Goal: Information Seeking & Learning: Learn about a topic

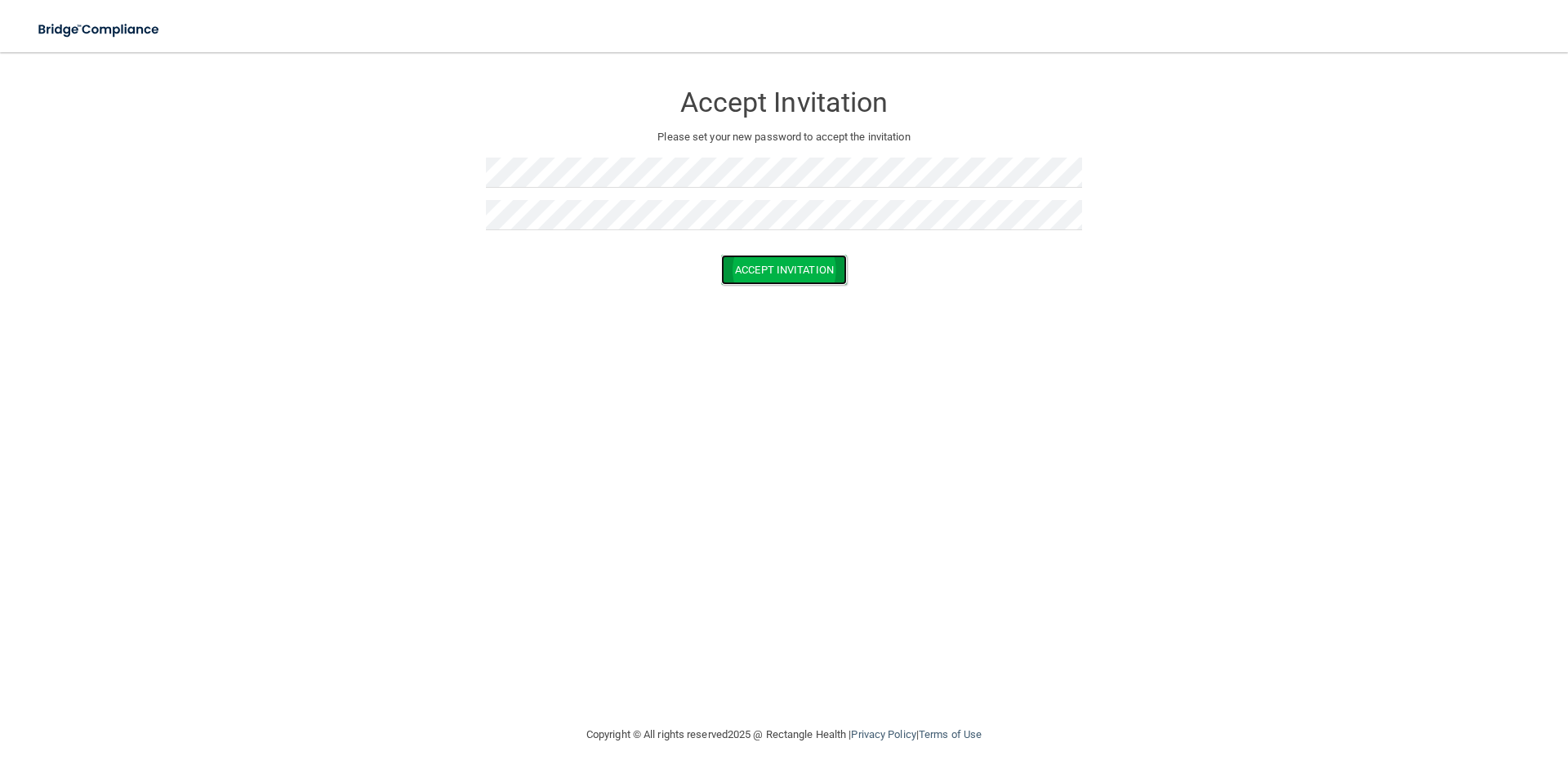
click at [779, 266] on button "Accept Invitation" at bounding box center [784, 270] width 125 height 31
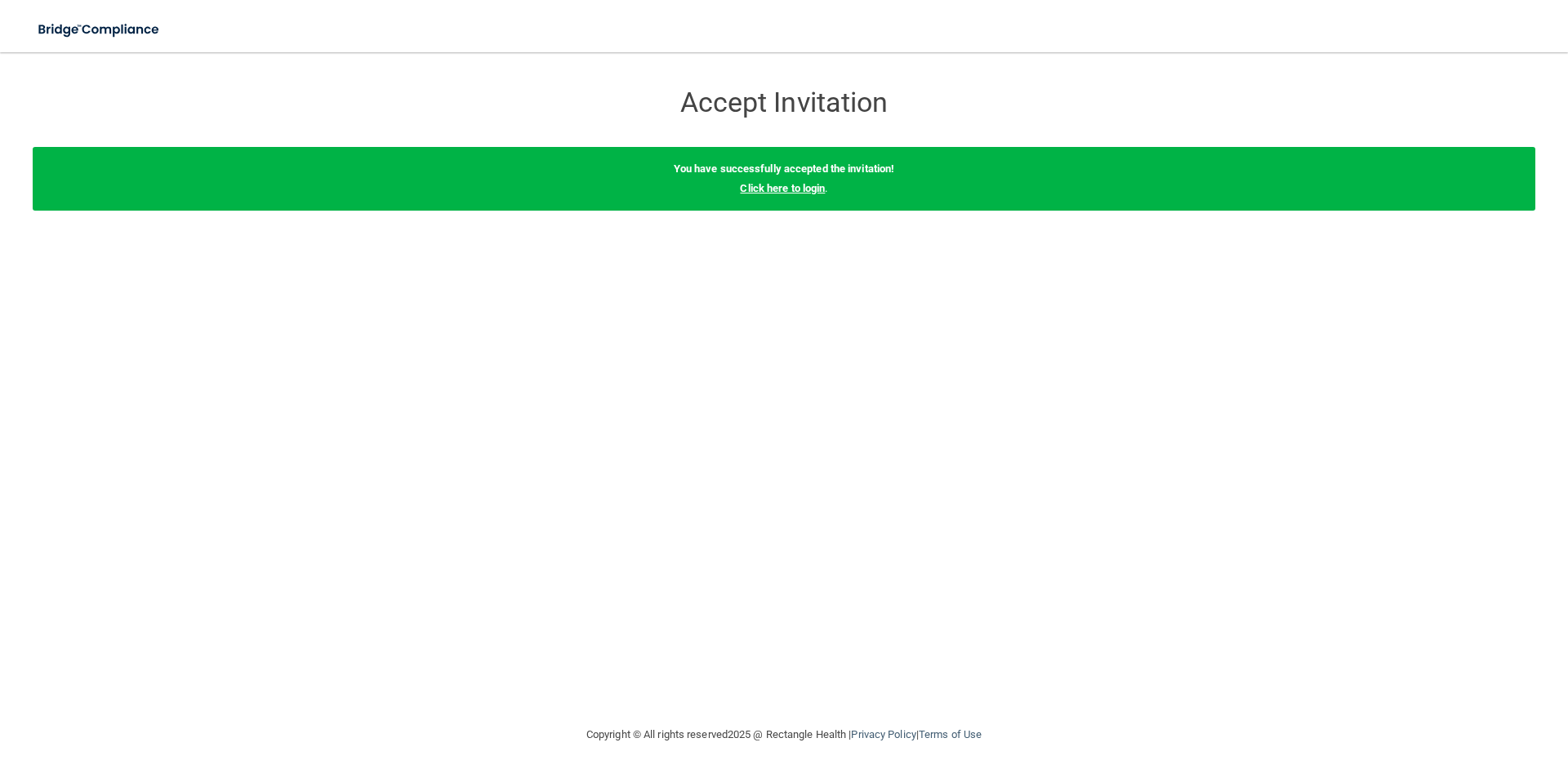
click at [805, 188] on link "Click here to login" at bounding box center [782, 188] width 85 height 12
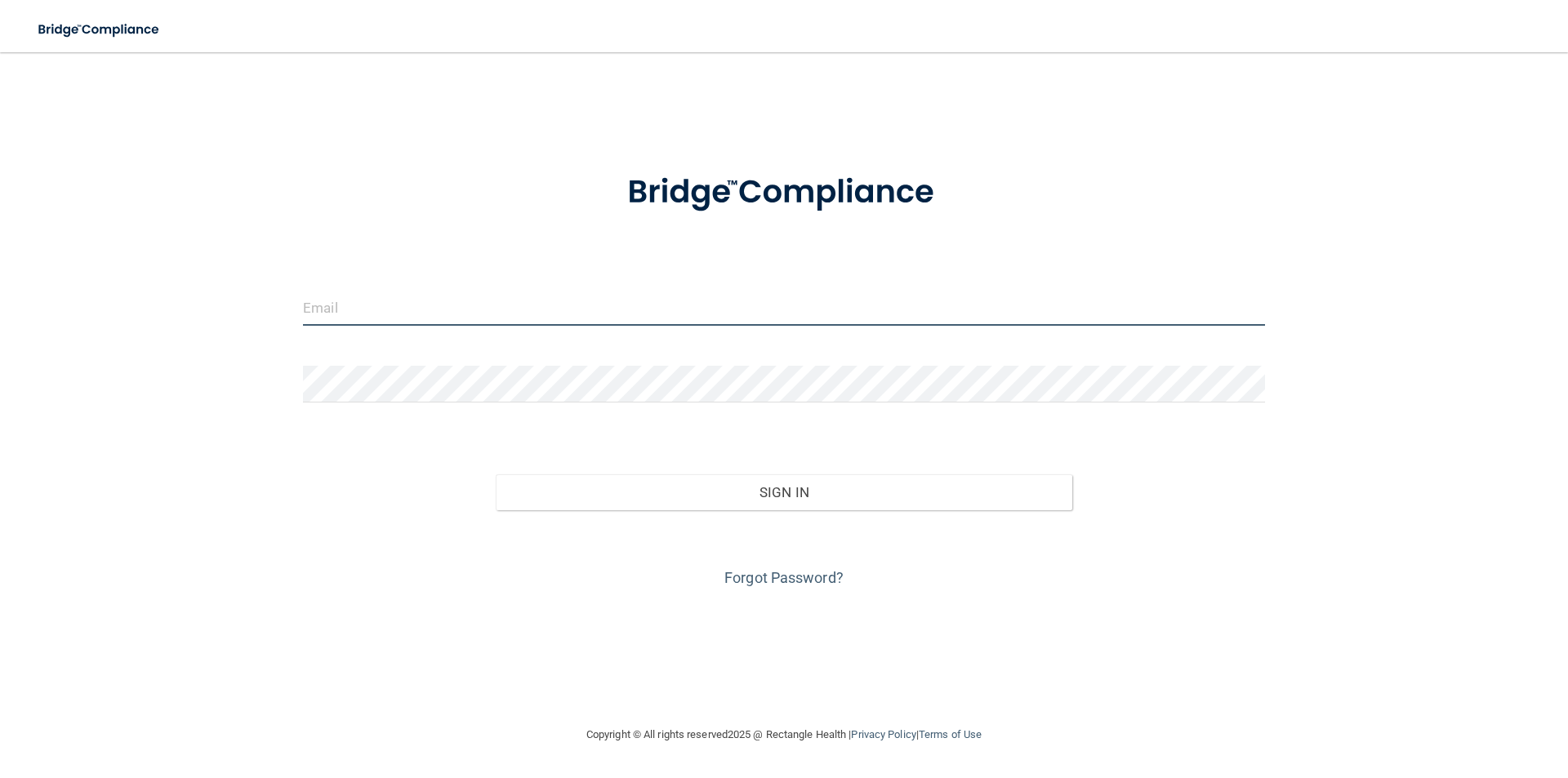
click at [352, 305] on input "email" at bounding box center [784, 308] width 962 height 36
type input "[EMAIL_ADDRESS][DOMAIN_NAME]"
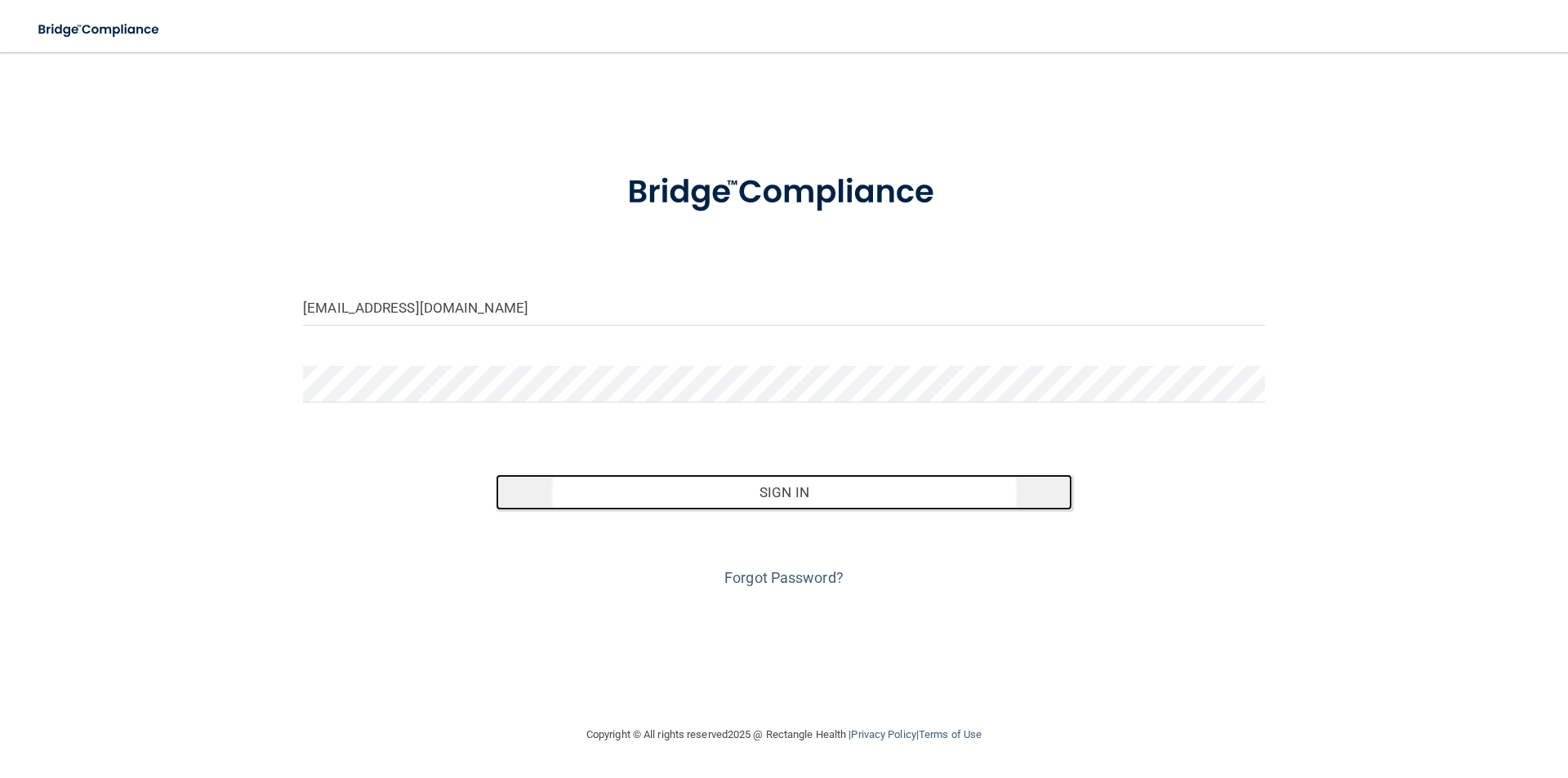
click at [749, 486] on button "Sign In" at bounding box center [784, 492] width 578 height 36
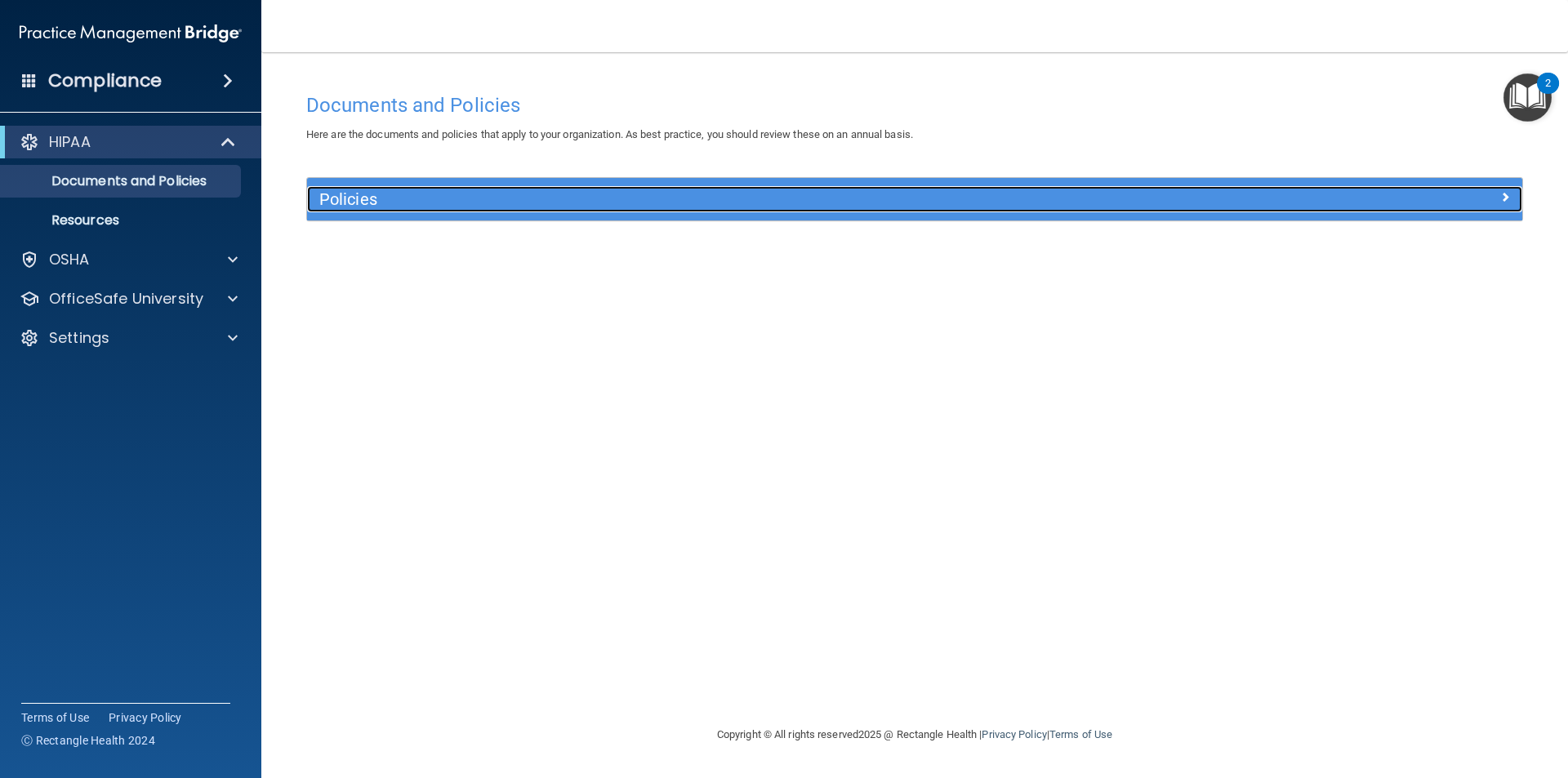
click at [400, 200] on h5 "Policies" at bounding box center [762, 199] width 887 height 18
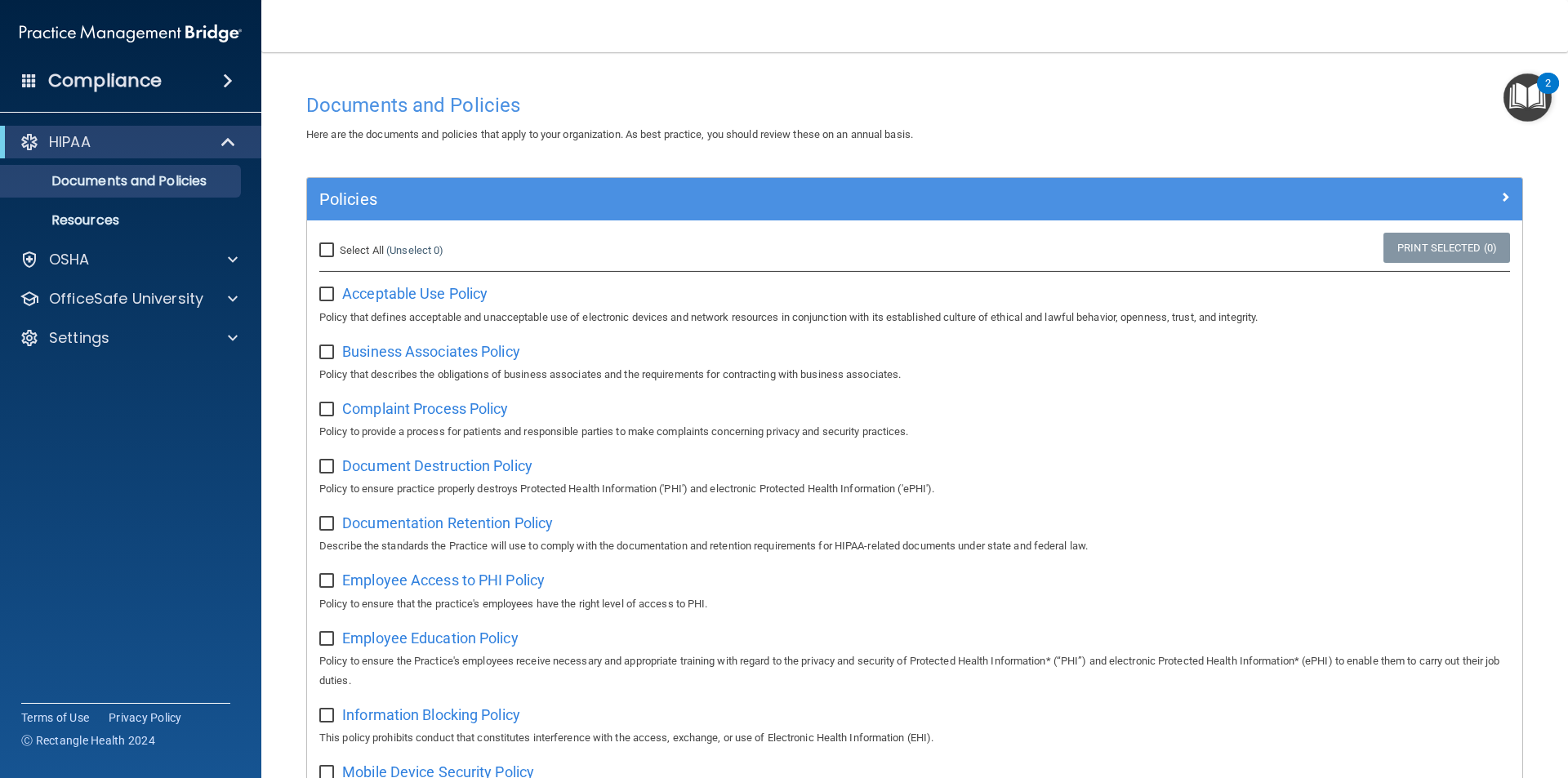
click at [329, 254] on input "Select All (Unselect 0) Unselect All" at bounding box center [329, 251] width 19 height 13
checkbox input "true"
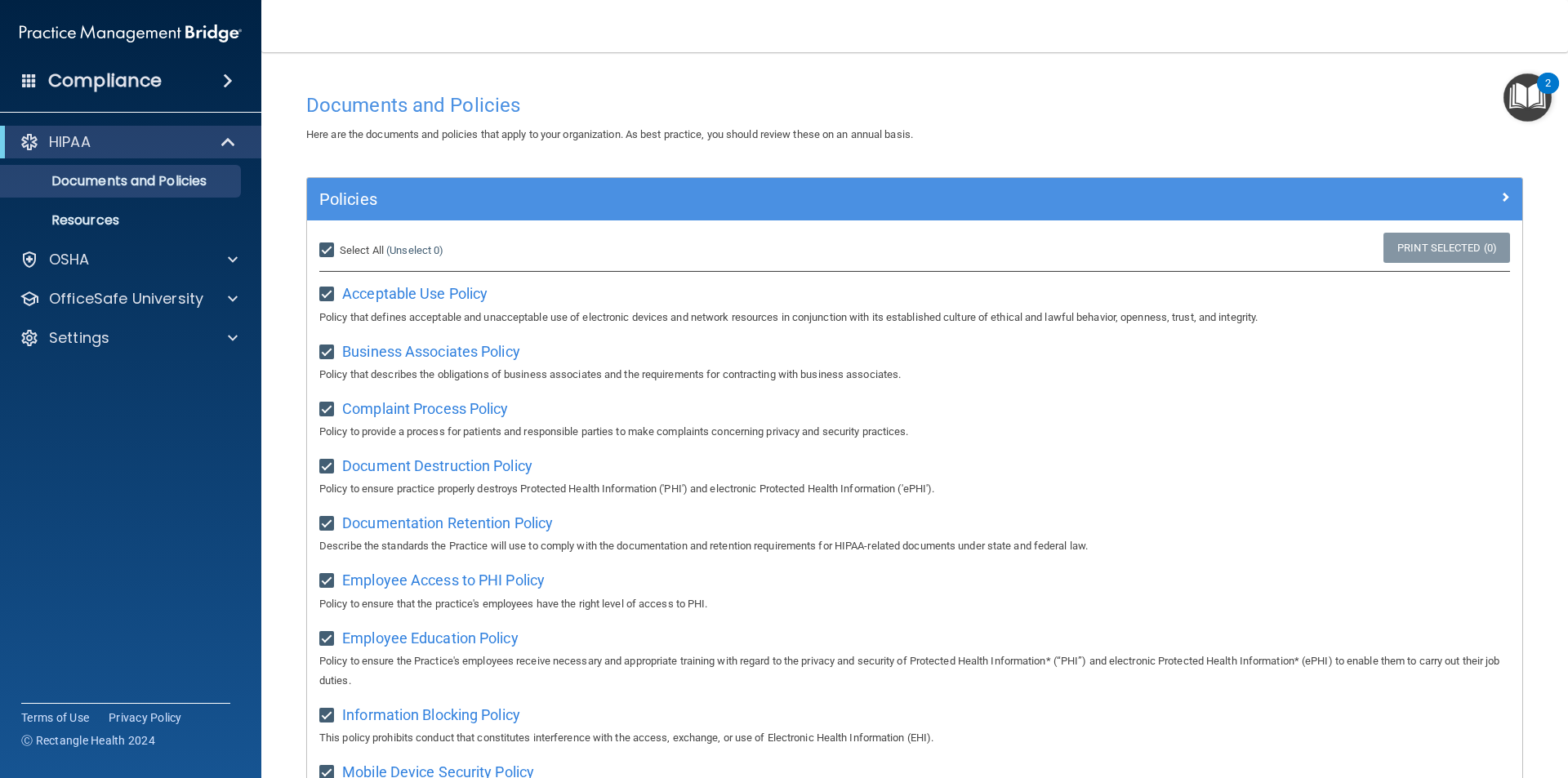
checkbox input "true"
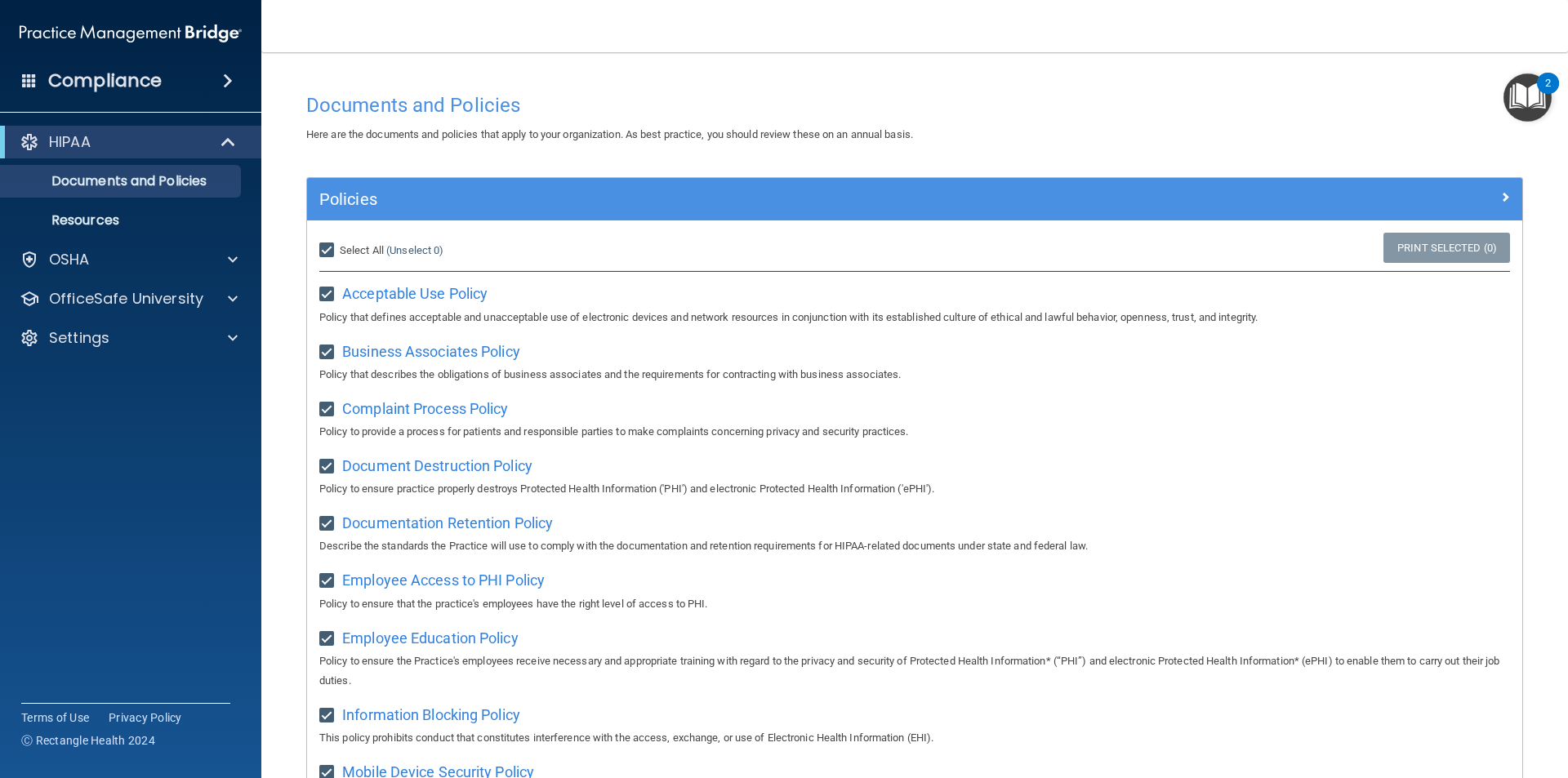
checkbox input "true"
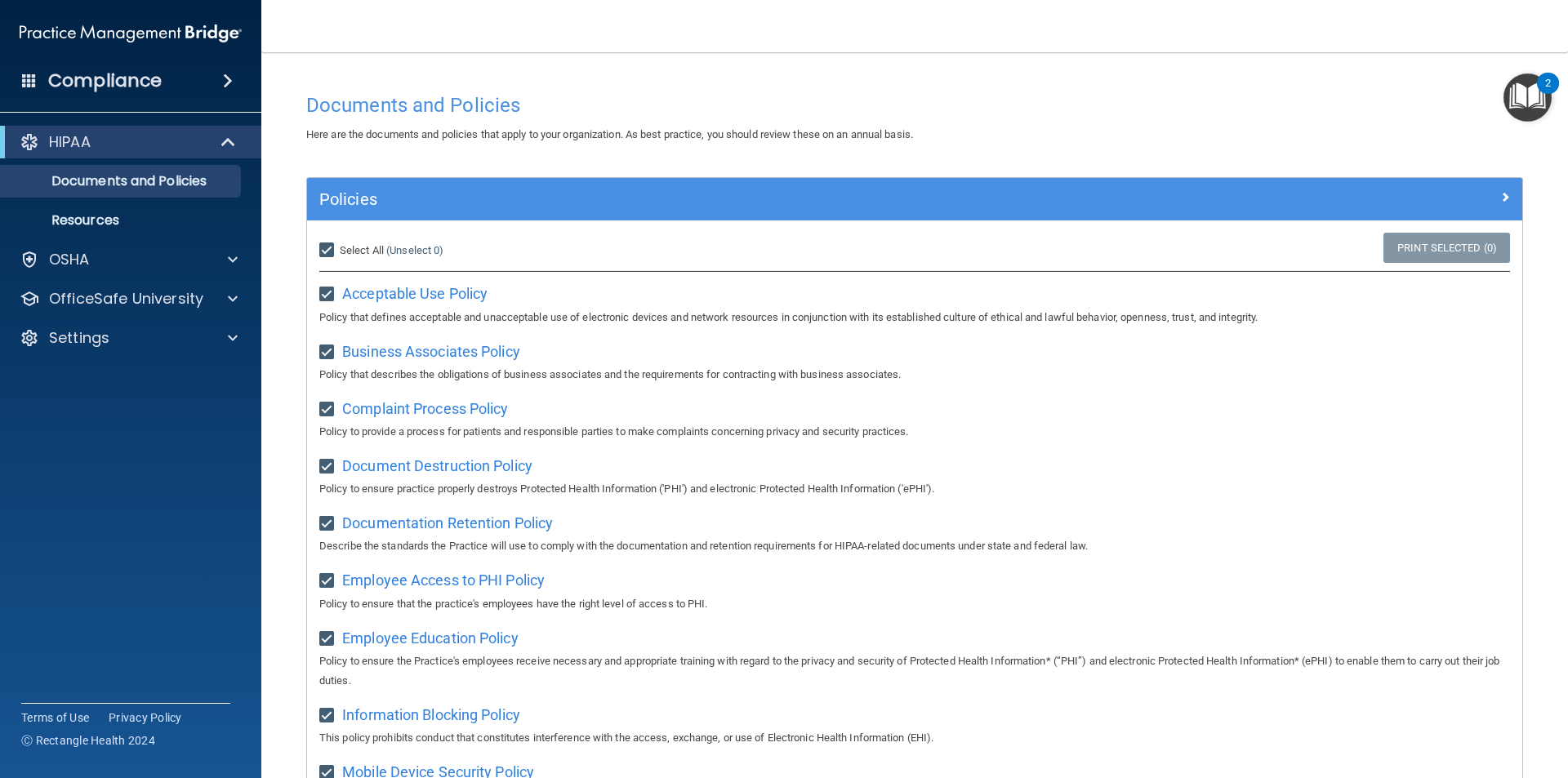
checkbox input "true"
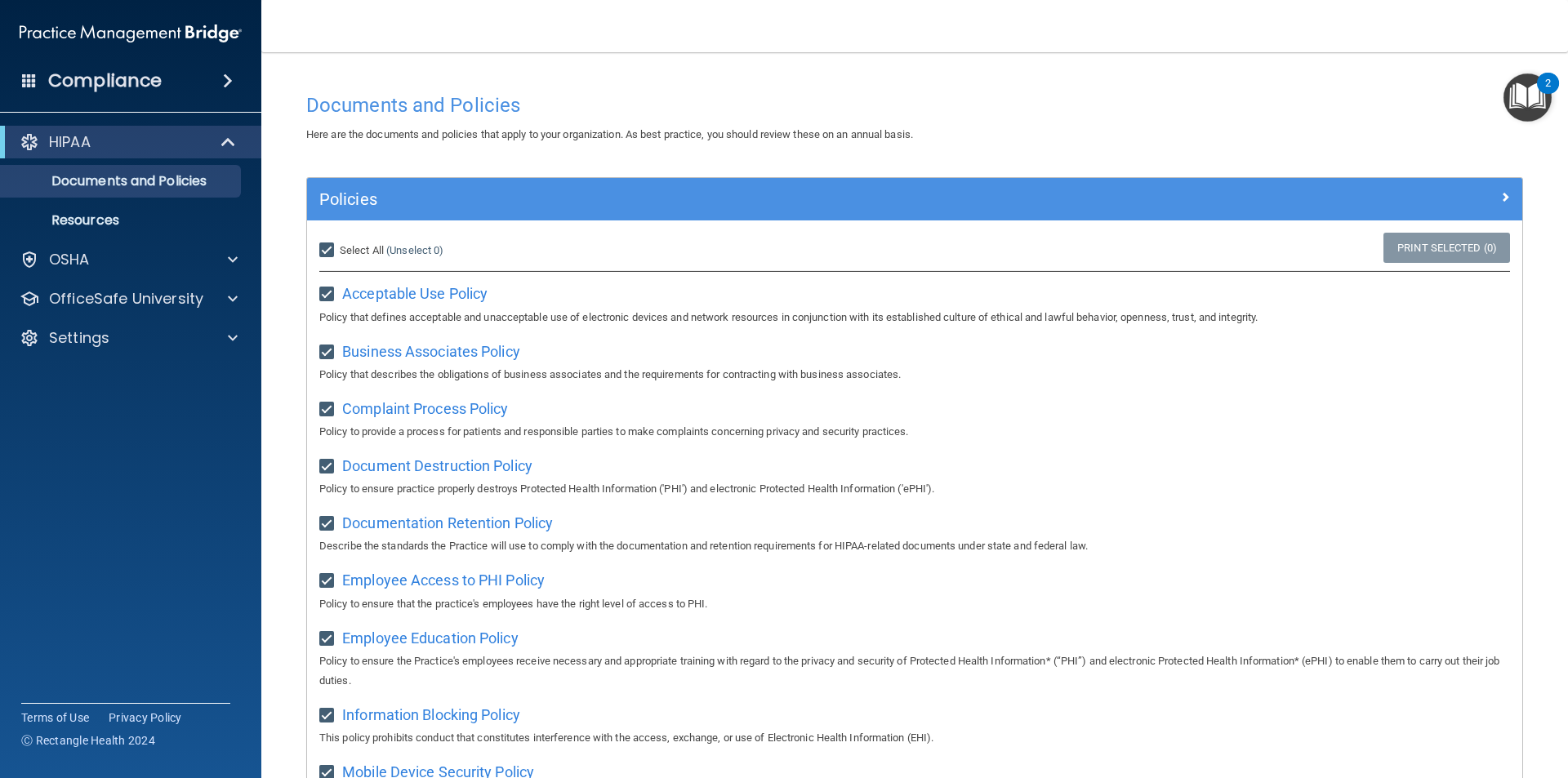
checkbox input "true"
click at [324, 249] on input "Select All (Unselect 21) Unselect All" at bounding box center [329, 251] width 19 height 13
checkbox input "false"
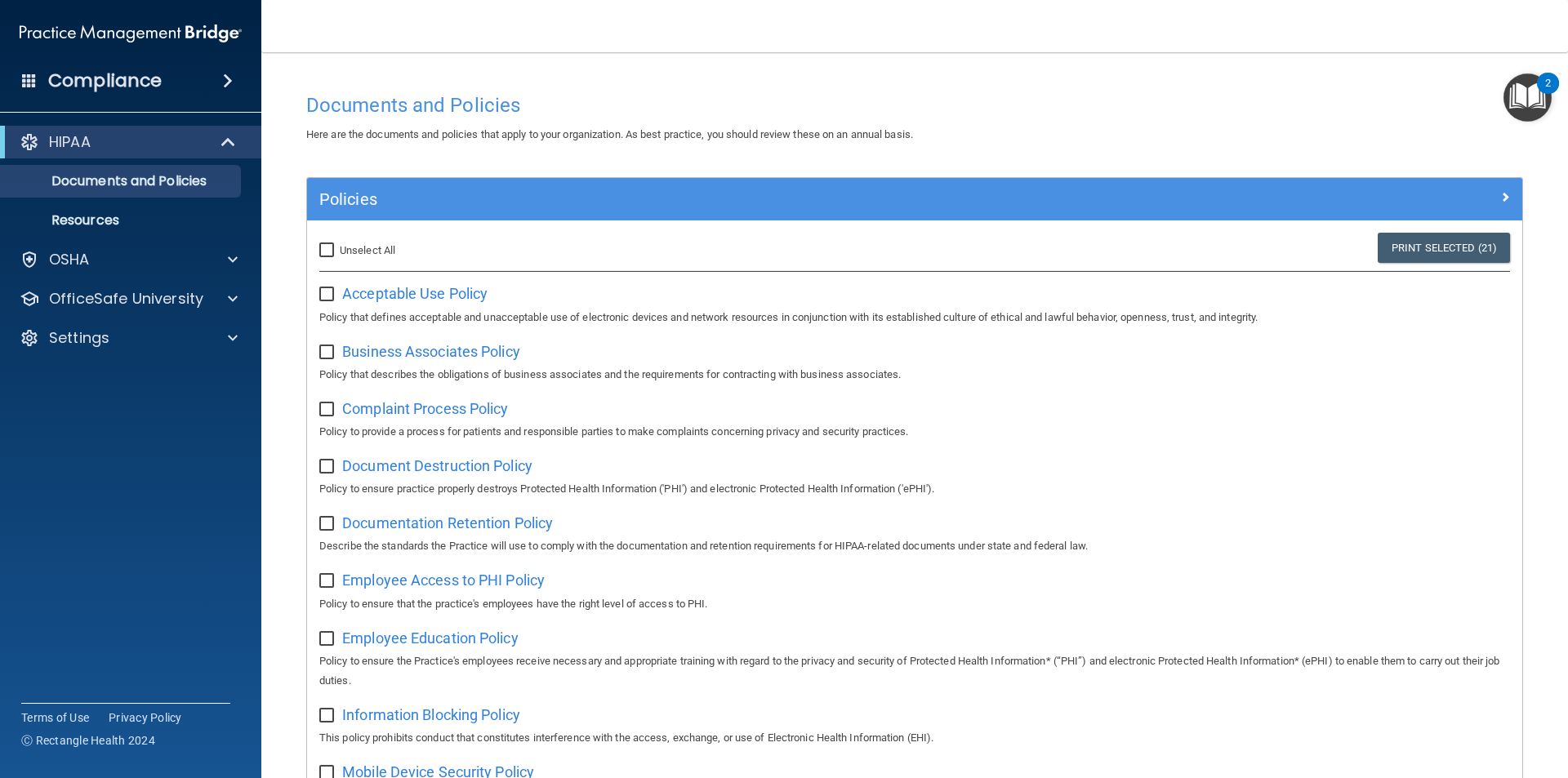
checkbox input "false"
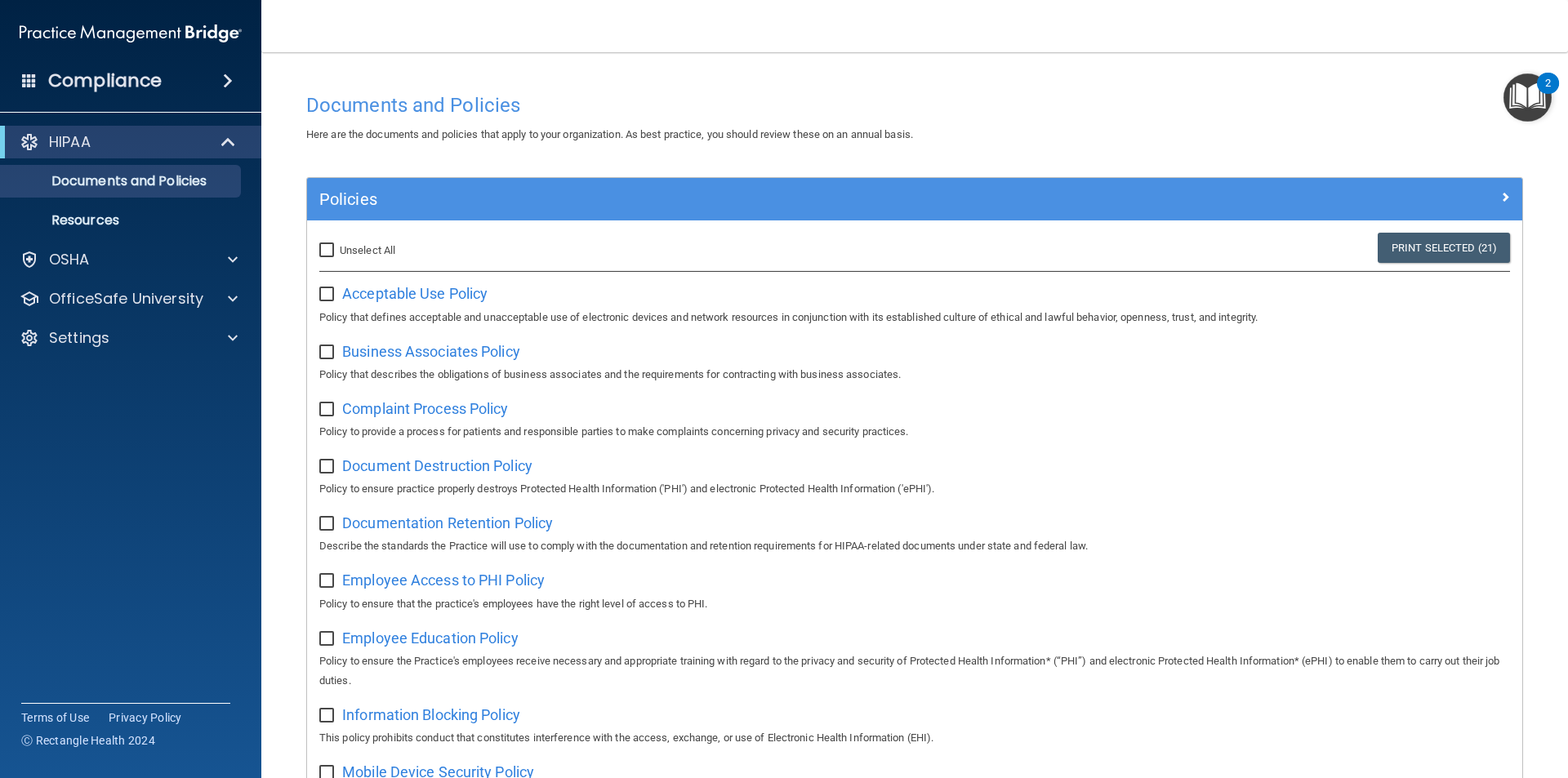
checkbox input "false"
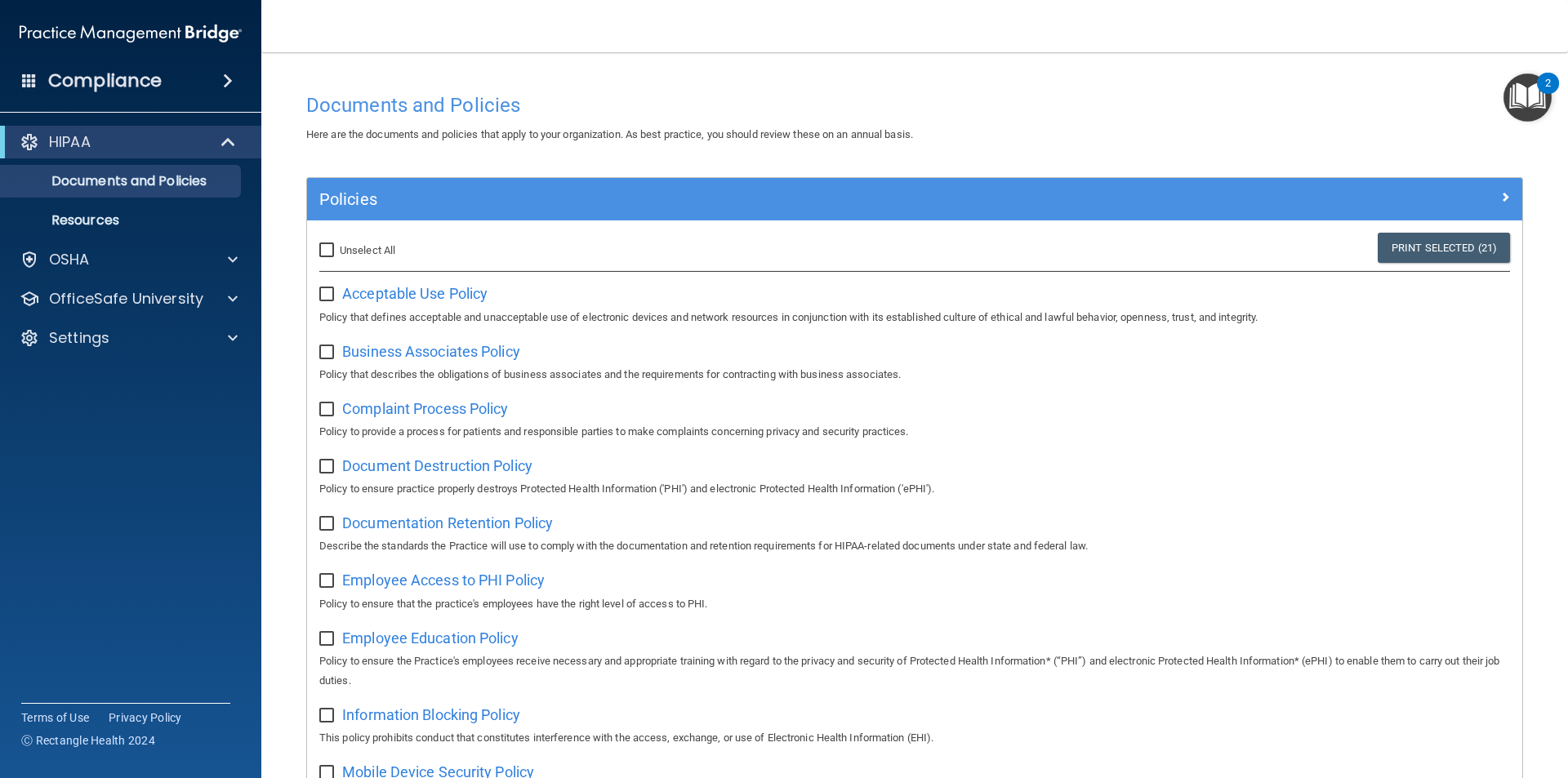
checkbox input "false"
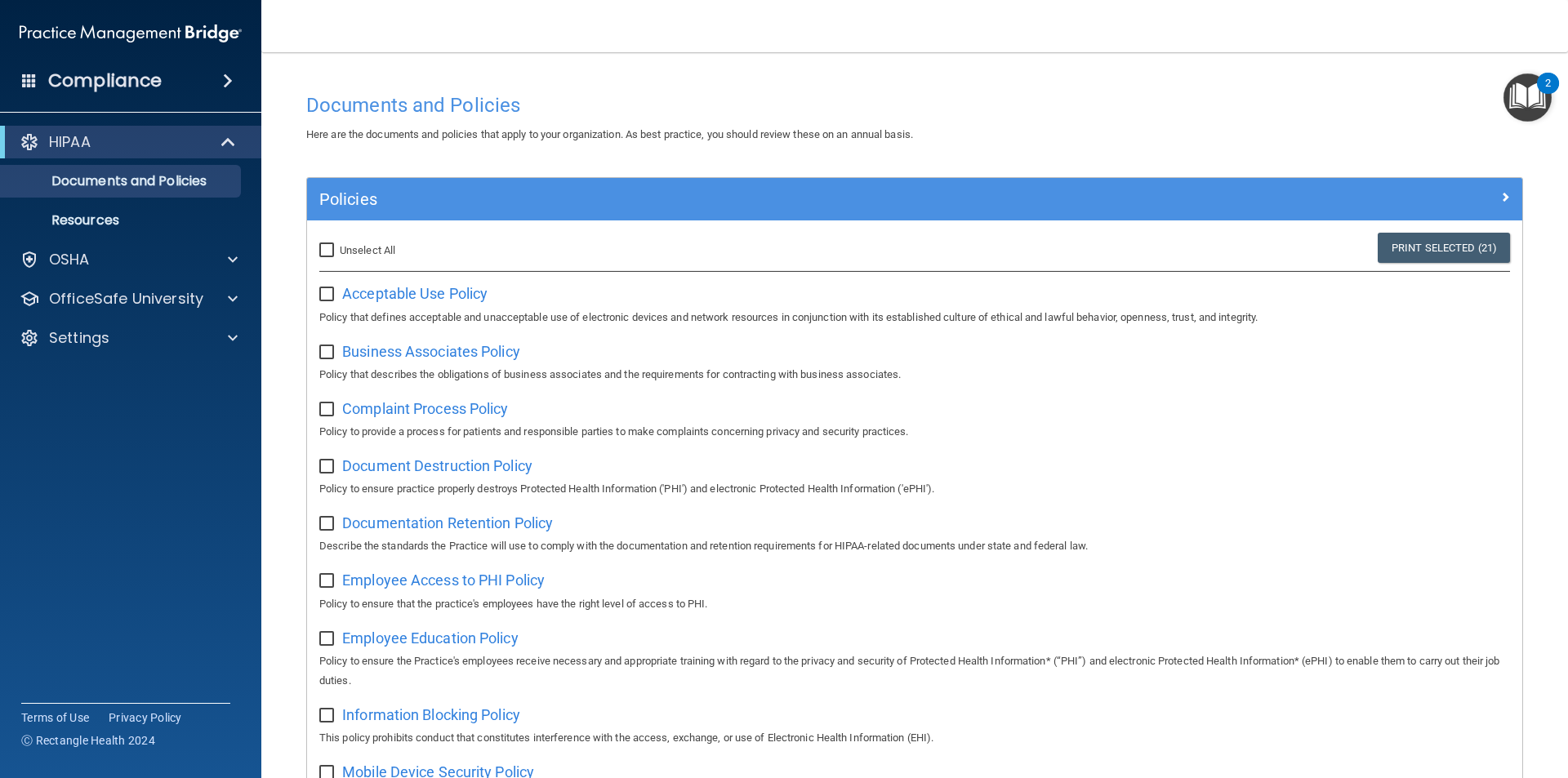
checkbox input "false"
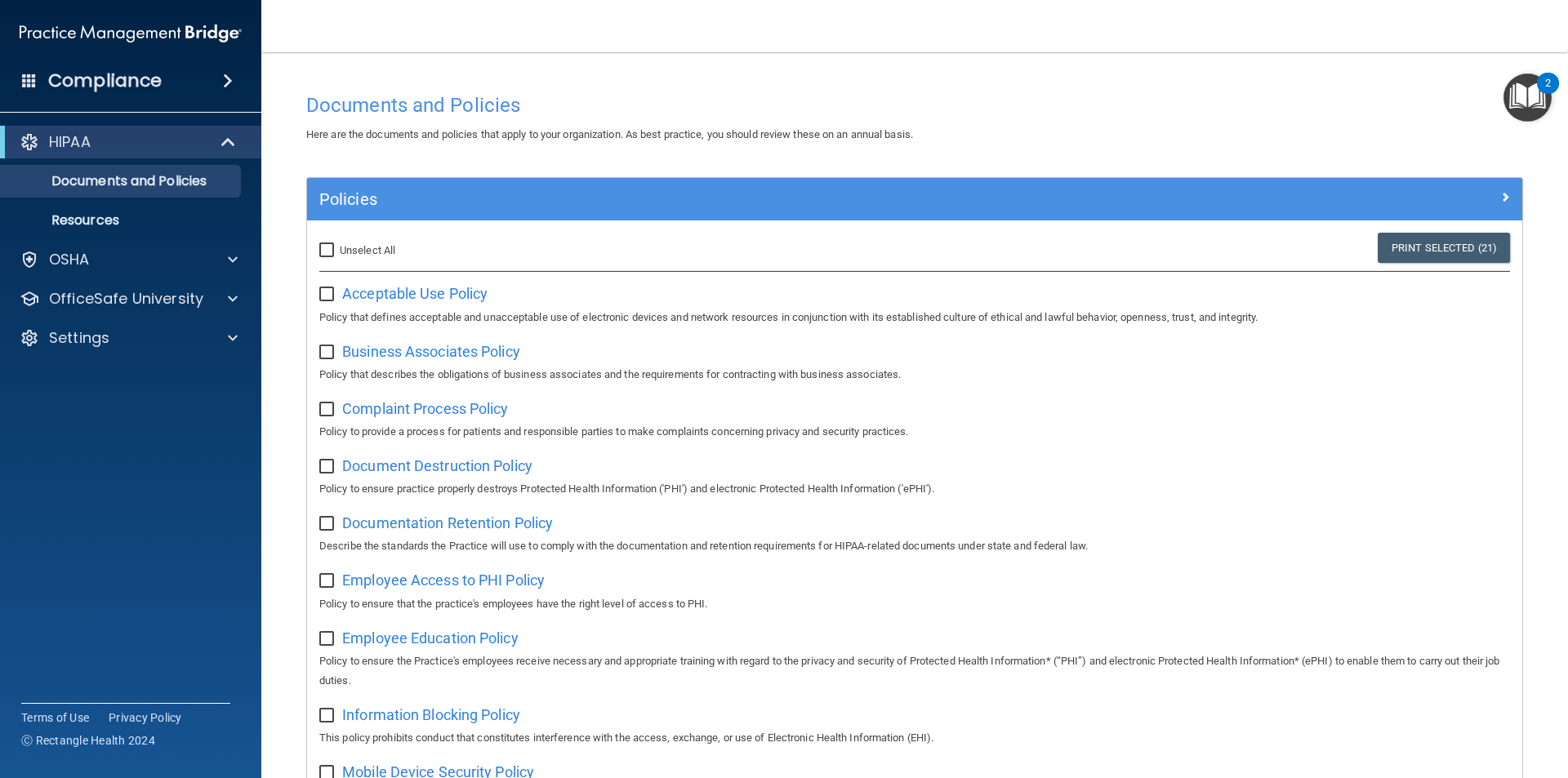
checkbox input "false"
click at [137, 217] on p "Resources" at bounding box center [122, 220] width 223 height 16
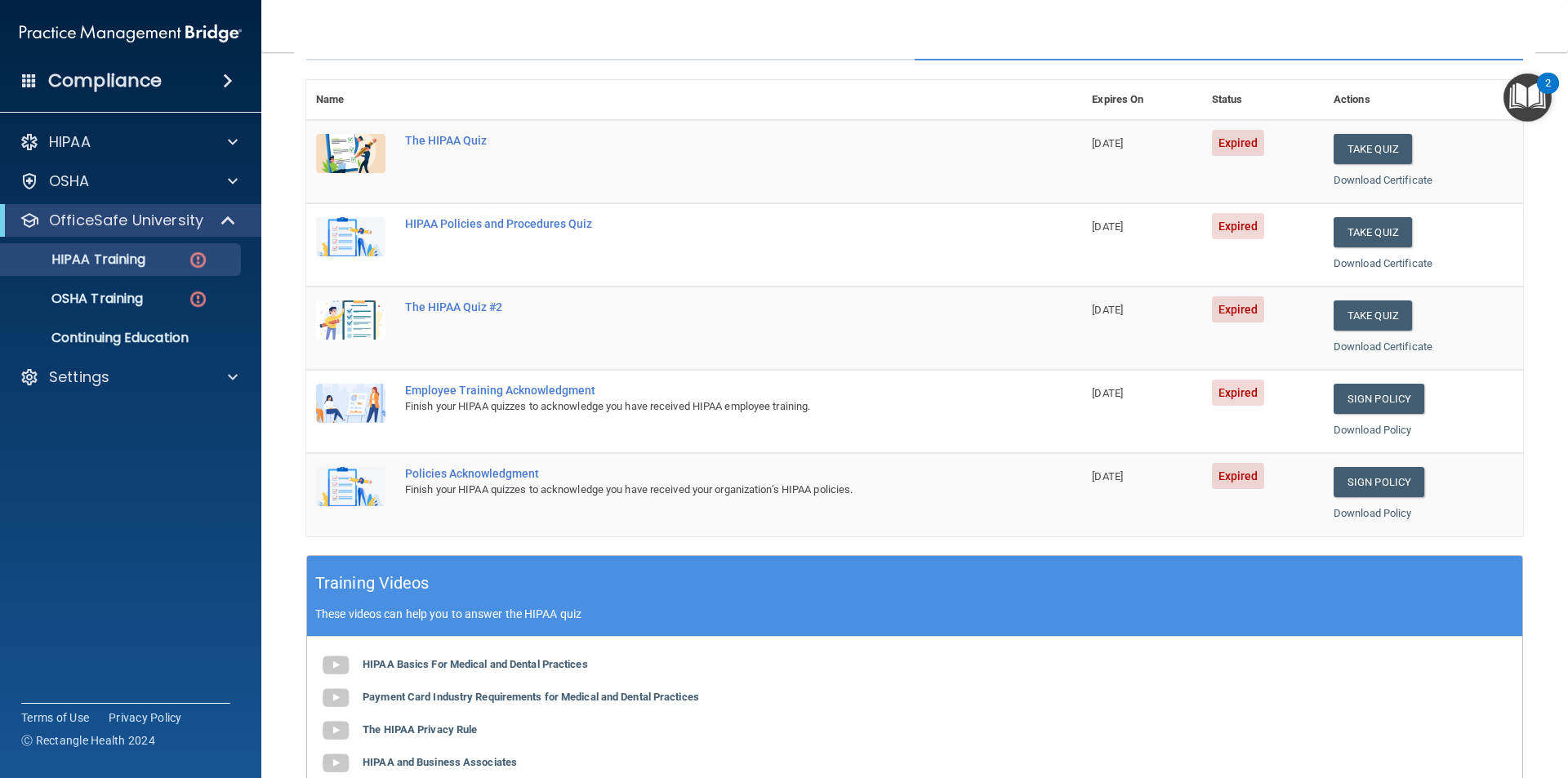
scroll to position [125, 0]
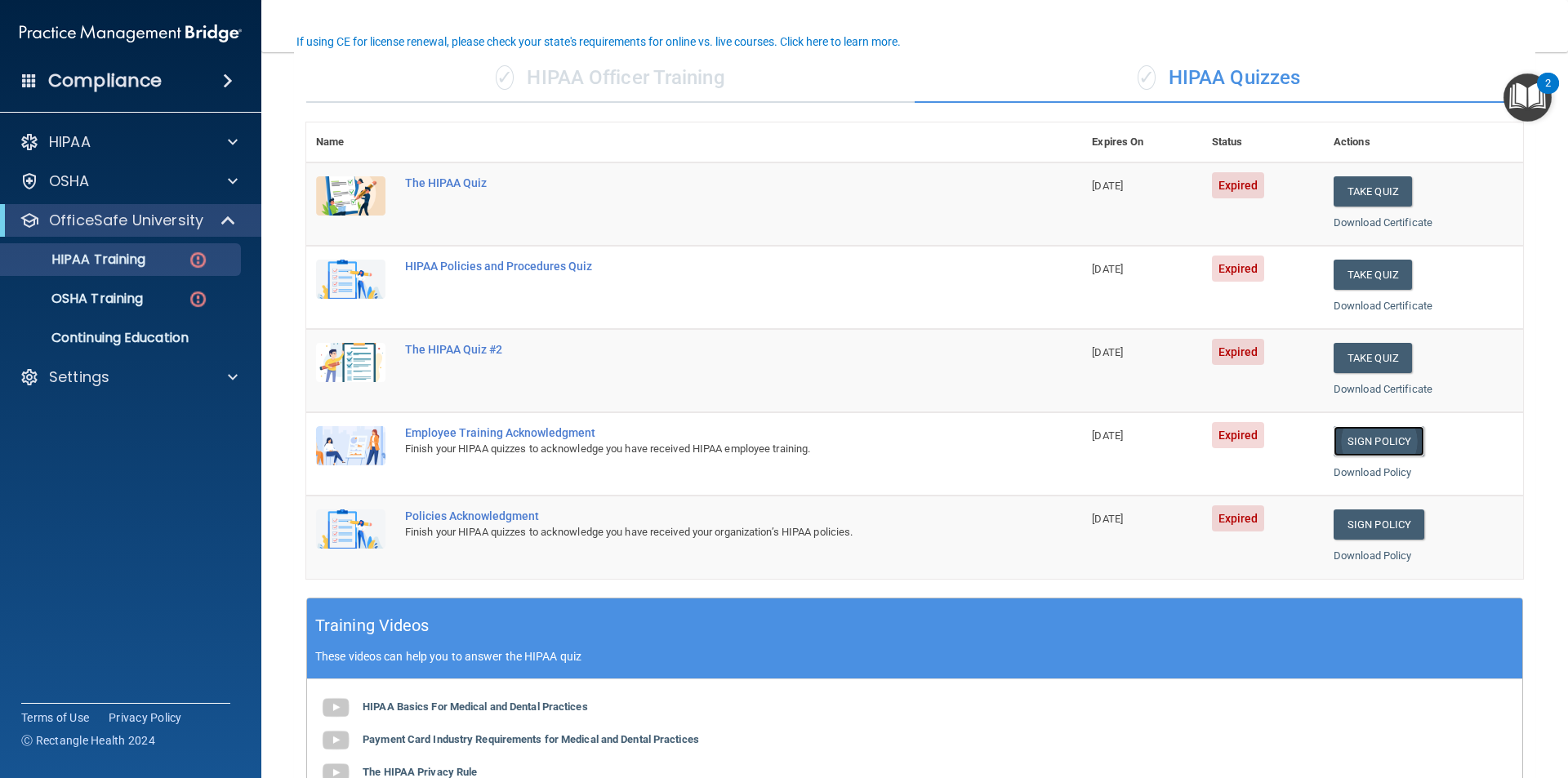
click at [1375, 446] on link "Sign Policy" at bounding box center [1378, 442] width 91 height 31
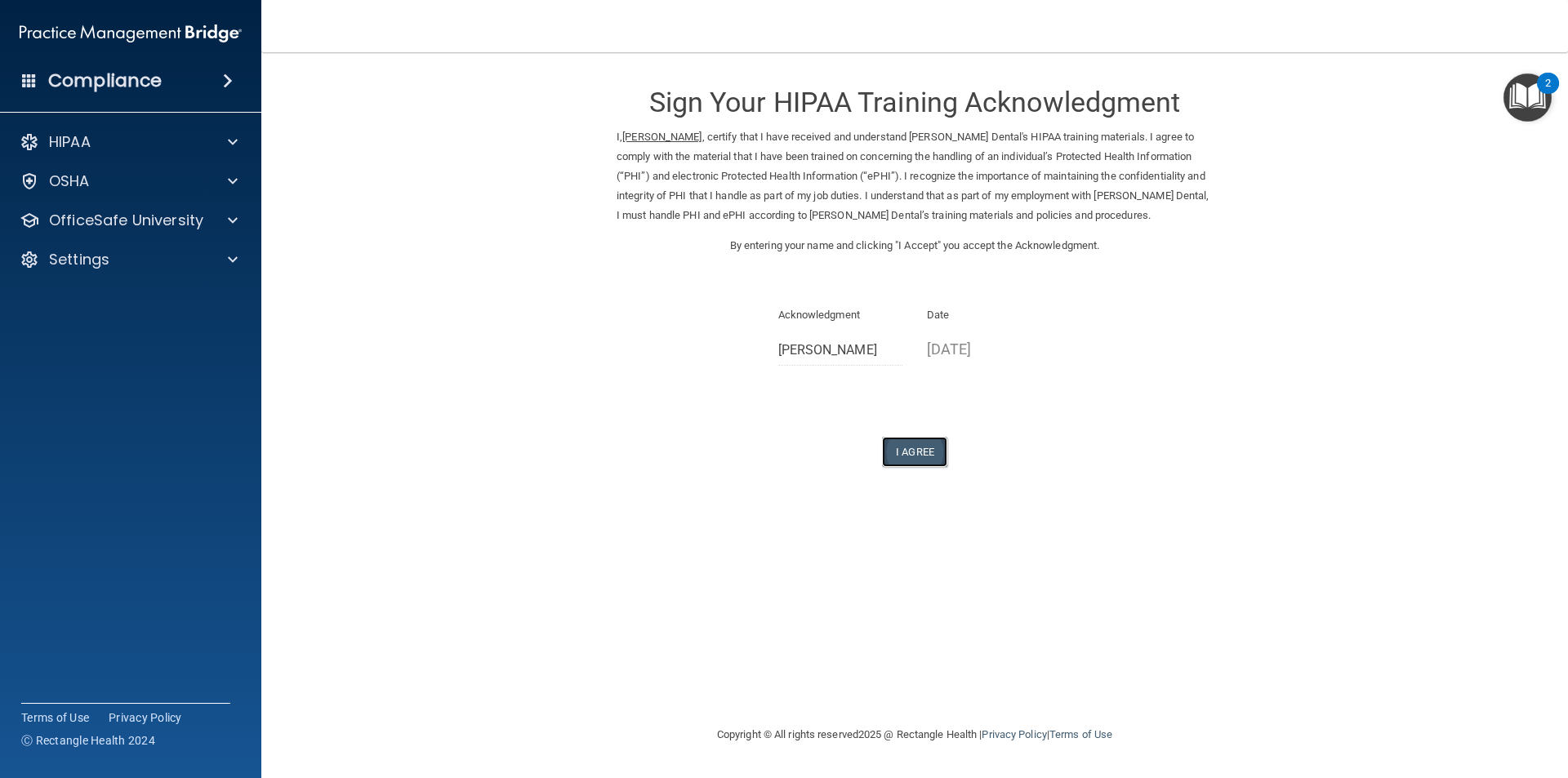
click at [917, 450] on button "I Agree" at bounding box center [915, 452] width 65 height 31
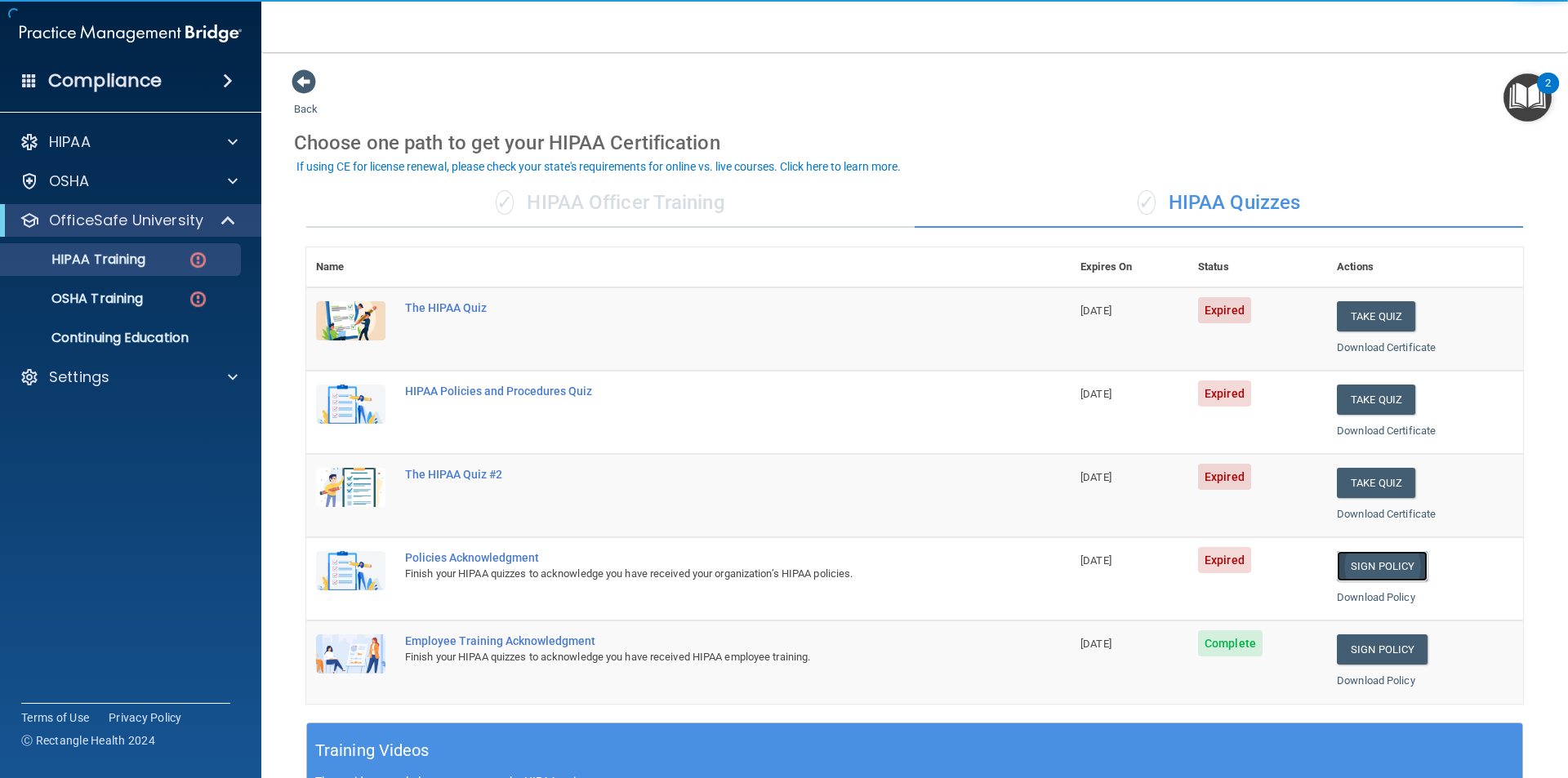
click at [1389, 567] on link "Sign Policy" at bounding box center [1381, 566] width 91 height 31
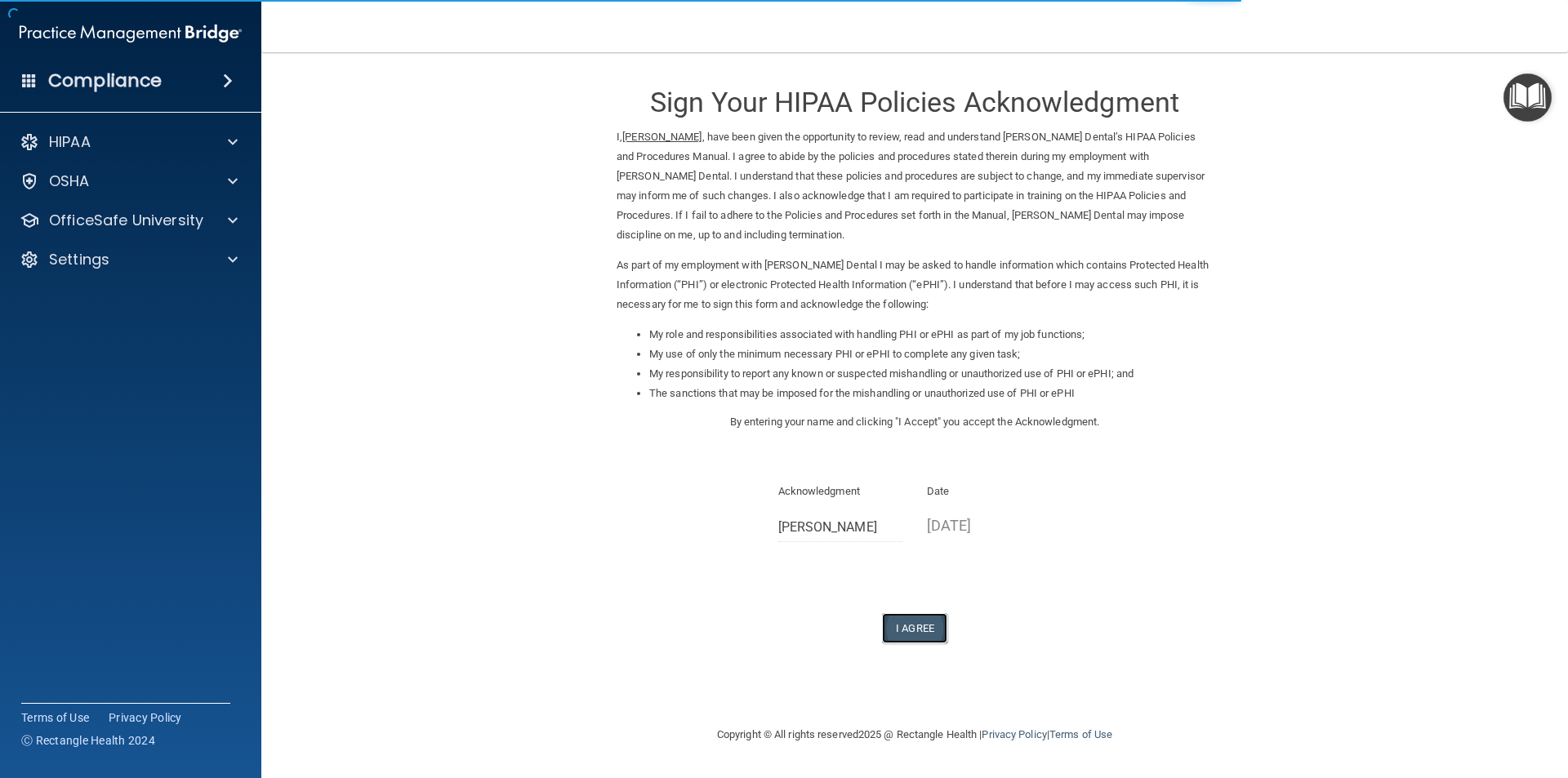
click at [928, 625] on button "I Agree" at bounding box center [915, 629] width 65 height 31
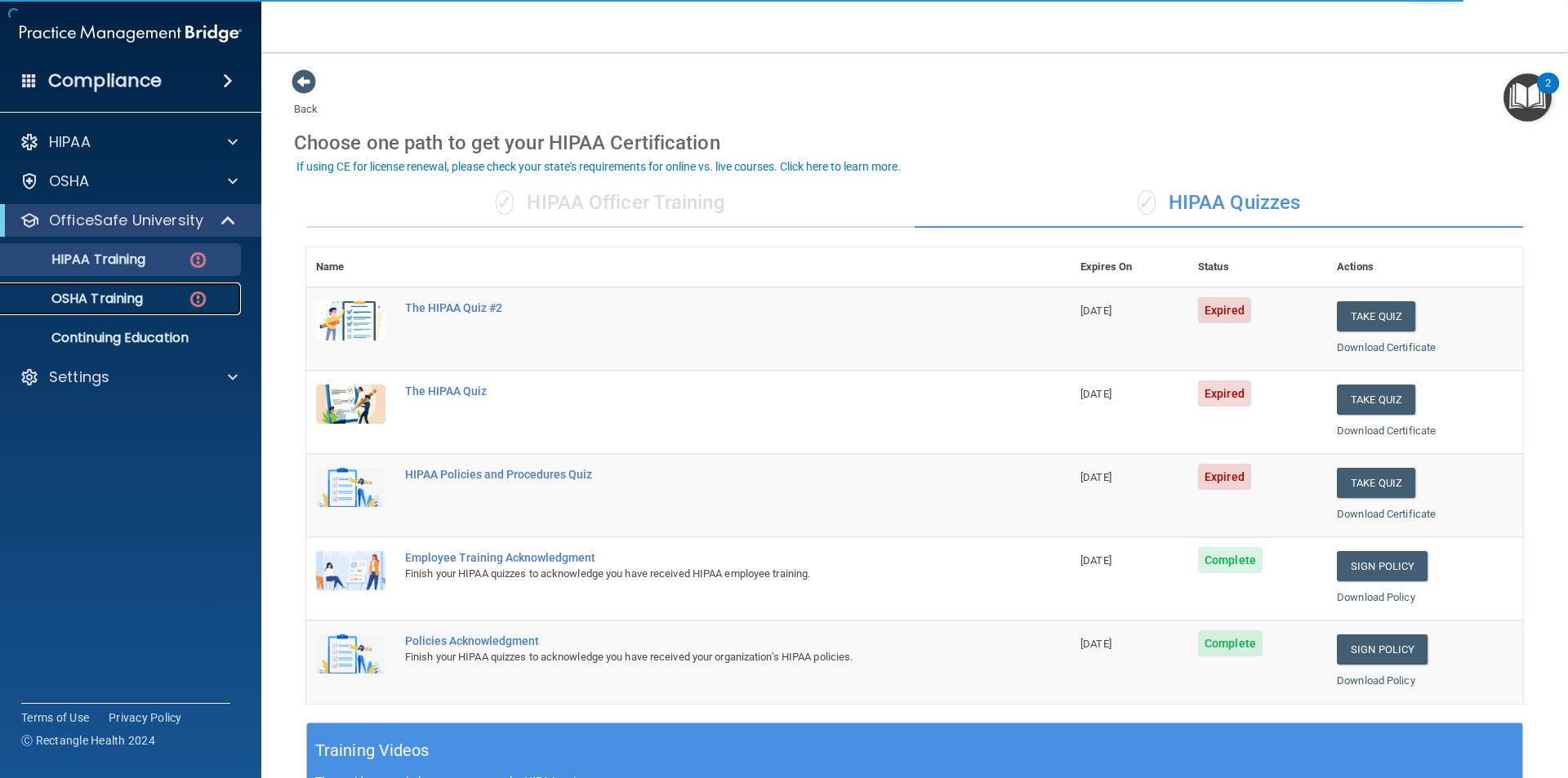
click at [117, 288] on link "OSHA Training" at bounding box center [112, 299] width 258 height 33
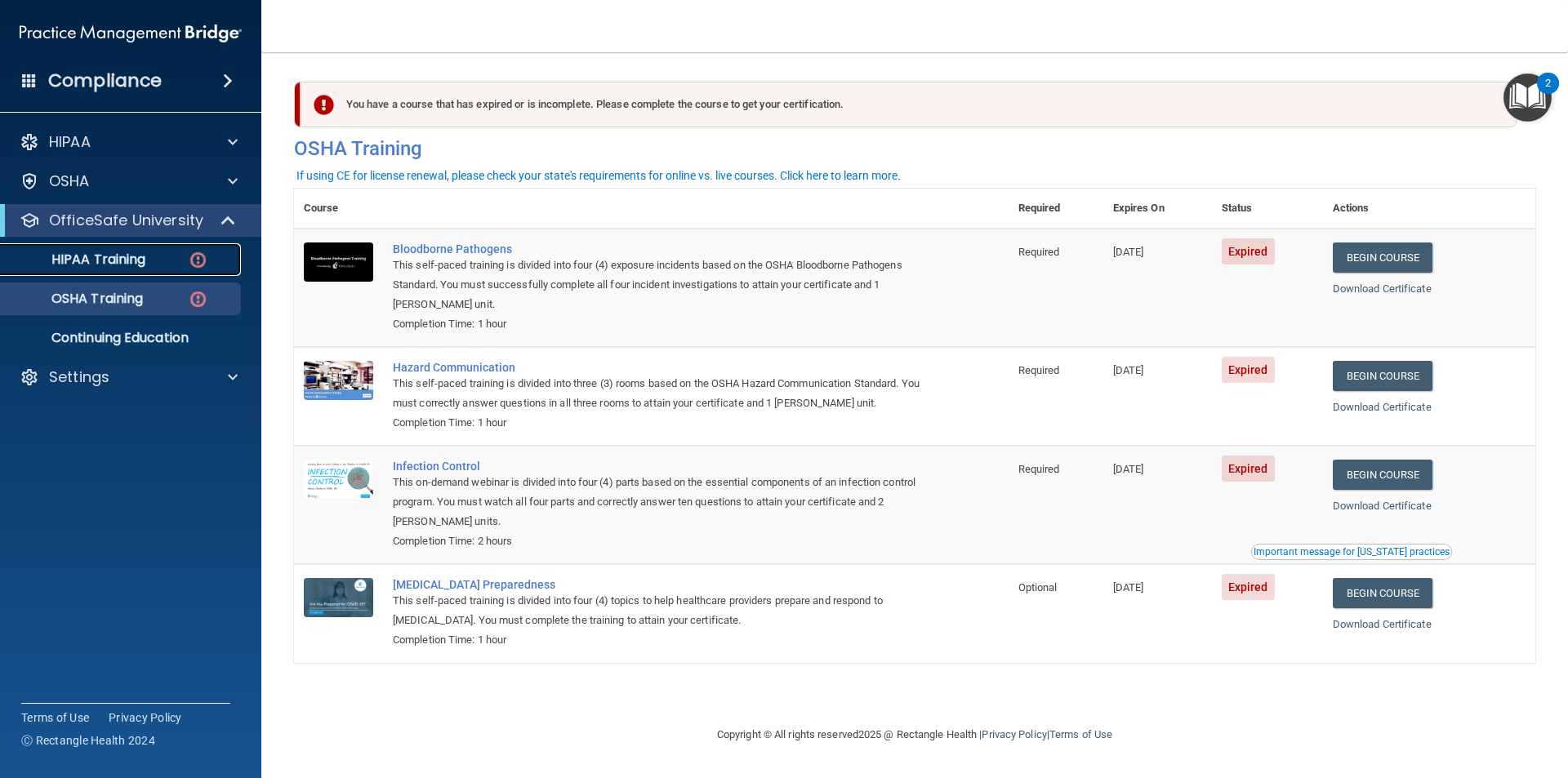
click at [124, 258] on p "HIPAA Training" at bounding box center [78, 260] width 135 height 16
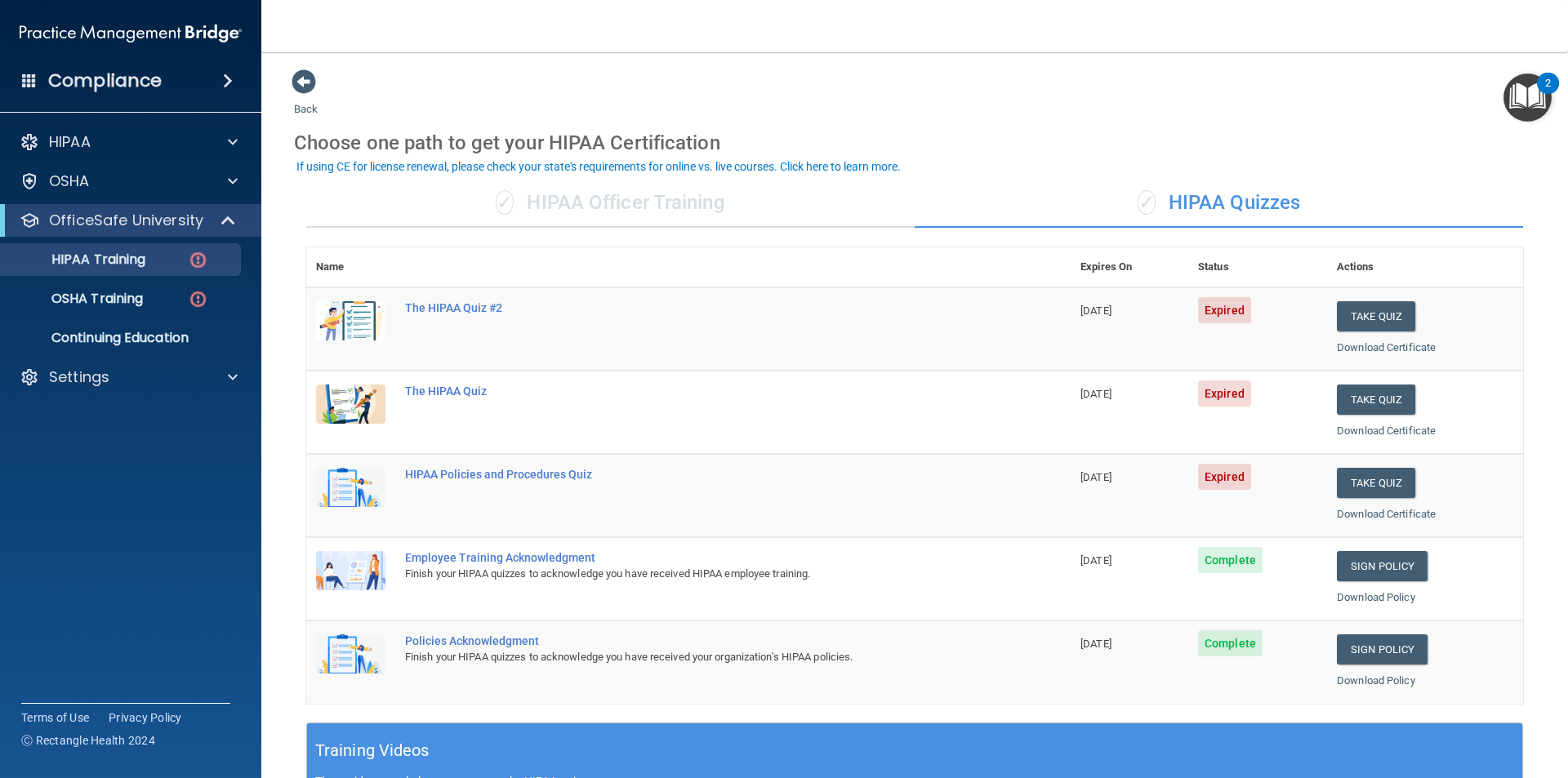
click at [694, 197] on div "✓ HIPAA Officer Training" at bounding box center [610, 203] width 608 height 49
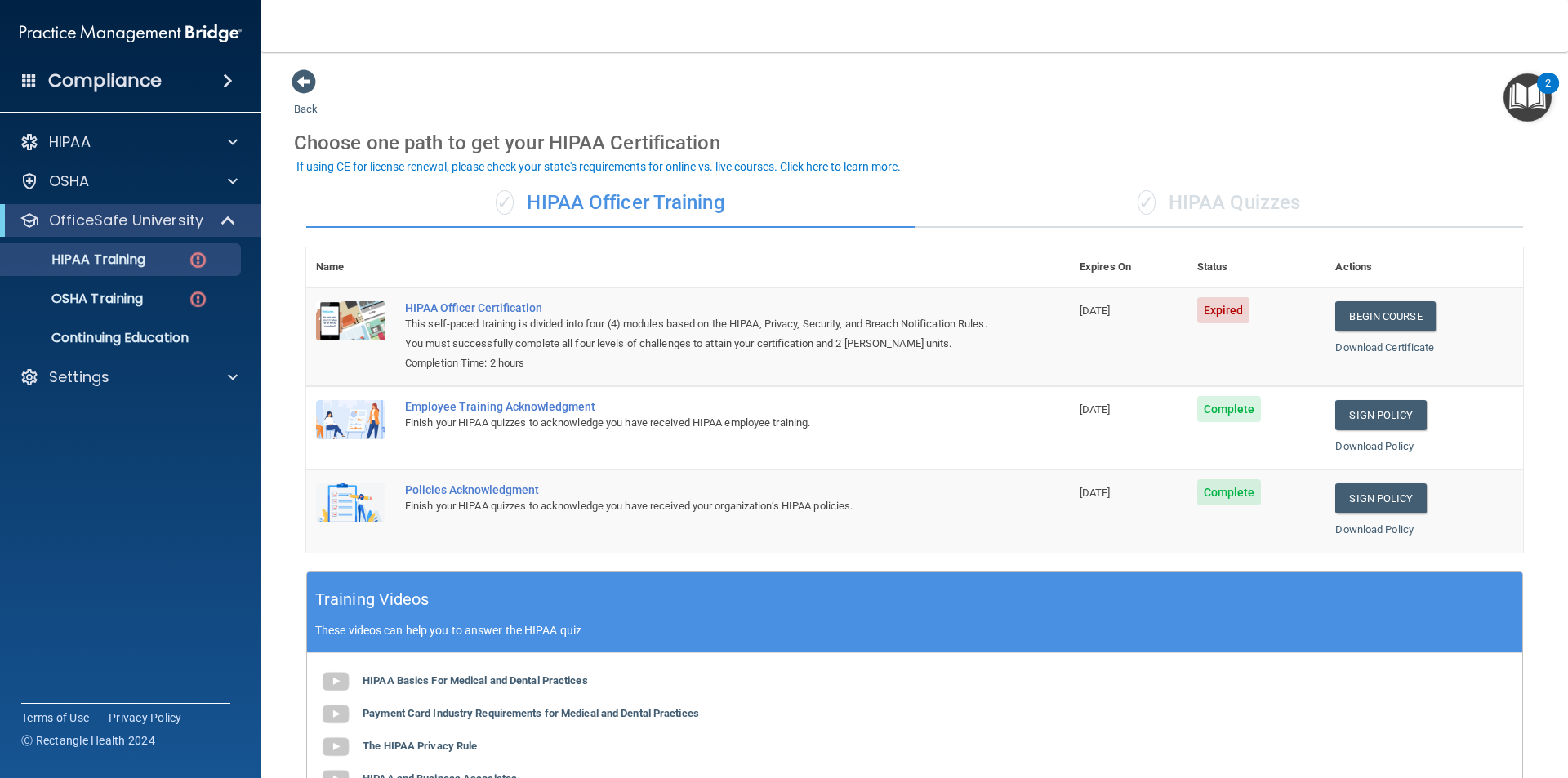
click at [1227, 209] on div "✓ HIPAA Quizzes" at bounding box center [1218, 203] width 608 height 49
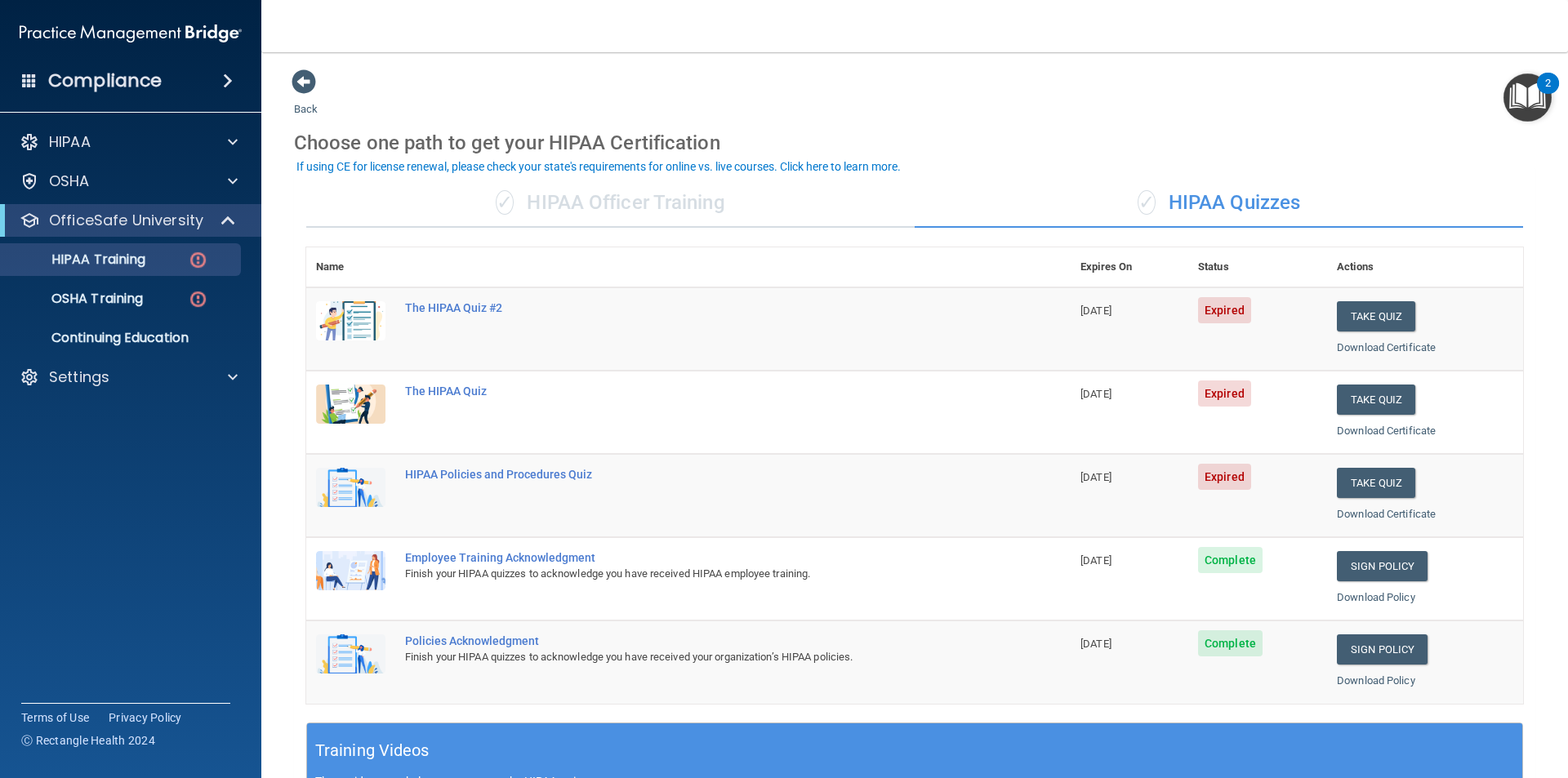
click at [617, 212] on div "✓ HIPAA Officer Training" at bounding box center [610, 203] width 608 height 49
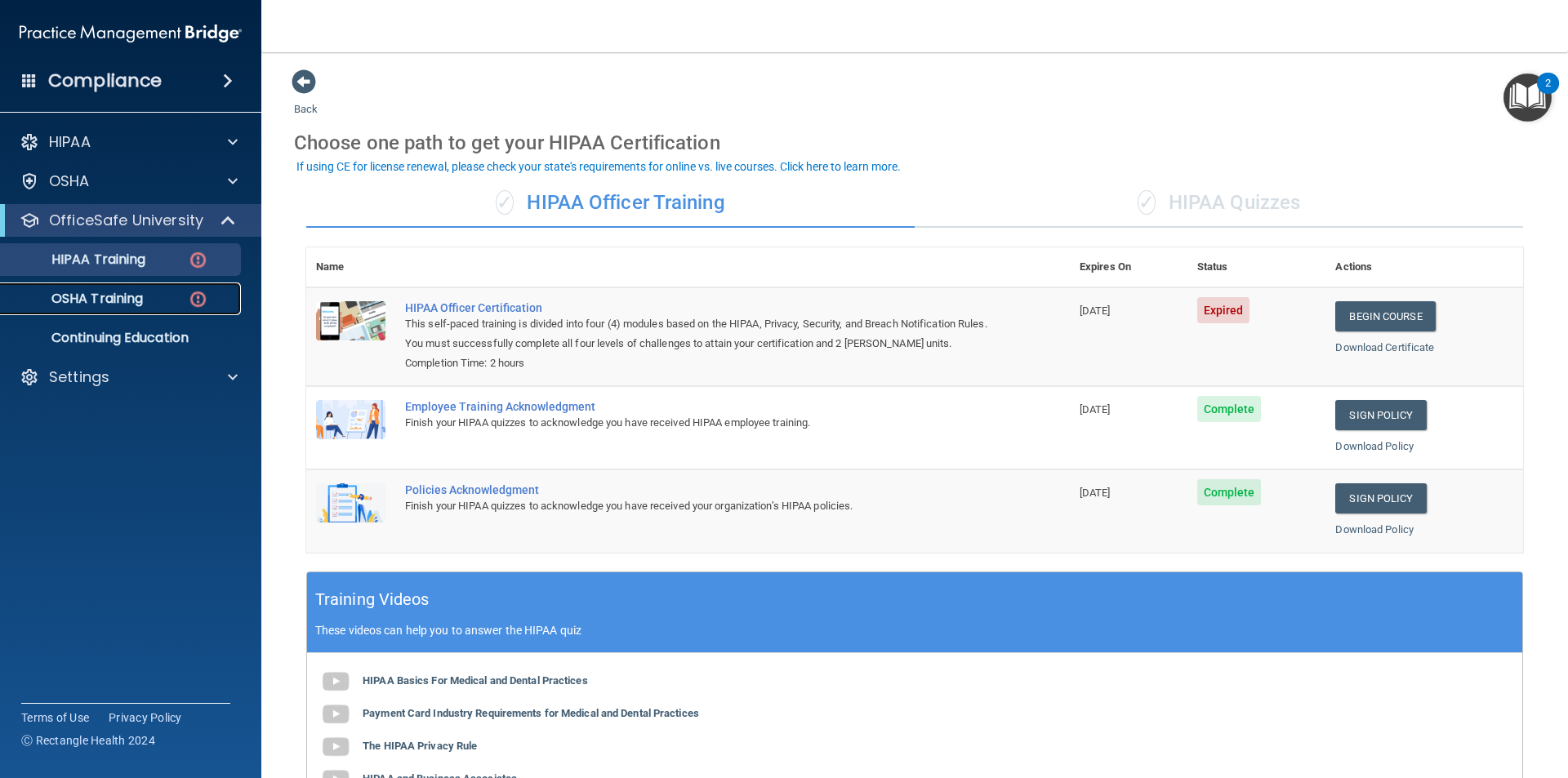
click at [137, 302] on p "OSHA Training" at bounding box center [77, 298] width 132 height 16
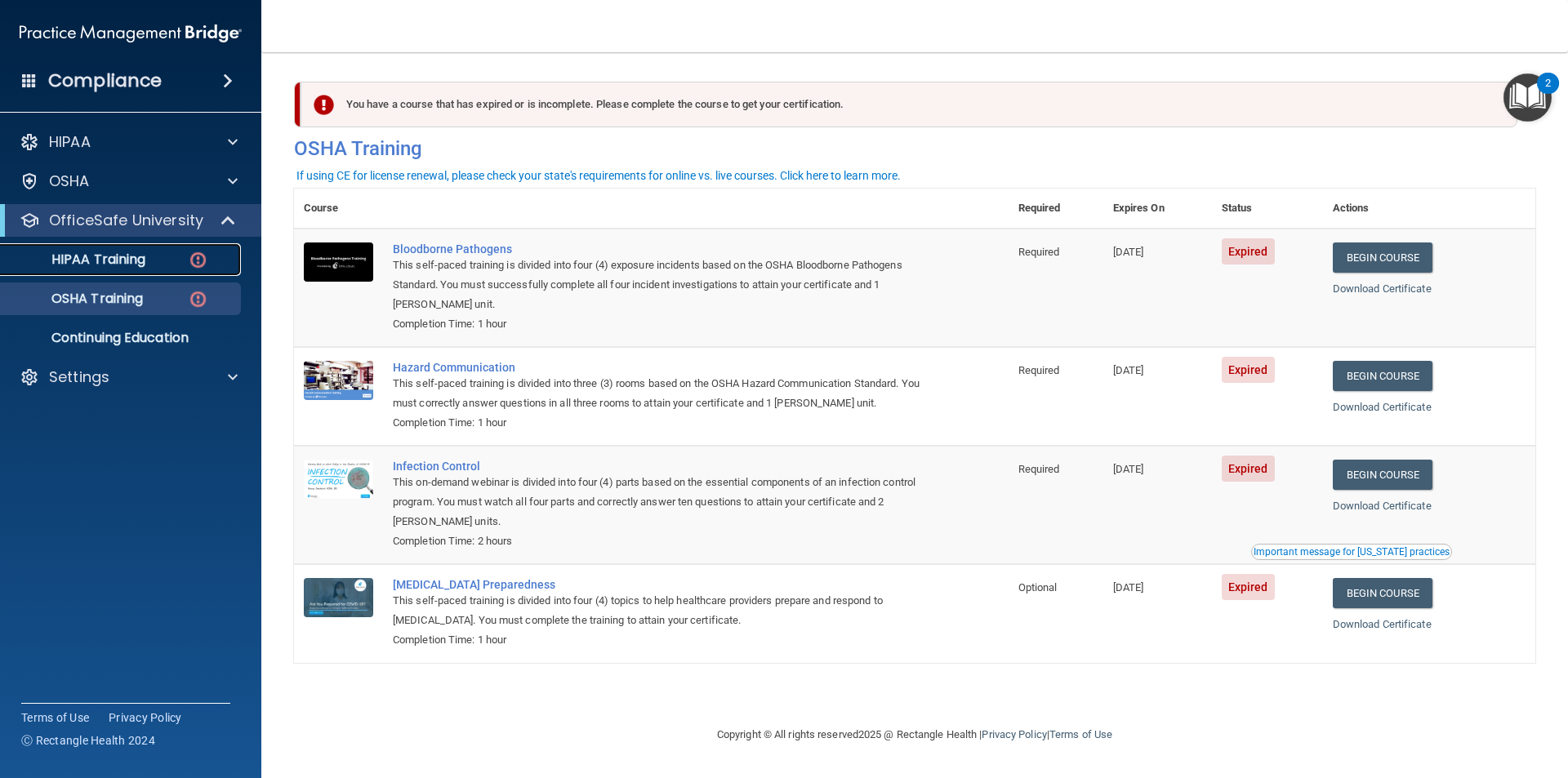
click at [122, 256] on p "HIPAA Training" at bounding box center [78, 260] width 135 height 16
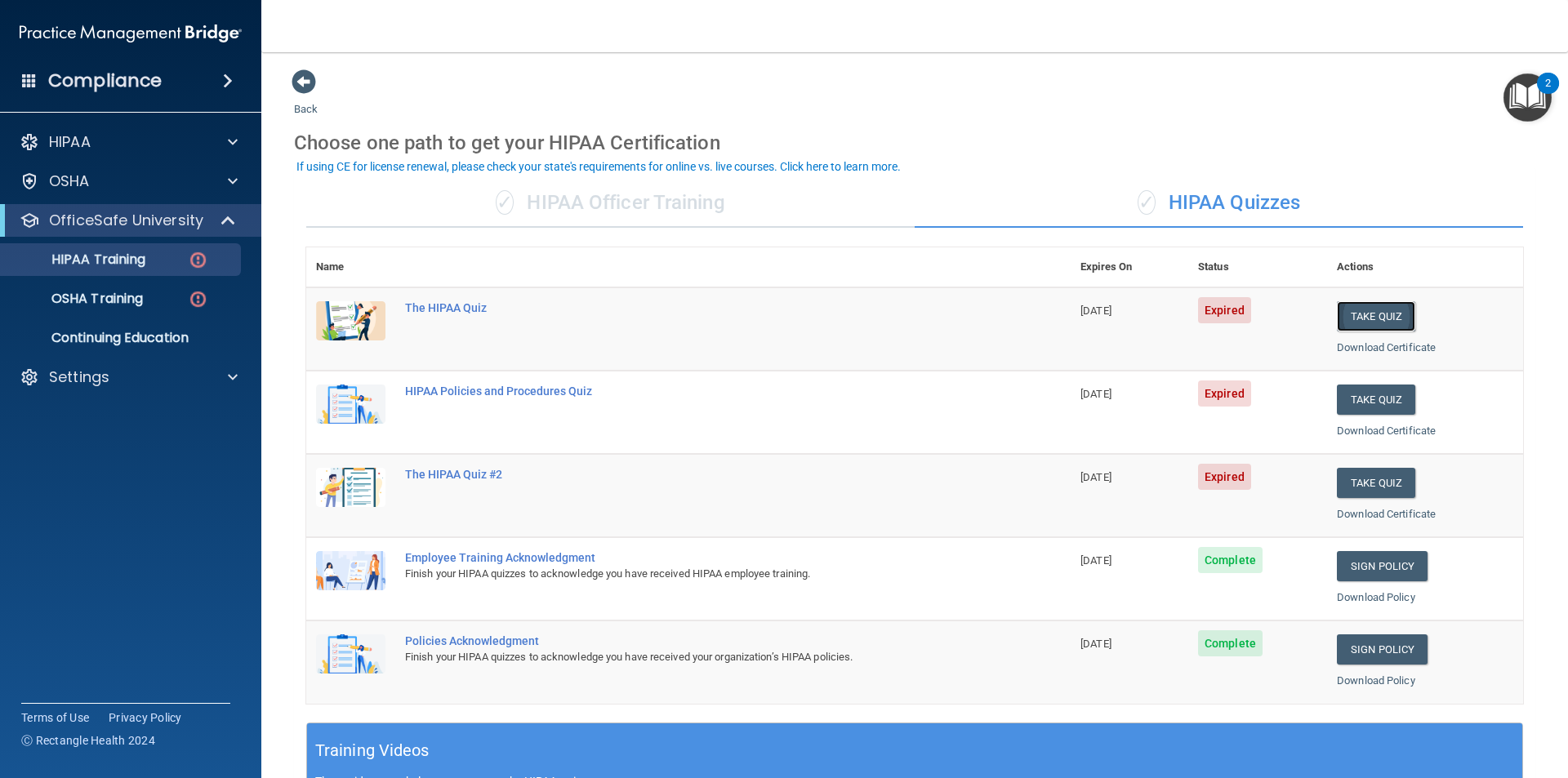
click at [1347, 320] on button "Take Quiz" at bounding box center [1375, 317] width 79 height 31
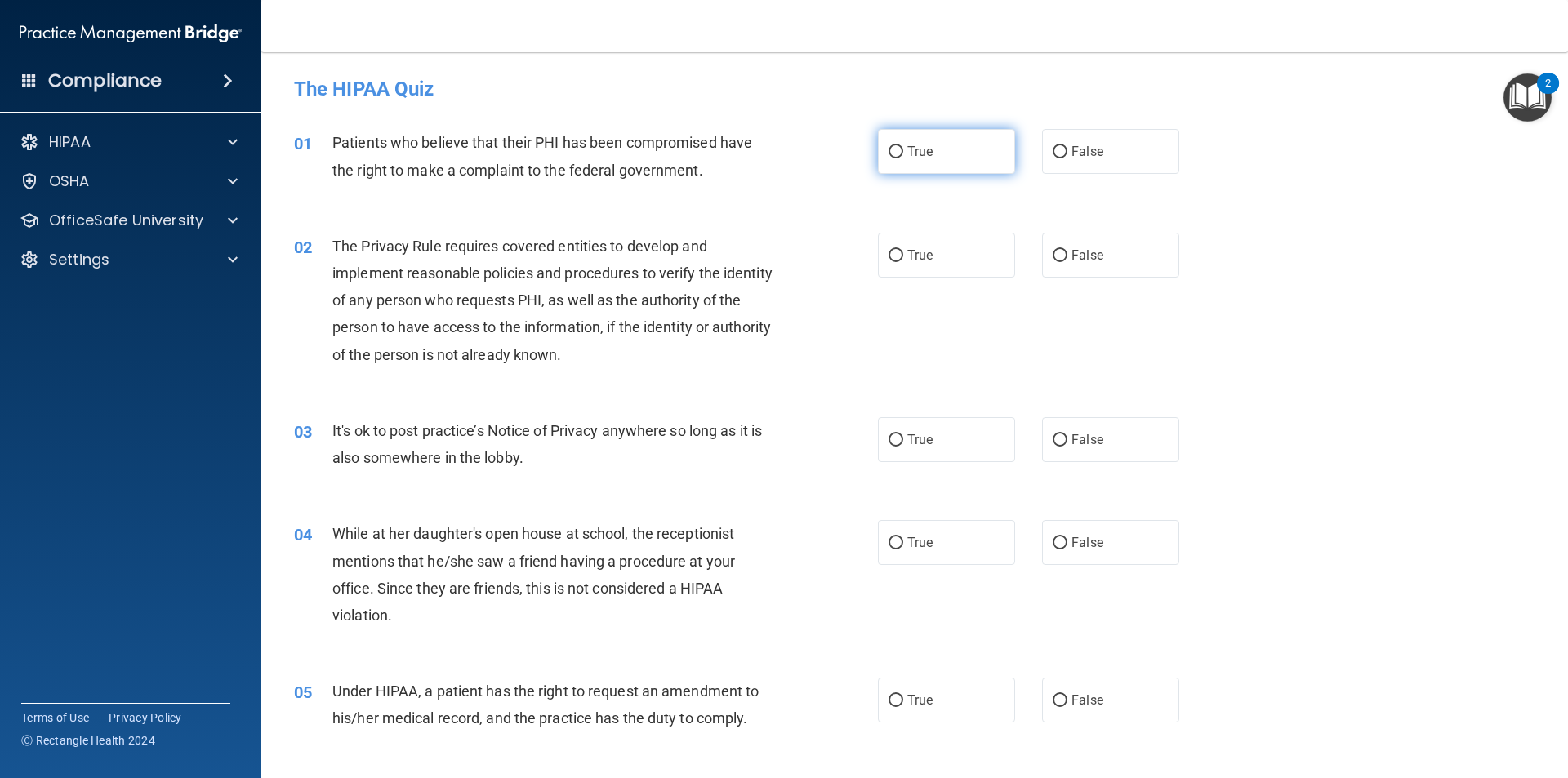
click at [966, 150] on label "True" at bounding box center [945, 151] width 137 height 45
click at [903, 150] on input "True" at bounding box center [895, 152] width 14 height 12
radio input "true"
click at [943, 257] on label "True" at bounding box center [945, 255] width 137 height 45
click at [903, 257] on input "True" at bounding box center [895, 256] width 14 height 12
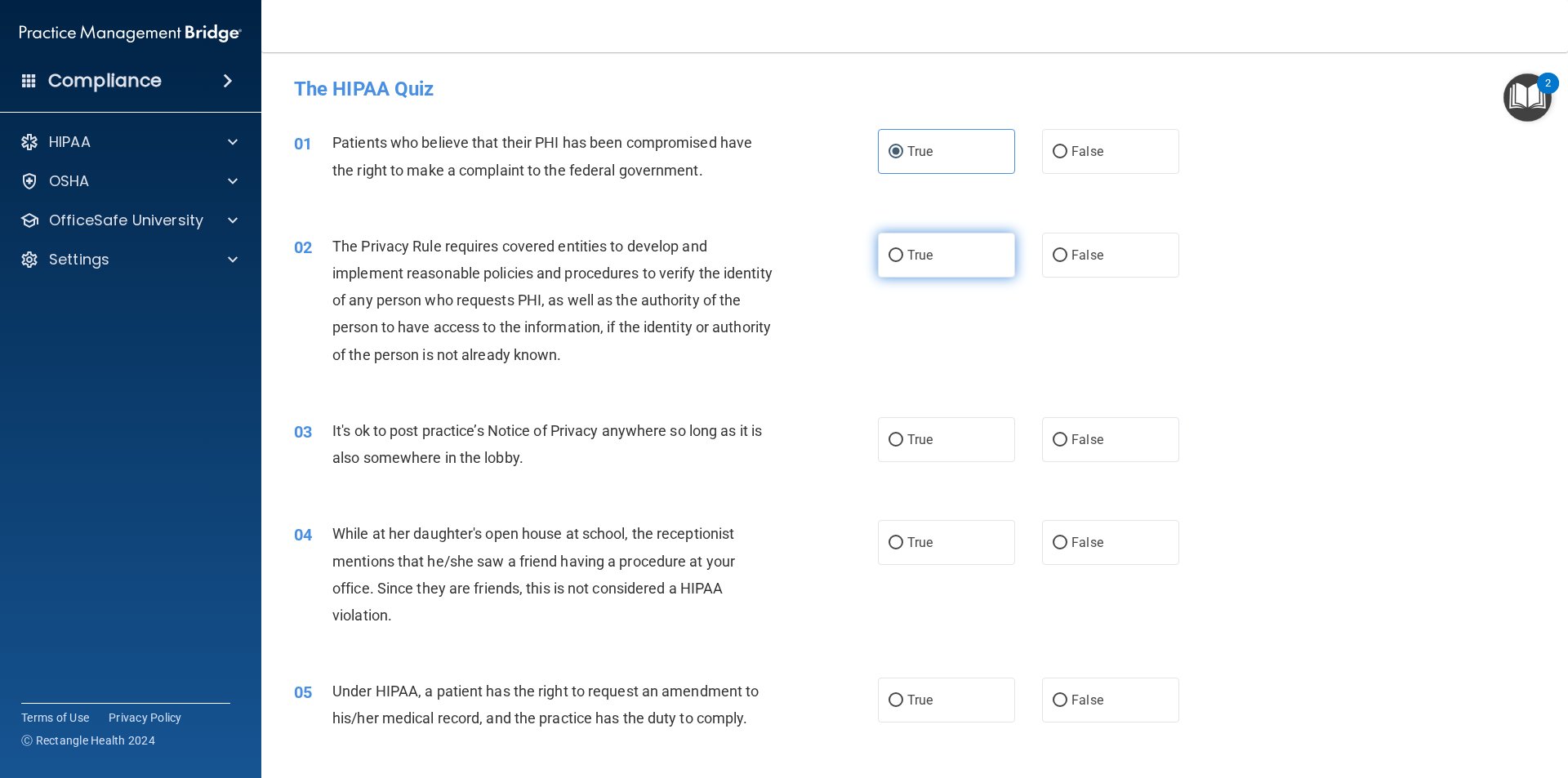
radio input "true"
click at [1071, 444] on span "False" at bounding box center [1086, 440] width 32 height 15
click at [1067, 444] on input "False" at bounding box center [1059, 440] width 14 height 12
radio input "true"
click at [1087, 539] on span "False" at bounding box center [1086, 542] width 32 height 15
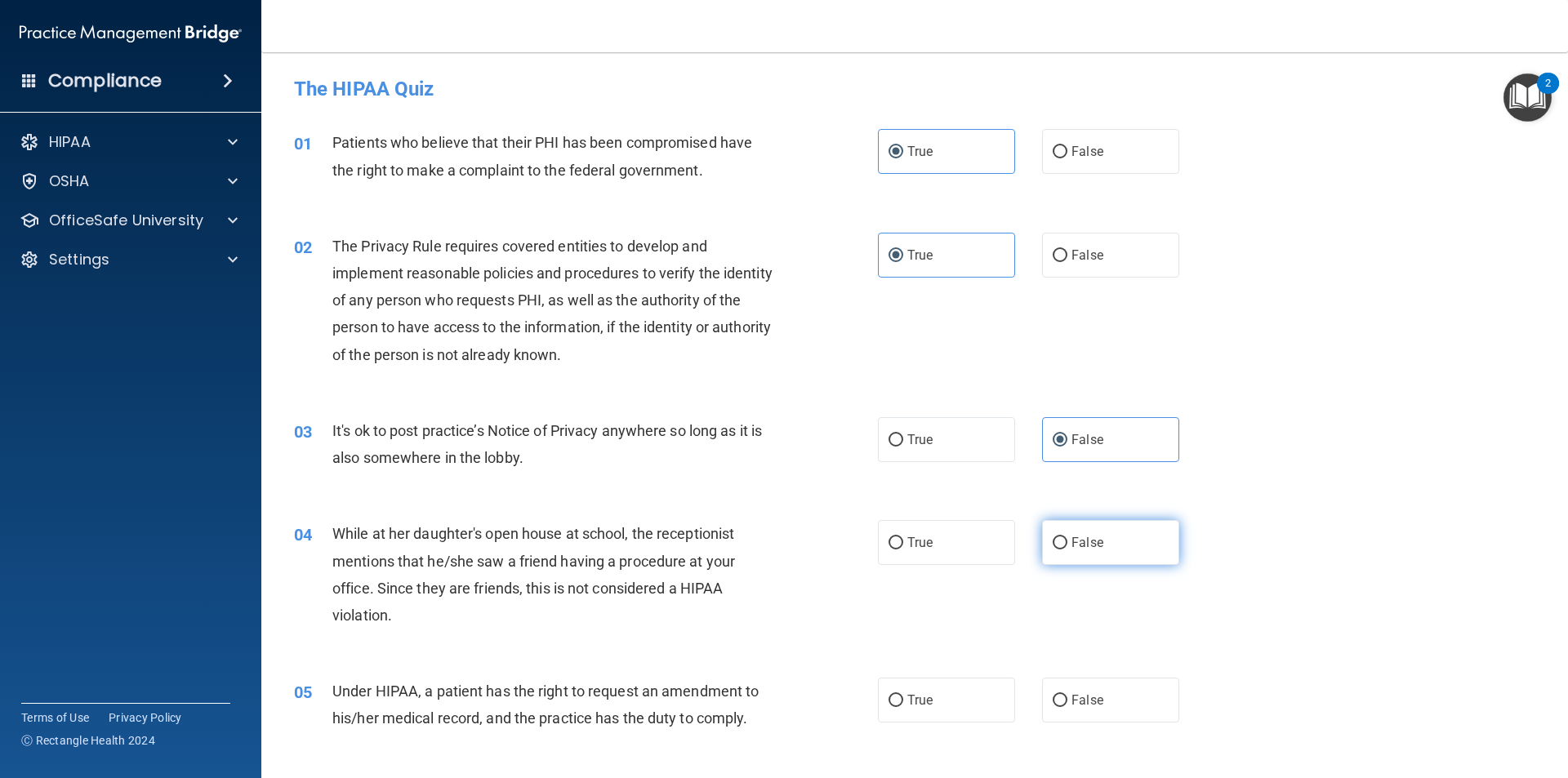
click at [1067, 539] on input "False" at bounding box center [1059, 543] width 14 height 12
radio input "true"
click at [1087, 699] on span "False" at bounding box center [1086, 700] width 32 height 15
click at [1067, 699] on input "False" at bounding box center [1059, 700] width 14 height 12
radio input "true"
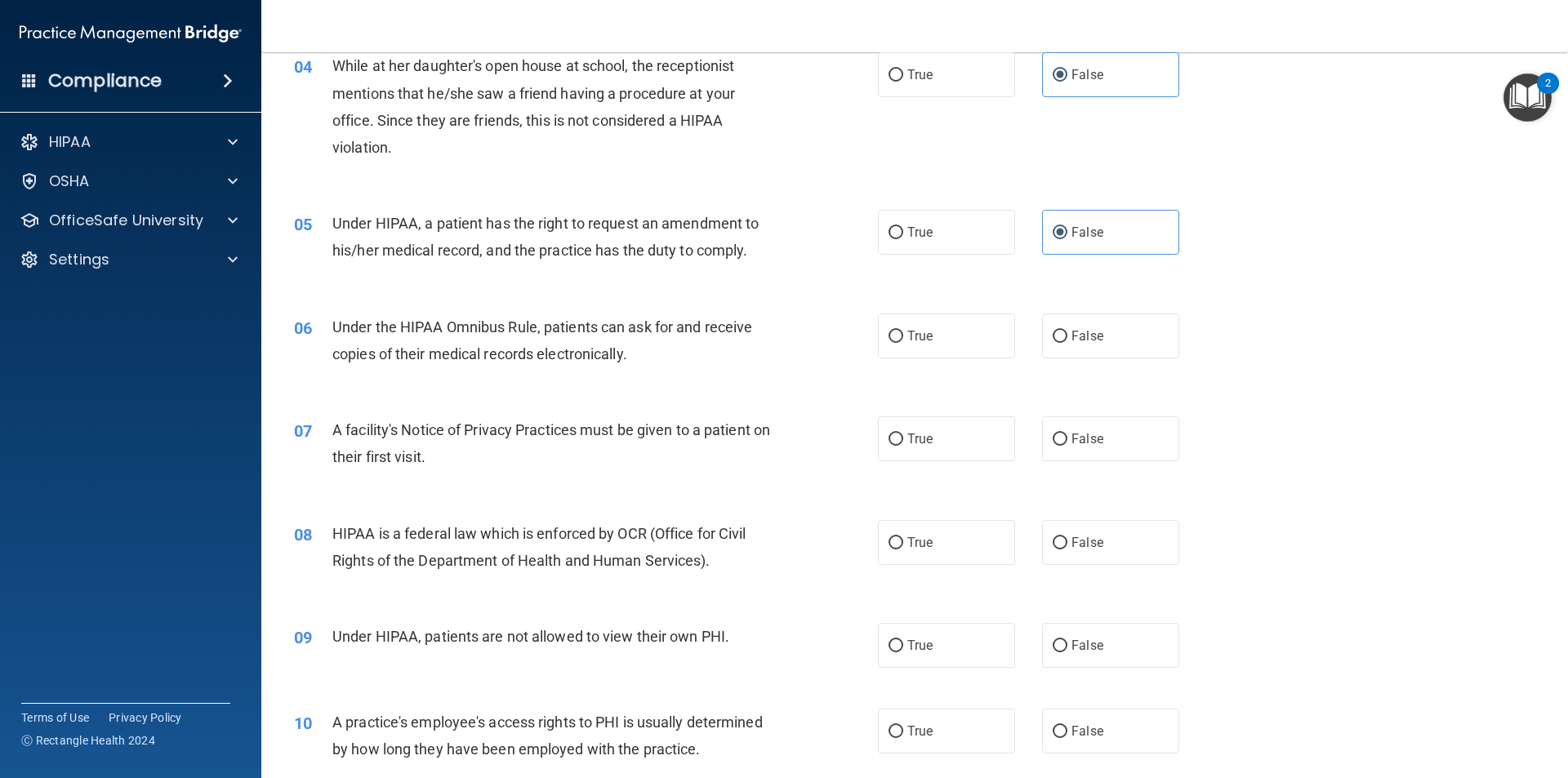
scroll to position [572, 0]
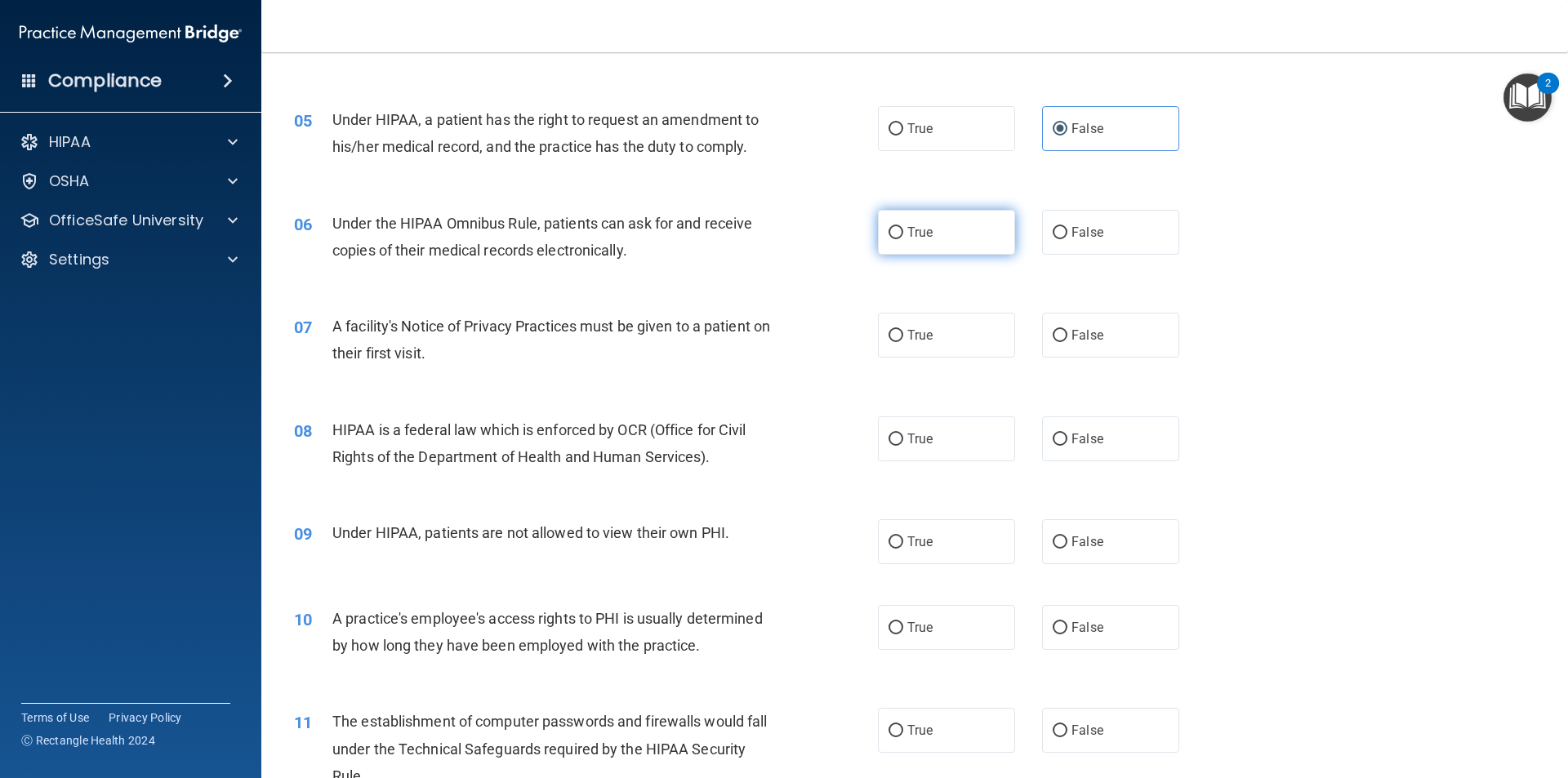
click at [959, 225] on label "True" at bounding box center [945, 232] width 137 height 45
click at [903, 227] on input "True" at bounding box center [895, 233] width 14 height 12
radio input "true"
click at [958, 338] on label "True" at bounding box center [945, 334] width 137 height 45
click at [903, 338] on input "True" at bounding box center [895, 335] width 14 height 12
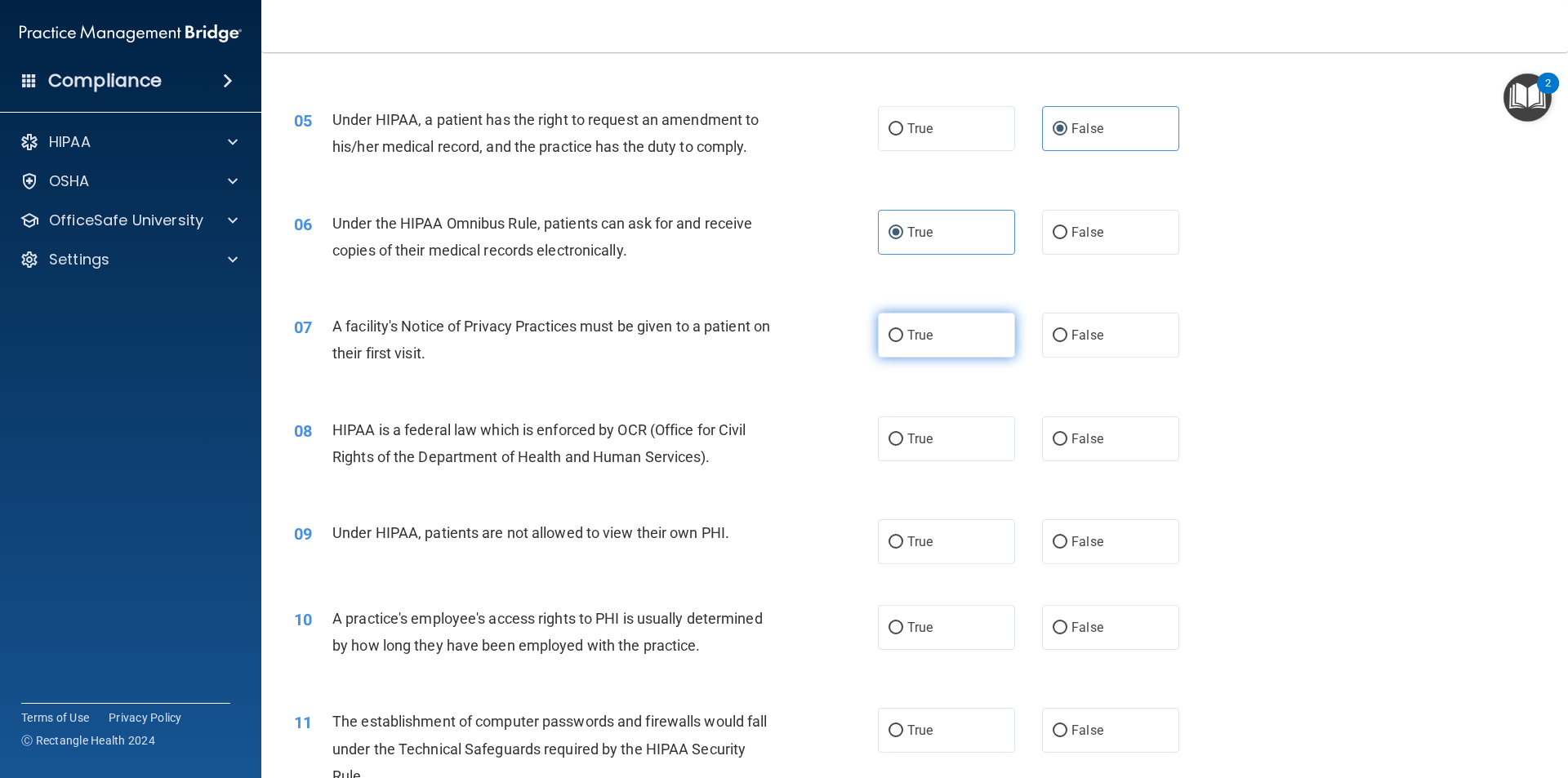
radio input "true"
click at [933, 443] on label "True" at bounding box center [945, 439] width 137 height 45
click at [903, 443] on input "True" at bounding box center [895, 440] width 14 height 12
radio input "true"
click at [1129, 545] on label "False" at bounding box center [1110, 541] width 137 height 45
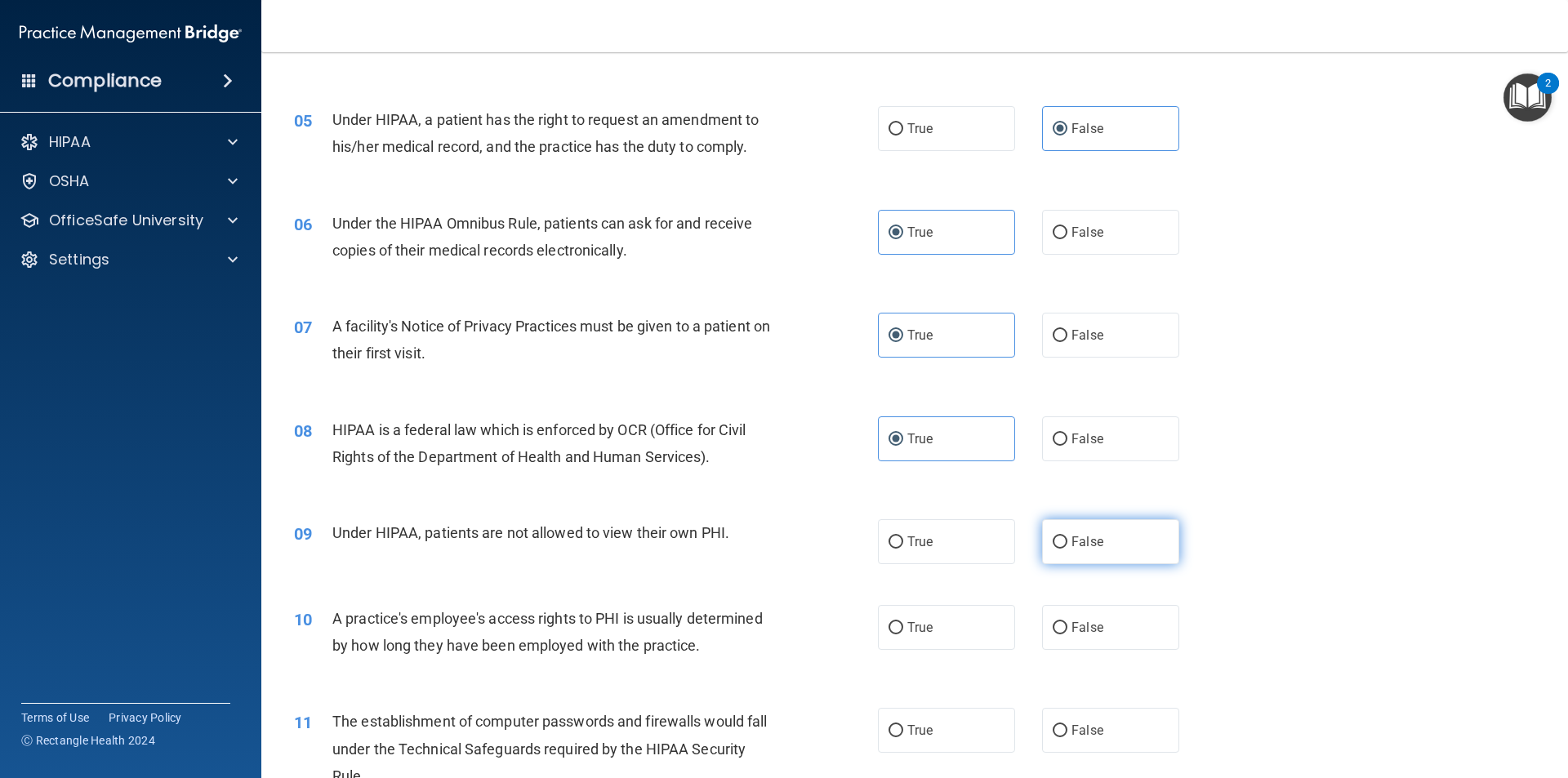
click at [1067, 545] on input "False" at bounding box center [1059, 542] width 14 height 12
radio input "true"
click at [1118, 609] on label "False" at bounding box center [1110, 628] width 137 height 45
click at [1067, 623] on input "False" at bounding box center [1059, 629] width 14 height 12
radio input "true"
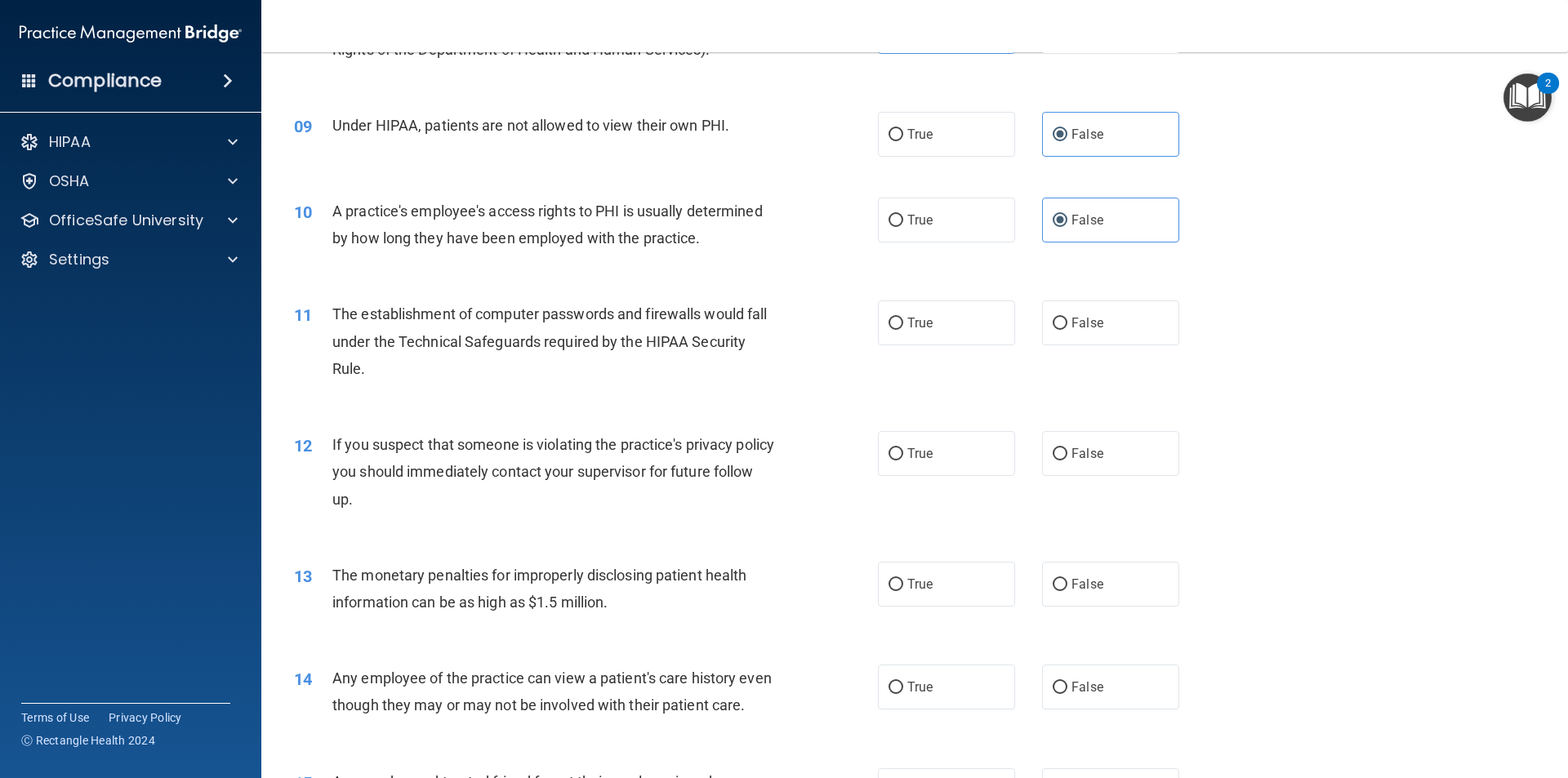
scroll to position [980, 0]
click at [962, 328] on label "True" at bounding box center [945, 322] width 137 height 45
click at [903, 328] on input "True" at bounding box center [895, 323] width 14 height 12
radio input "true"
click at [938, 449] on label "True" at bounding box center [945, 452] width 137 height 45
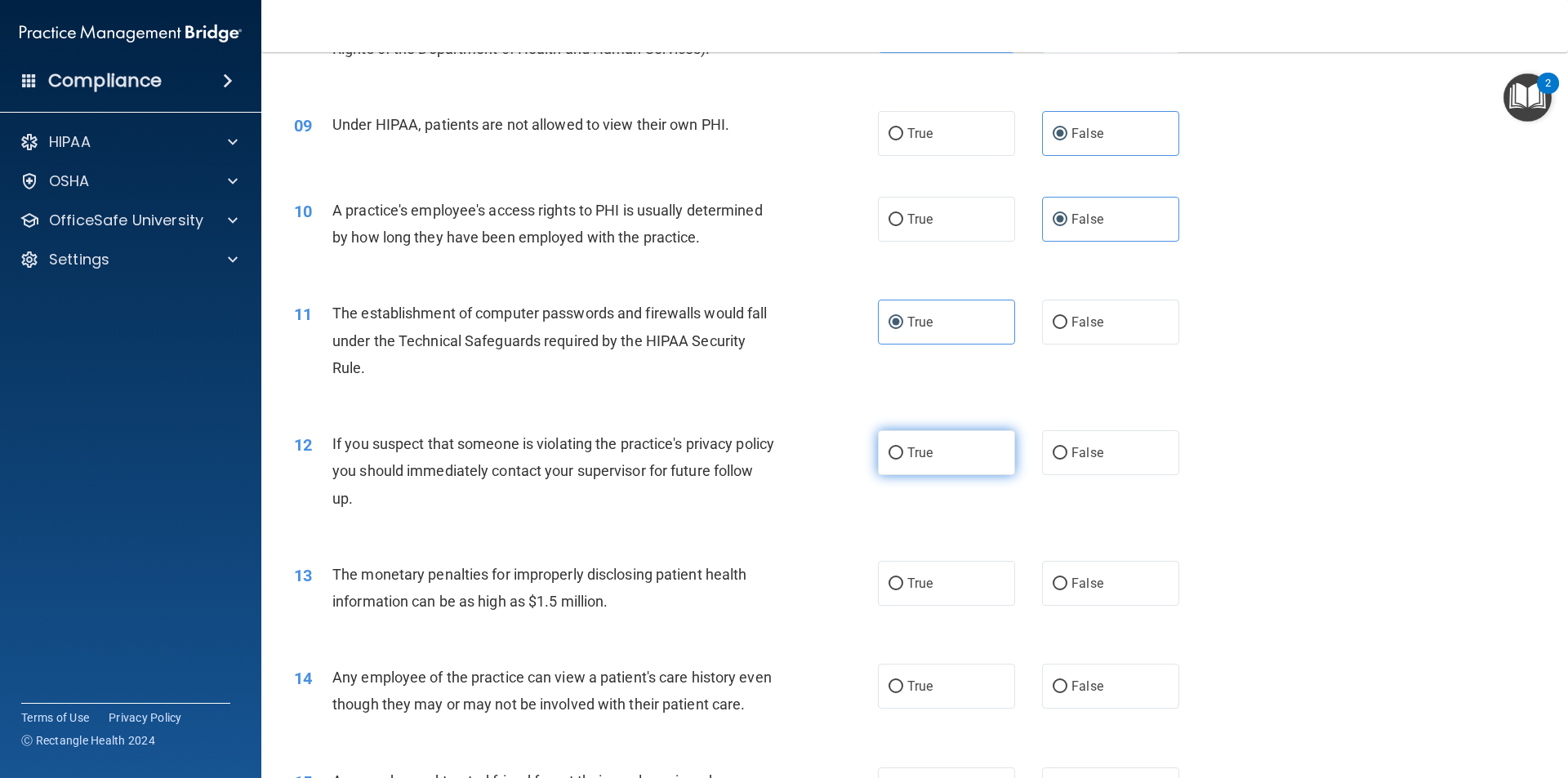
click at [903, 449] on input "True" at bounding box center [895, 453] width 14 height 12
radio input "true"
click at [938, 580] on label "True" at bounding box center [945, 584] width 137 height 45
click at [903, 580] on input "True" at bounding box center [895, 584] width 14 height 12
radio input "true"
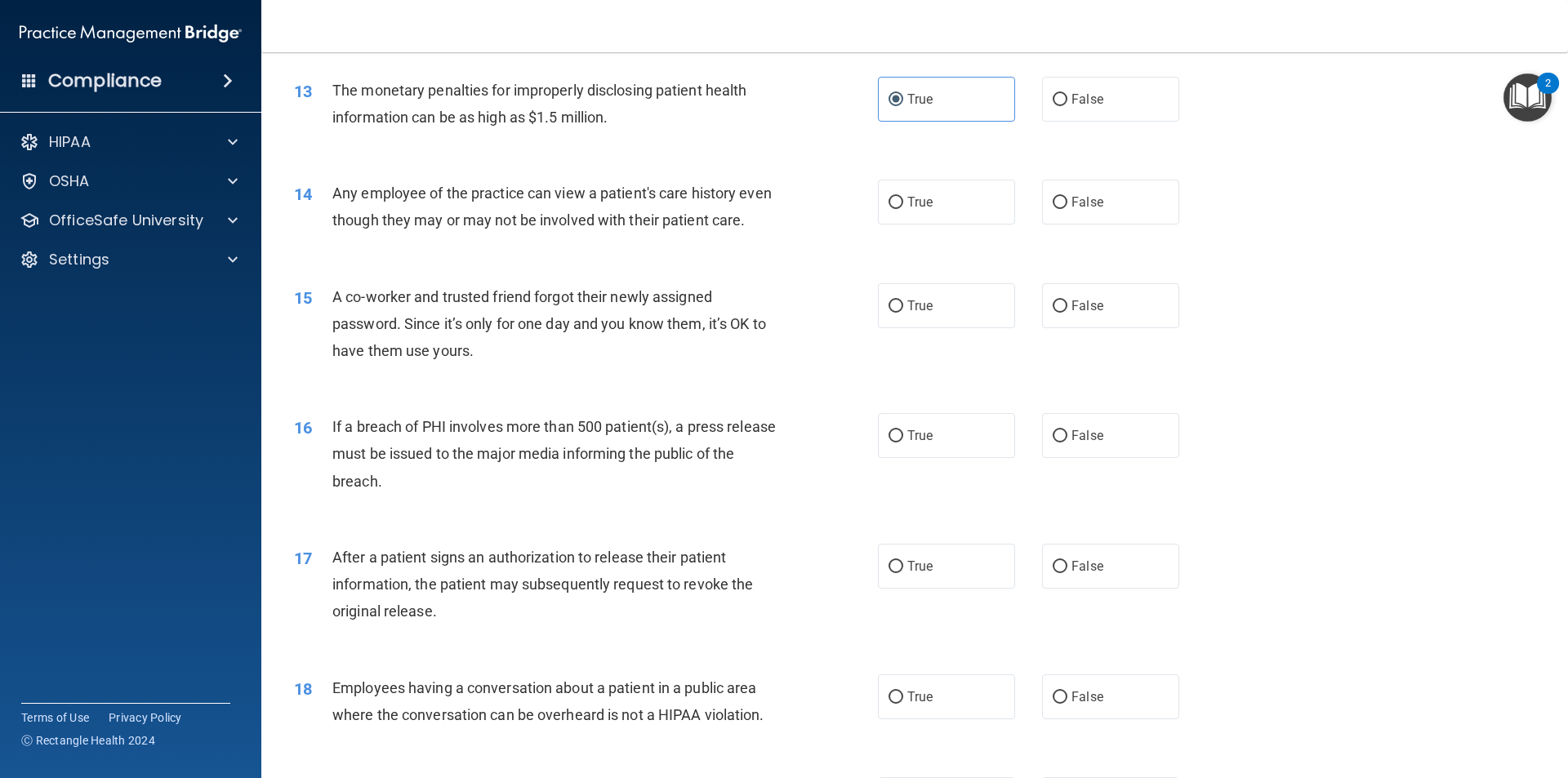
scroll to position [1470, 0]
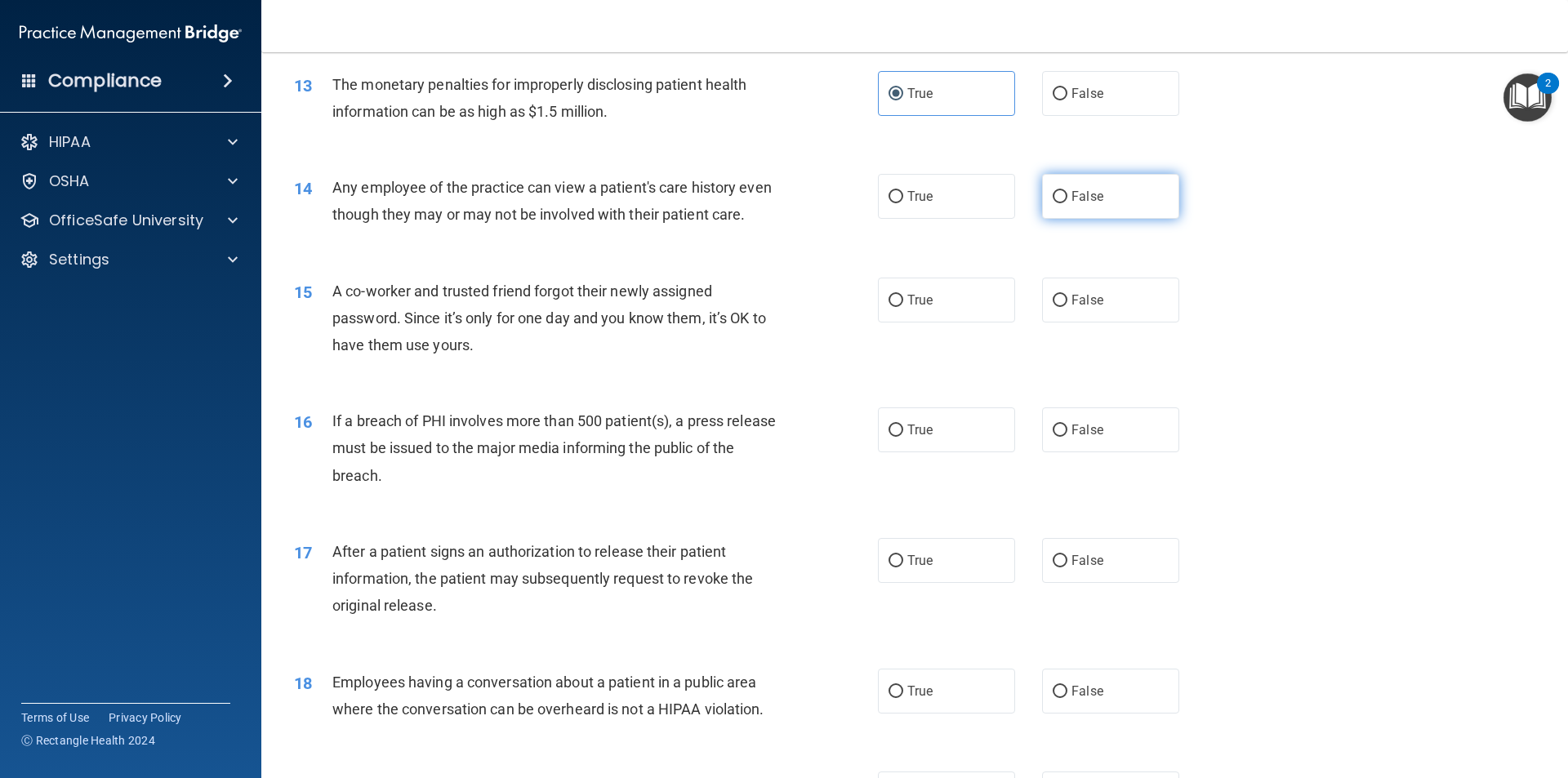
click at [1079, 196] on span "False" at bounding box center [1086, 196] width 32 height 15
click at [1067, 196] on input "False" at bounding box center [1059, 196] width 14 height 12
radio input "true"
click at [1102, 323] on label "False" at bounding box center [1110, 300] width 137 height 45
click at [1067, 308] on input "False" at bounding box center [1059, 301] width 14 height 12
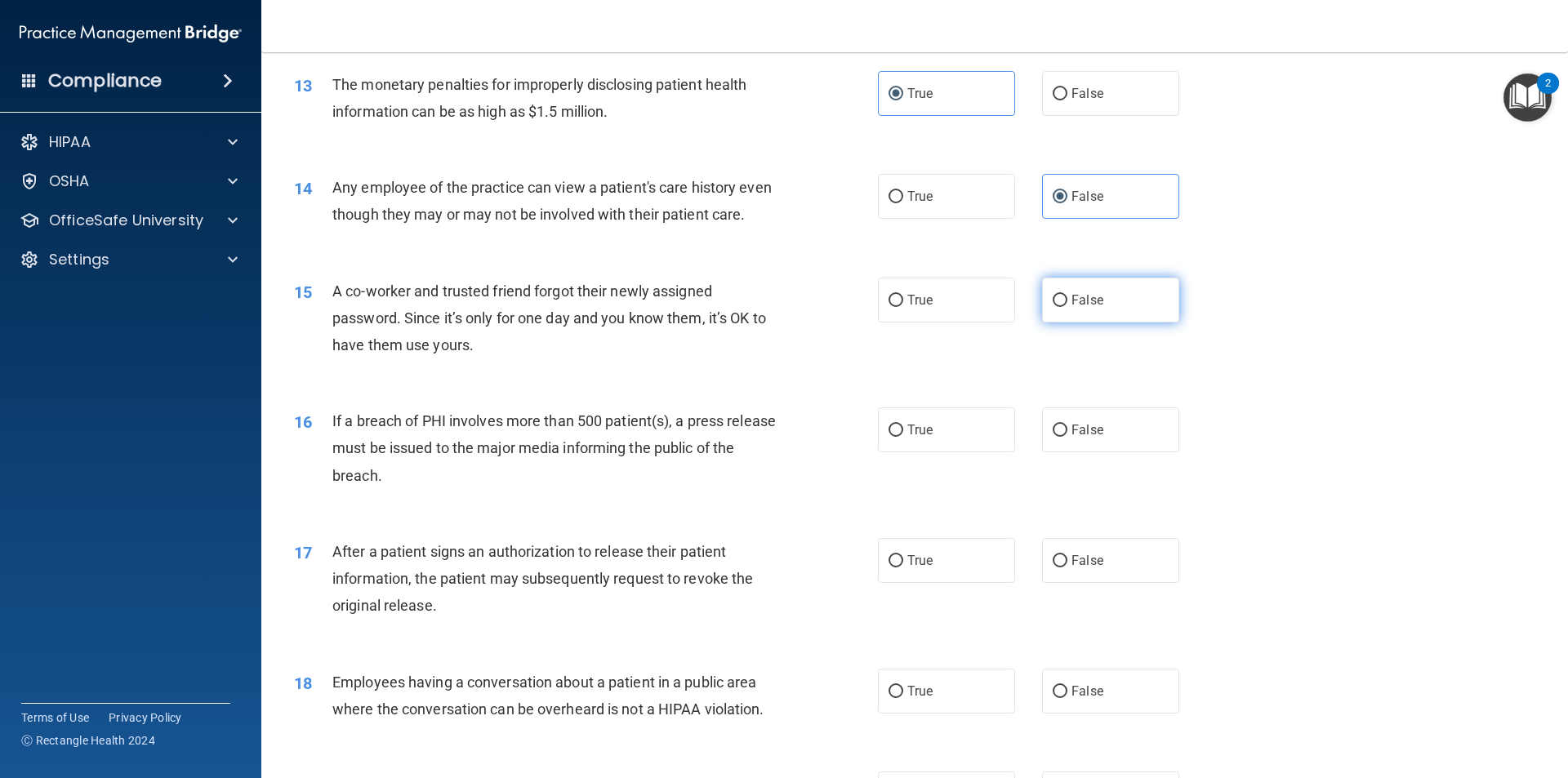
radio input "true"
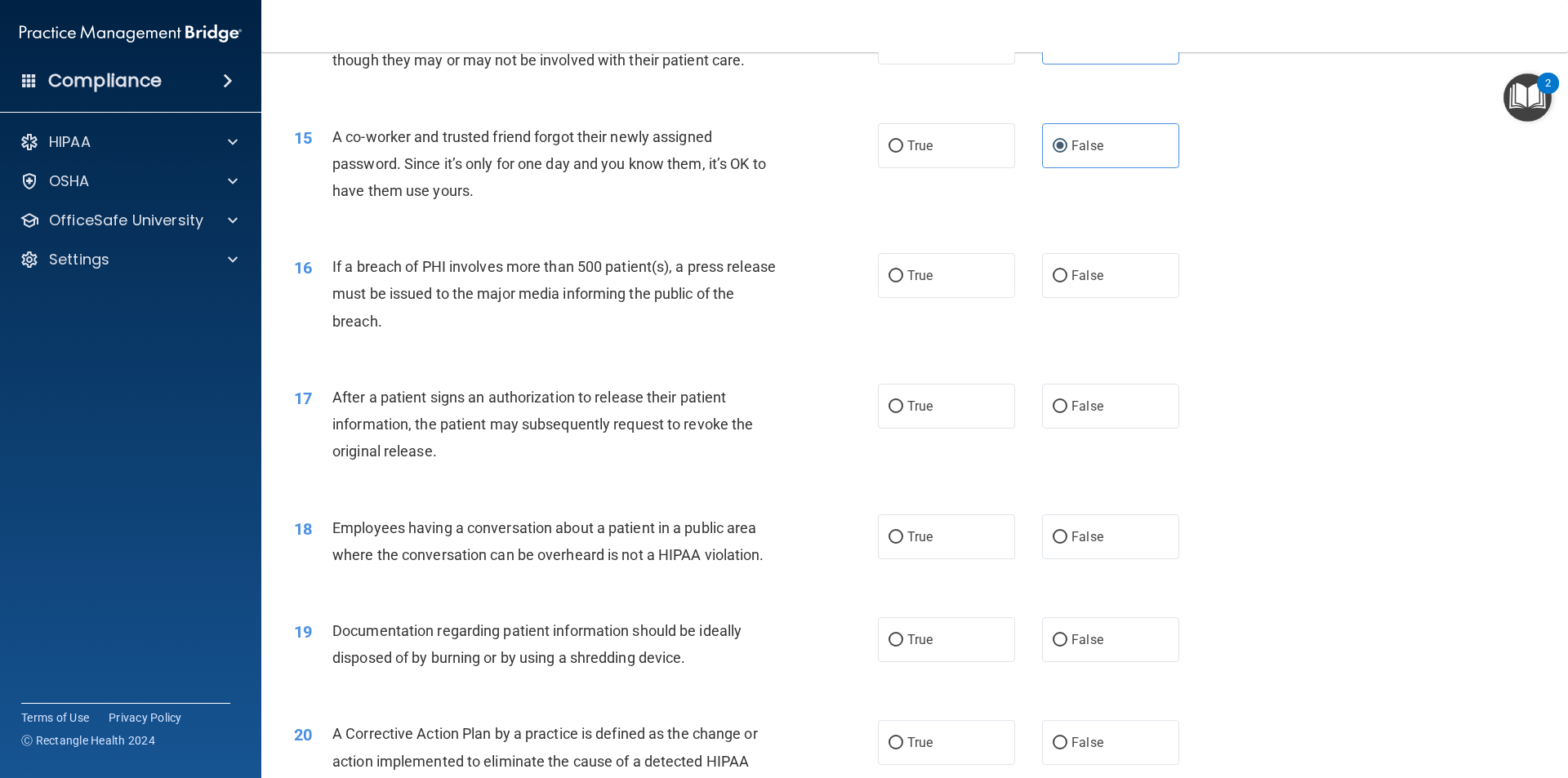
scroll to position [1634, 0]
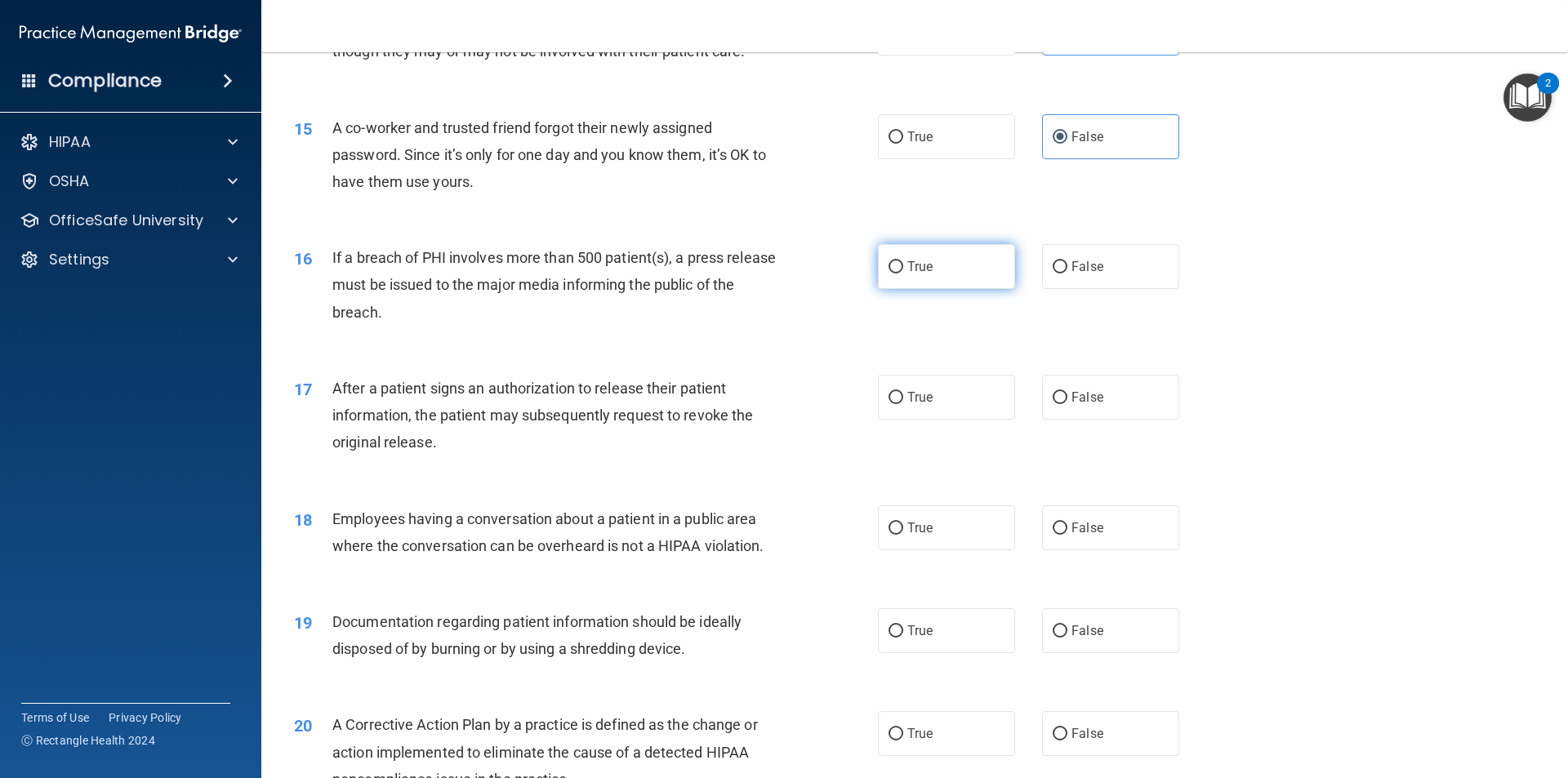
click at [938, 289] on label "True" at bounding box center [945, 266] width 137 height 45
click at [903, 274] on input "True" at bounding box center [895, 267] width 14 height 12
radio input "true"
click at [944, 420] on label "True" at bounding box center [945, 397] width 137 height 45
click at [903, 404] on input "True" at bounding box center [895, 398] width 14 height 12
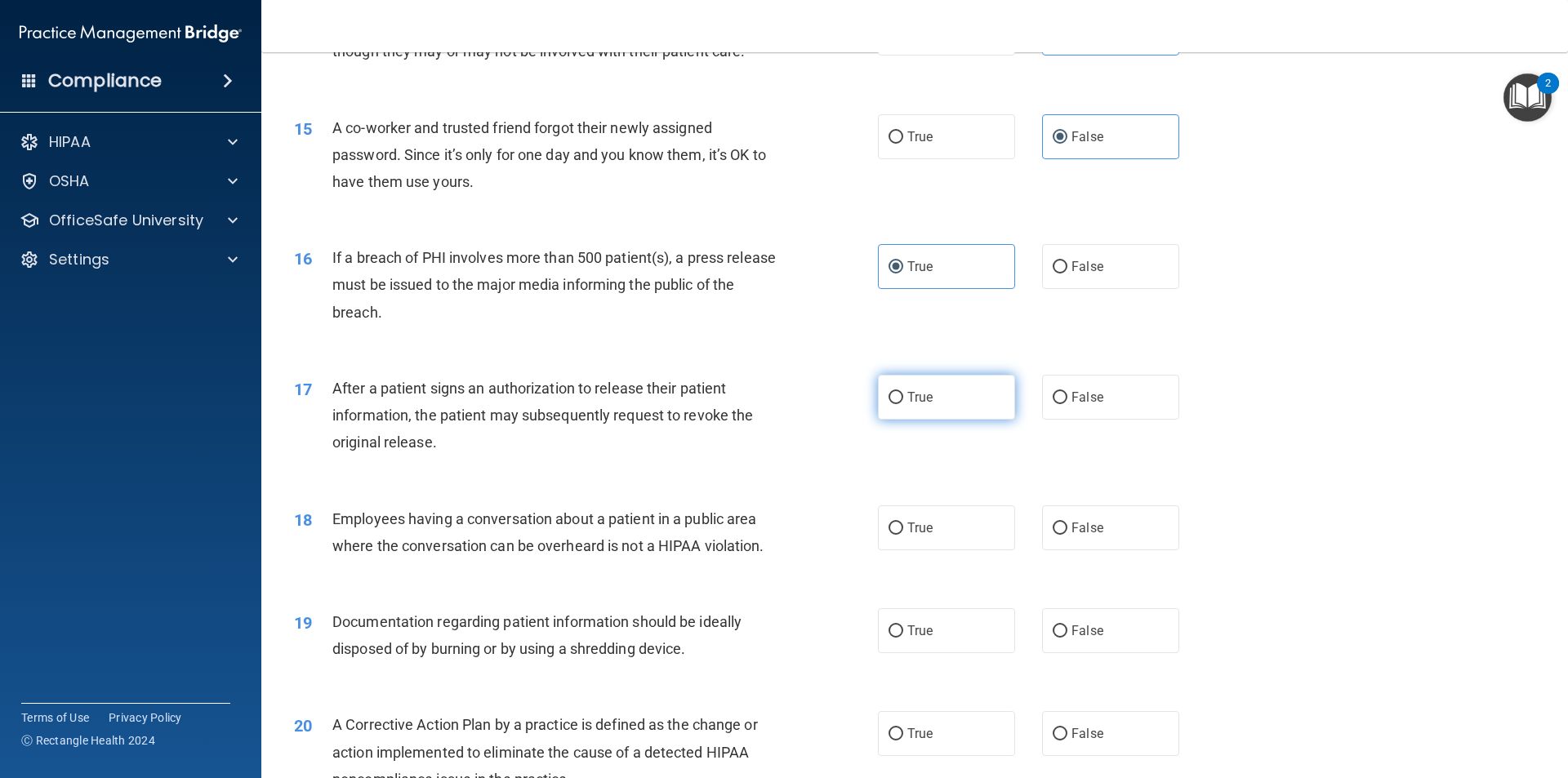
radio input "true"
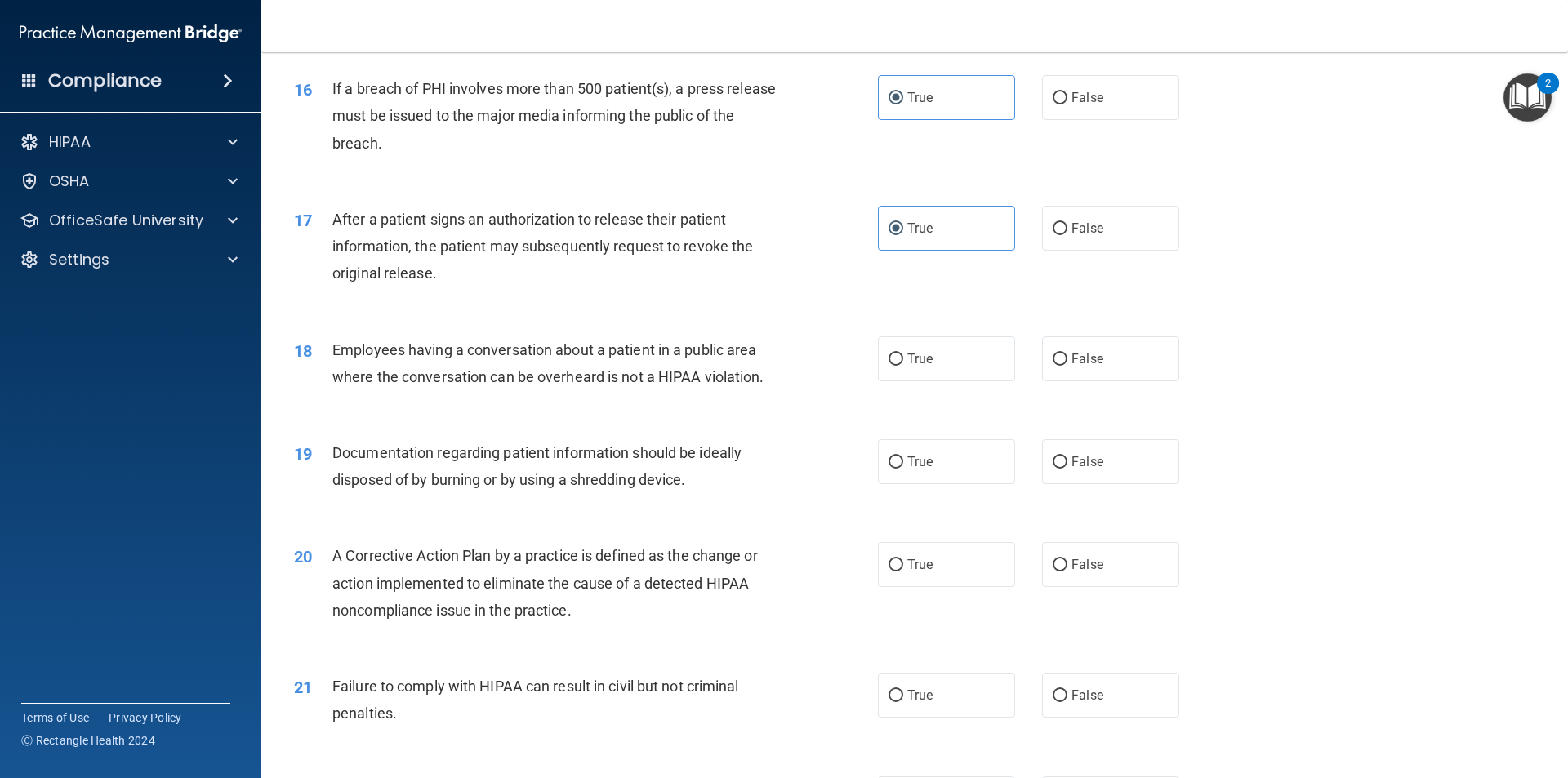
scroll to position [1879, 0]
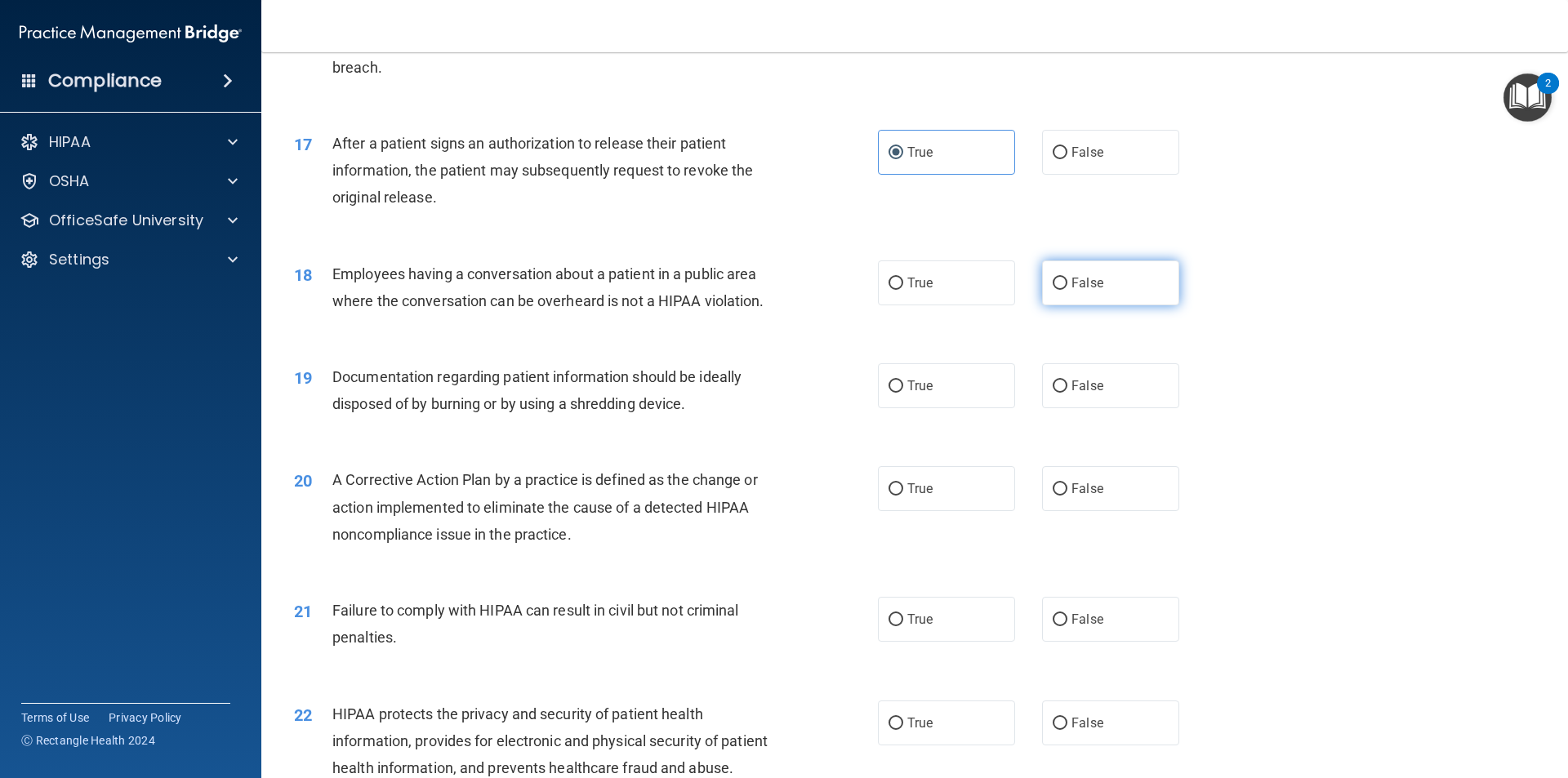
click at [1079, 306] on label "False" at bounding box center [1110, 283] width 137 height 45
click at [1067, 290] on input "False" at bounding box center [1059, 284] width 14 height 12
radio input "true"
click at [948, 402] on label "True" at bounding box center [945, 385] width 137 height 45
click at [903, 393] on input "True" at bounding box center [895, 386] width 14 height 12
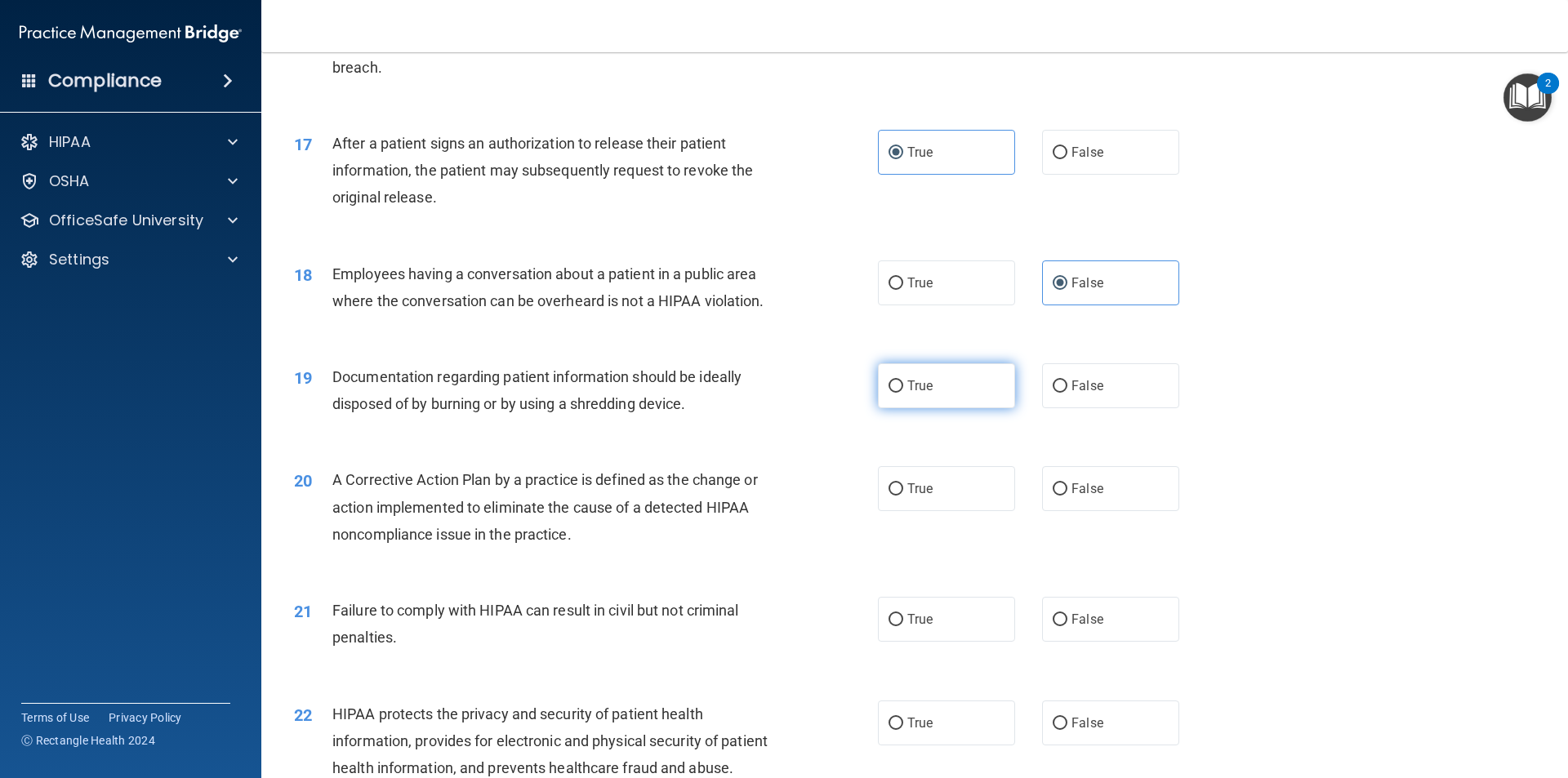
radio input "true"
click at [938, 512] on label "True" at bounding box center [945, 489] width 137 height 45
click at [903, 495] on input "True" at bounding box center [895, 490] width 14 height 12
radio input "true"
click at [1110, 633] on label "False" at bounding box center [1110, 619] width 137 height 45
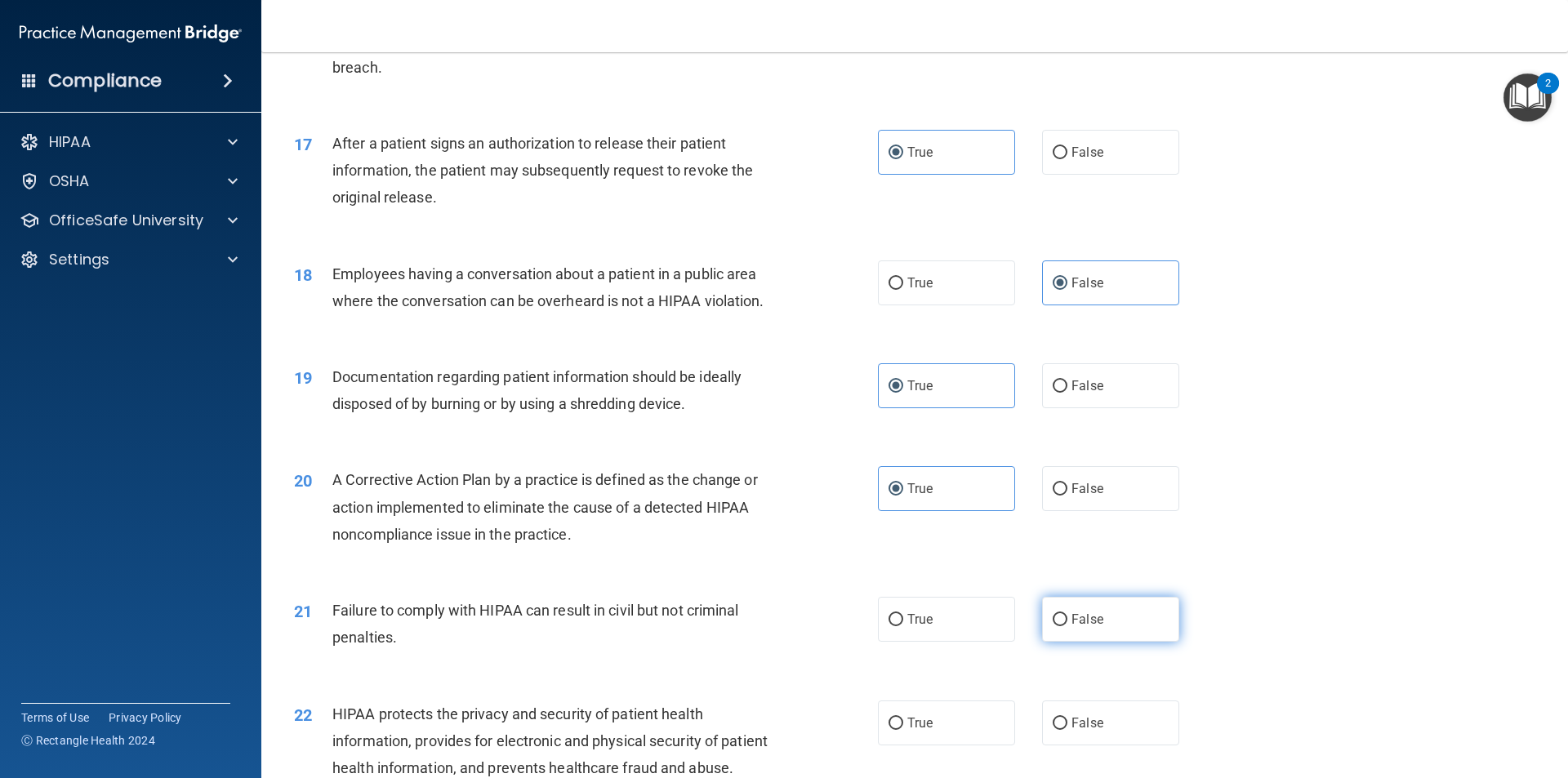
click at [1067, 627] on input "False" at bounding box center [1059, 620] width 14 height 12
radio input "true"
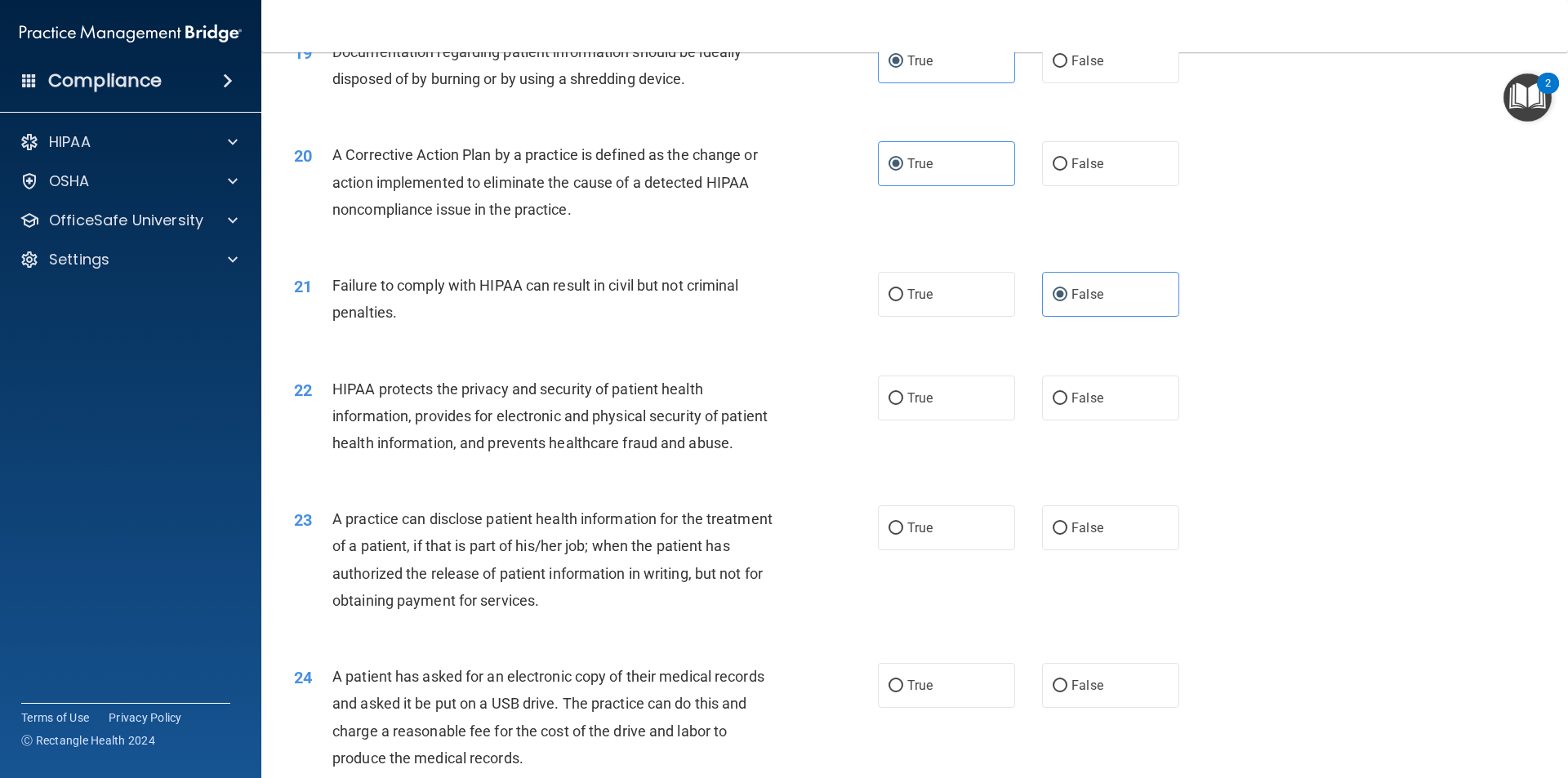
scroll to position [2205, 0]
click at [923, 419] on label "True" at bounding box center [945, 396] width 137 height 45
click at [903, 403] on input "True" at bounding box center [895, 397] width 14 height 12
radio input "true"
click at [1071, 534] on span "False" at bounding box center [1086, 526] width 32 height 15
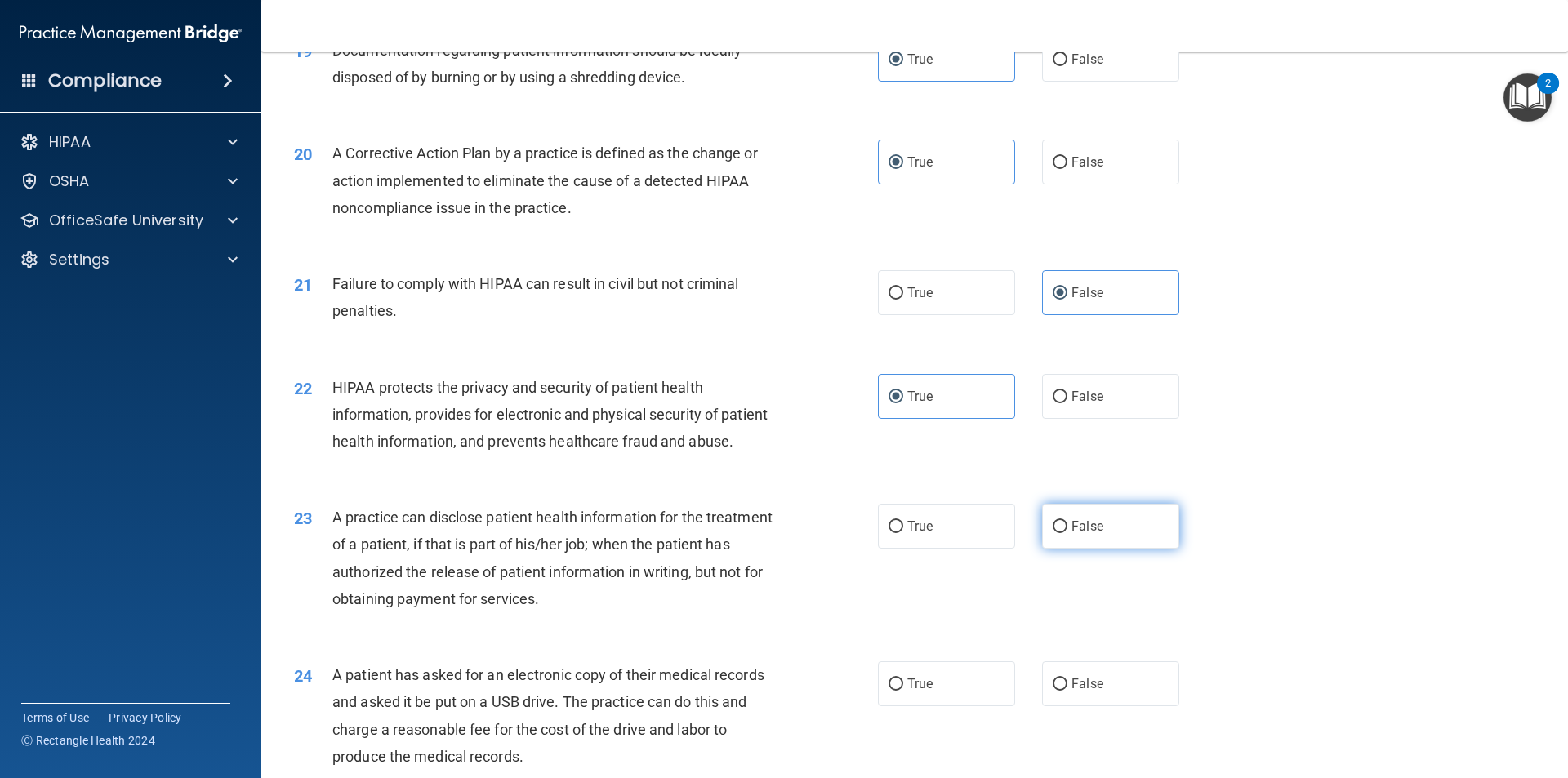
click at [1067, 534] on input "False" at bounding box center [1059, 527] width 14 height 12
radio input "true"
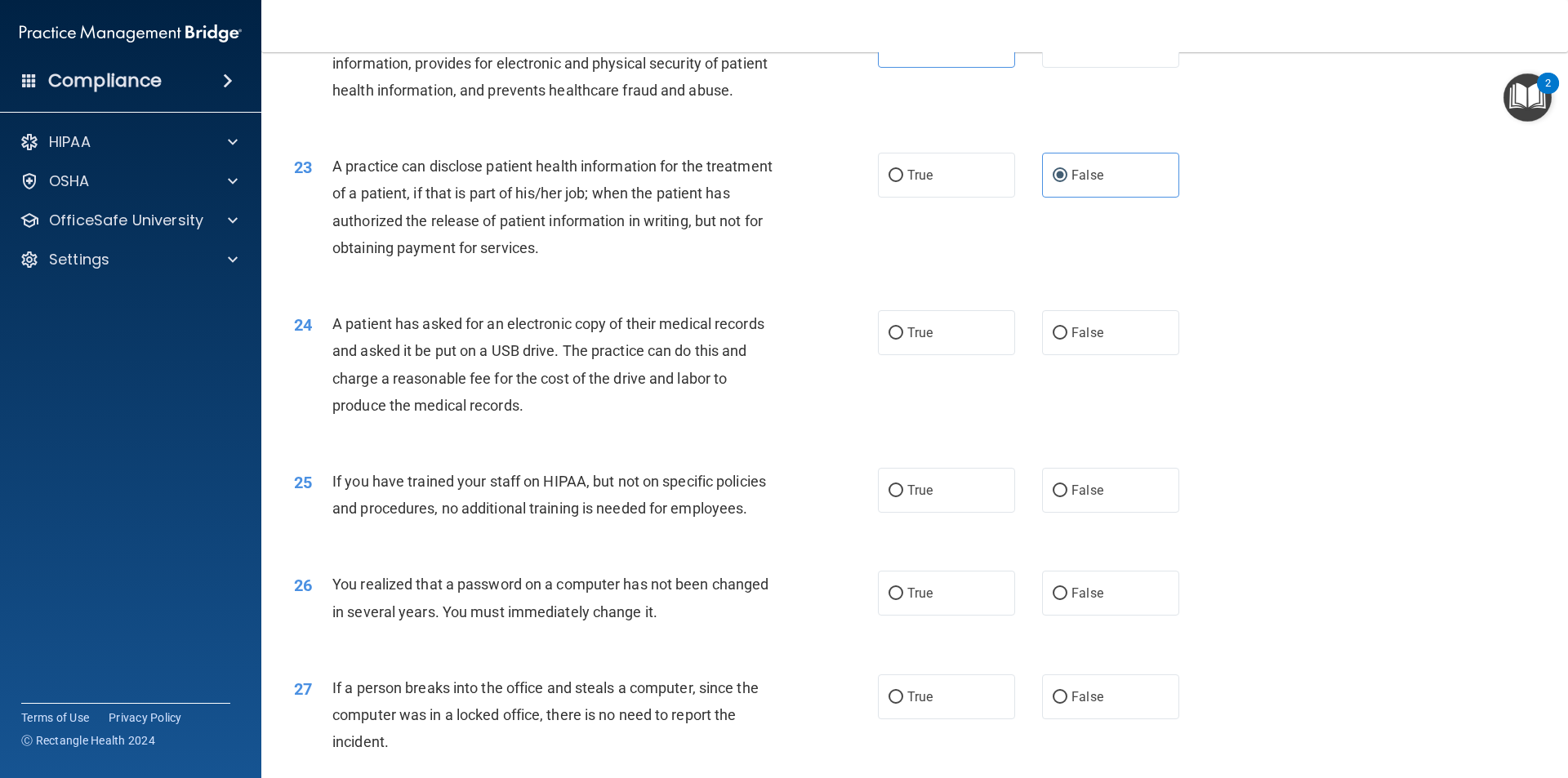
scroll to position [2614, 0]
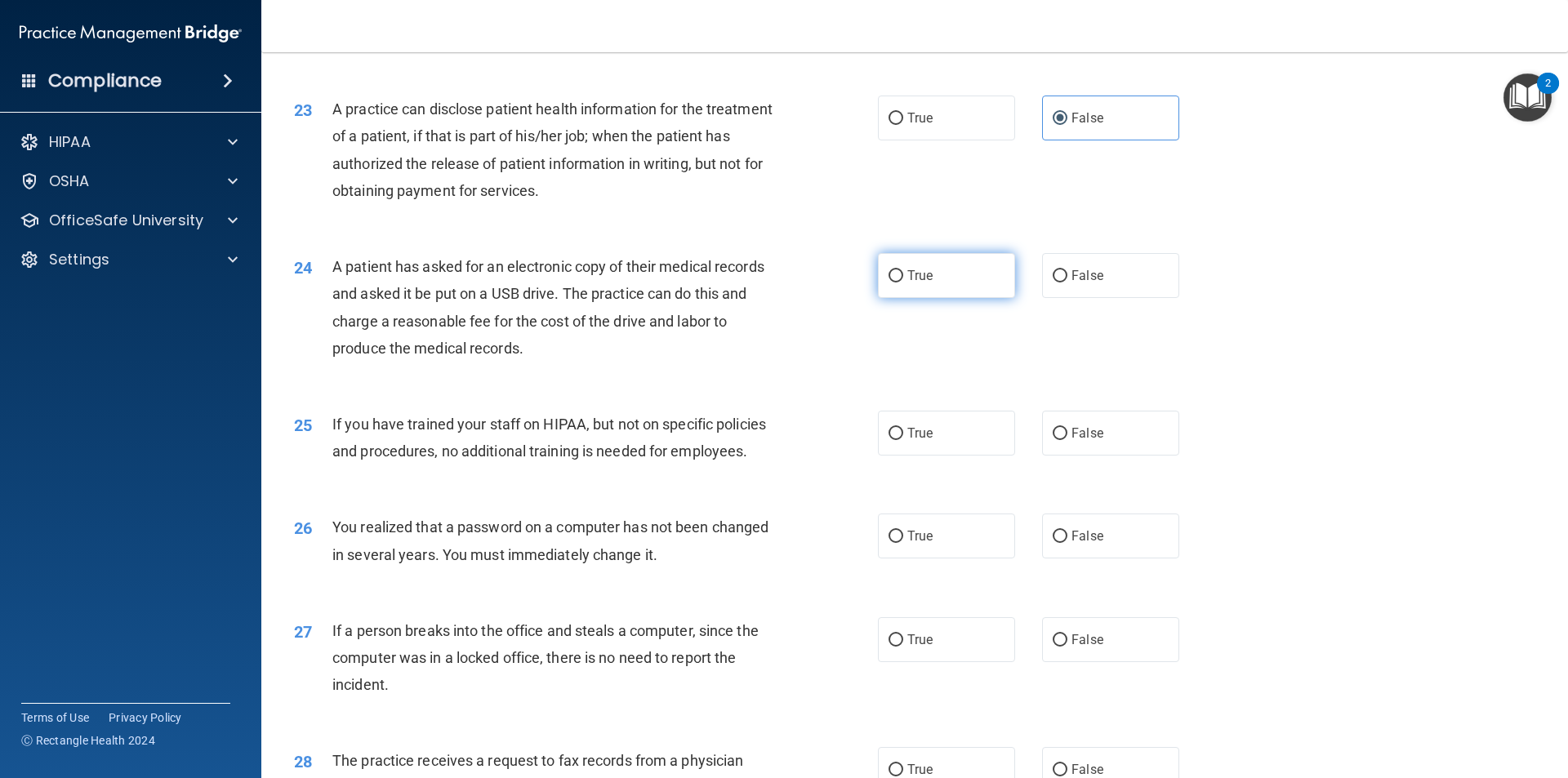
click at [921, 284] on span "True" at bounding box center [920, 276] width 25 height 15
click at [903, 283] on input "True" at bounding box center [895, 276] width 14 height 12
radio input "true"
click at [1082, 441] on span "False" at bounding box center [1086, 433] width 32 height 15
click at [1067, 440] on input "False" at bounding box center [1059, 434] width 14 height 12
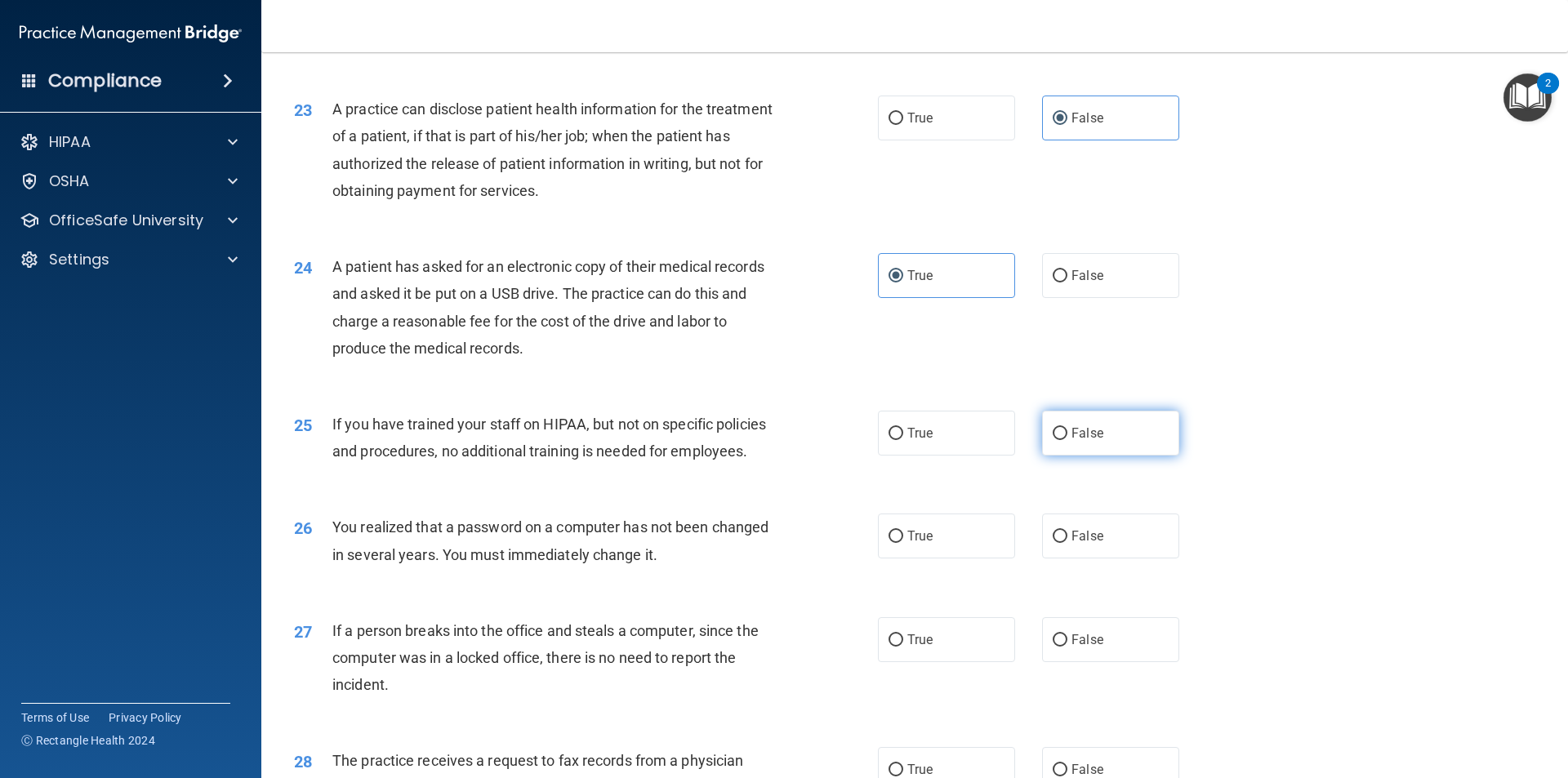
radio input "true"
click at [943, 559] on label "True" at bounding box center [945, 536] width 137 height 45
click at [903, 543] on input "True" at bounding box center [895, 537] width 14 height 12
radio input "true"
click at [1117, 662] on label "False" at bounding box center [1110, 639] width 137 height 45
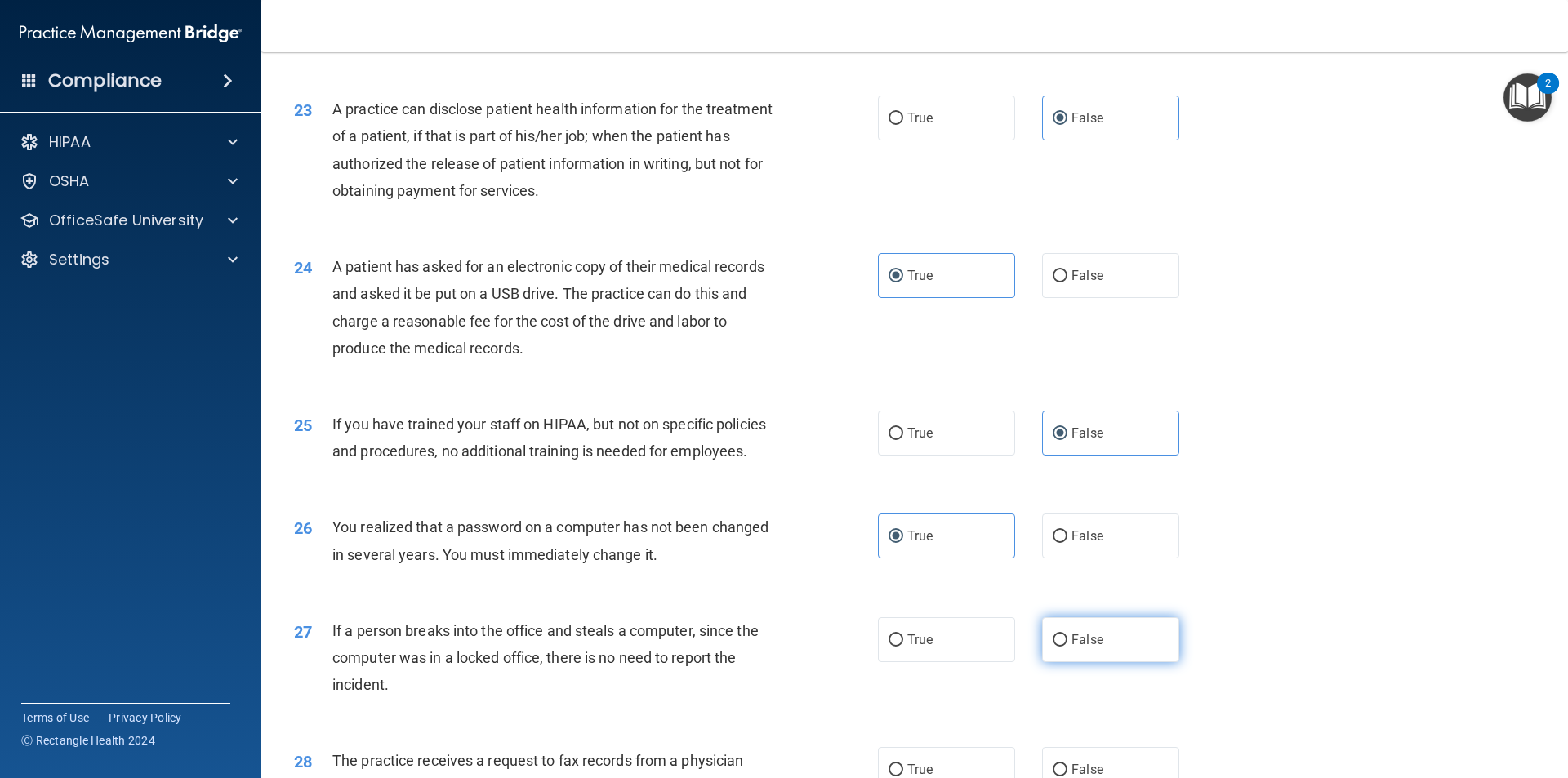
click at [1067, 647] on input "False" at bounding box center [1059, 640] width 14 height 12
radio input "true"
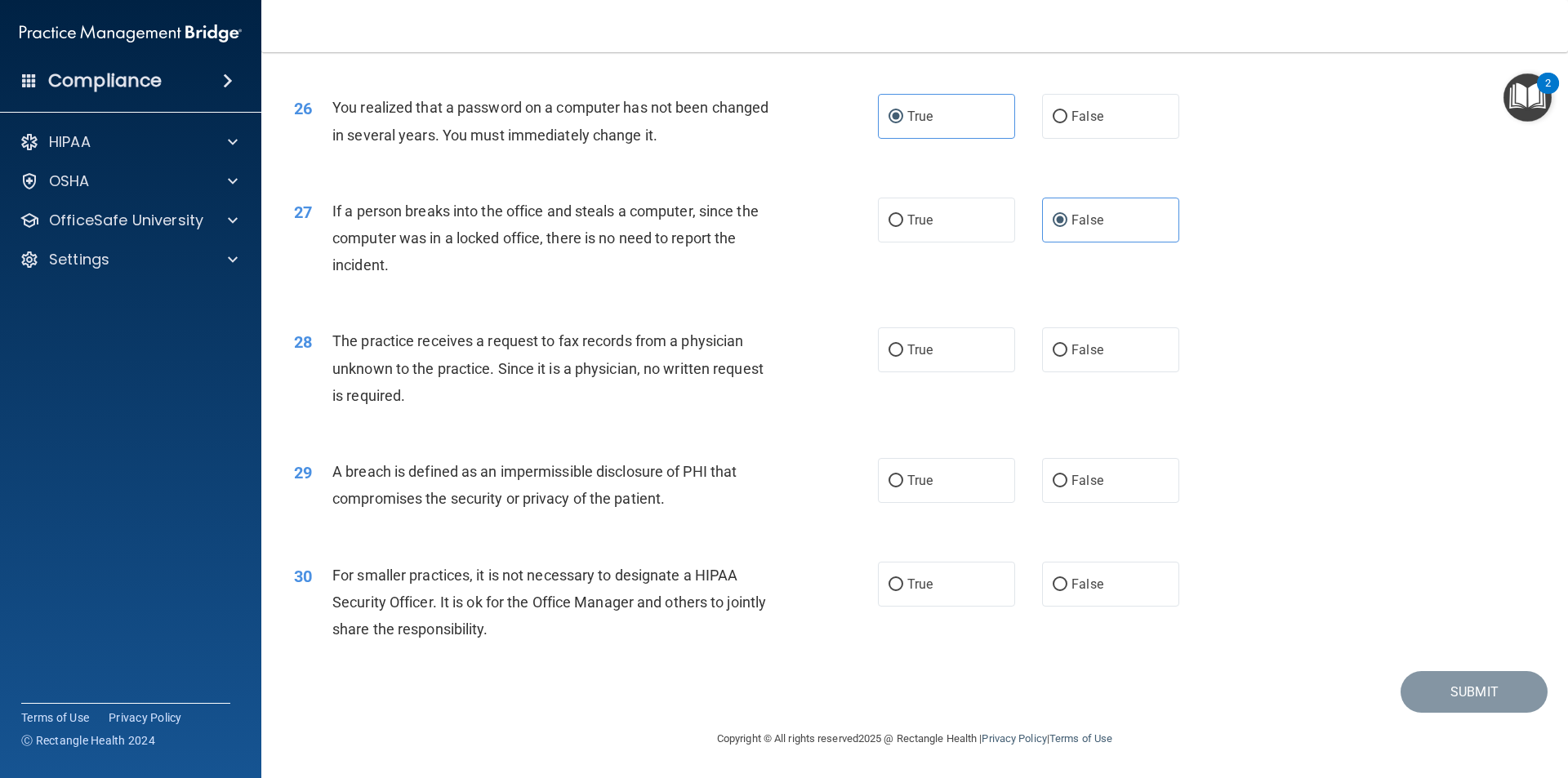
scroll to position [3087, 0]
click at [1114, 340] on label "False" at bounding box center [1110, 350] width 137 height 45
click at [1067, 345] on input "False" at bounding box center [1059, 351] width 14 height 12
radio input "true"
click at [943, 492] on label "True" at bounding box center [945, 480] width 137 height 45
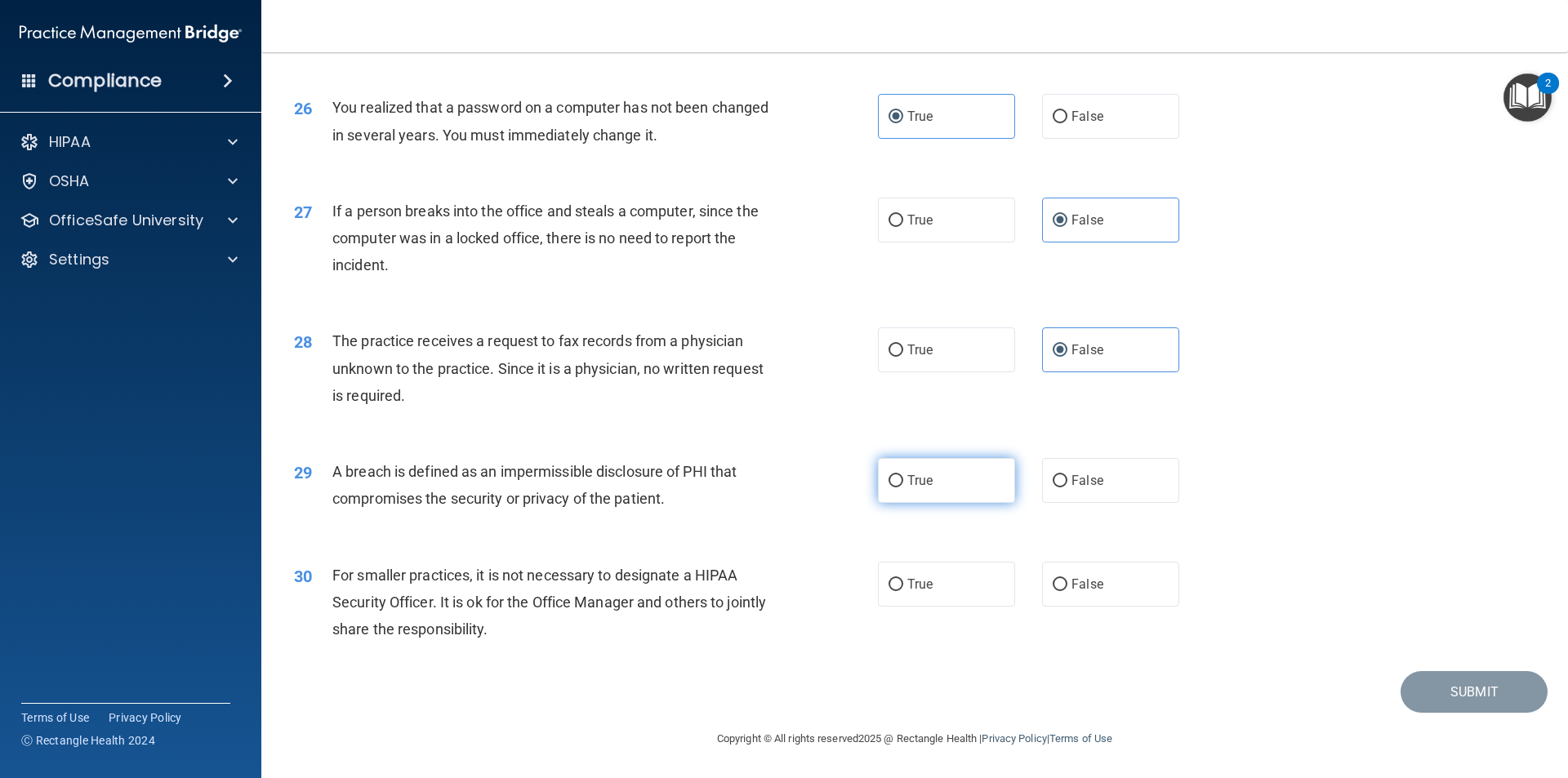
click at [903, 488] on input "True" at bounding box center [895, 481] width 14 height 12
radio input "true"
click at [1122, 584] on label "False" at bounding box center [1110, 584] width 137 height 45
click at [1067, 584] on input "False" at bounding box center [1059, 584] width 14 height 12
radio input "true"
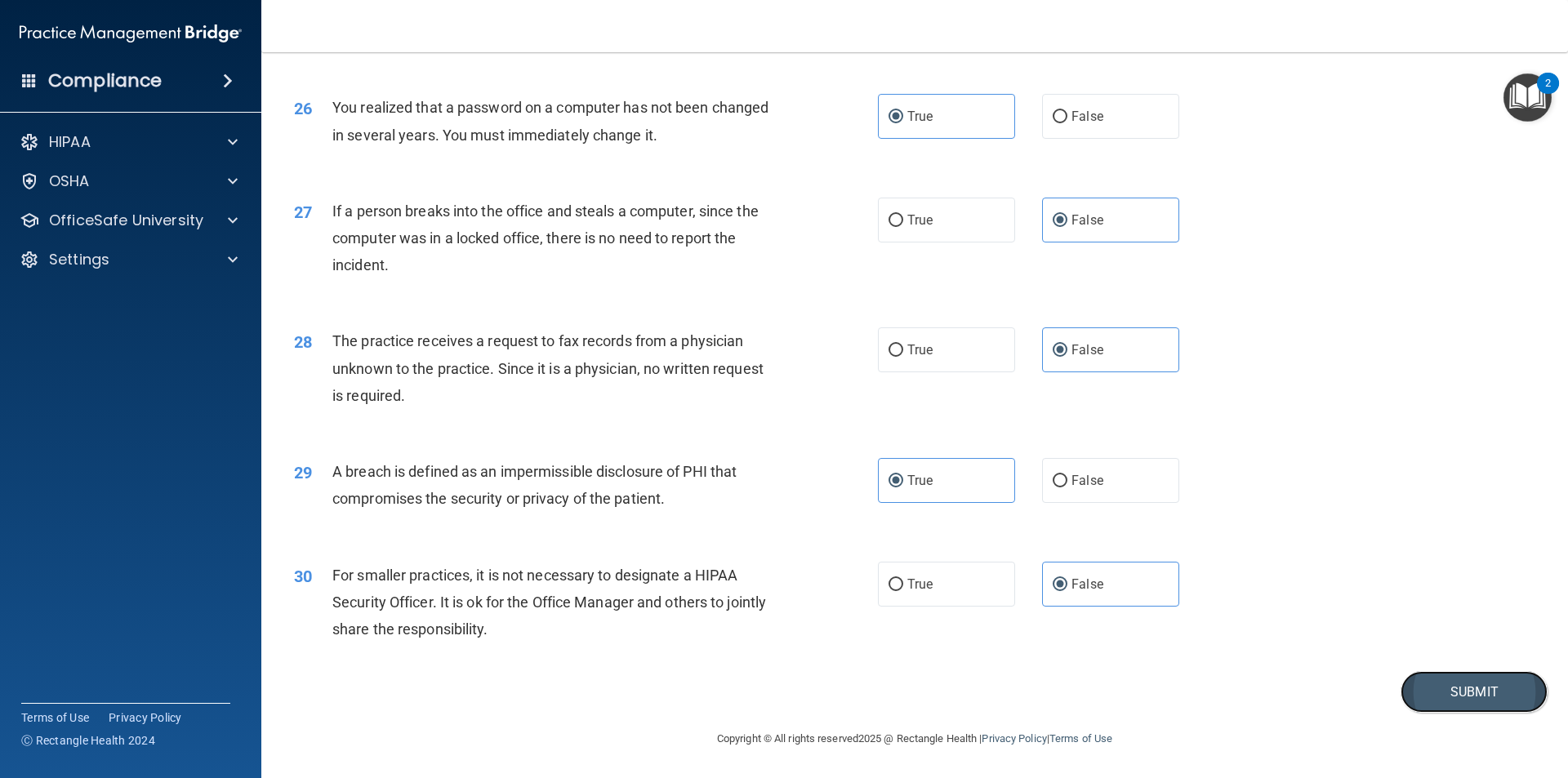
click at [1450, 676] on button "Submit" at bounding box center [1473, 692] width 147 height 41
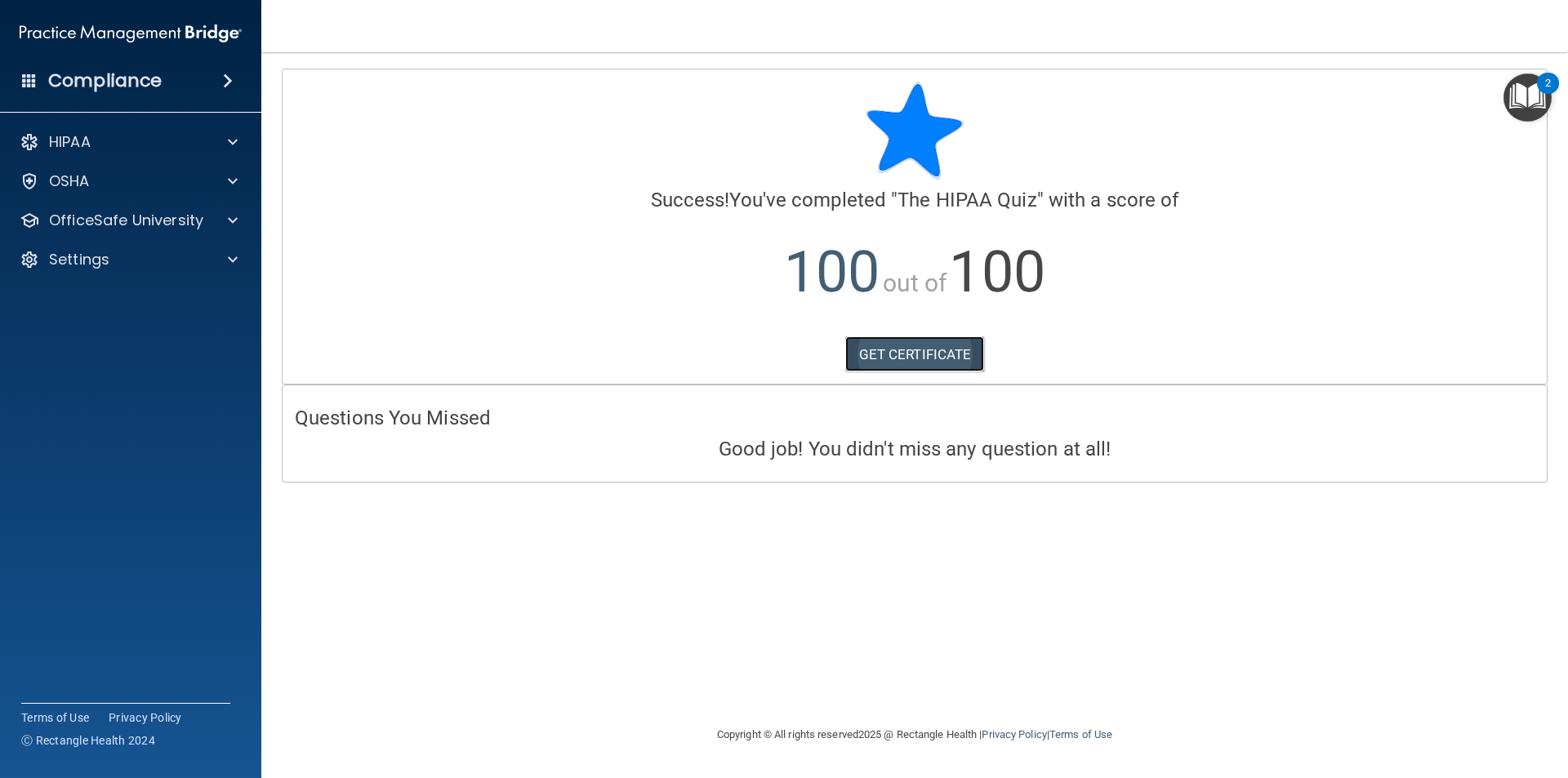
click at [861, 349] on link "GET CERTIFICATE" at bounding box center [915, 355] width 140 height 36
click at [115, 140] on div "HIPAA" at bounding box center [108, 142] width 202 height 19
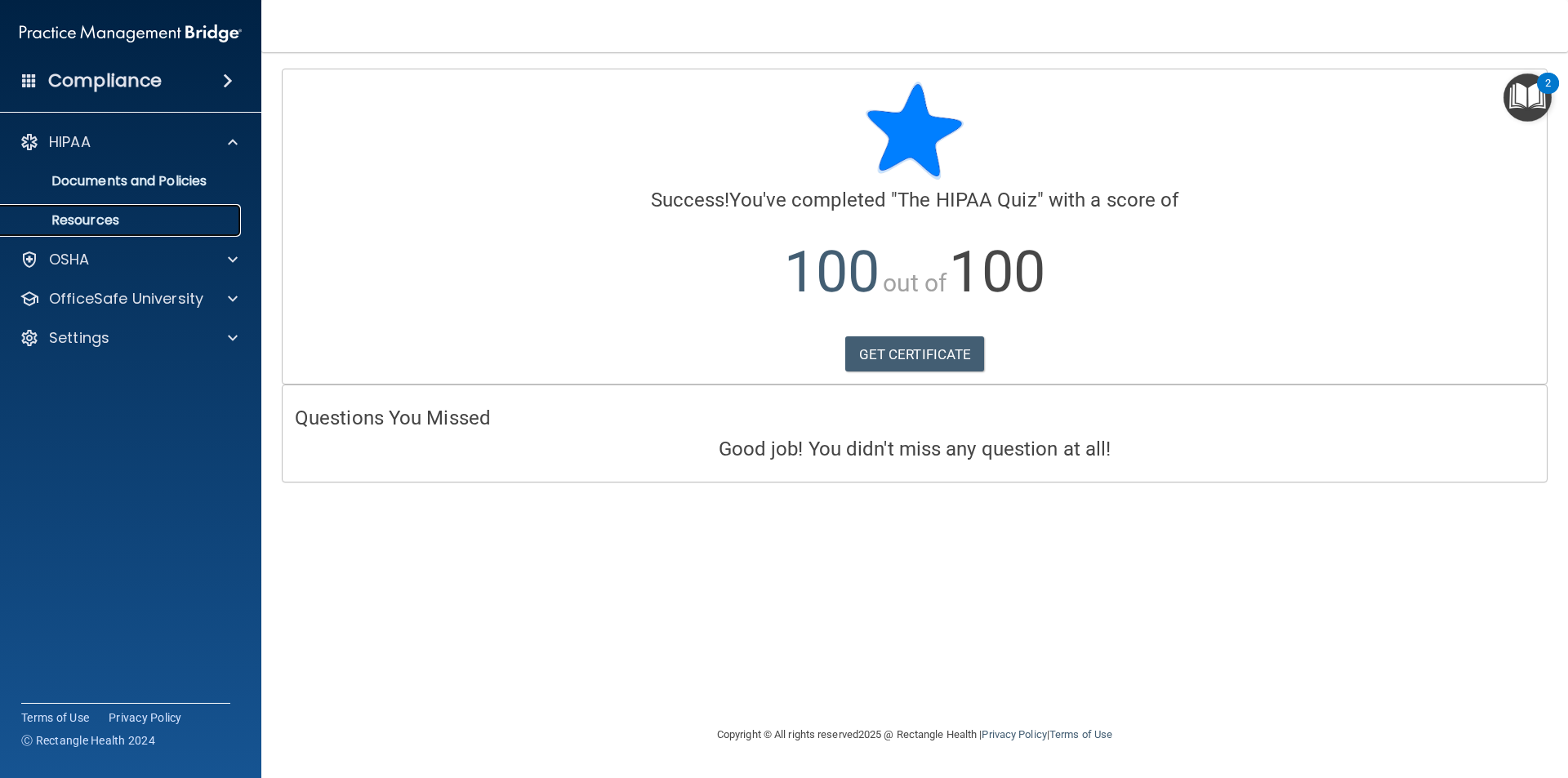
click at [121, 219] on p "Resources" at bounding box center [122, 220] width 223 height 16
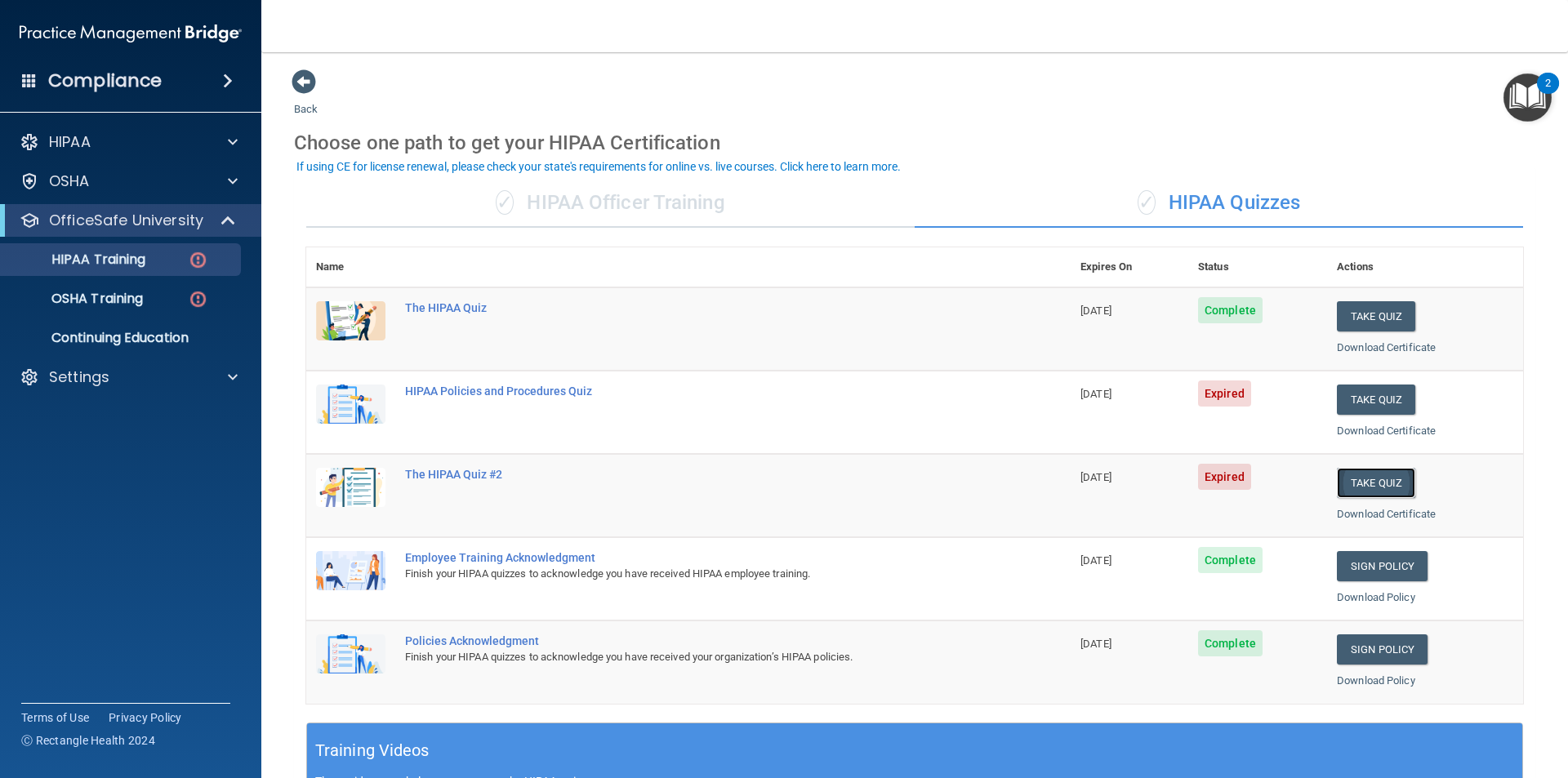
click at [1358, 481] on button "Take Quiz" at bounding box center [1375, 483] width 79 height 31
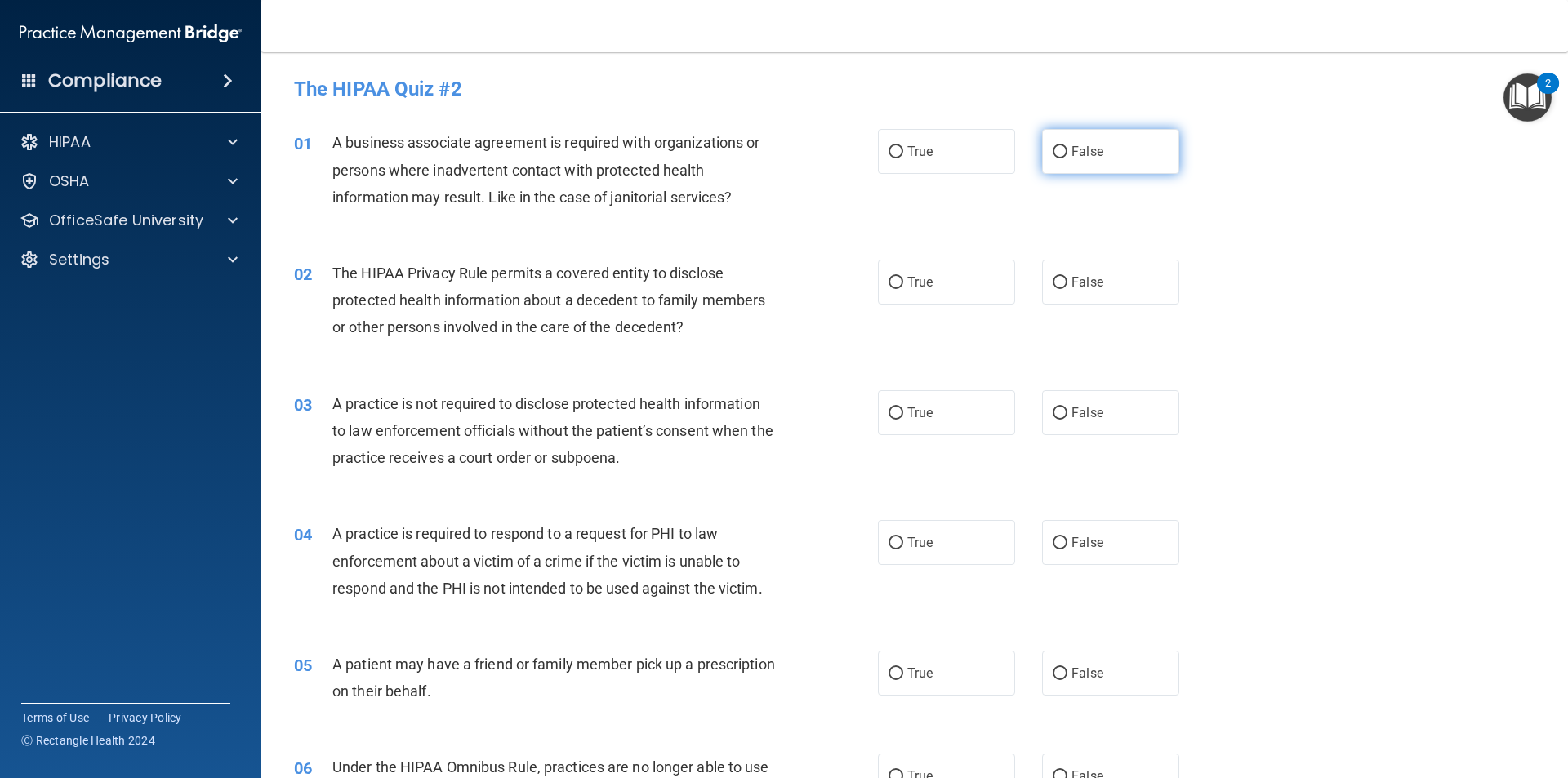
click at [1083, 160] on label "False" at bounding box center [1110, 151] width 137 height 45
click at [1067, 158] on input "False" at bounding box center [1059, 152] width 14 height 12
radio input "true"
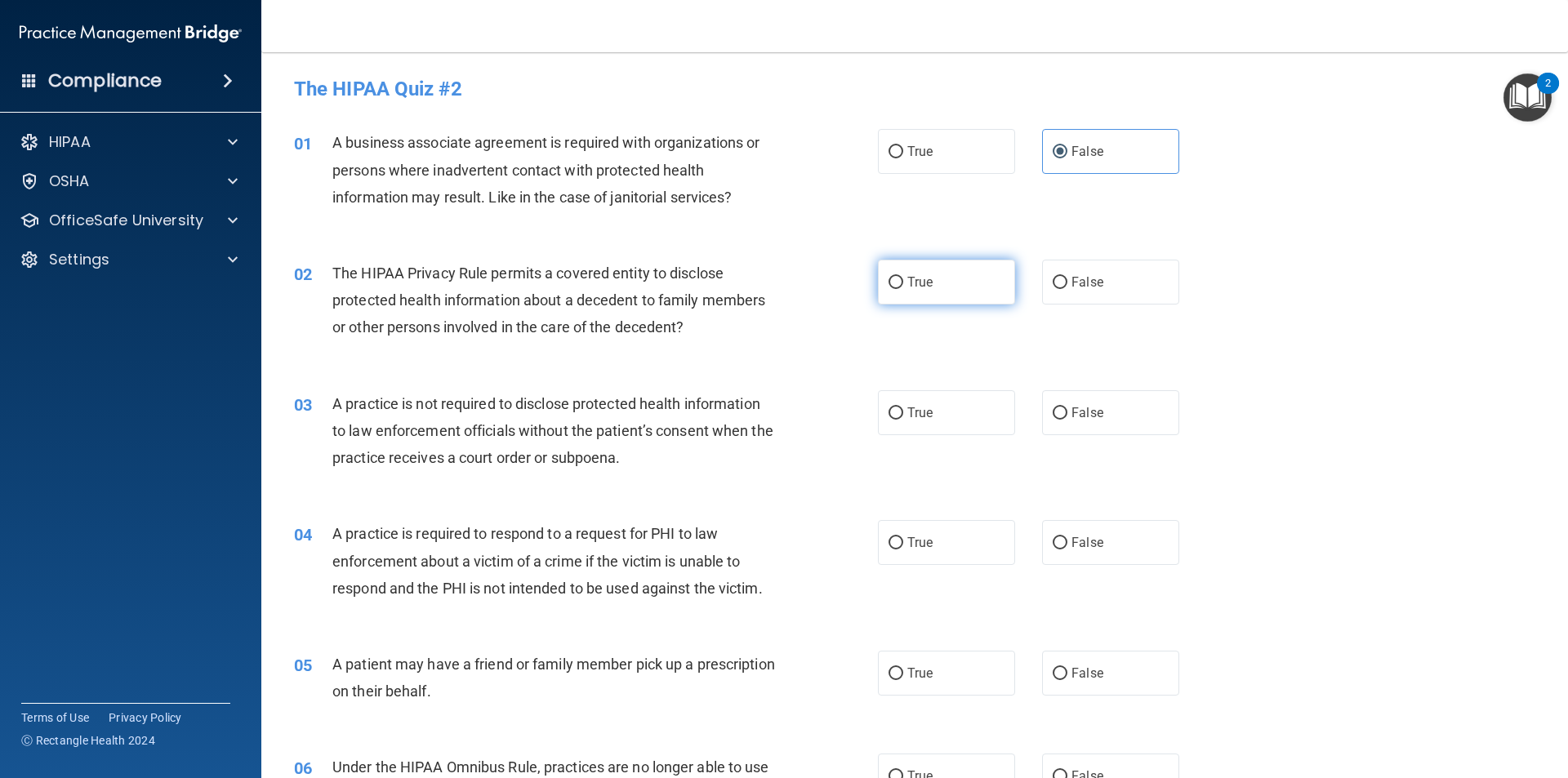
click at [967, 281] on label "True" at bounding box center [945, 282] width 137 height 45
click at [903, 281] on input "True" at bounding box center [895, 283] width 14 height 12
radio input "true"
click at [1104, 417] on label "False" at bounding box center [1110, 412] width 137 height 45
click at [1067, 417] on input "False" at bounding box center [1059, 413] width 14 height 12
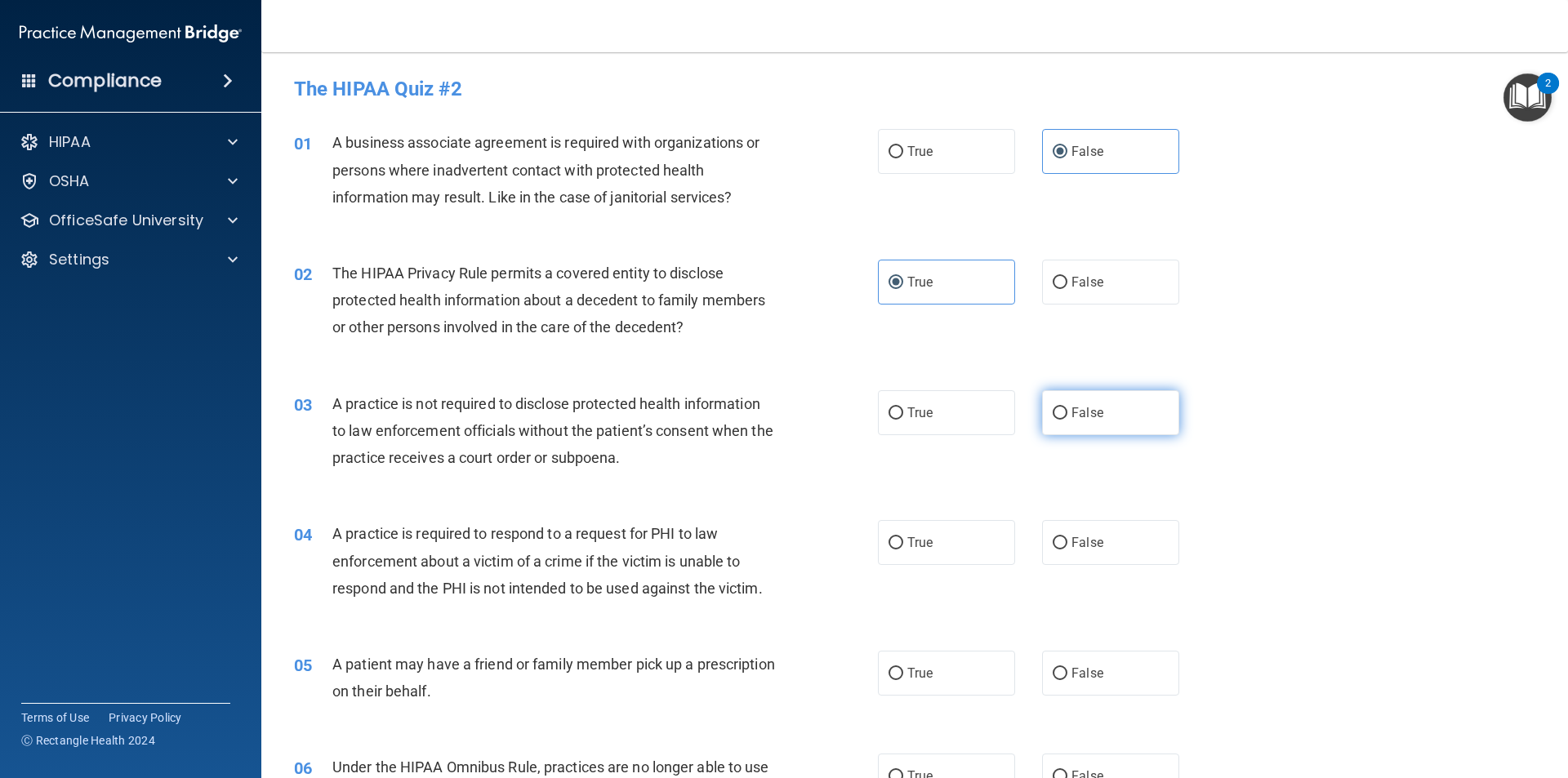
radio input "true"
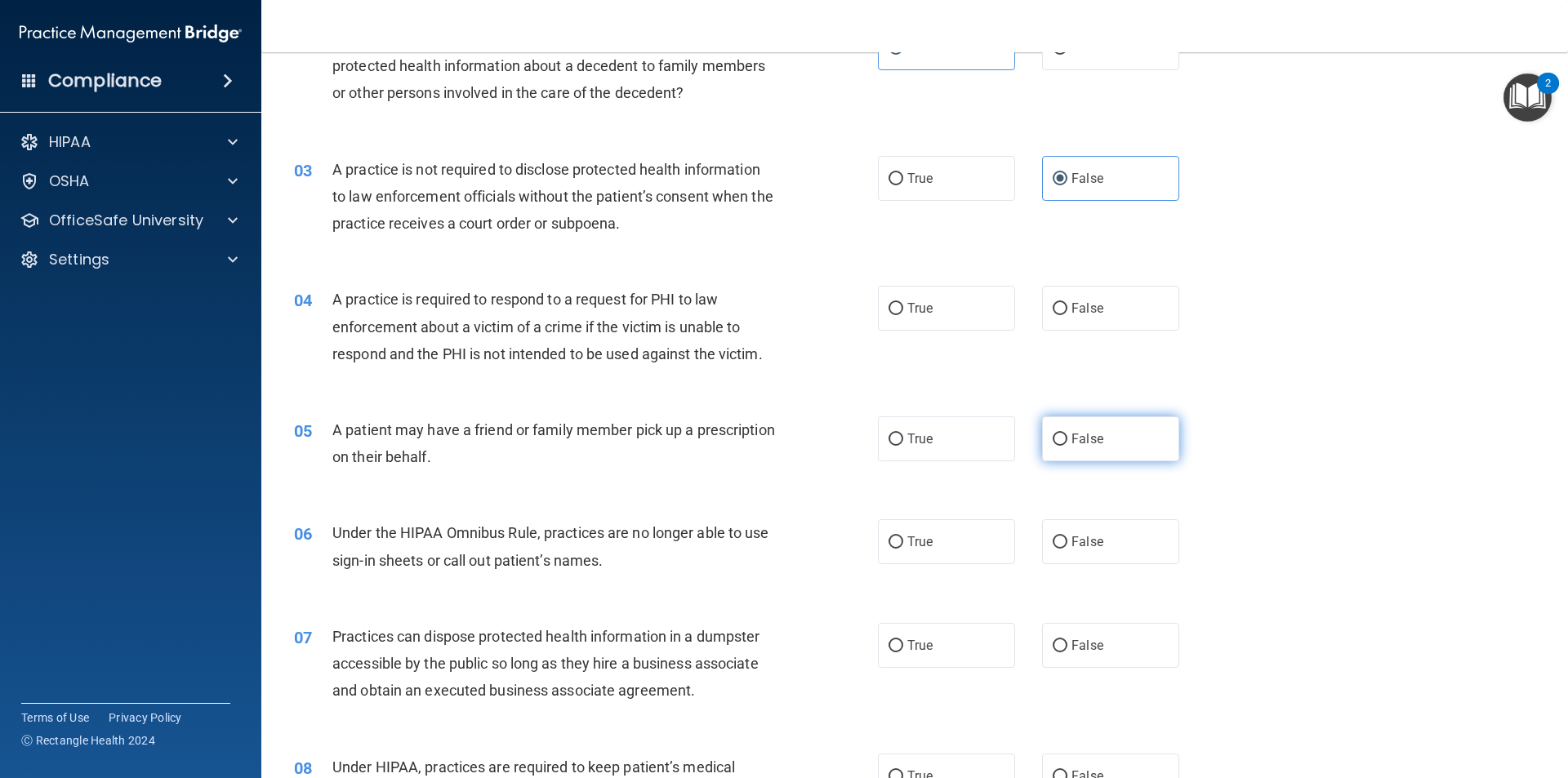
scroll to position [245, 0]
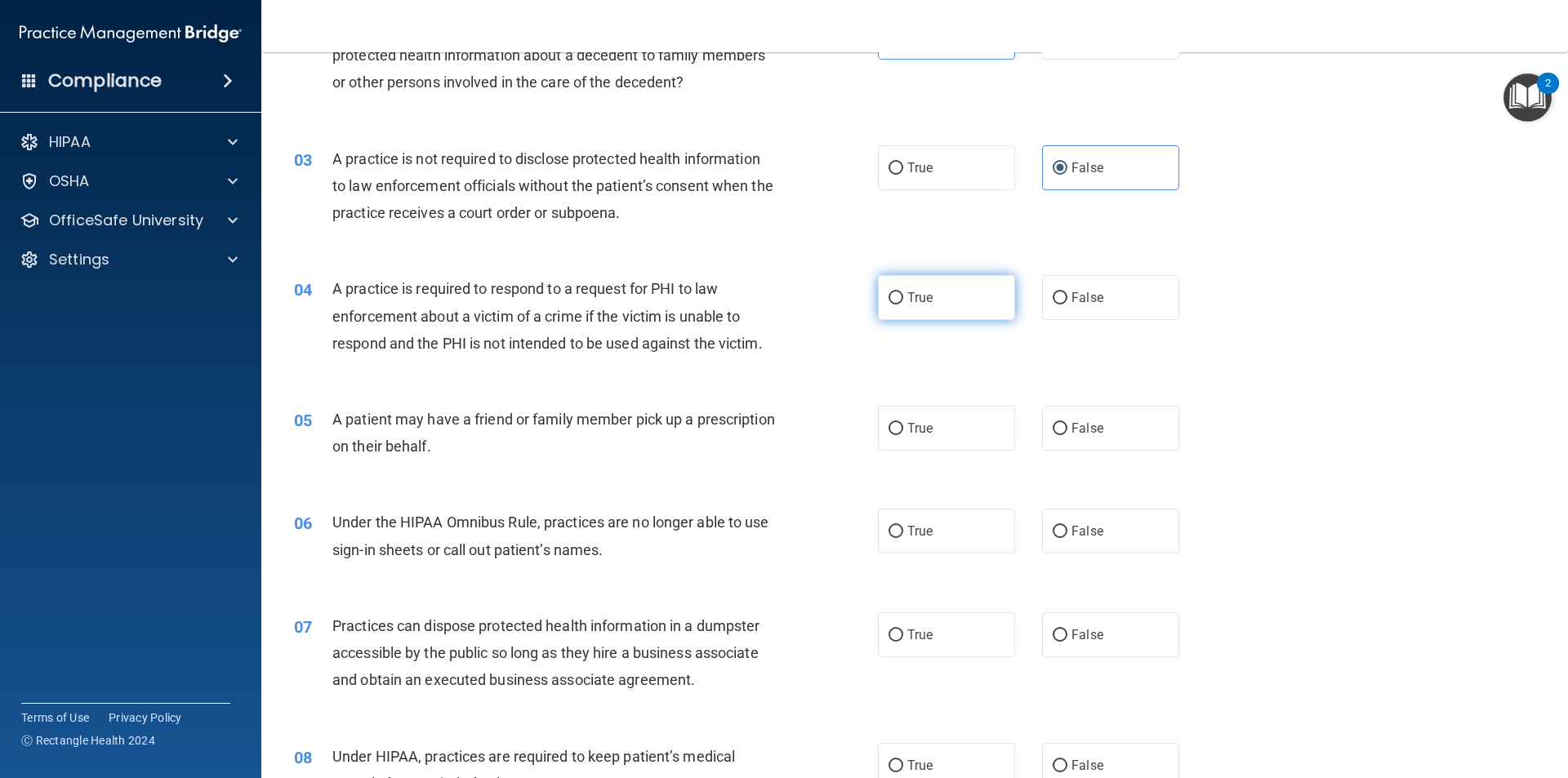
click at [959, 303] on label "True" at bounding box center [945, 297] width 137 height 45
click at [903, 303] on input "True" at bounding box center [895, 298] width 14 height 12
radio input "true"
click at [957, 416] on label "True" at bounding box center [945, 428] width 137 height 45
click at [903, 423] on input "True" at bounding box center [895, 429] width 14 height 12
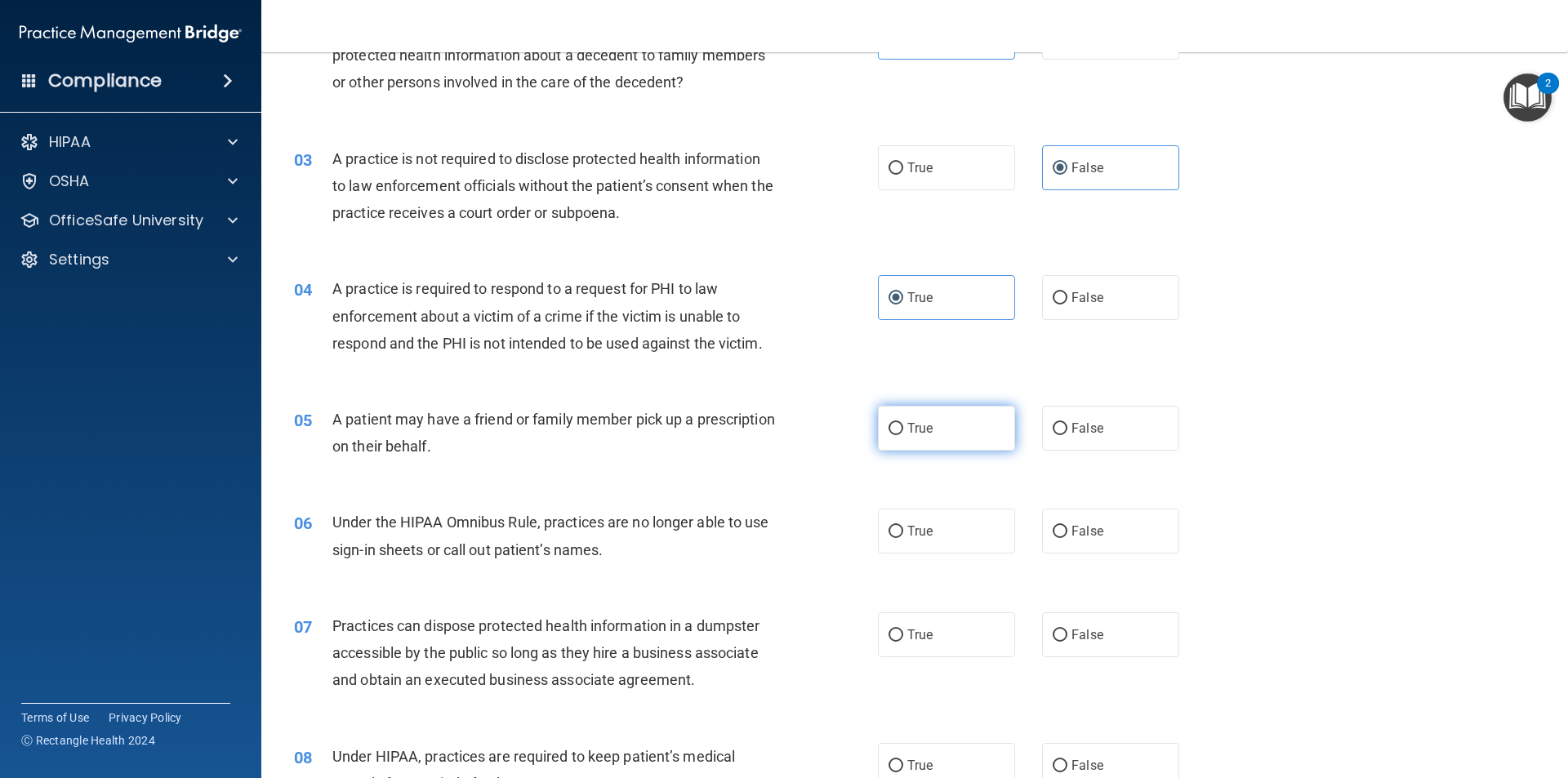
radio input "true"
click at [1100, 534] on label "False" at bounding box center [1110, 531] width 137 height 45
click at [1067, 534] on input "False" at bounding box center [1059, 532] width 14 height 12
radio input "true"
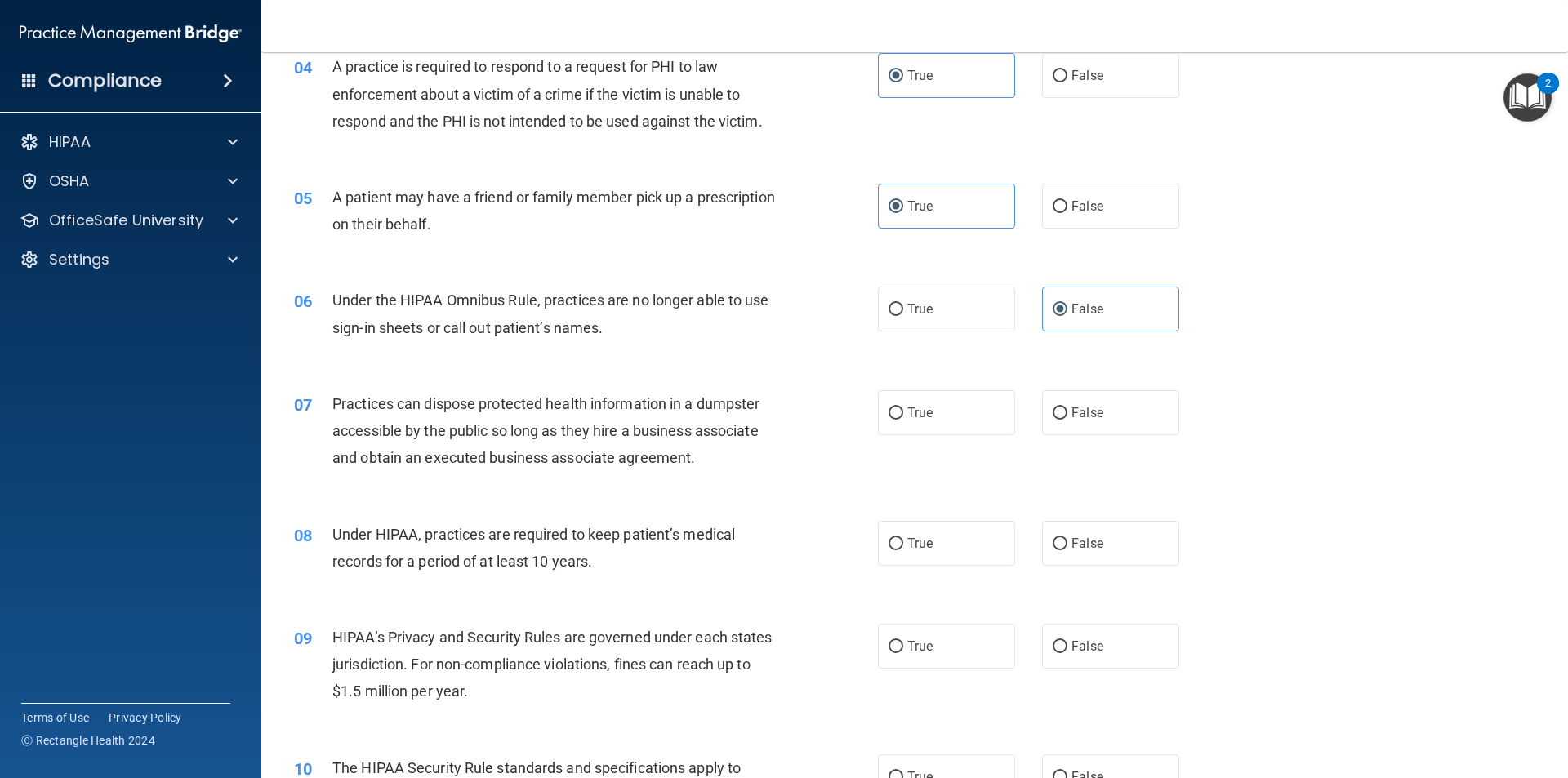
scroll to position [490, 0]
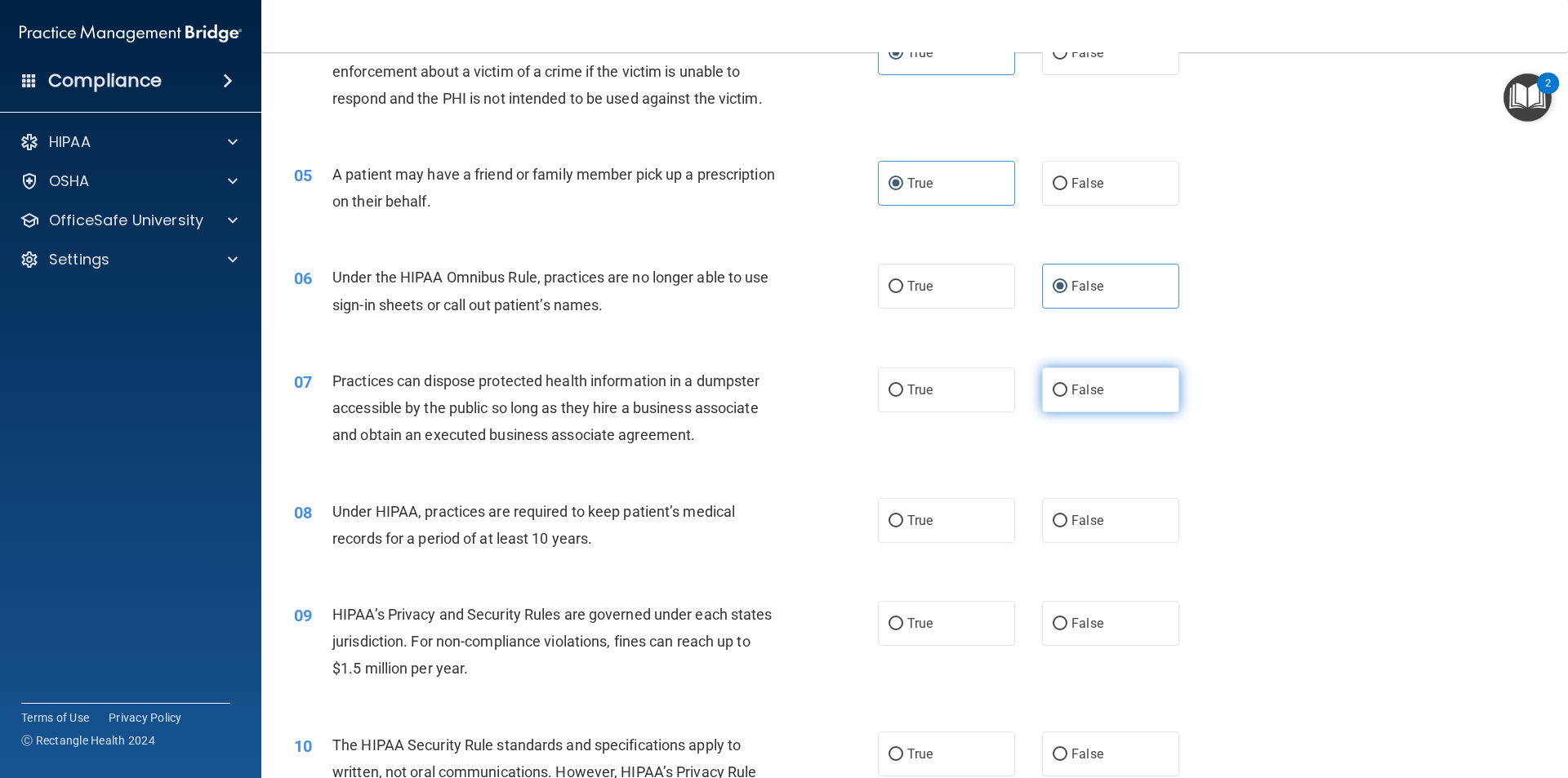
click at [1102, 392] on label "False" at bounding box center [1110, 390] width 137 height 45
click at [1067, 392] on input "False" at bounding box center [1059, 390] width 14 height 12
radio input "true"
click at [1098, 523] on label "False" at bounding box center [1110, 520] width 137 height 45
click at [1067, 523] on input "False" at bounding box center [1059, 521] width 14 height 12
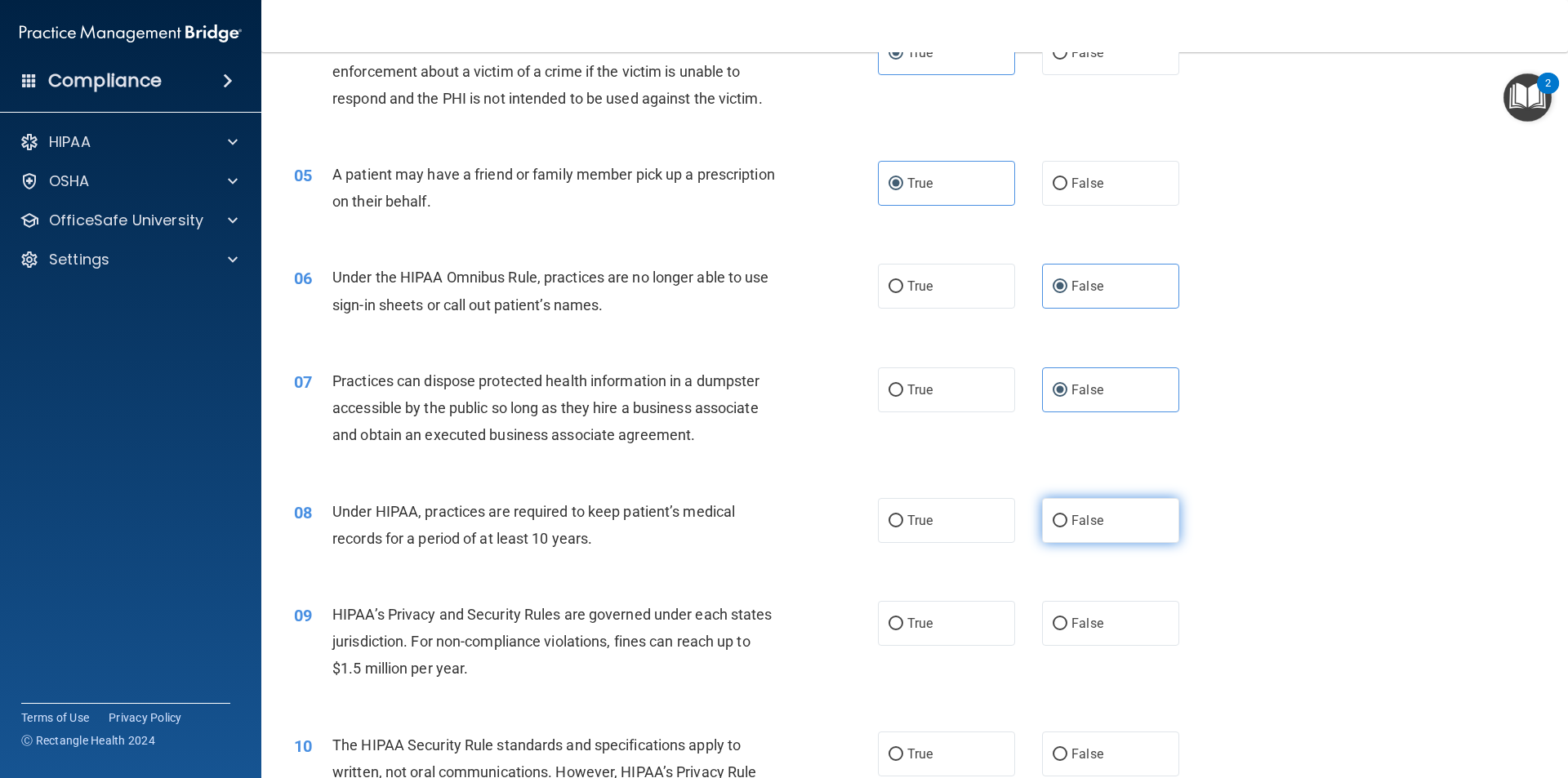
radio input "true"
click at [1080, 628] on span "False" at bounding box center [1086, 624] width 32 height 15
click at [1067, 628] on input "False" at bounding box center [1059, 624] width 14 height 12
radio input "true"
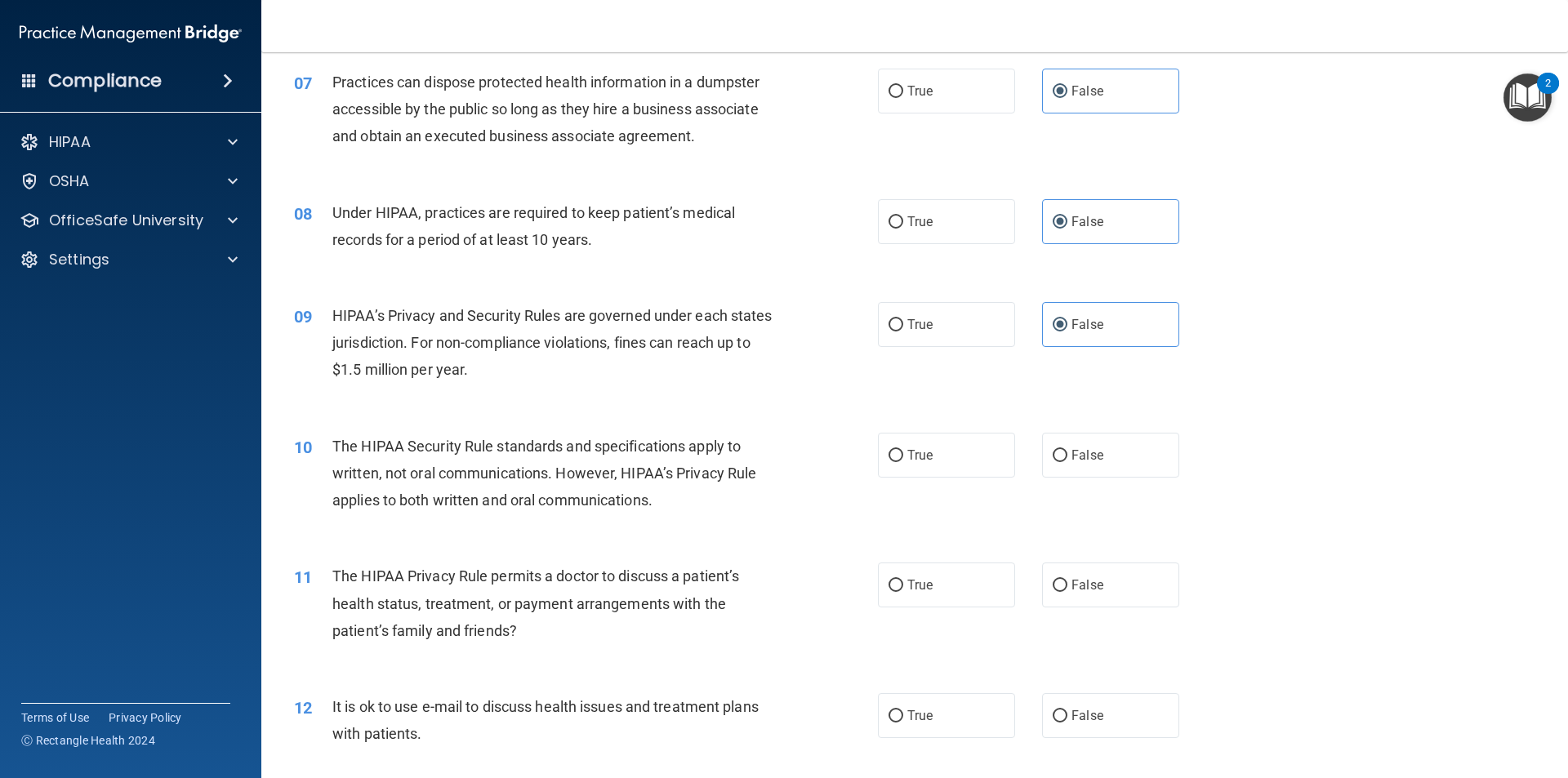
scroll to position [899, 0]
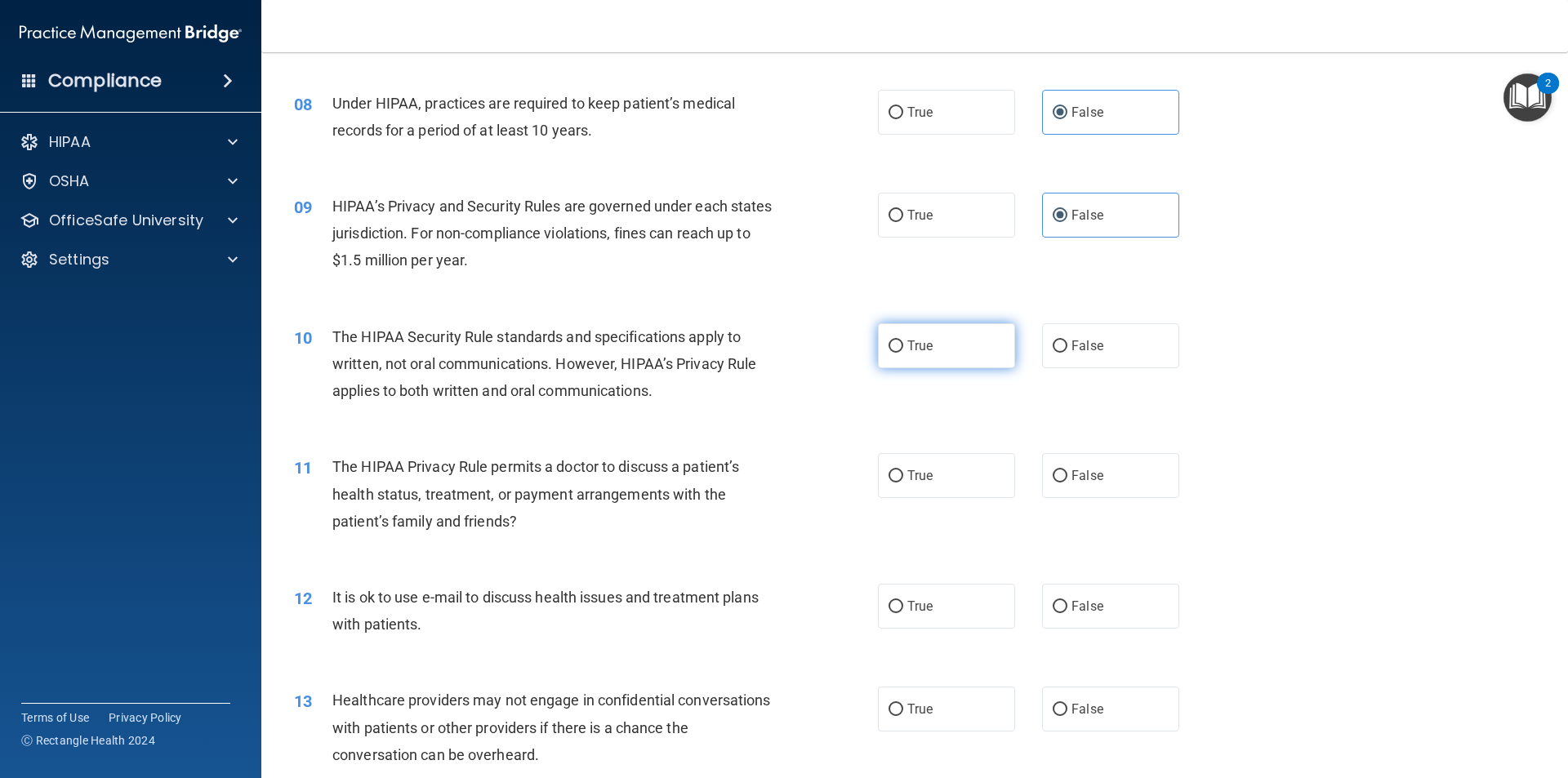
click at [959, 342] on label "True" at bounding box center [945, 346] width 137 height 45
click at [903, 342] on input "True" at bounding box center [895, 346] width 14 height 12
radio input "true"
click at [945, 464] on label "True" at bounding box center [945, 475] width 137 height 45
click at [903, 470] on input "True" at bounding box center [895, 476] width 14 height 12
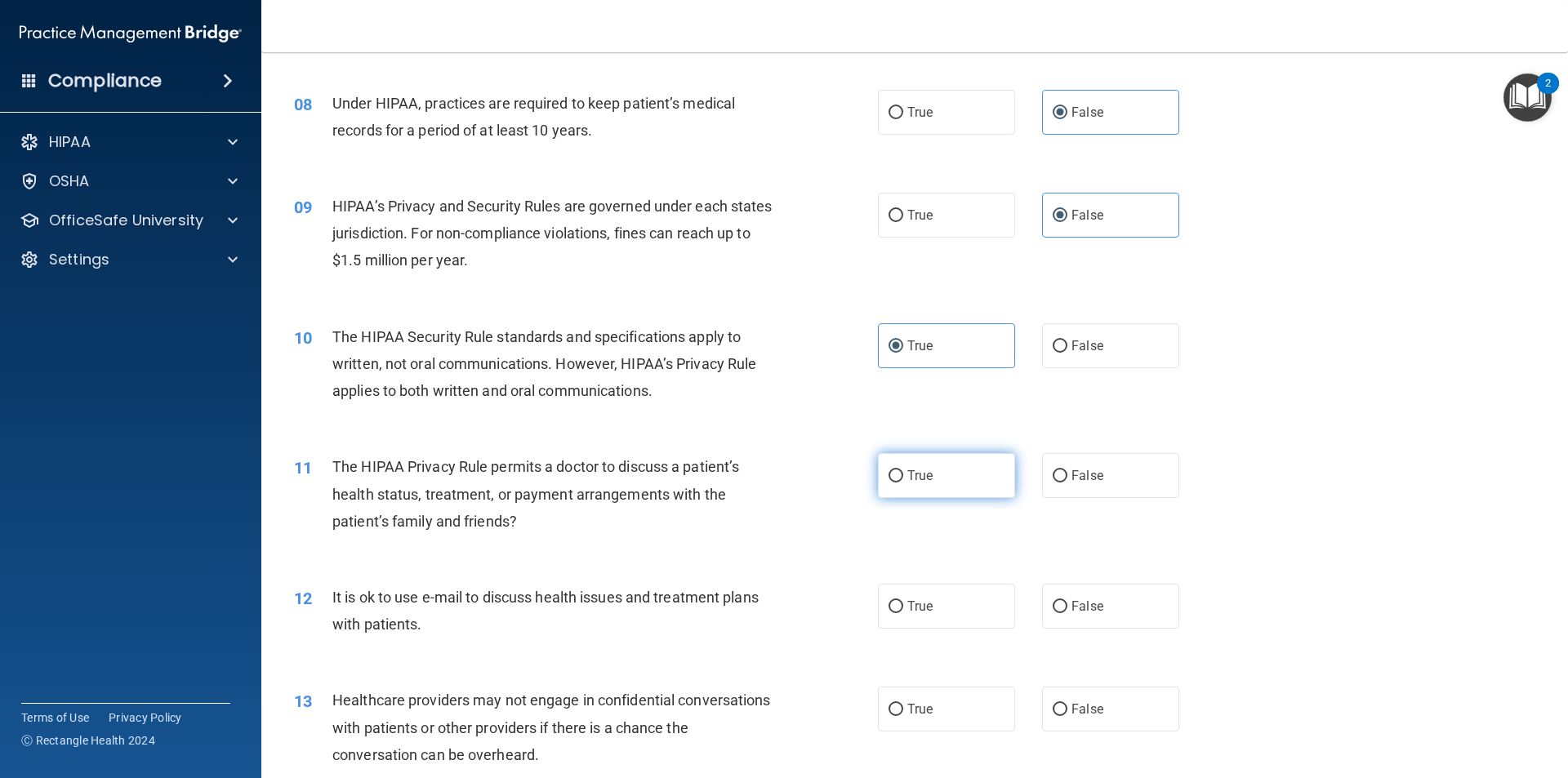
radio input "true"
click at [939, 615] on label "True" at bounding box center [945, 606] width 137 height 45
click at [903, 613] on input "True" at bounding box center [895, 606] width 14 height 12
radio input "true"
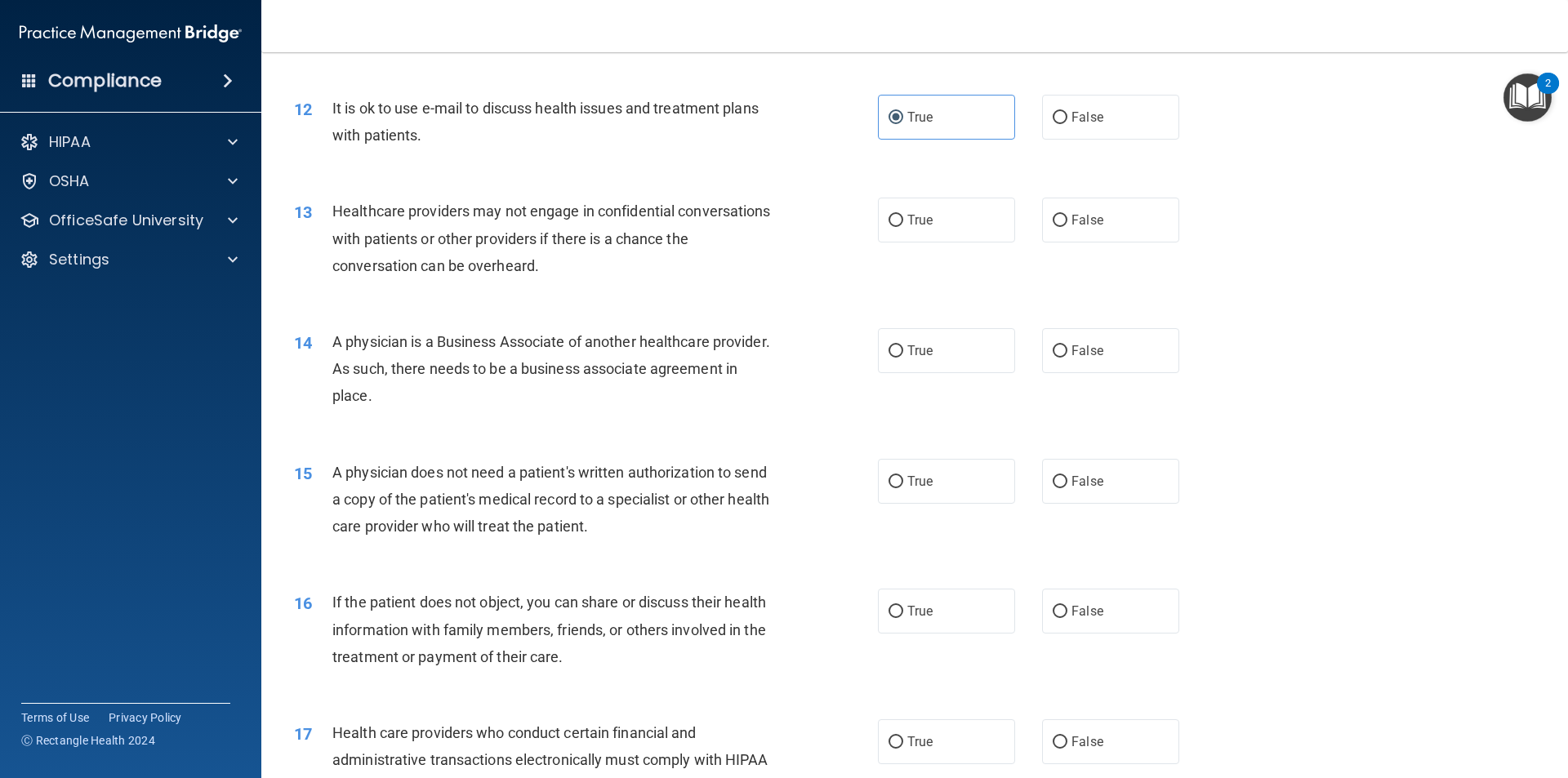
scroll to position [1388, 0]
click at [1084, 204] on label "False" at bounding box center [1110, 218] width 137 height 45
click at [1067, 214] on input "False" at bounding box center [1059, 219] width 14 height 12
radio input "true"
click at [1098, 344] on label "False" at bounding box center [1110, 350] width 137 height 45
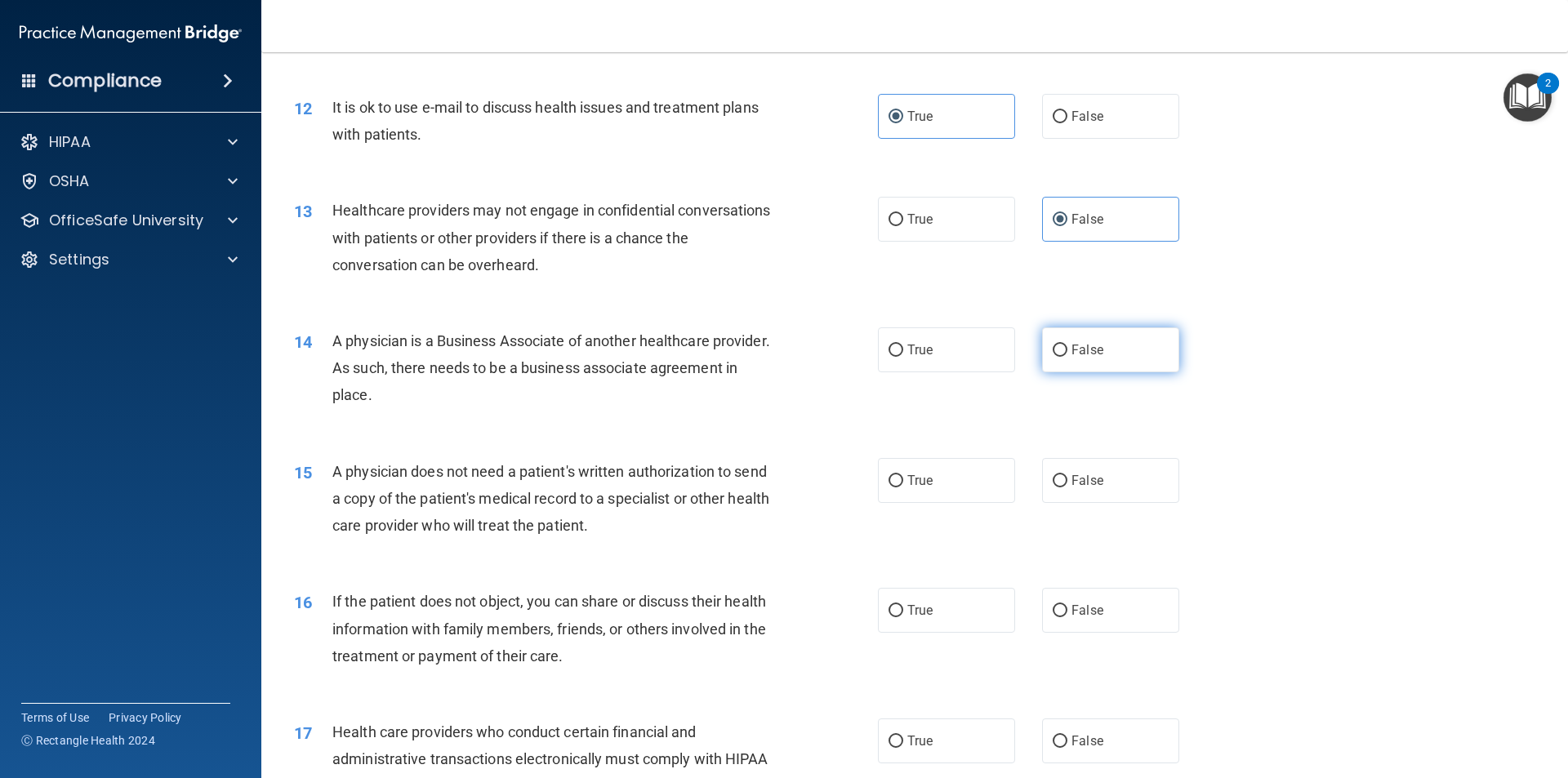
click at [1067, 345] on input "False" at bounding box center [1059, 351] width 14 height 12
radio input "true"
click at [921, 484] on span "True" at bounding box center [920, 481] width 25 height 15
click at [903, 484] on input "True" at bounding box center [895, 481] width 14 height 12
radio input "true"
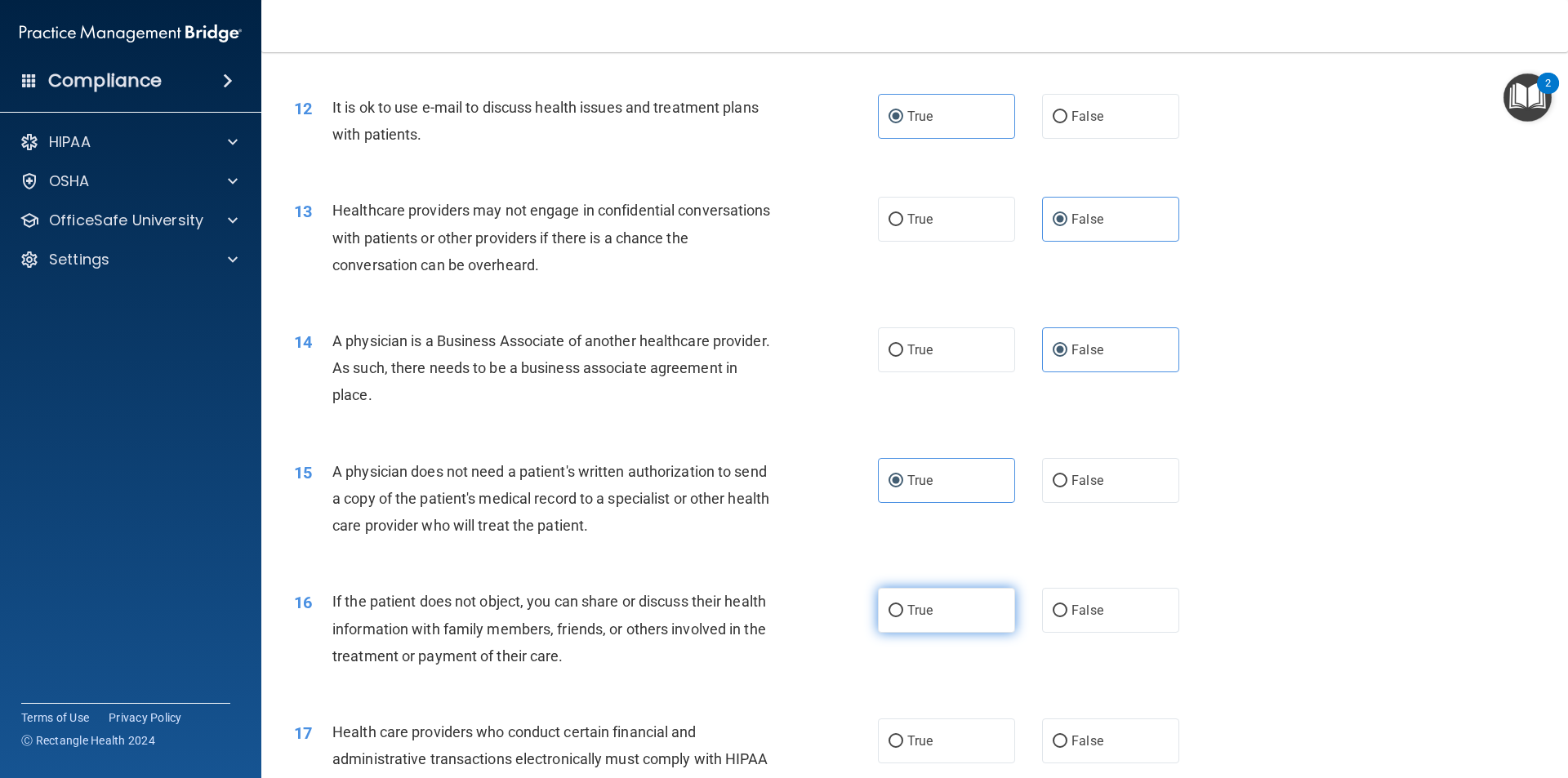
click at [942, 605] on label "True" at bounding box center [945, 610] width 137 height 45
click at [903, 606] on input "True" at bounding box center [895, 611] width 14 height 12
radio input "true"
click at [943, 737] on label "True" at bounding box center [945, 741] width 137 height 45
click at [903, 737] on input "True" at bounding box center [895, 742] width 14 height 12
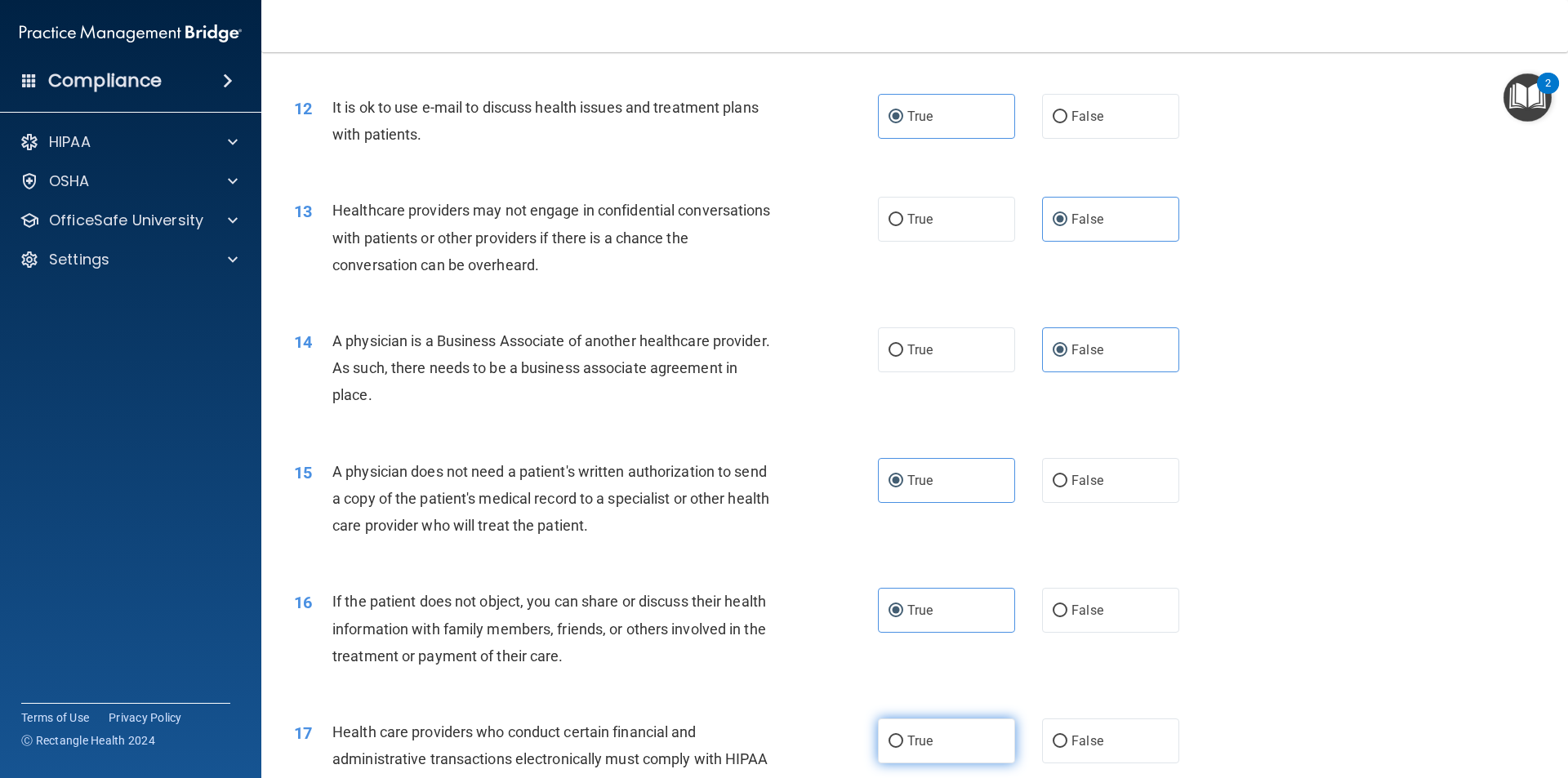
radio input "true"
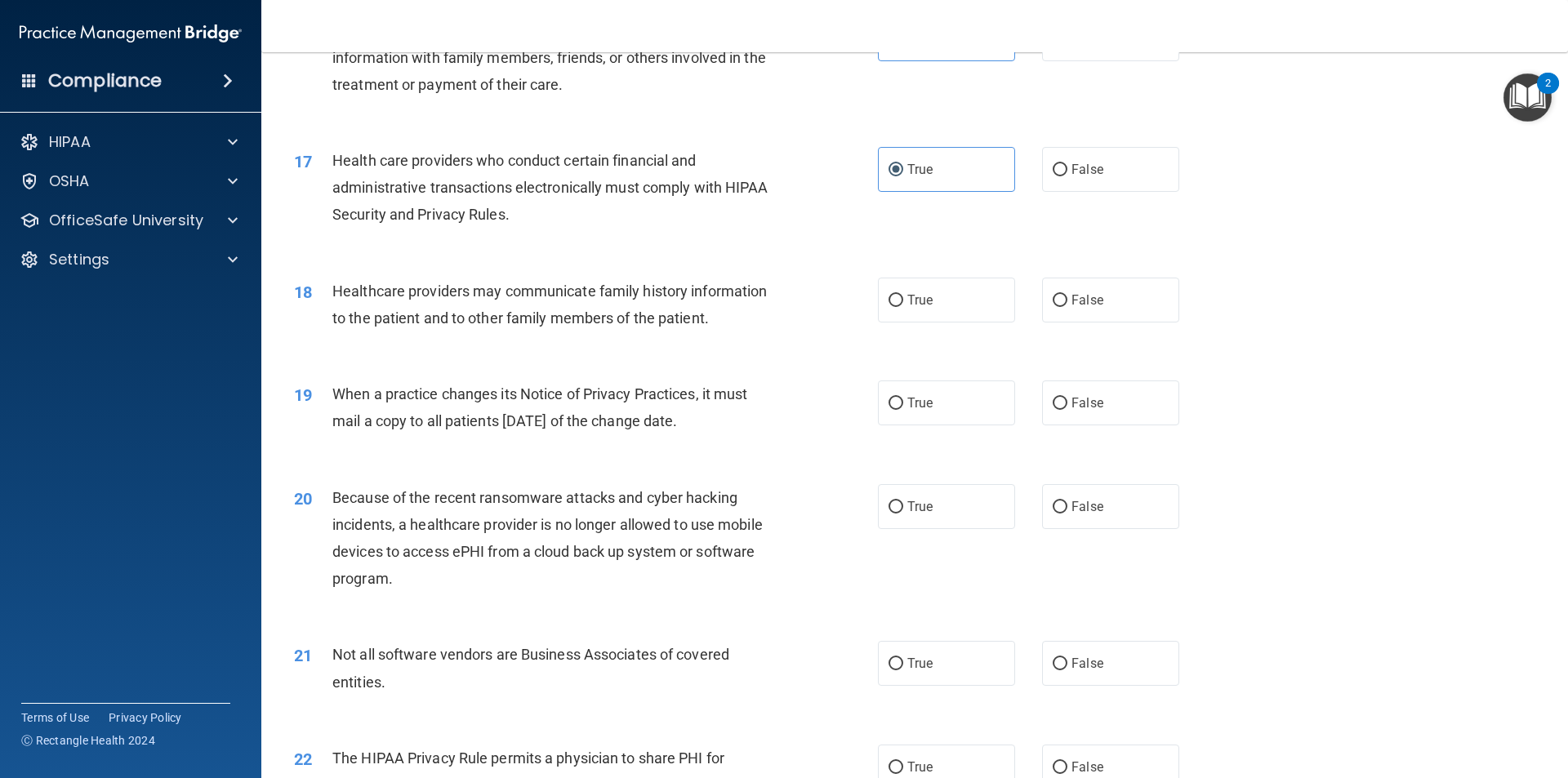
scroll to position [2042, 0]
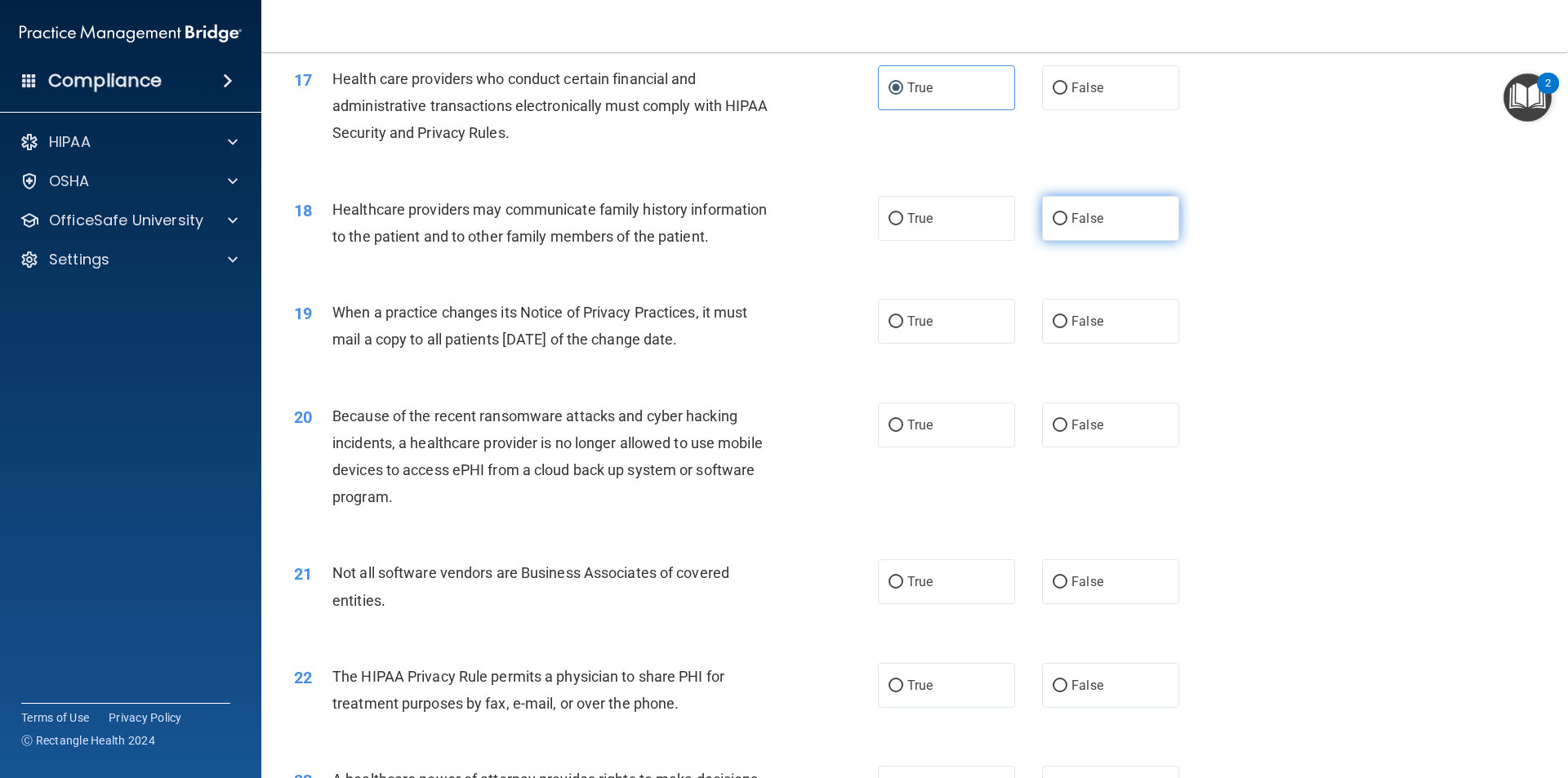
click at [1076, 231] on label "False" at bounding box center [1110, 218] width 137 height 45
click at [1067, 225] on input "False" at bounding box center [1059, 218] width 14 height 12
radio input "true"
click at [1089, 332] on label "False" at bounding box center [1110, 321] width 137 height 45
click at [1067, 329] on input "False" at bounding box center [1059, 322] width 14 height 12
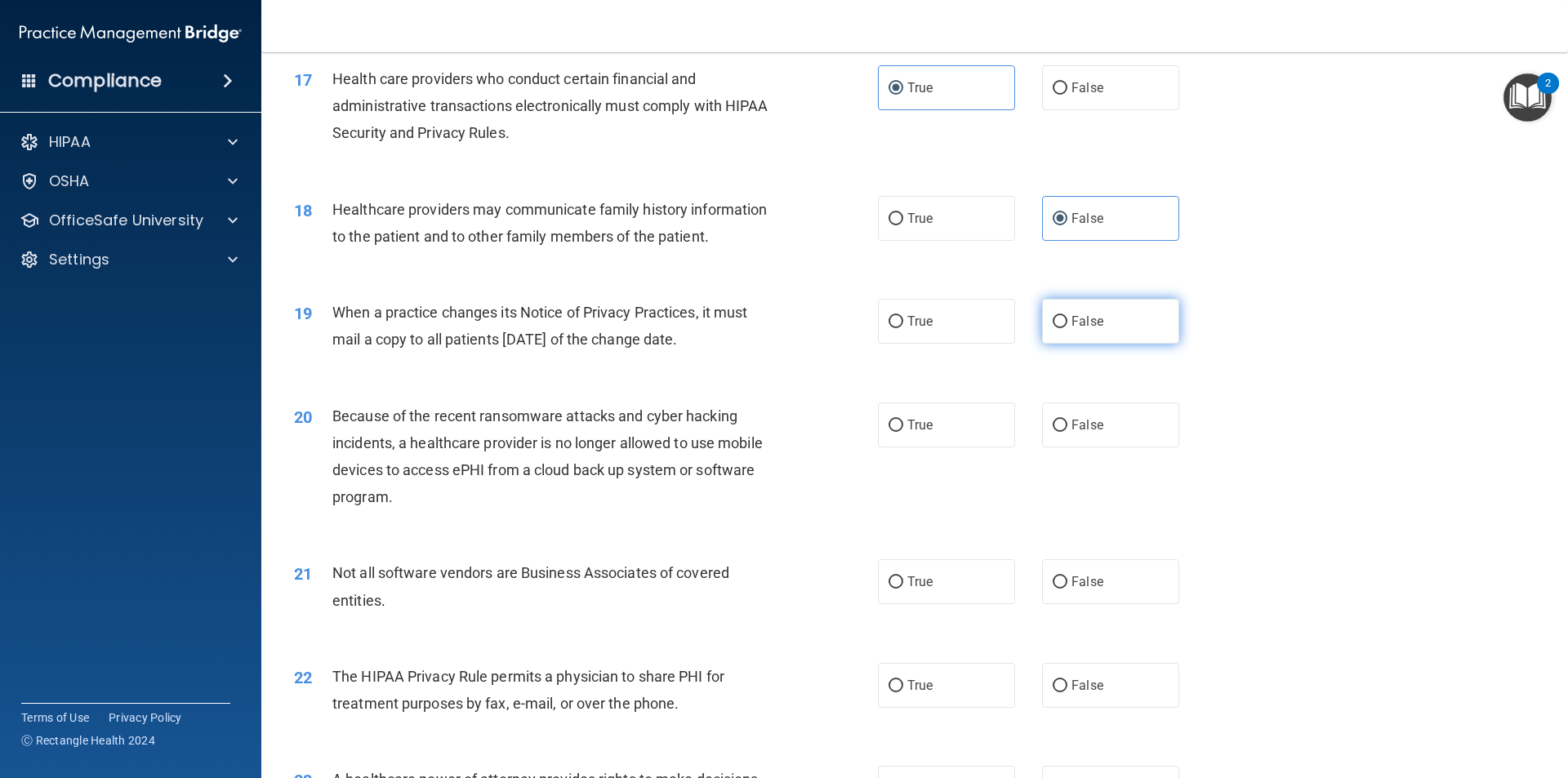
radio input "true"
click at [1090, 432] on span "False" at bounding box center [1086, 425] width 32 height 15
click at [1067, 432] on input "False" at bounding box center [1059, 425] width 14 height 12
radio input "true"
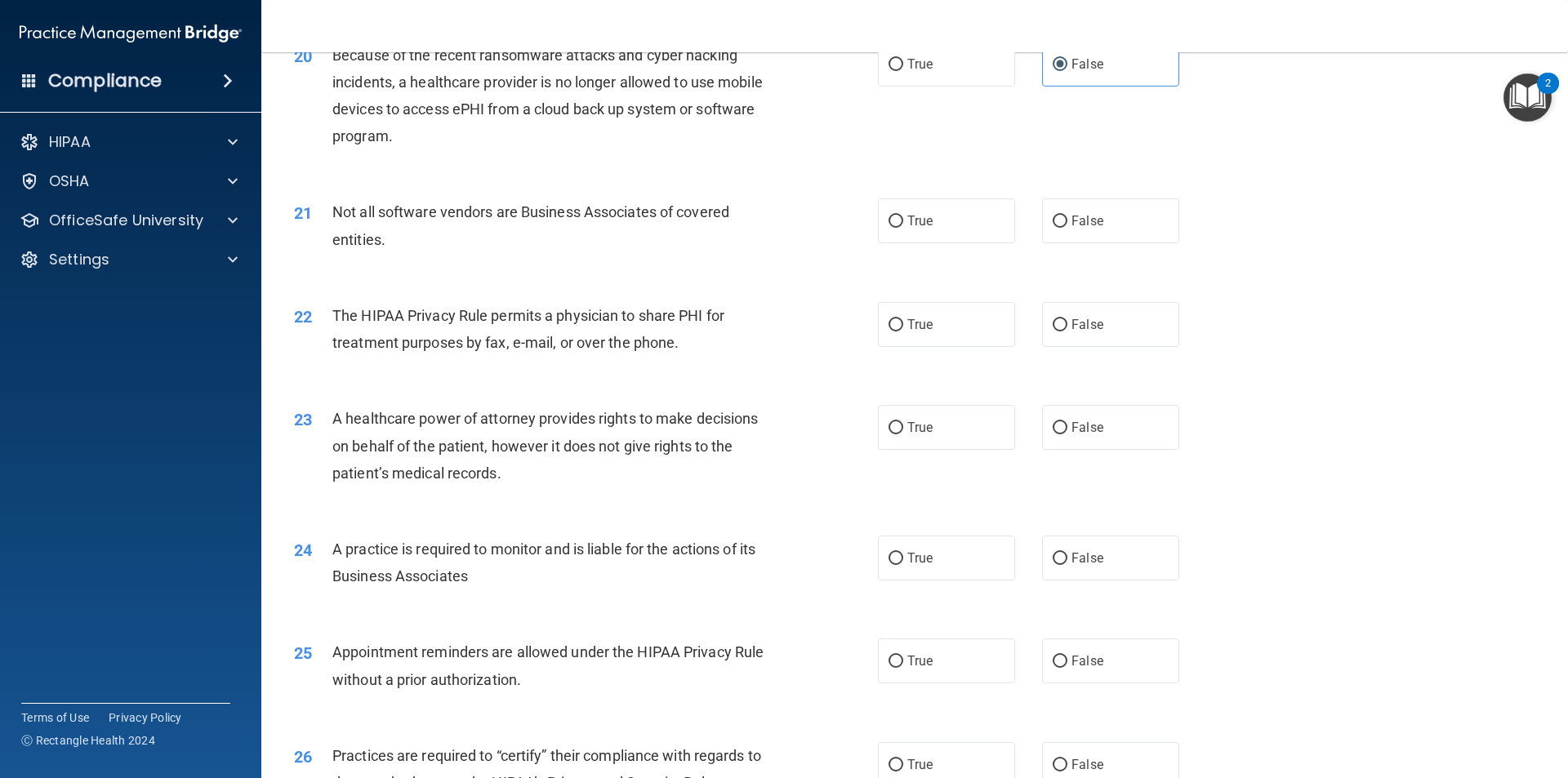
scroll to position [2450, 0]
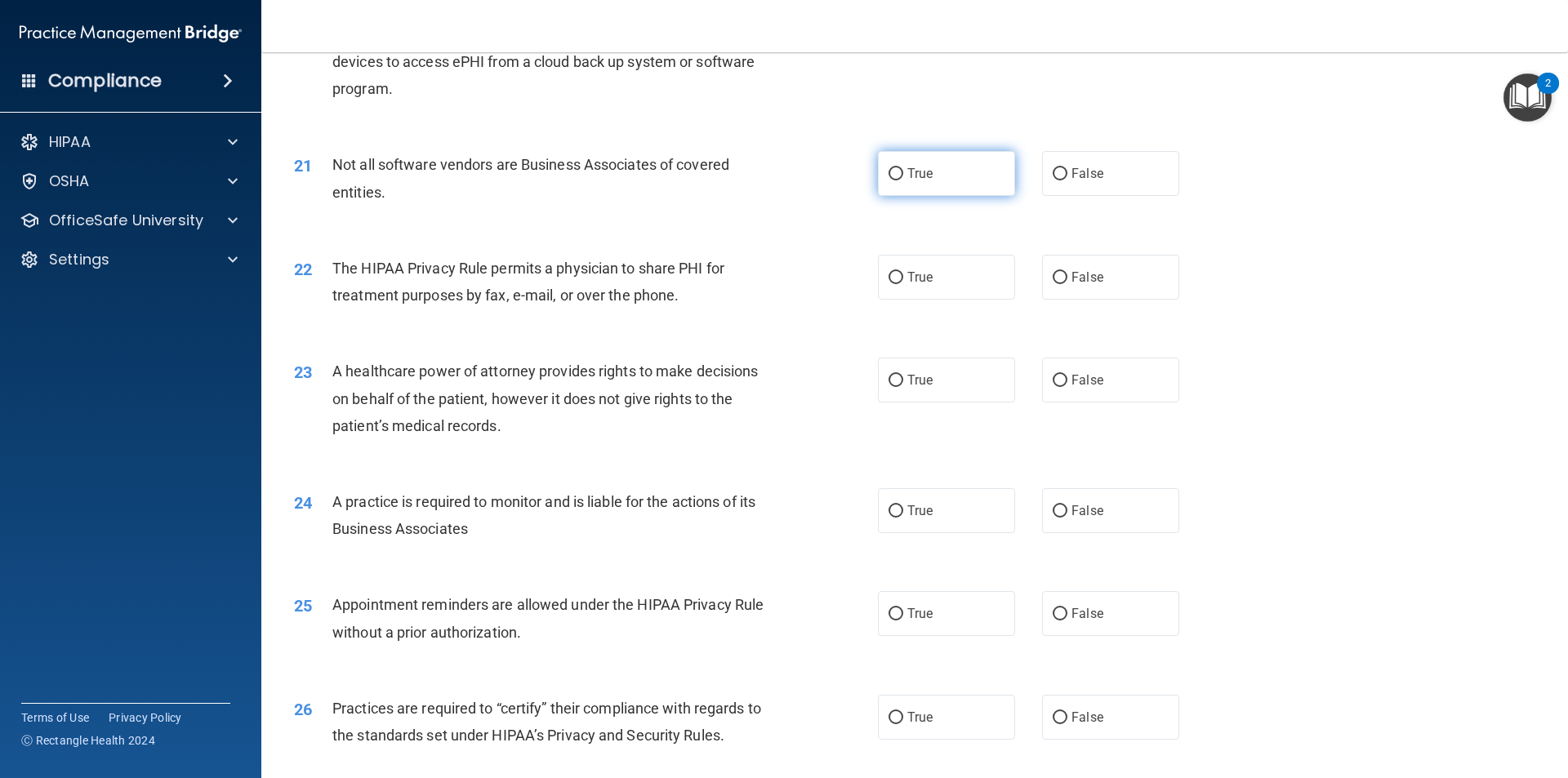
click at [941, 171] on label "True" at bounding box center [945, 173] width 137 height 45
click at [903, 171] on input "True" at bounding box center [895, 174] width 14 height 12
radio input "true"
click at [943, 283] on label "True" at bounding box center [945, 277] width 137 height 45
click at [903, 283] on input "True" at bounding box center [895, 278] width 14 height 12
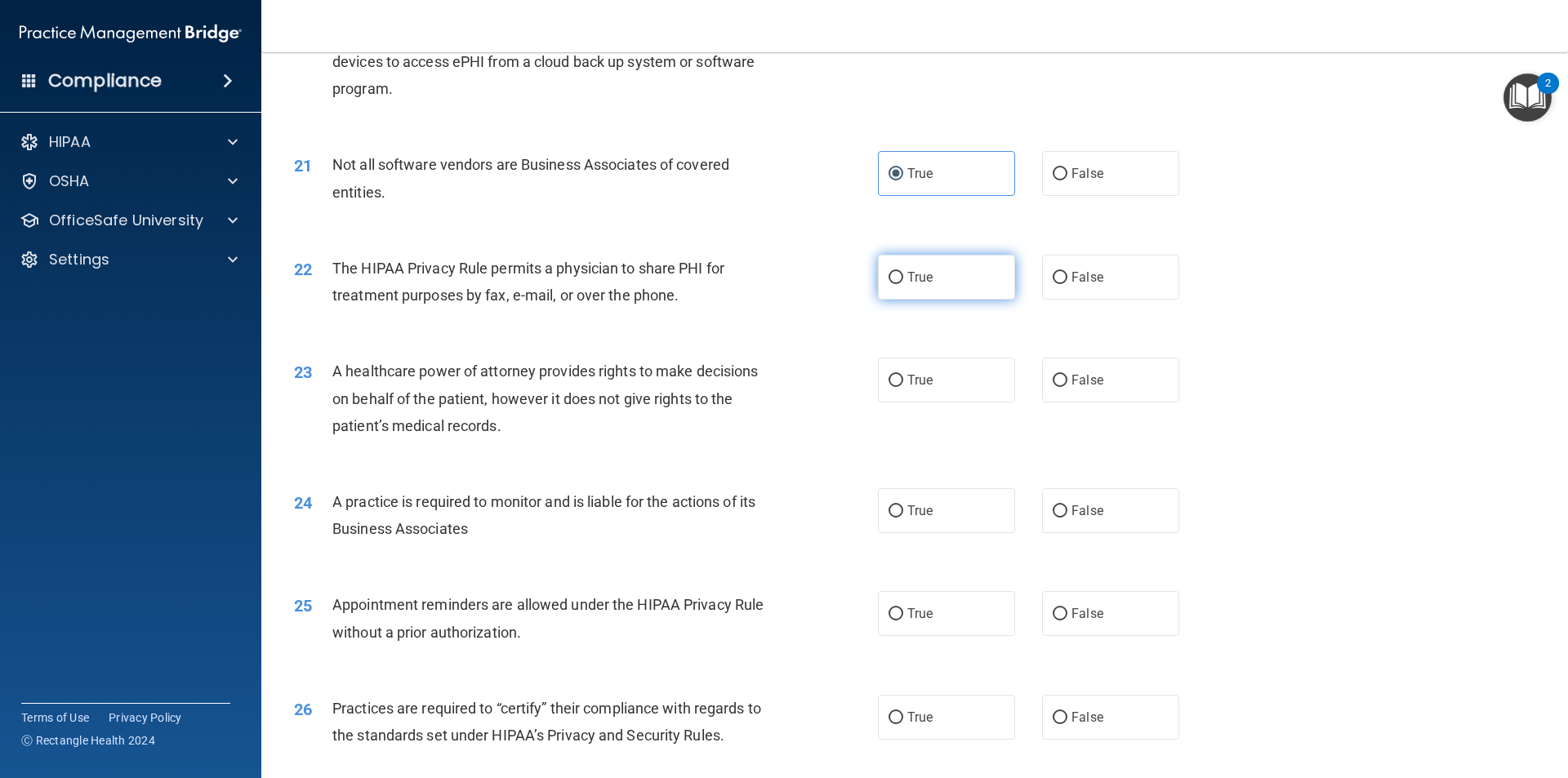
radio input "true"
click at [1081, 385] on span "False" at bounding box center [1086, 380] width 32 height 15
click at [1067, 385] on input "False" at bounding box center [1059, 380] width 14 height 12
radio input "true"
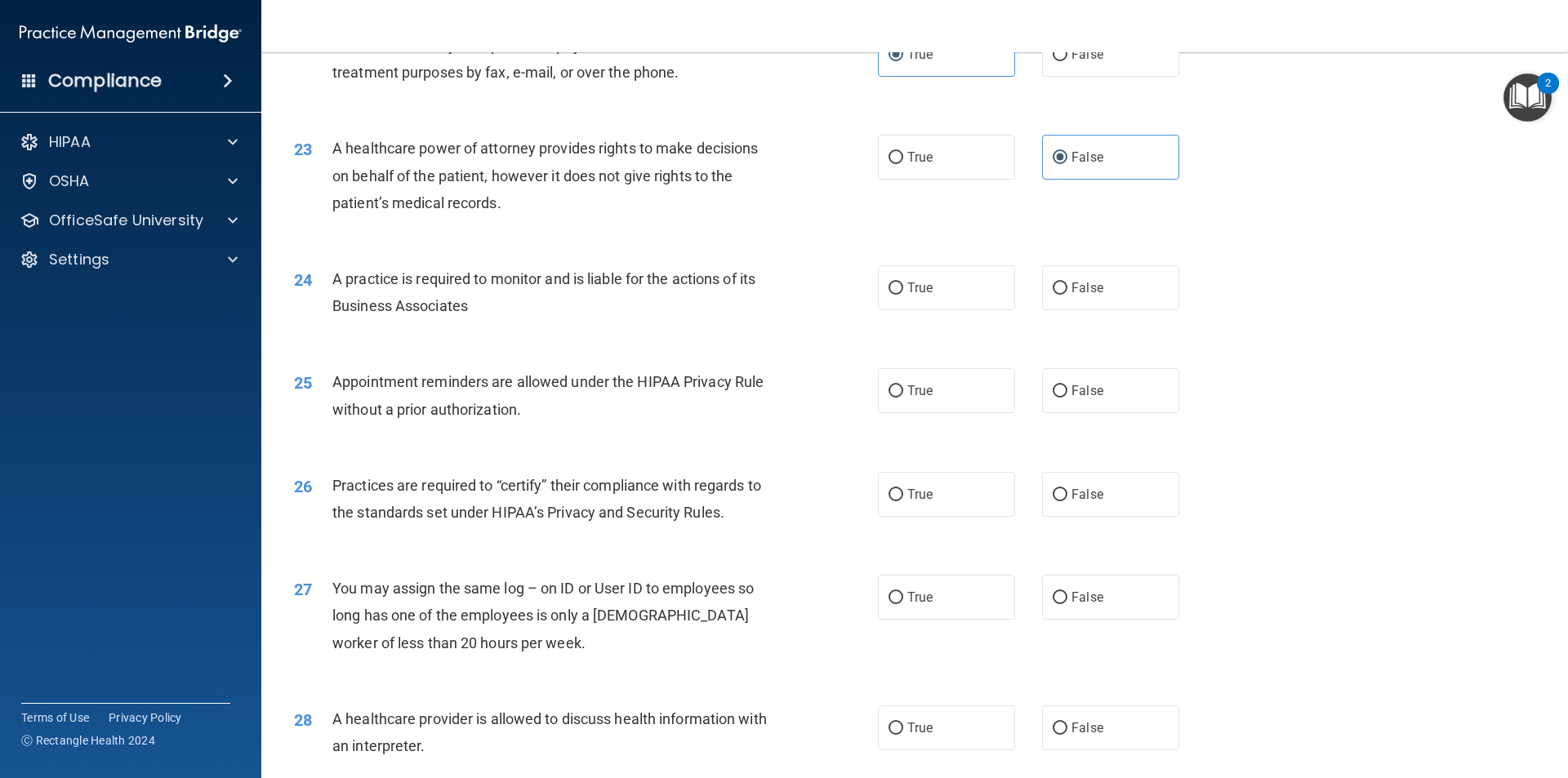
scroll to position [2777, 0]
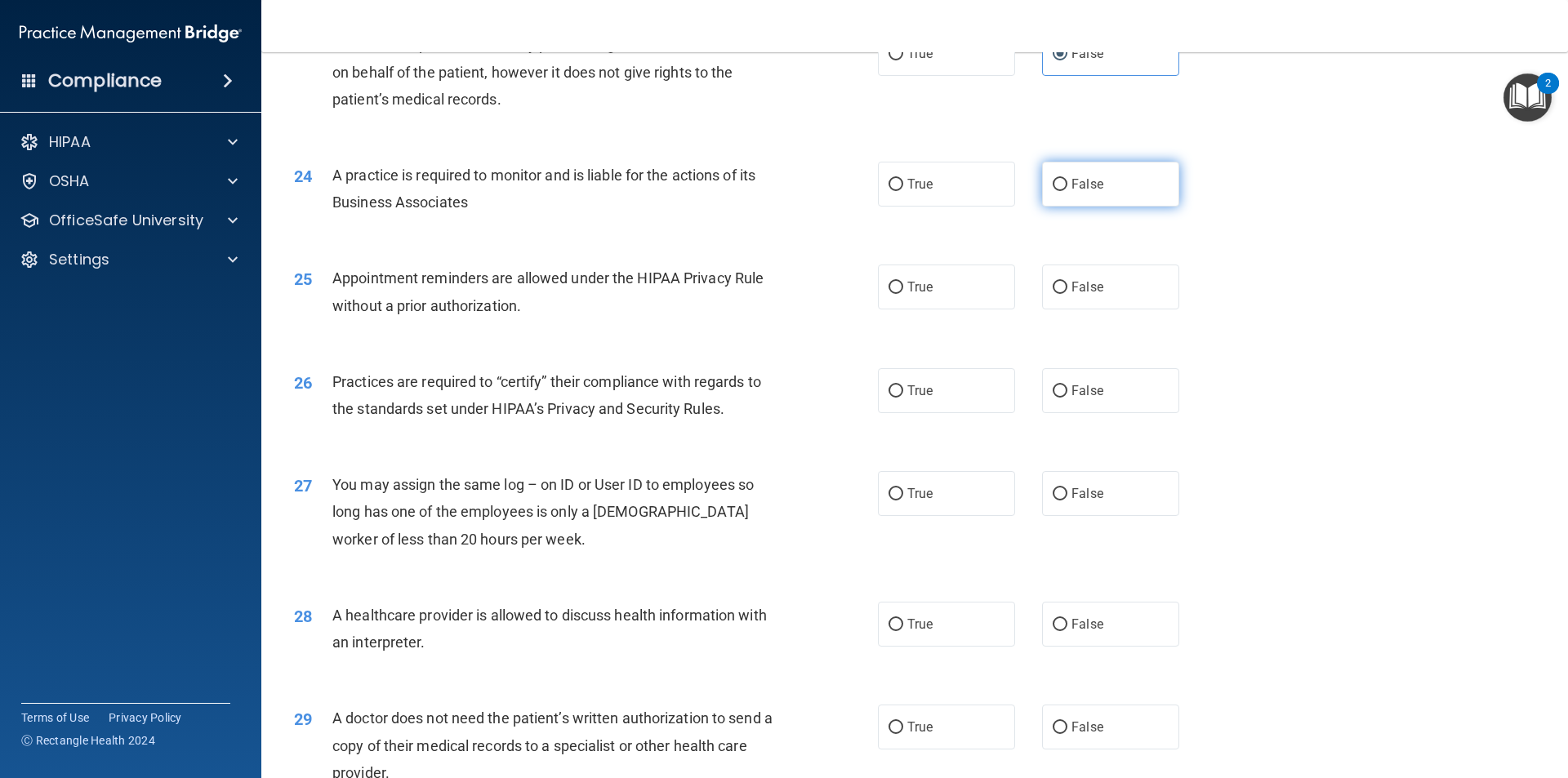
click at [1139, 192] on label "False" at bounding box center [1110, 184] width 137 height 45
click at [1067, 191] on input "False" at bounding box center [1059, 185] width 14 height 12
radio input "true"
click at [958, 274] on label "True" at bounding box center [945, 286] width 137 height 45
click at [903, 282] on input "True" at bounding box center [895, 287] width 14 height 12
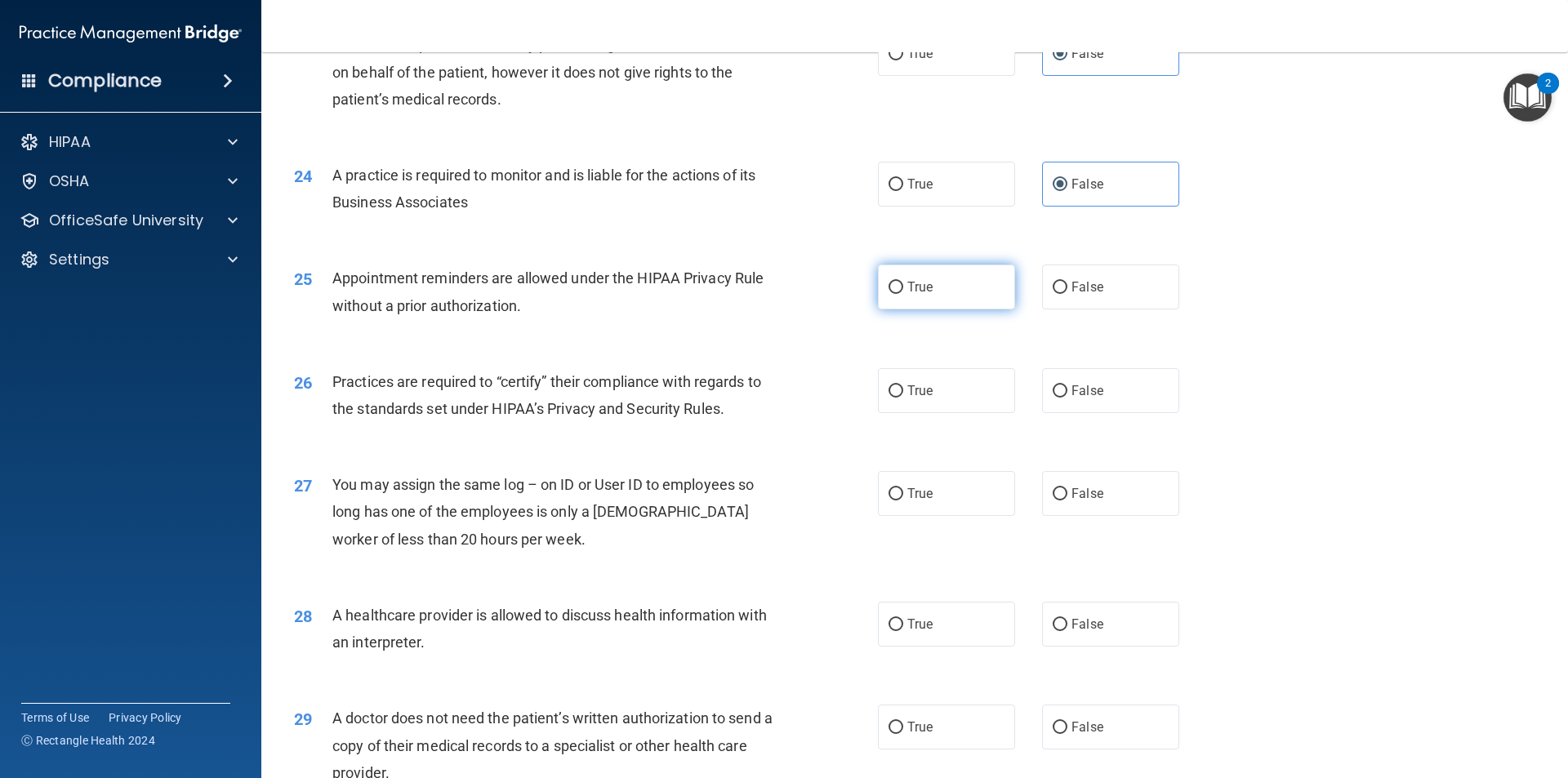
radio input "true"
click at [1099, 392] on label "False" at bounding box center [1110, 390] width 137 height 45
click at [1067, 392] on input "False" at bounding box center [1059, 391] width 14 height 12
radio input "true"
click at [1093, 484] on label "False" at bounding box center [1110, 493] width 137 height 45
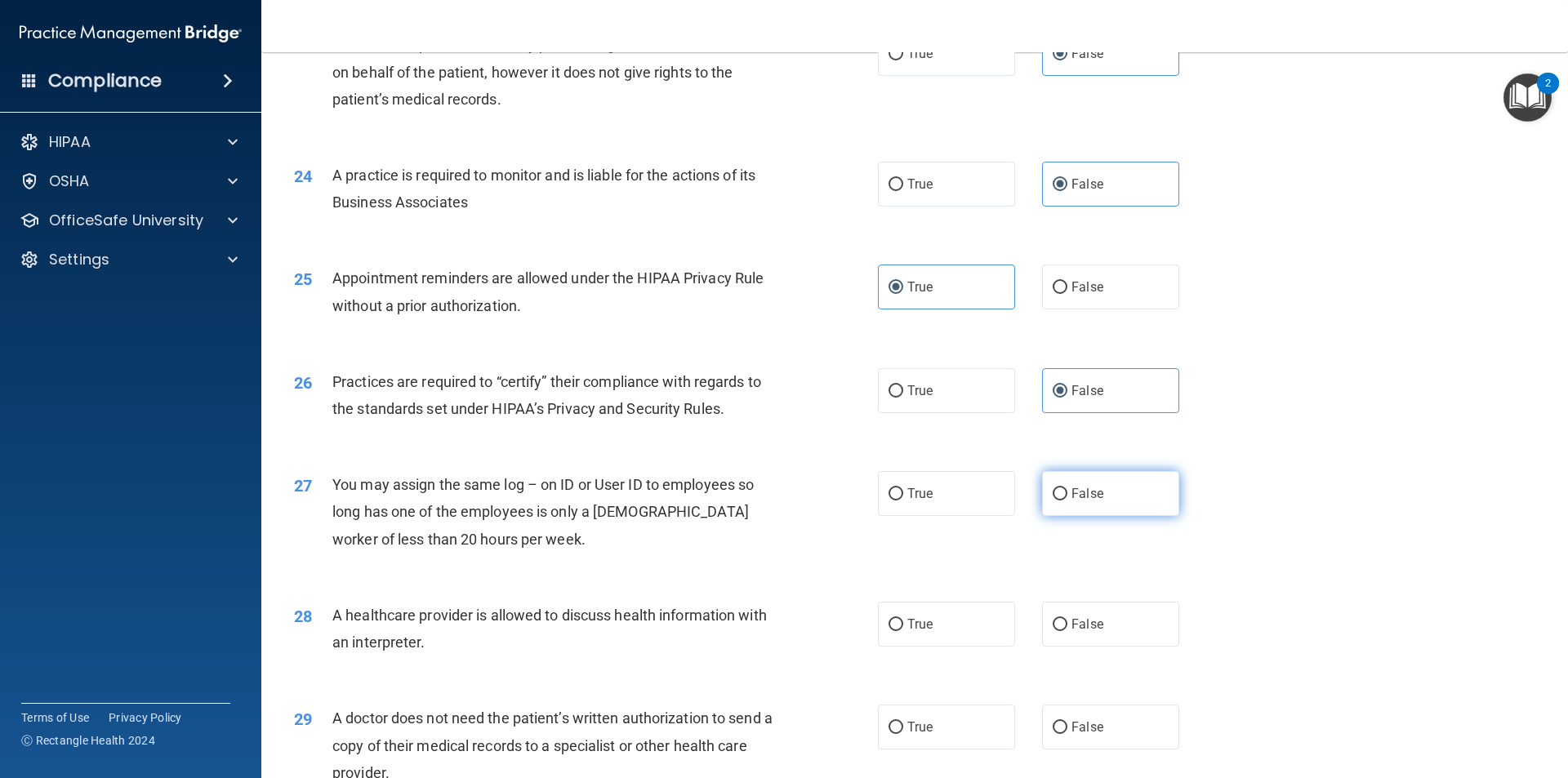
click at [1067, 489] on input "False" at bounding box center [1059, 494] width 14 height 12
radio input "true"
click at [966, 620] on label "True" at bounding box center [945, 624] width 137 height 45
click at [903, 620] on input "True" at bounding box center [895, 625] width 14 height 12
radio input "true"
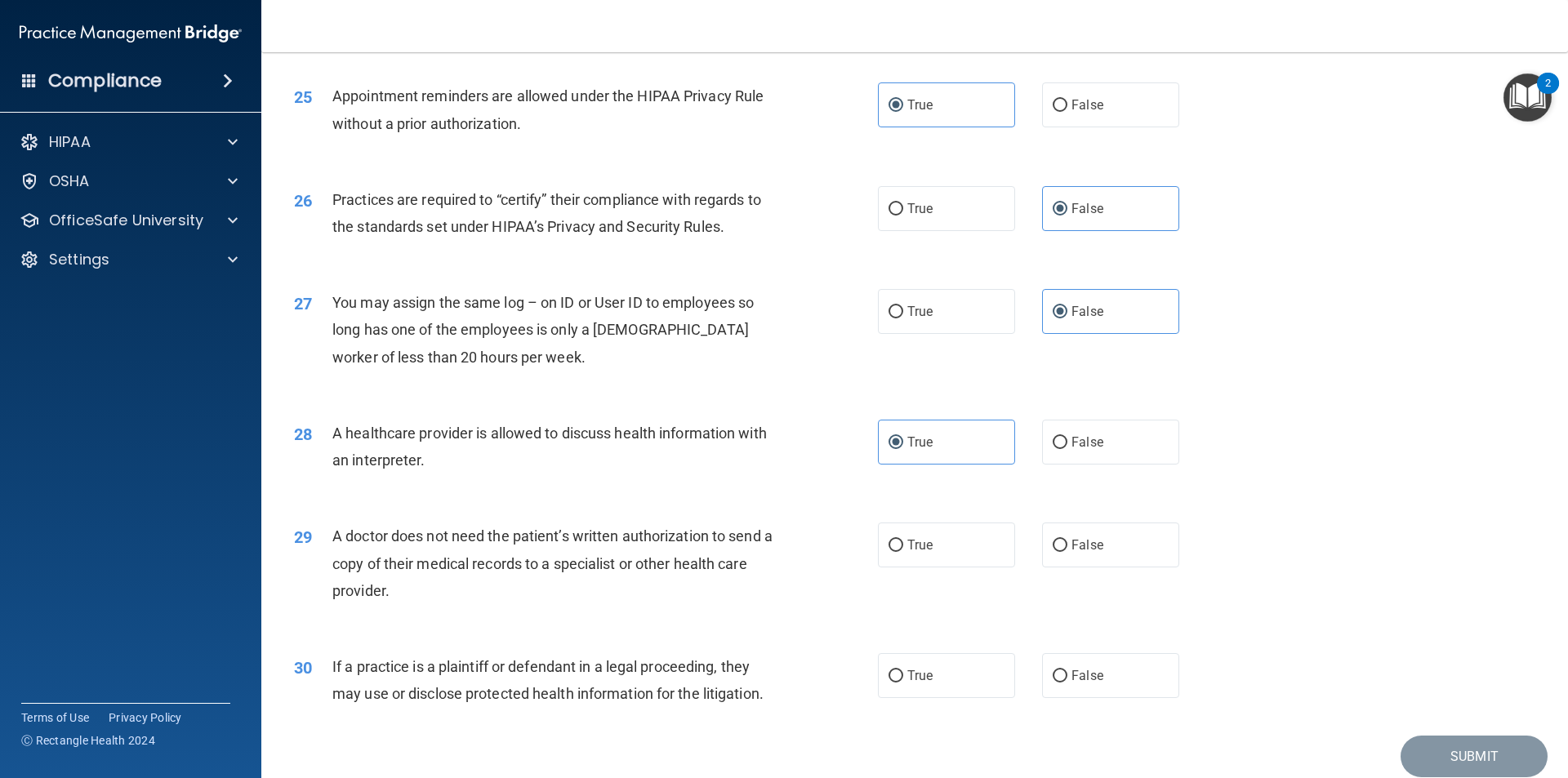
scroll to position [3024, 0]
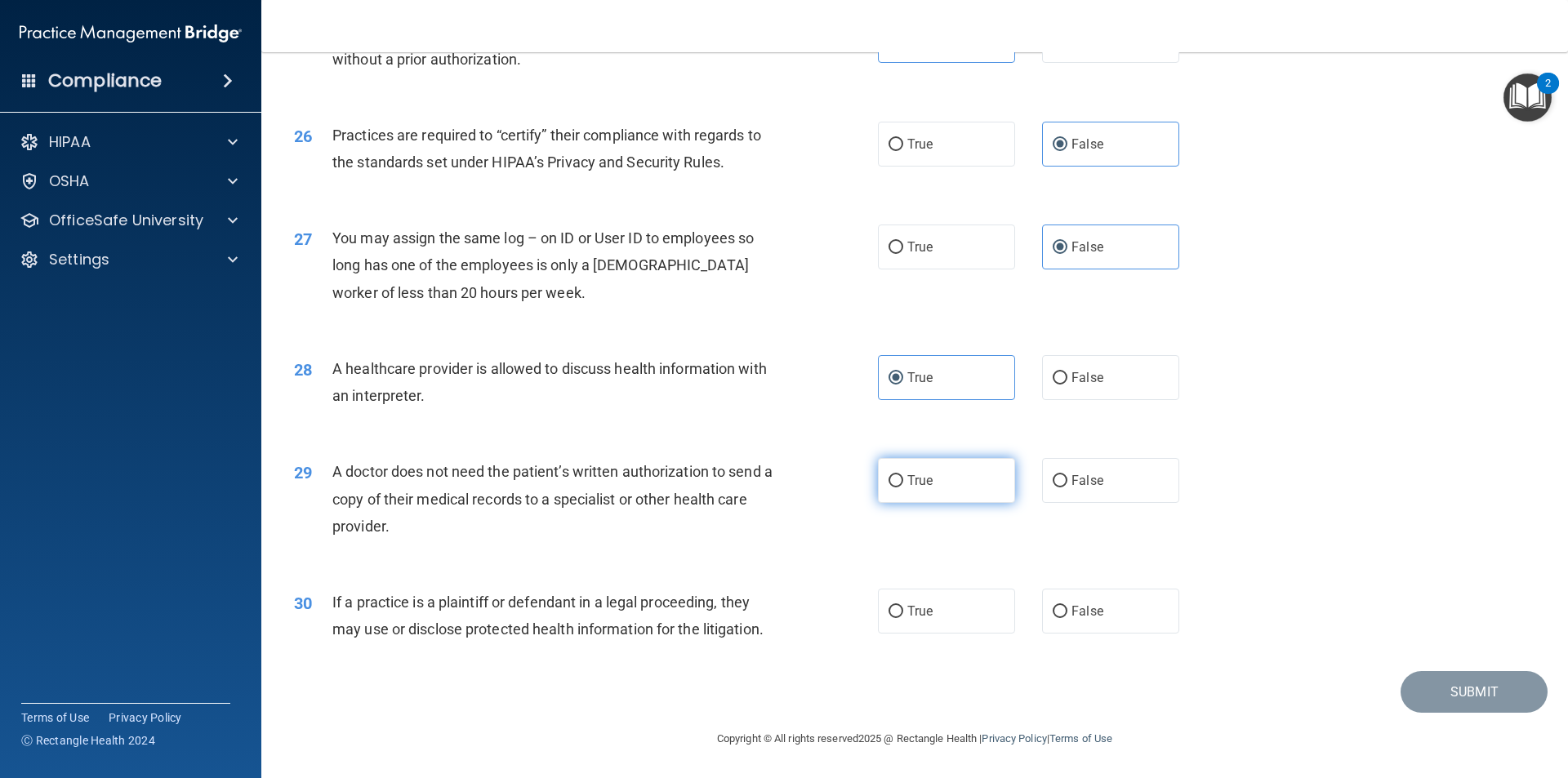
click at [899, 469] on label "True" at bounding box center [945, 480] width 137 height 45
click at [899, 475] on input "True" at bounding box center [895, 481] width 14 height 12
radio input "true"
click at [920, 615] on span "True" at bounding box center [920, 611] width 25 height 15
click at [903, 615] on input "True" at bounding box center [895, 611] width 14 height 12
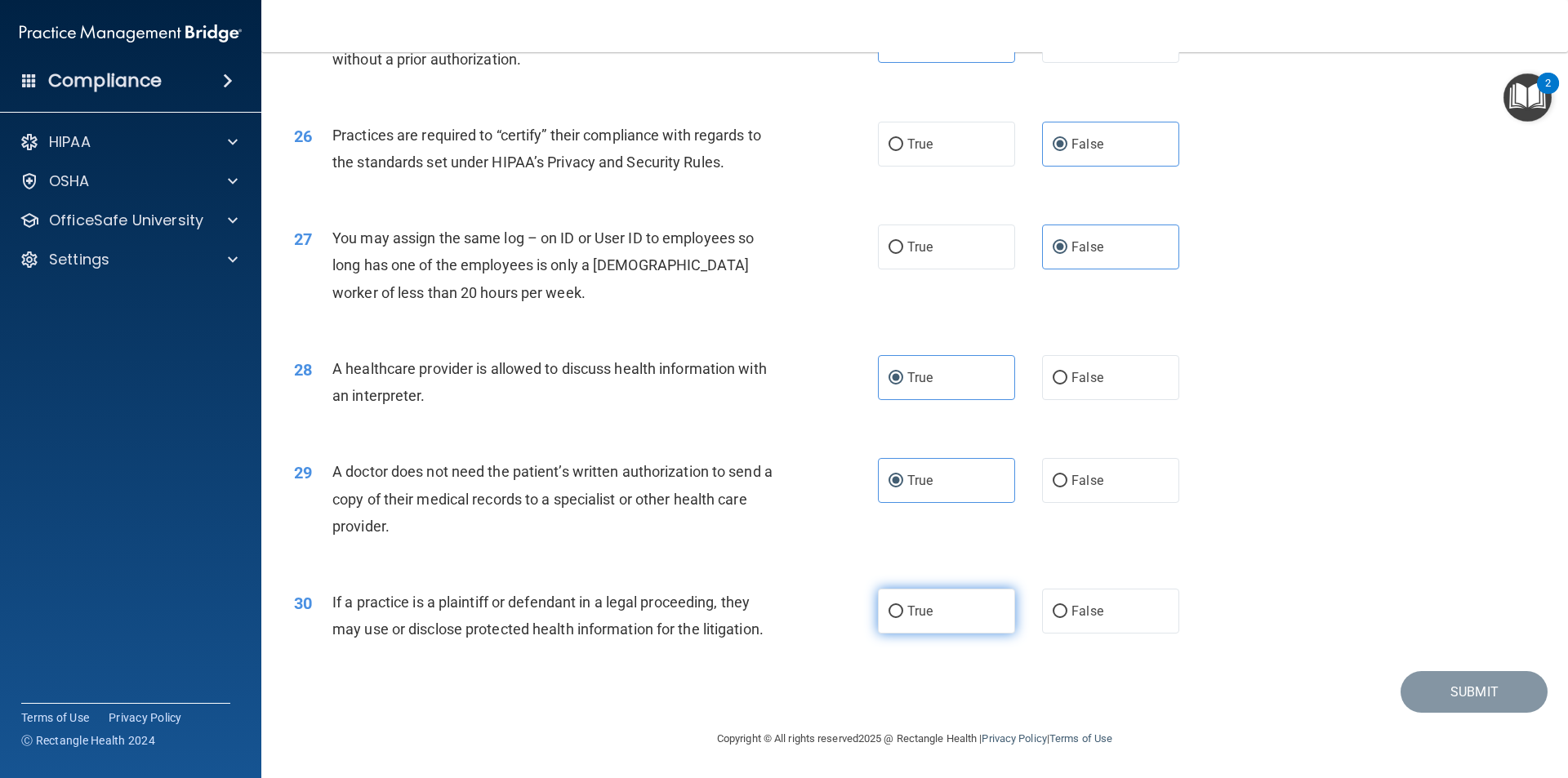
radio input "true"
click at [1479, 690] on button "Submit" at bounding box center [1473, 692] width 147 height 41
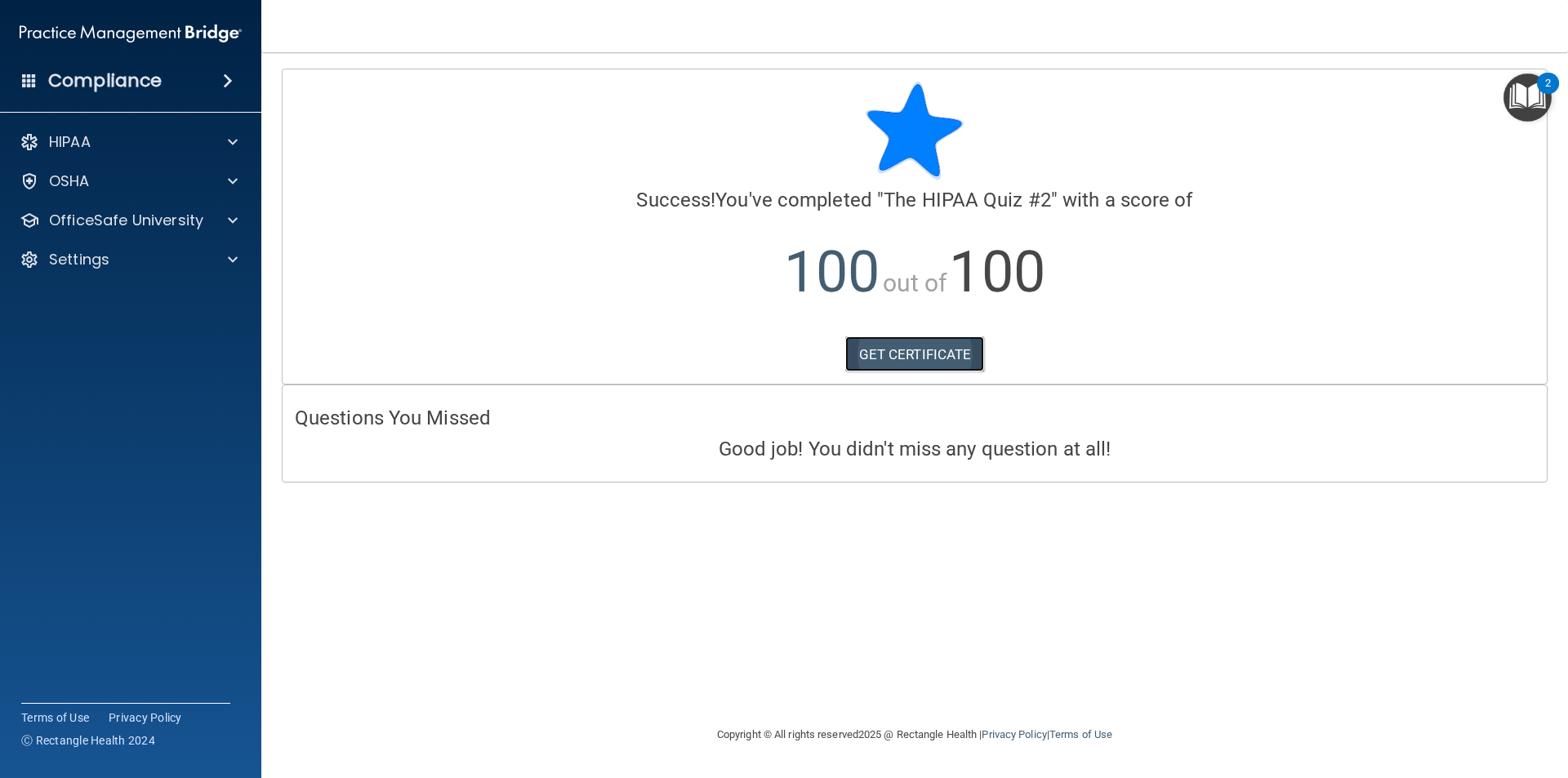
click at [926, 363] on link "GET CERTIFICATE" at bounding box center [915, 355] width 140 height 36
click at [163, 218] on p "OfficeSafe University" at bounding box center [125, 220] width 154 height 19
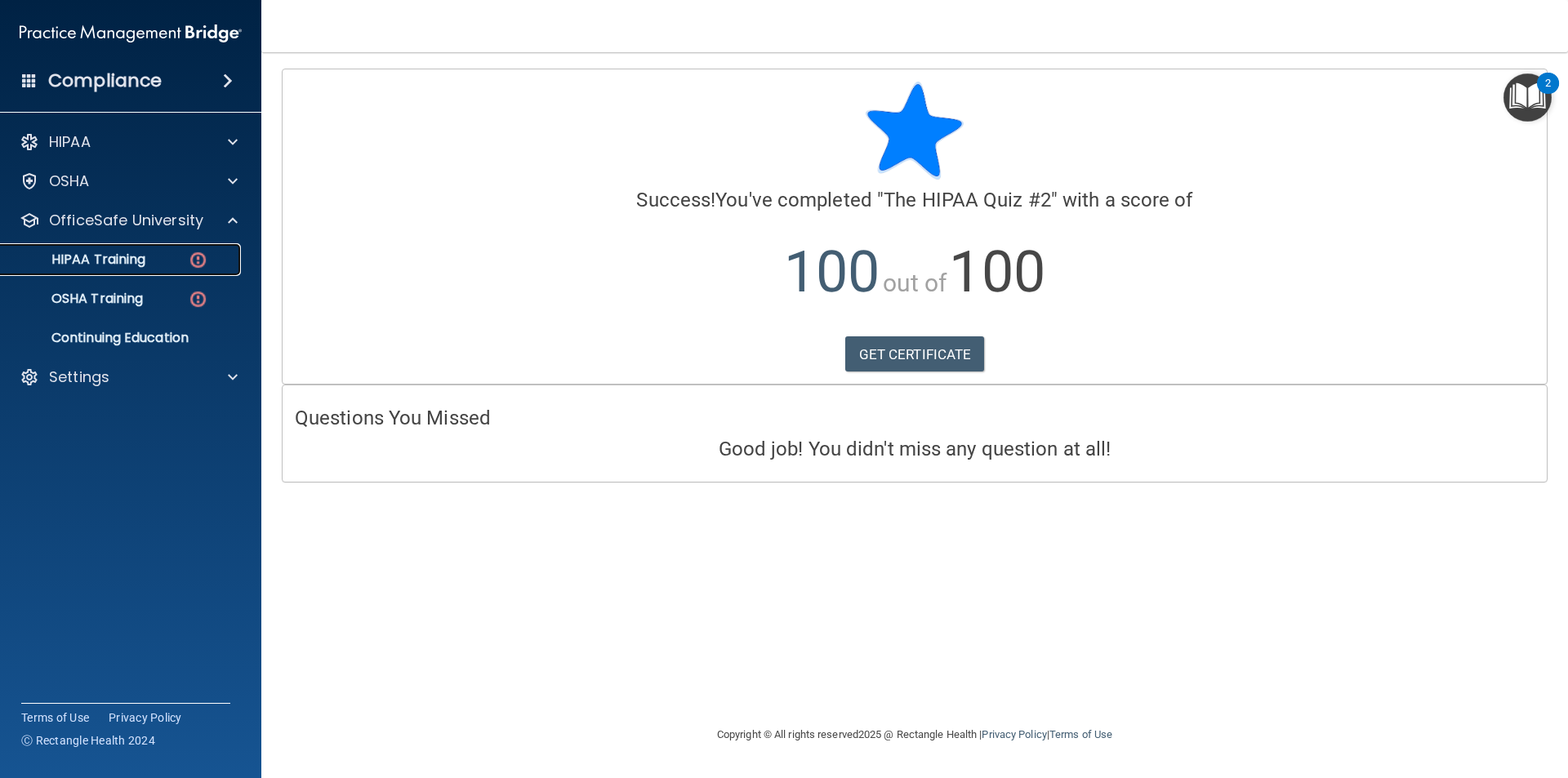
click at [157, 256] on div "HIPAA Training" at bounding box center [122, 260] width 223 height 16
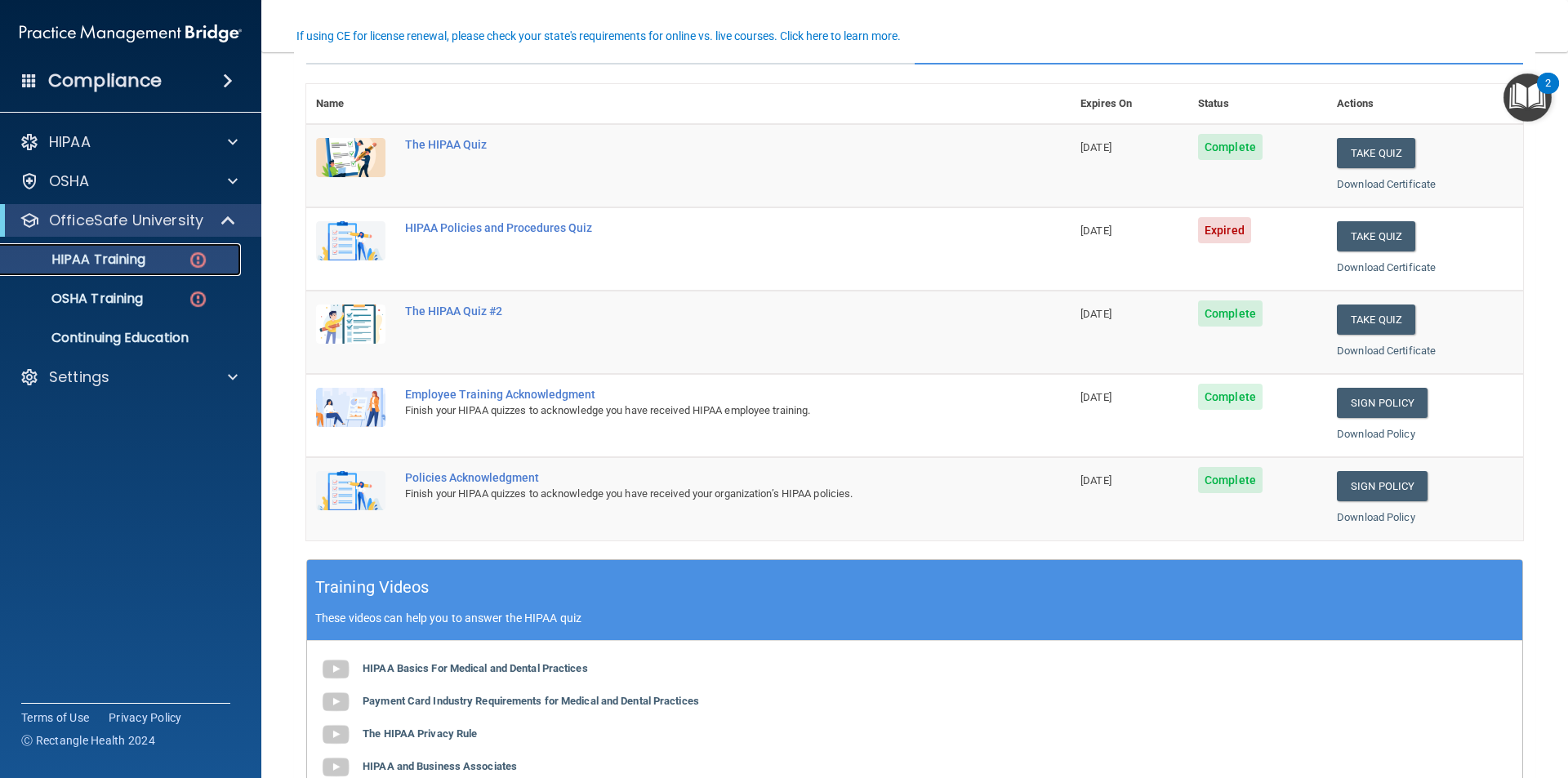
scroll to position [81, 0]
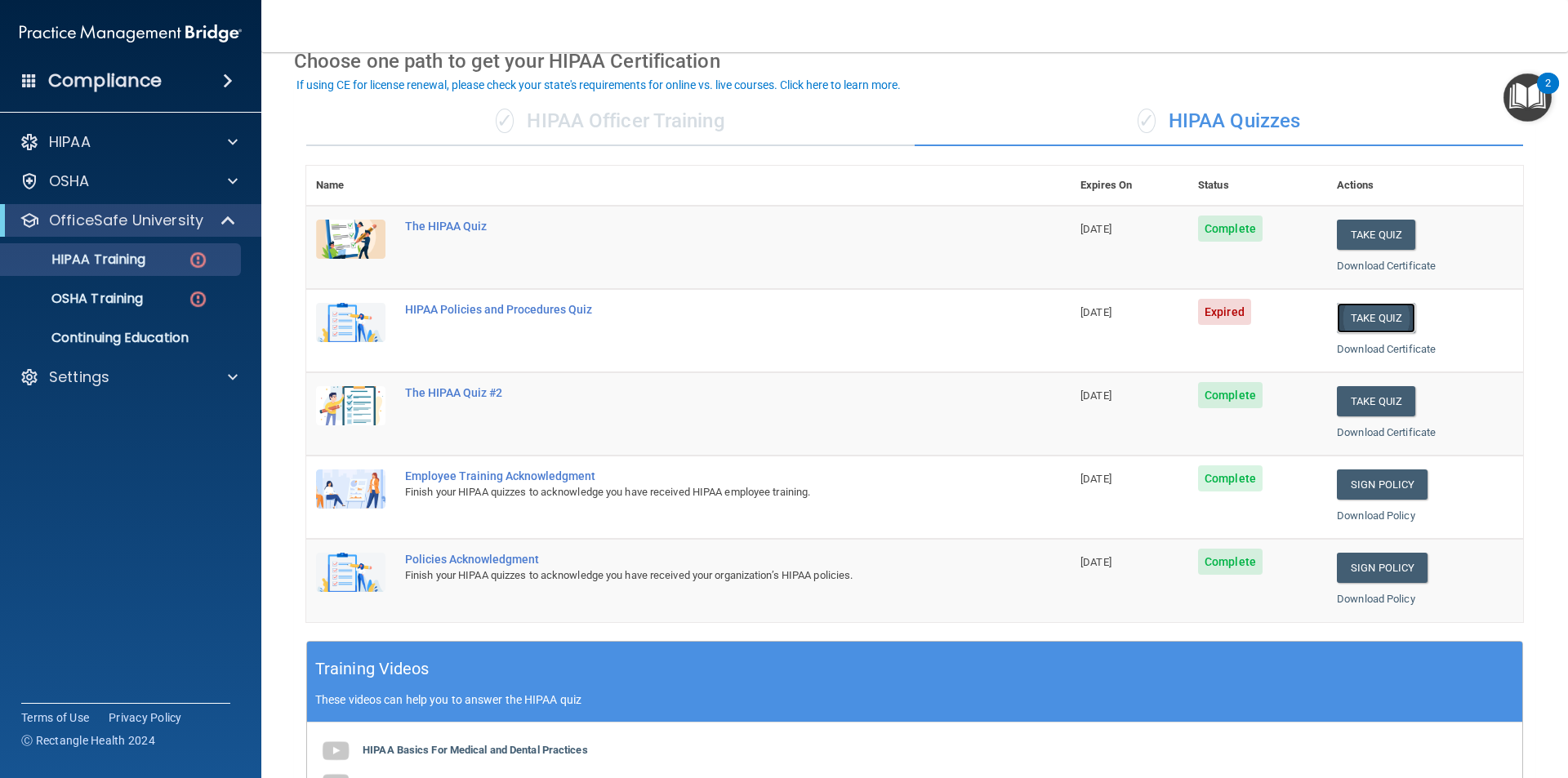
click at [1375, 314] on button "Take Quiz" at bounding box center [1375, 318] width 79 height 31
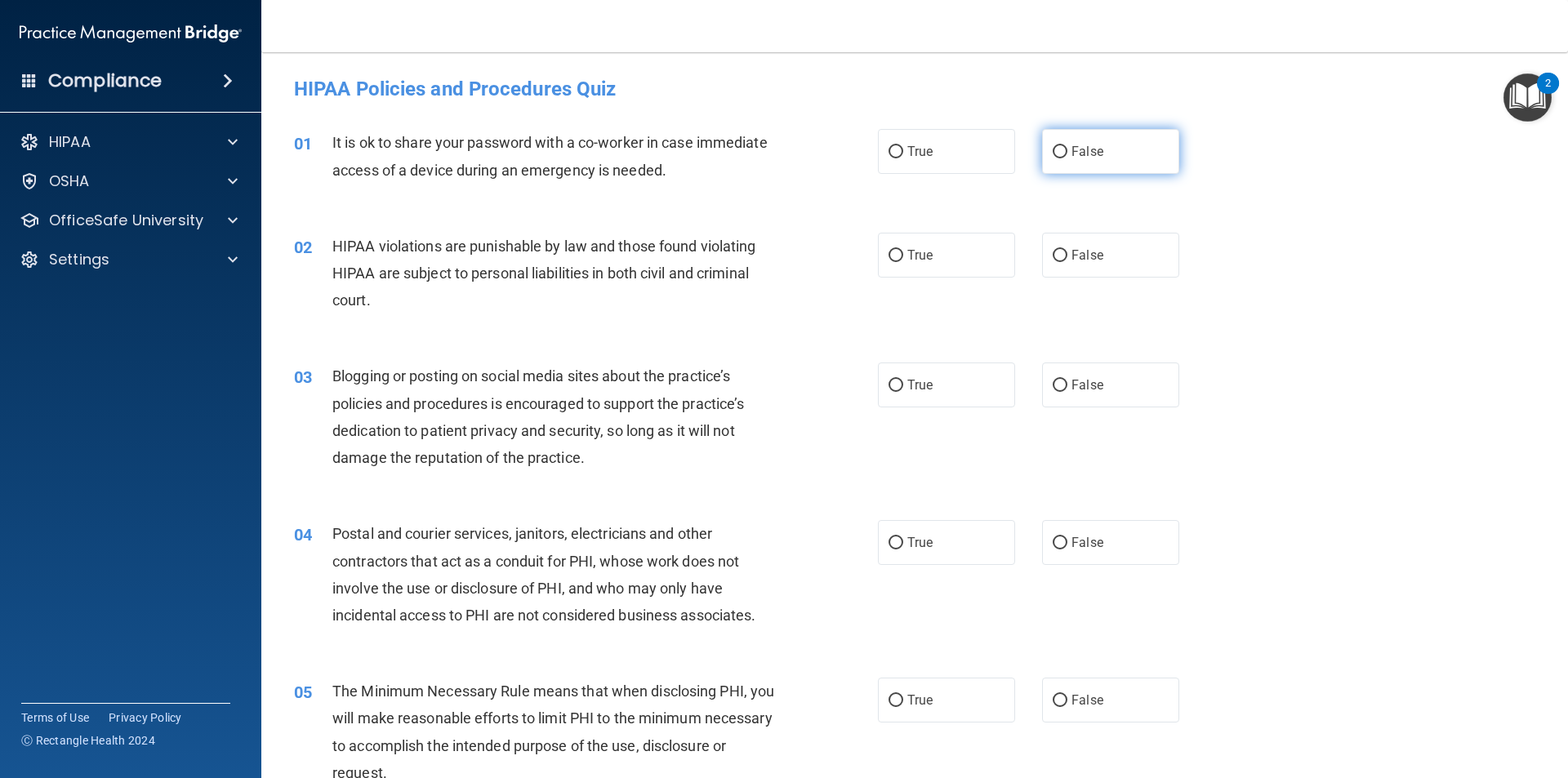
click at [1141, 151] on label "False" at bounding box center [1110, 151] width 137 height 45
click at [1067, 151] on input "False" at bounding box center [1059, 152] width 14 height 12
radio input "true"
click at [960, 254] on label "True" at bounding box center [945, 255] width 137 height 45
click at [903, 254] on input "True" at bounding box center [895, 256] width 14 height 12
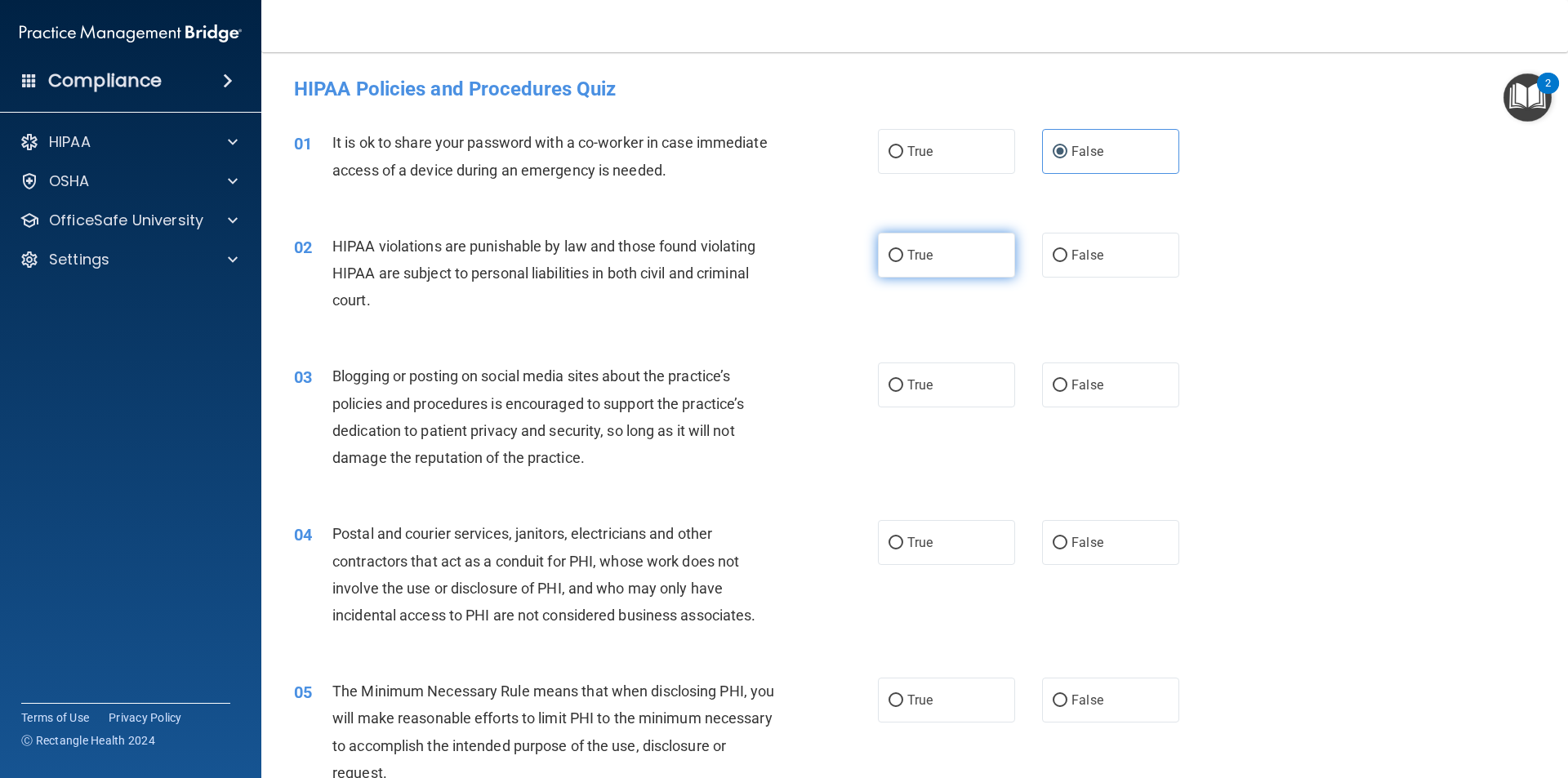
radio input "true"
click at [1071, 389] on span "False" at bounding box center [1086, 385] width 32 height 15
click at [1067, 389] on input "False" at bounding box center [1059, 385] width 14 height 12
radio input "true"
click at [978, 546] on label "True" at bounding box center [945, 542] width 137 height 45
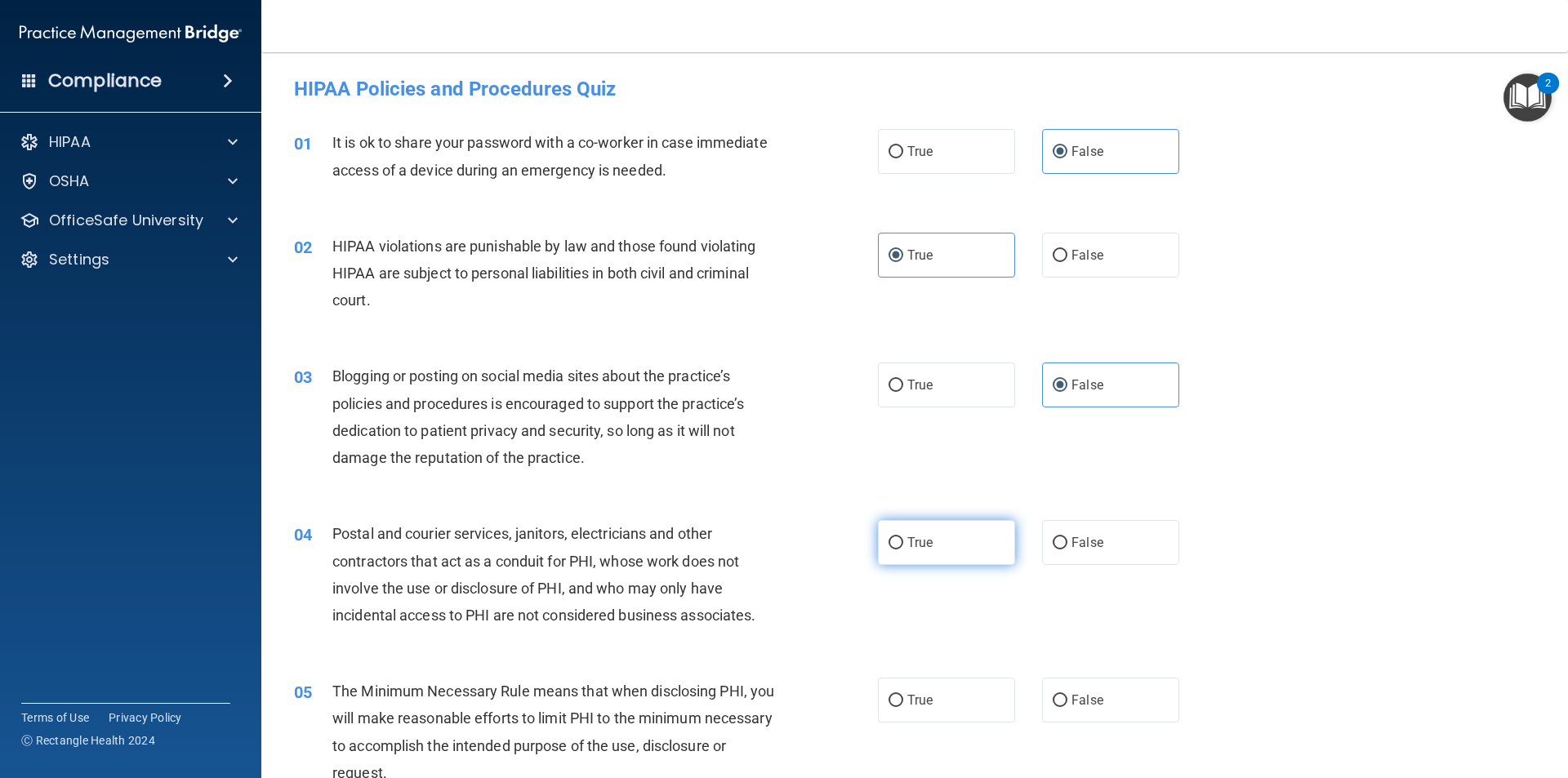
click at [903, 546] on input "True" at bounding box center [895, 543] width 14 height 12
radio input "true"
click at [941, 706] on label "True" at bounding box center [945, 699] width 137 height 45
click at [903, 706] on input "True" at bounding box center [895, 700] width 14 height 12
radio input "true"
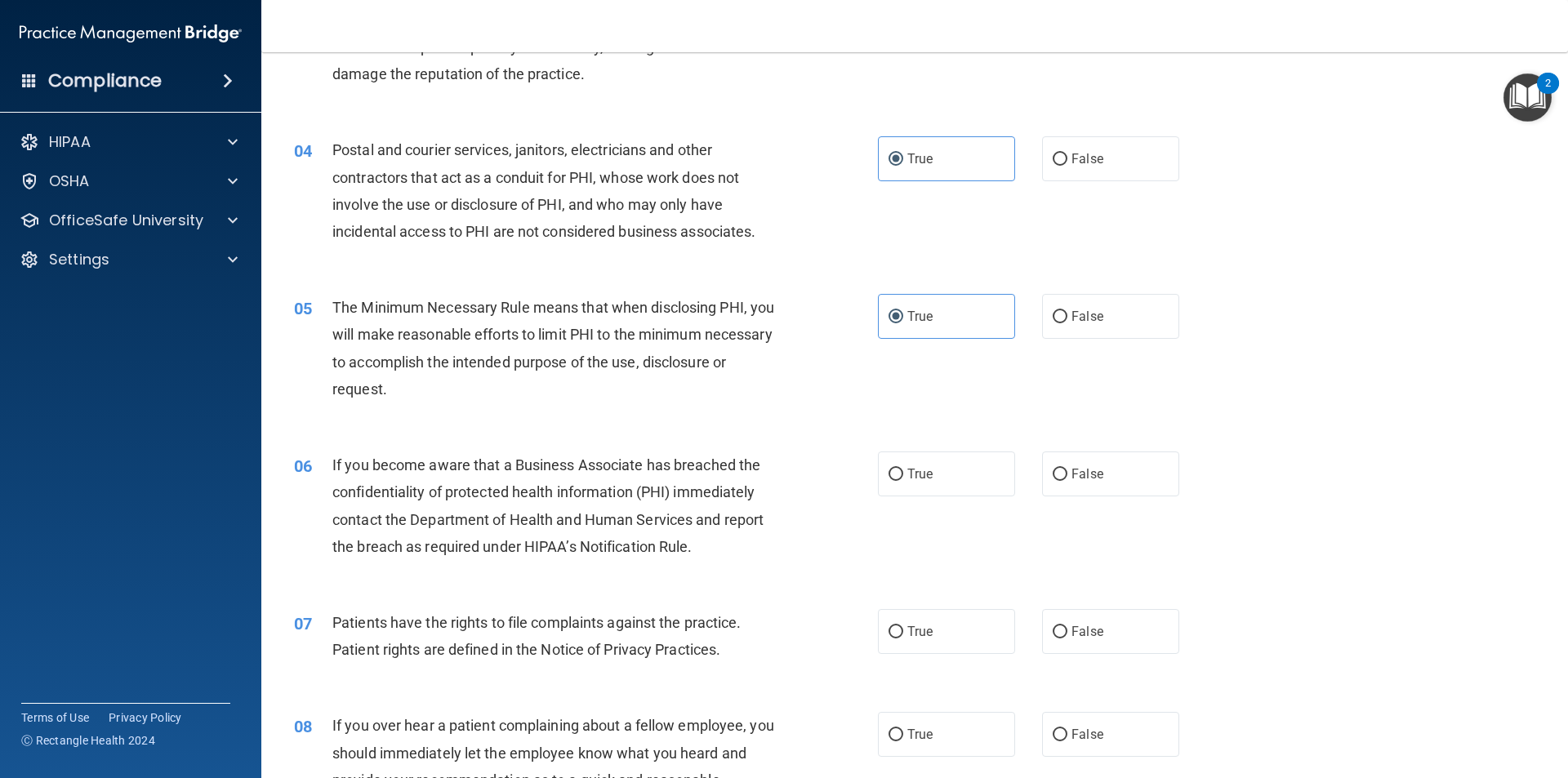
scroll to position [408, 0]
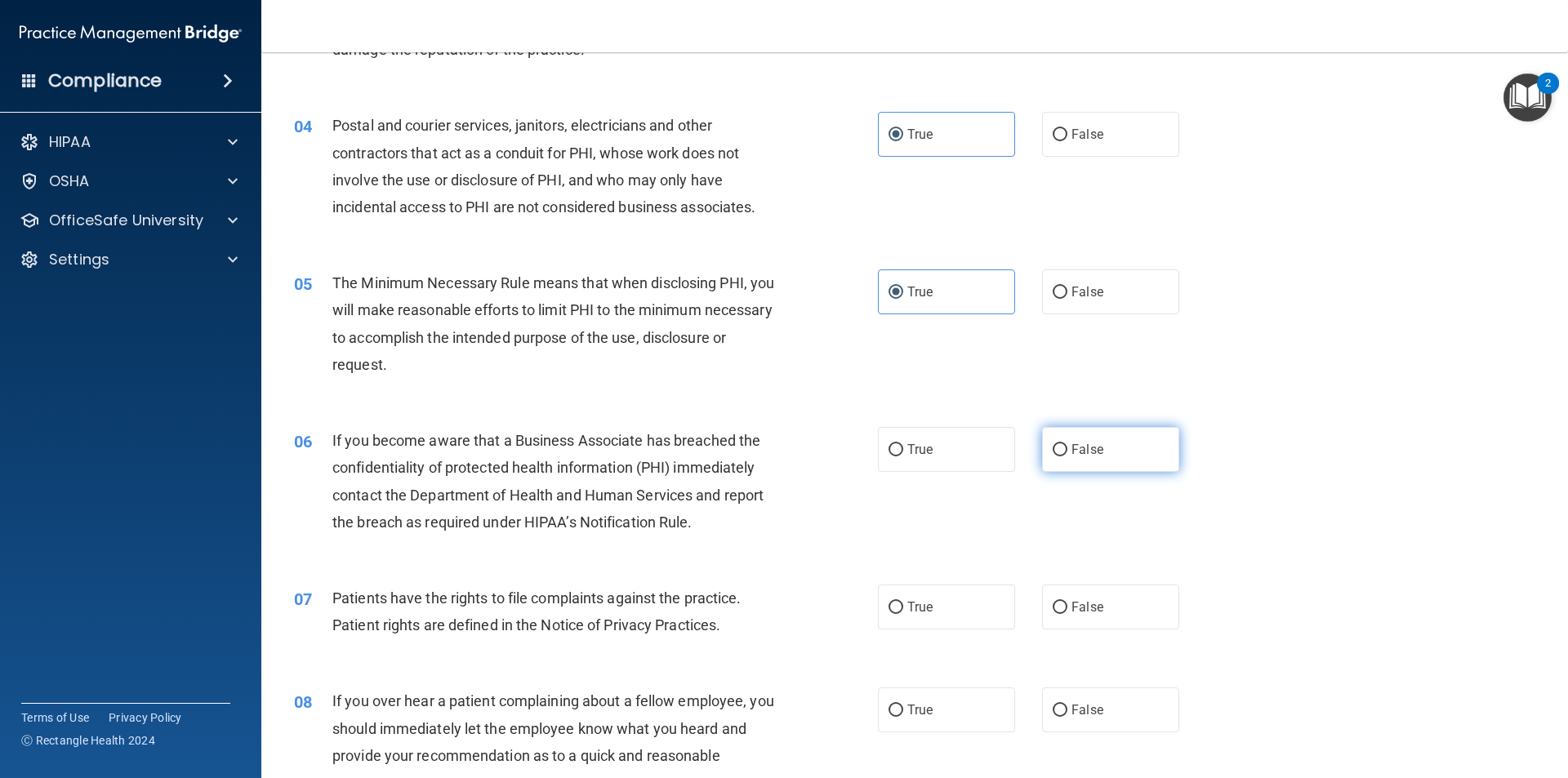
click at [1136, 456] on label "False" at bounding box center [1110, 449] width 137 height 45
click at [1067, 456] on input "False" at bounding box center [1059, 450] width 14 height 12
radio input "true"
click at [925, 617] on label "True" at bounding box center [945, 606] width 137 height 45
click at [903, 614] on input "True" at bounding box center [895, 607] width 14 height 12
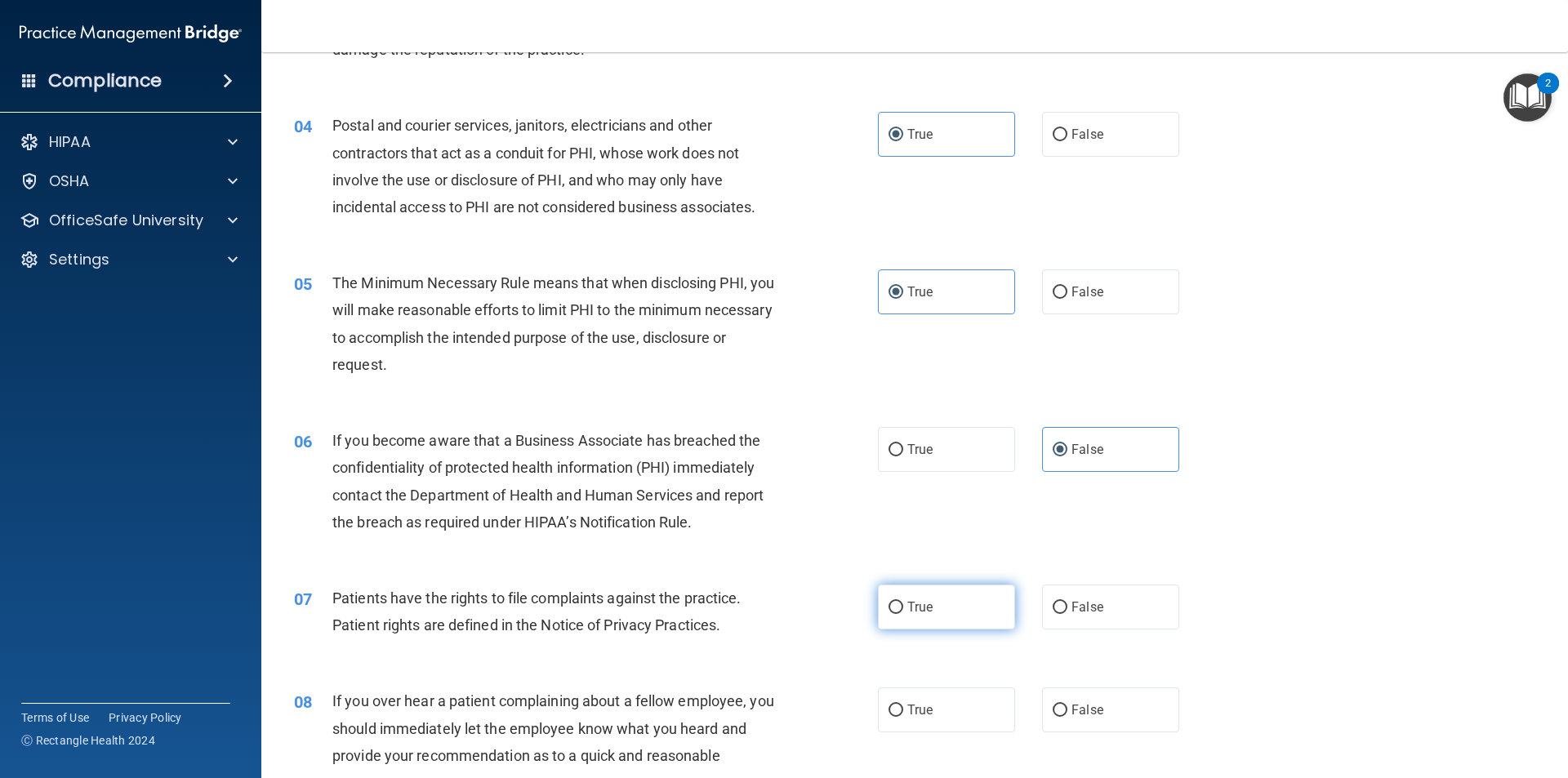
radio input "true"
click at [1115, 714] on label "False" at bounding box center [1110, 710] width 137 height 45
click at [1067, 714] on input "False" at bounding box center [1059, 711] width 14 height 12
radio input "true"
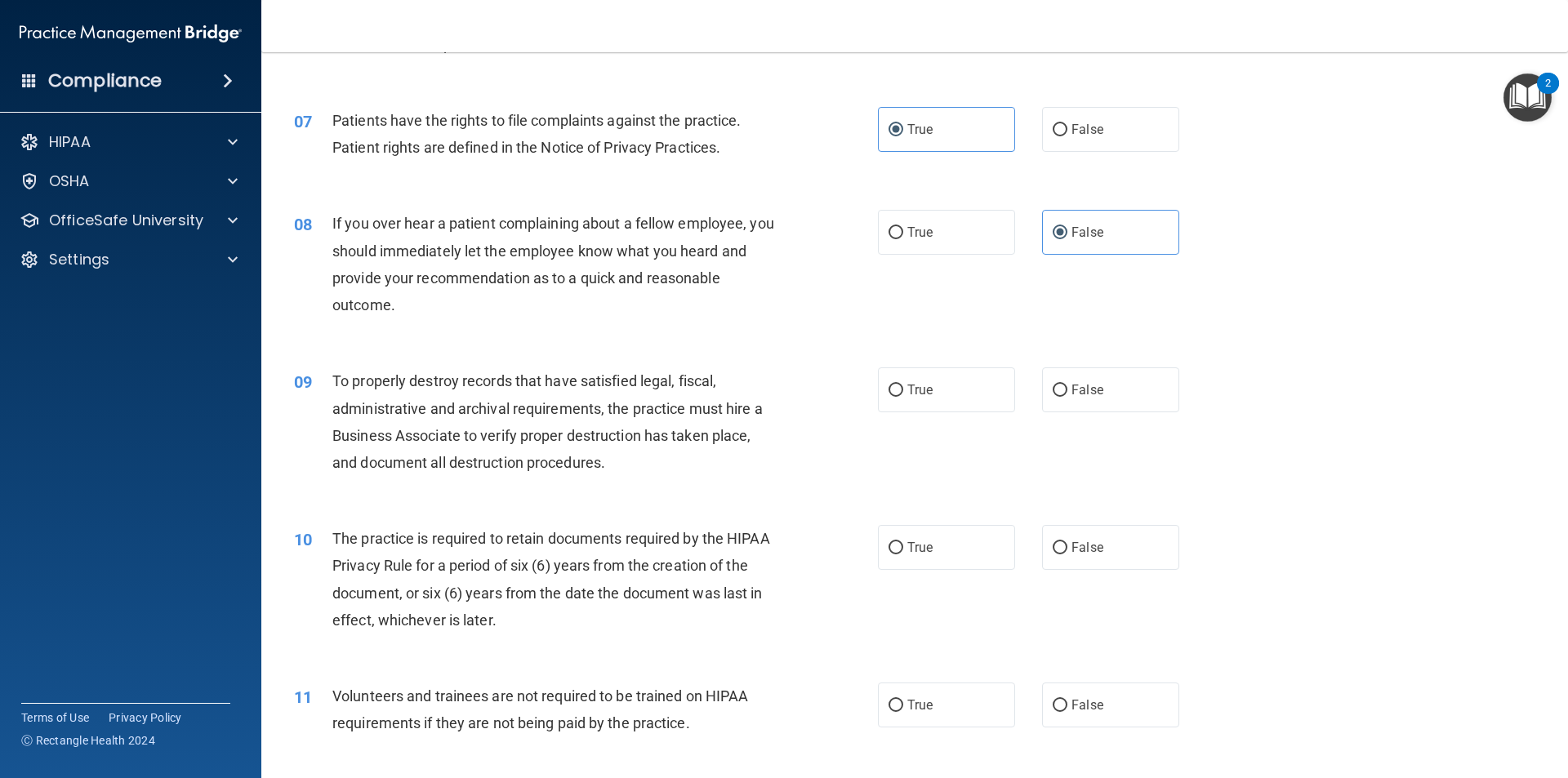
scroll to position [980, 0]
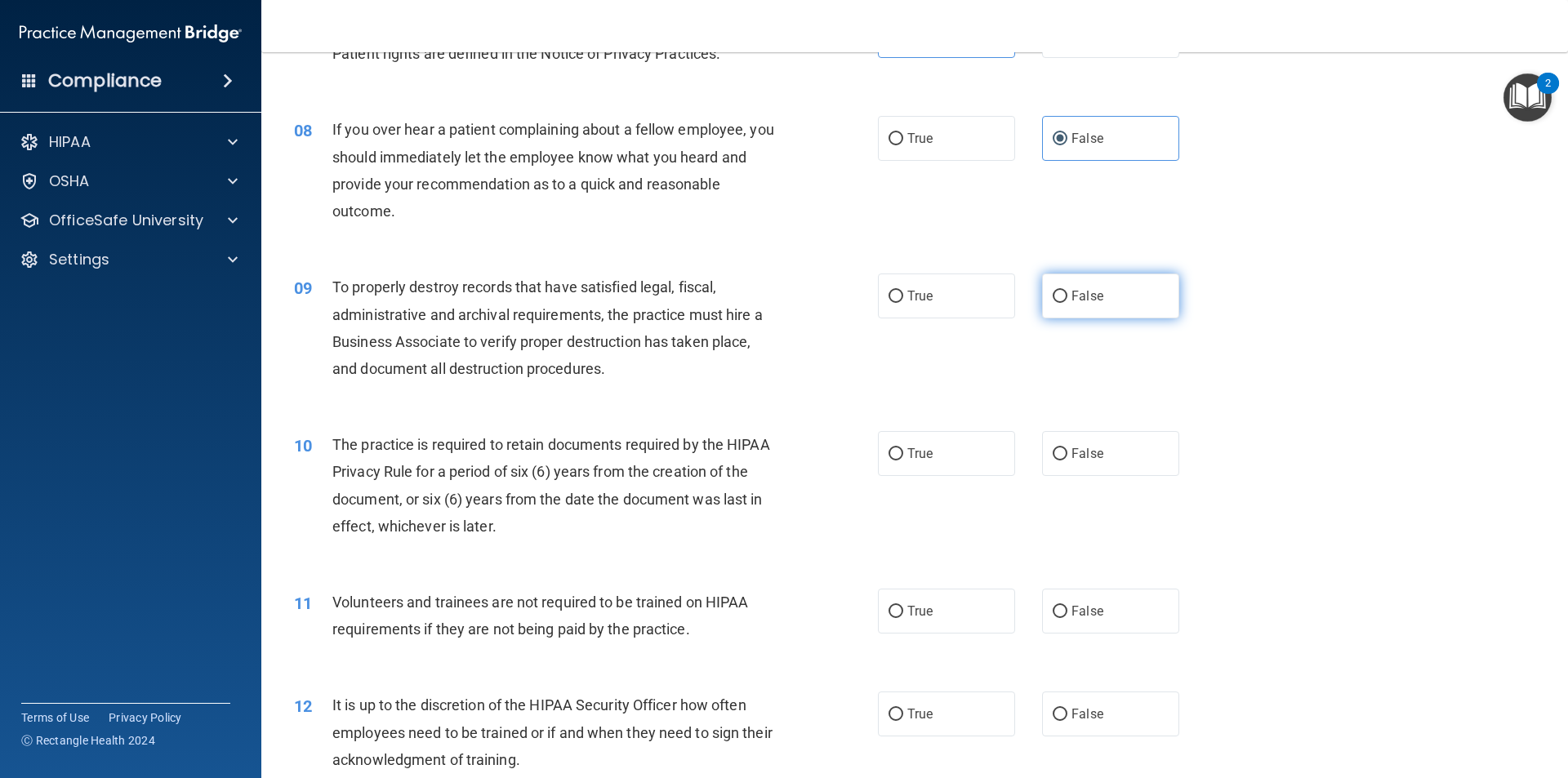
click at [1060, 289] on label "False" at bounding box center [1110, 296] width 137 height 45
click at [1060, 290] on input "False" at bounding box center [1059, 296] width 14 height 12
radio input "true"
click at [933, 436] on label "True" at bounding box center [945, 453] width 137 height 45
click at [903, 448] on input "True" at bounding box center [895, 454] width 14 height 12
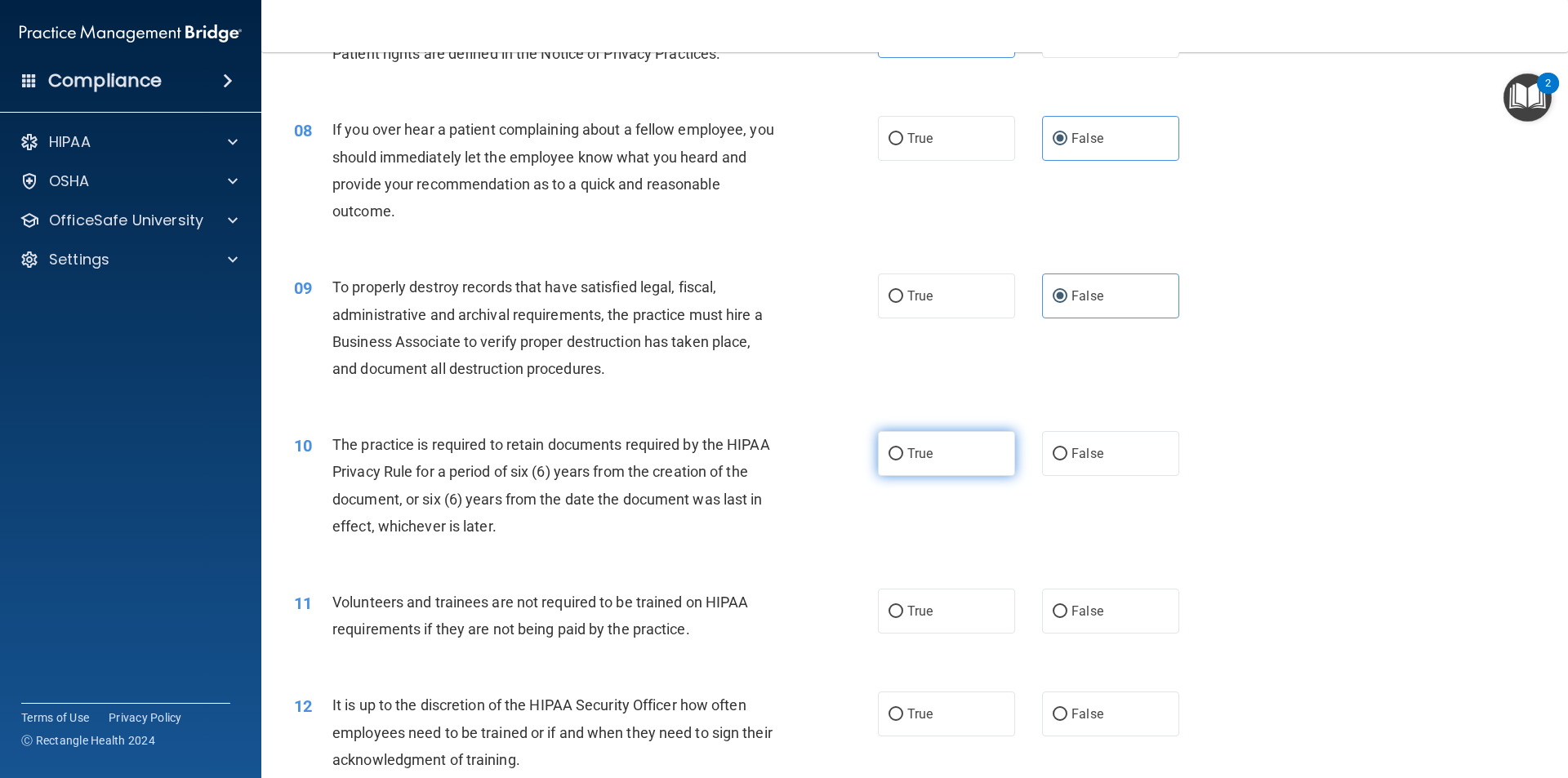
radio input "true"
click at [1131, 611] on label "False" at bounding box center [1110, 611] width 137 height 45
click at [1067, 611] on input "False" at bounding box center [1059, 611] width 14 height 12
radio input "true"
click at [1131, 722] on label "False" at bounding box center [1110, 714] width 137 height 45
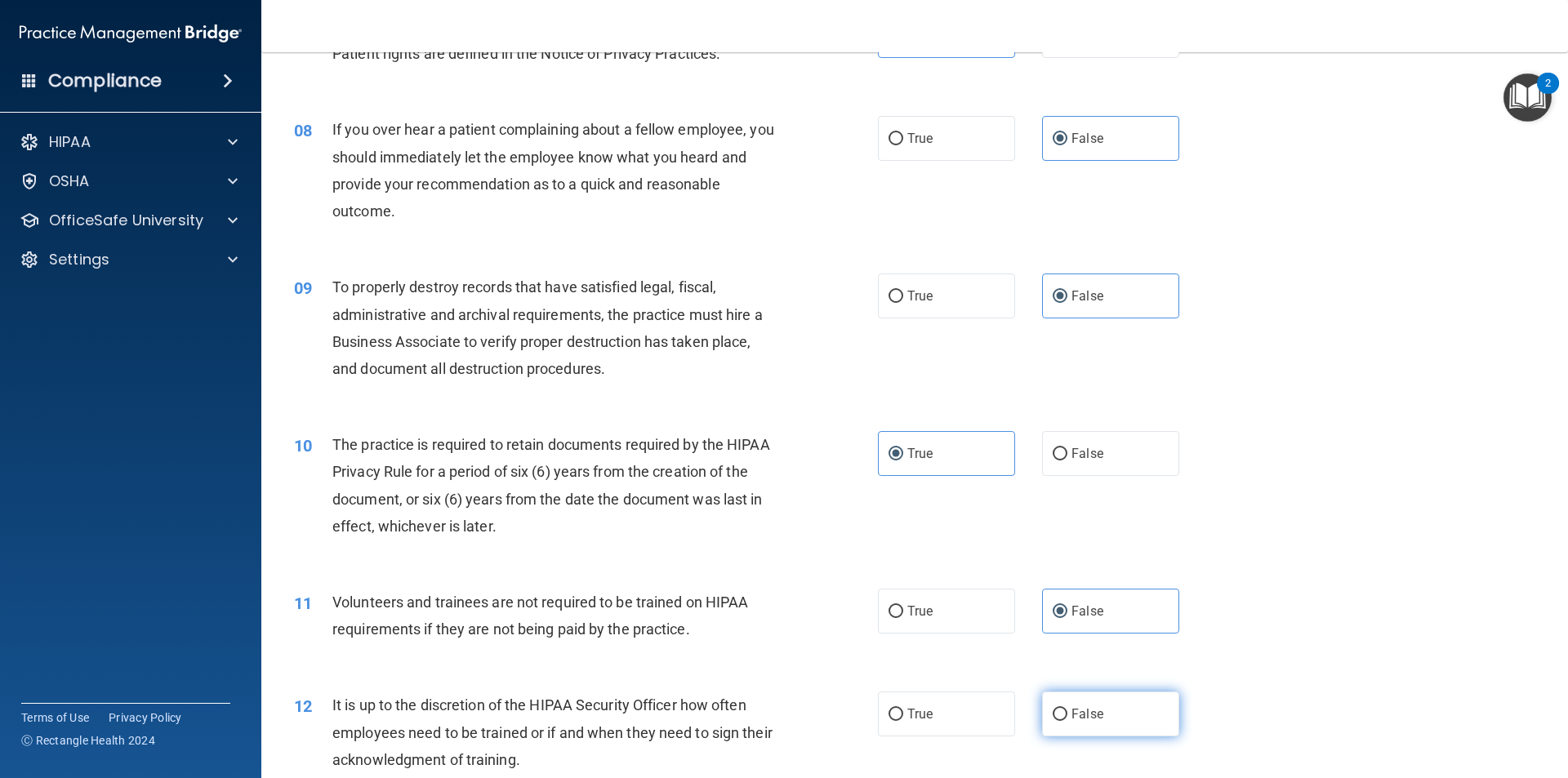
click at [1067, 721] on input "False" at bounding box center [1059, 715] width 14 height 12
radio input "true"
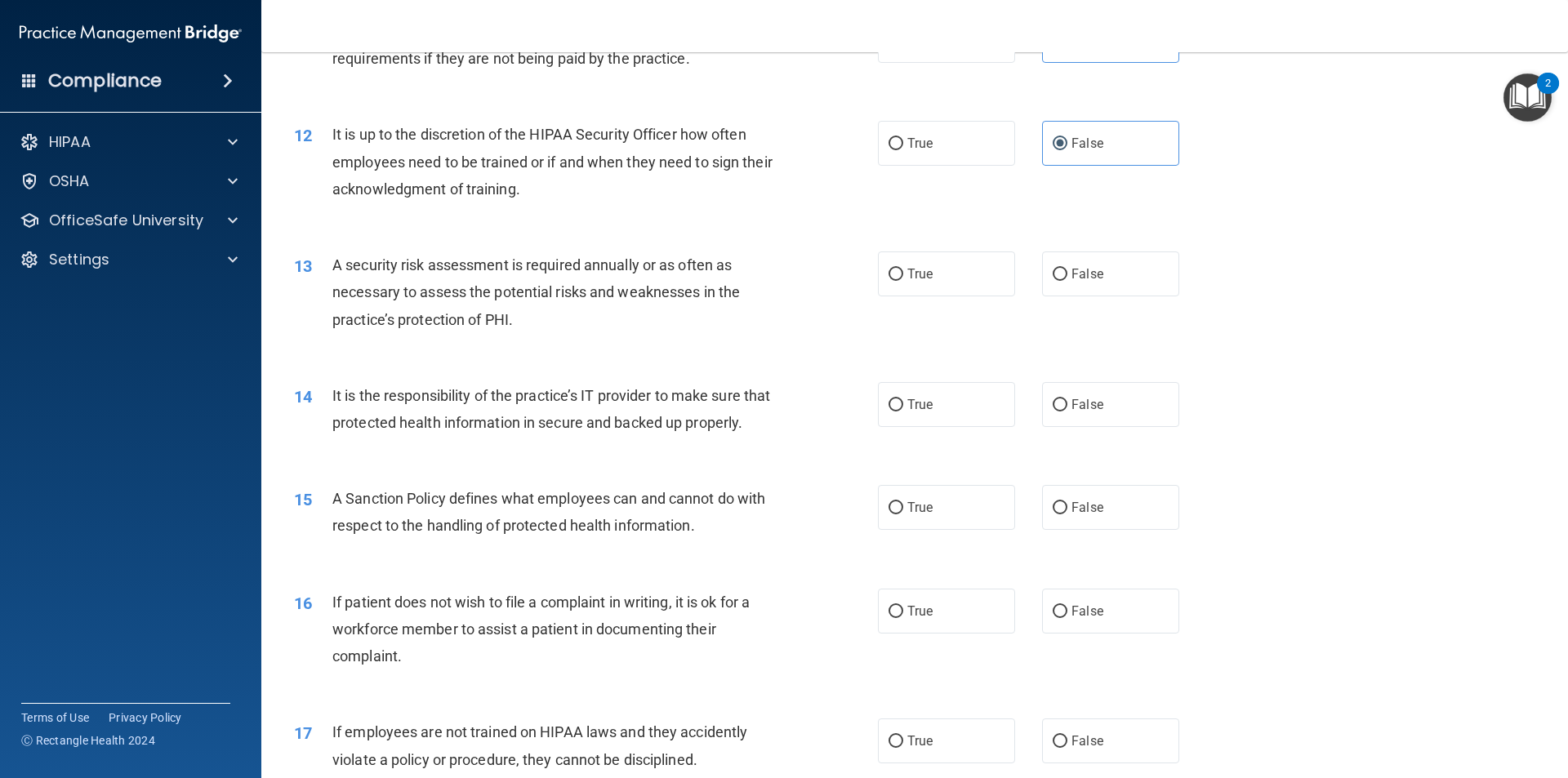
scroll to position [1552, 0]
click at [939, 268] on label "True" at bounding box center [945, 273] width 137 height 45
click at [903, 268] on input "True" at bounding box center [895, 274] width 14 height 12
radio input "true"
click at [1126, 395] on label "False" at bounding box center [1110, 403] width 137 height 45
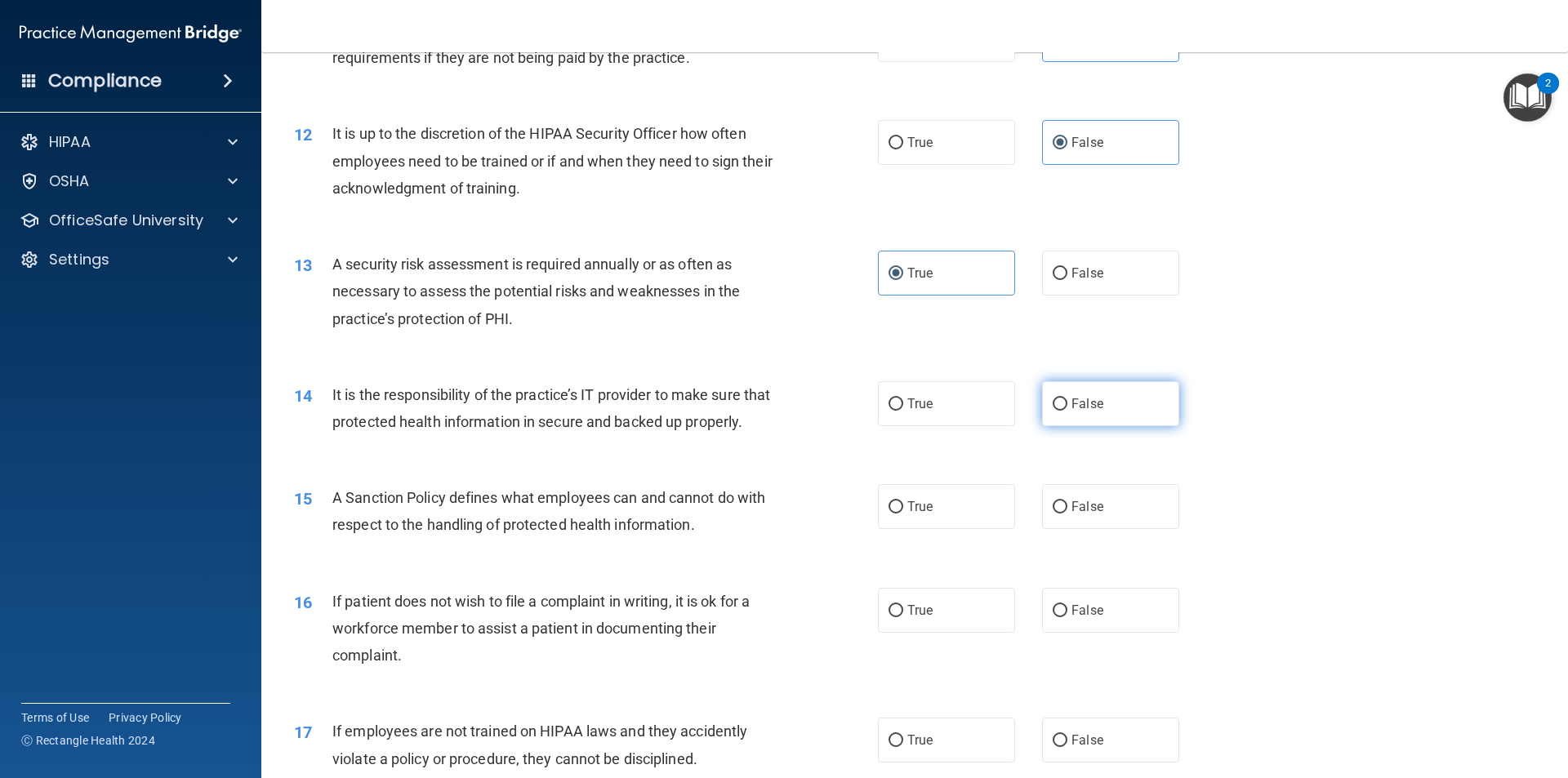
click at [1067, 399] on input "False" at bounding box center [1059, 404] width 14 height 12
radio input "true"
click at [1115, 529] on label "False" at bounding box center [1110, 506] width 137 height 45
click at [1067, 514] on input "False" at bounding box center [1059, 507] width 14 height 12
radio input "true"
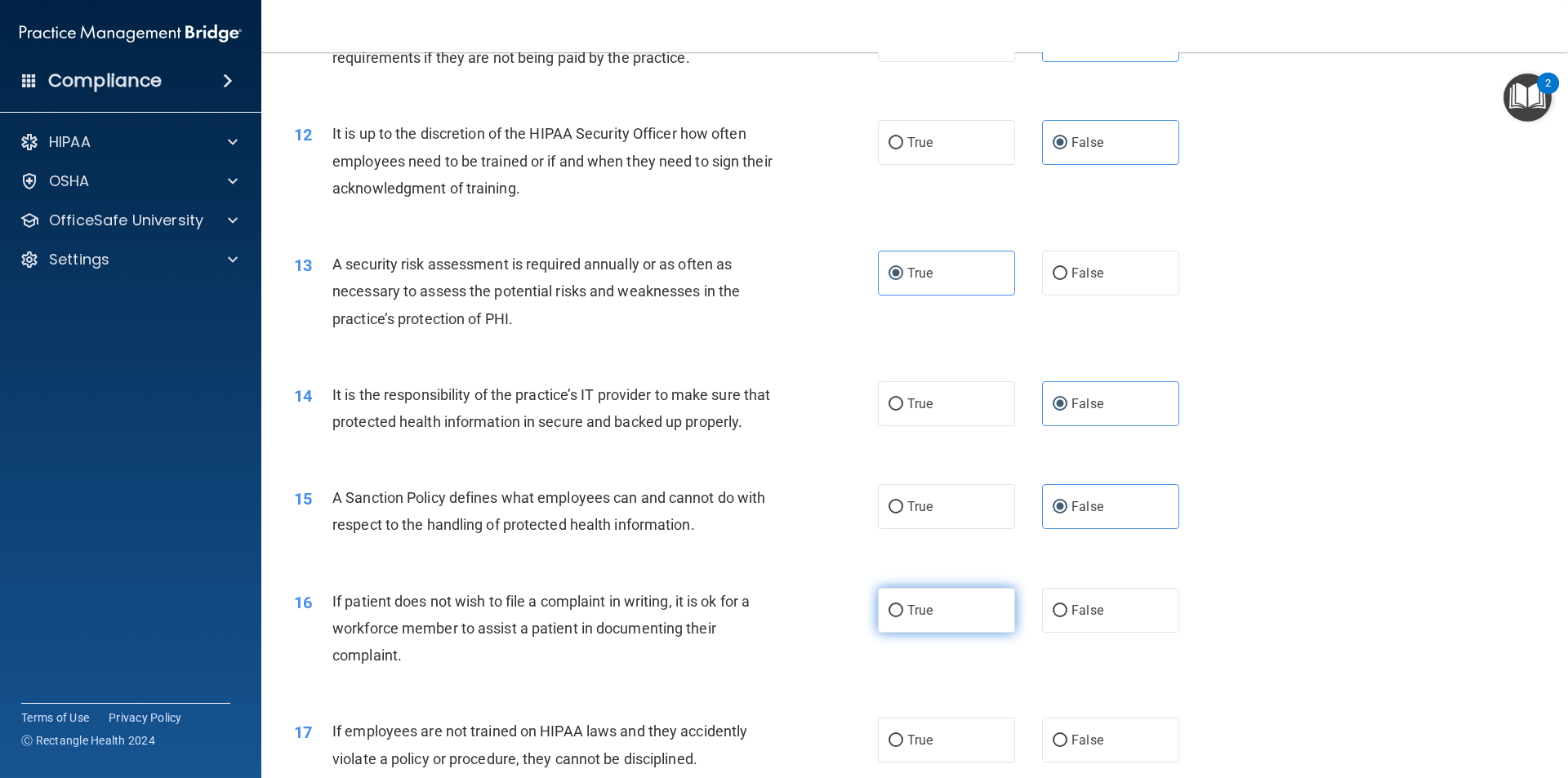
click at [927, 633] on label "True" at bounding box center [945, 610] width 137 height 45
click at [903, 617] on input "True" at bounding box center [895, 611] width 14 height 12
radio input "true"
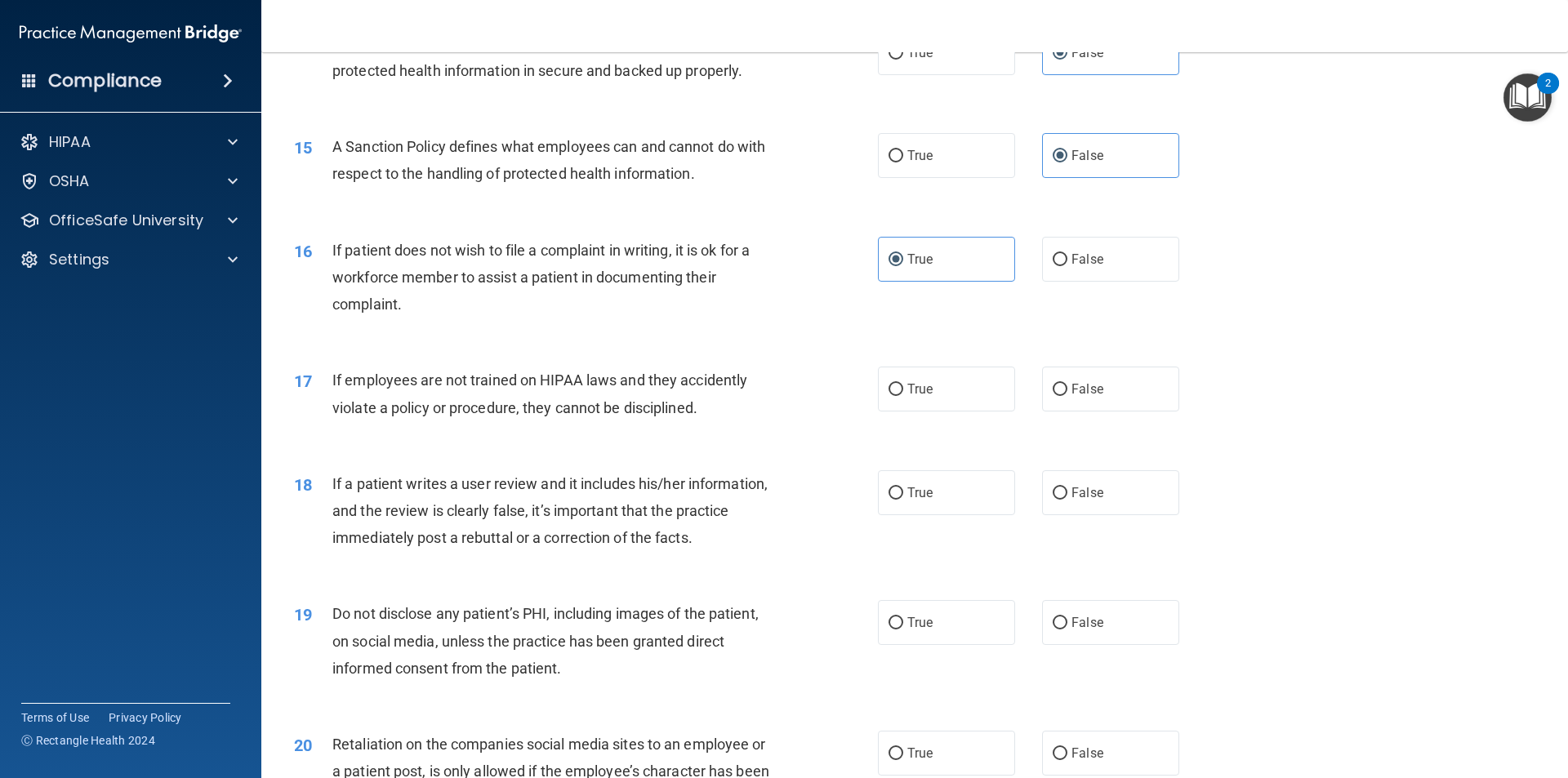
scroll to position [1960, 0]
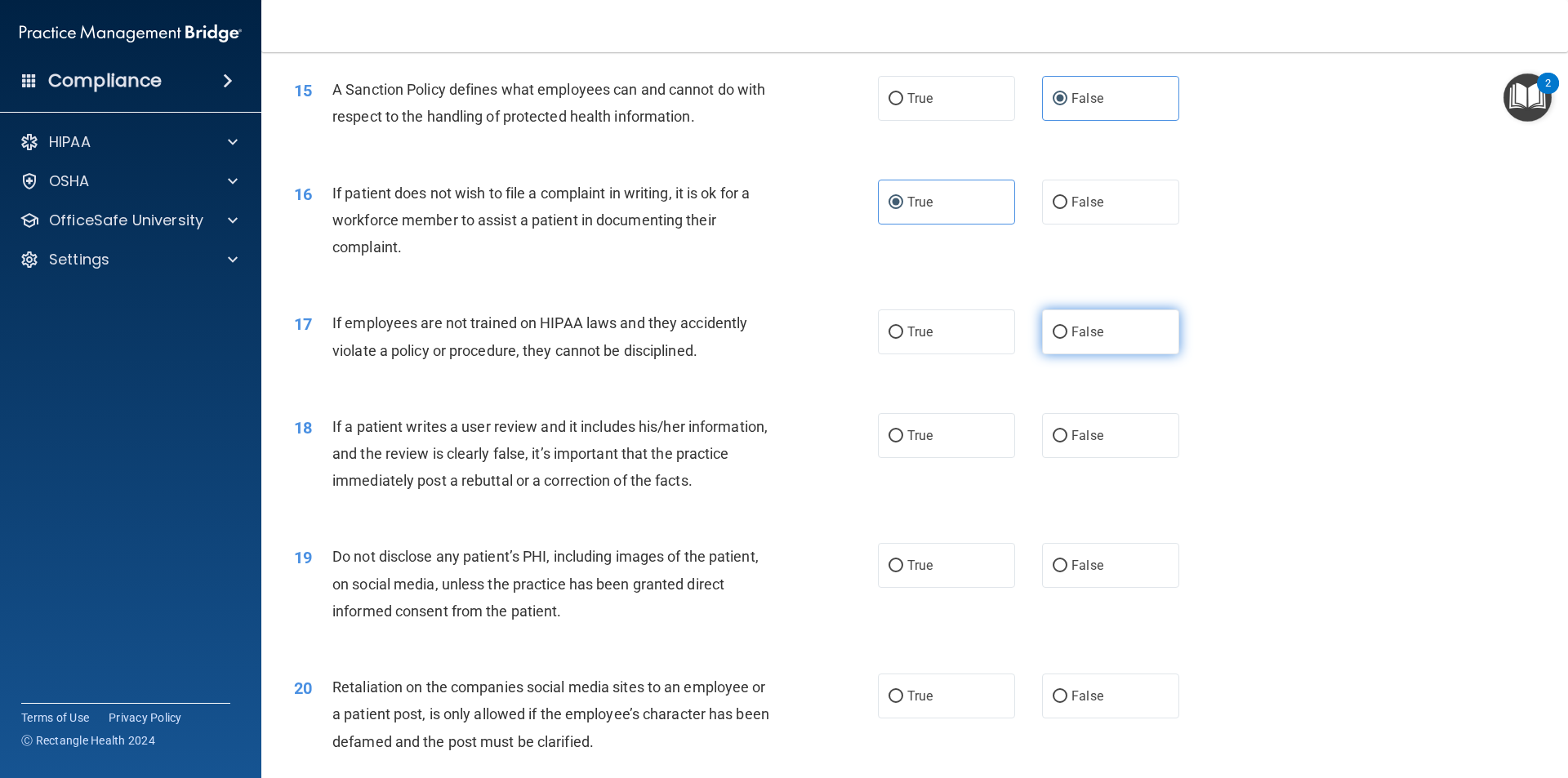
click at [1085, 340] on span "False" at bounding box center [1086, 332] width 32 height 15
click at [1067, 339] on input "False" at bounding box center [1059, 332] width 14 height 12
radio input "true"
click at [1112, 457] on label "False" at bounding box center [1110, 435] width 137 height 45
click at [1067, 443] on input "False" at bounding box center [1059, 436] width 14 height 12
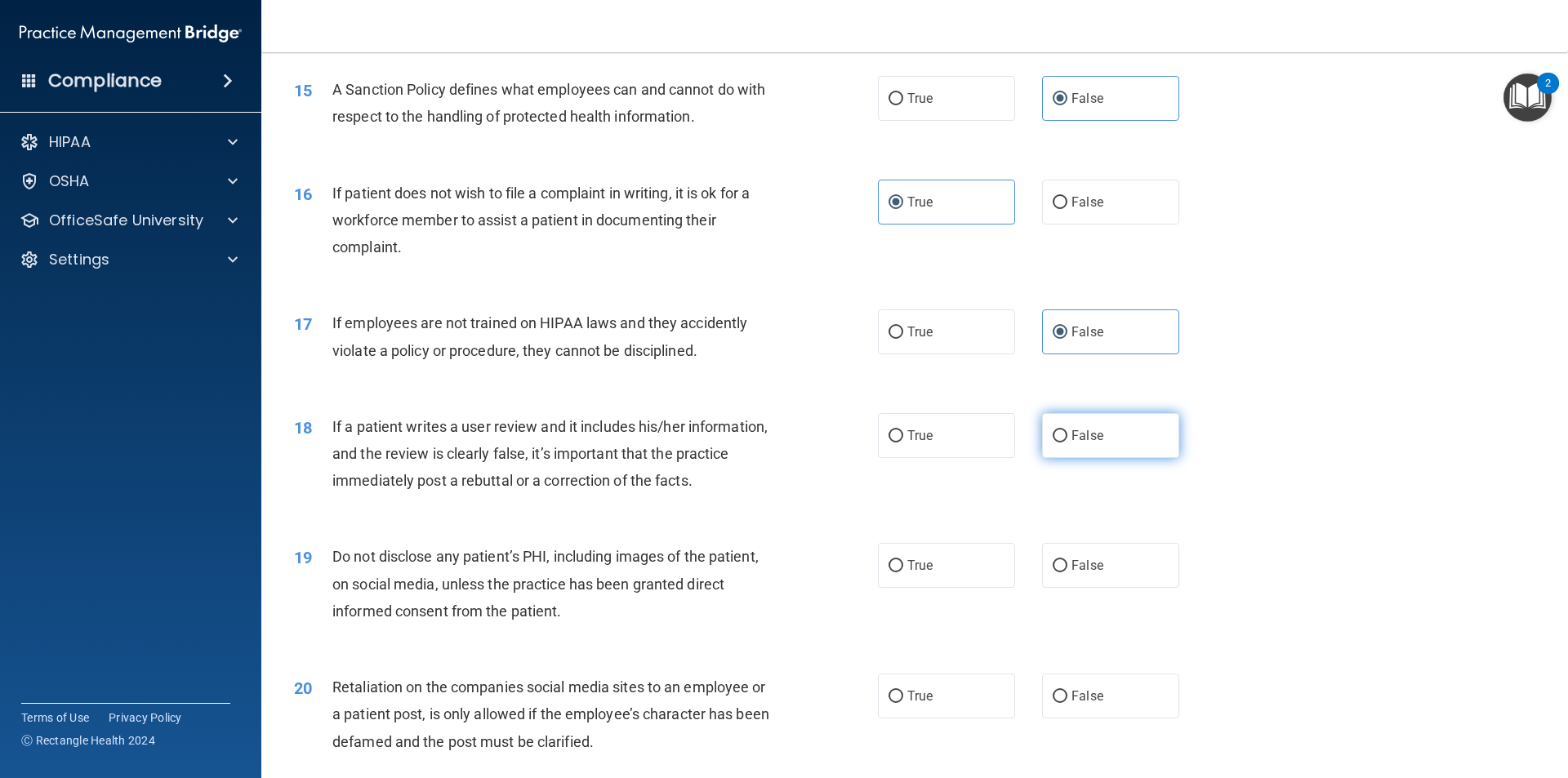
radio input "true"
click at [908, 584] on label "True" at bounding box center [945, 565] width 137 height 45
click at [903, 573] on input "True" at bounding box center [895, 566] width 14 height 12
radio input "true"
click at [1087, 704] on span "False" at bounding box center [1086, 697] width 32 height 15
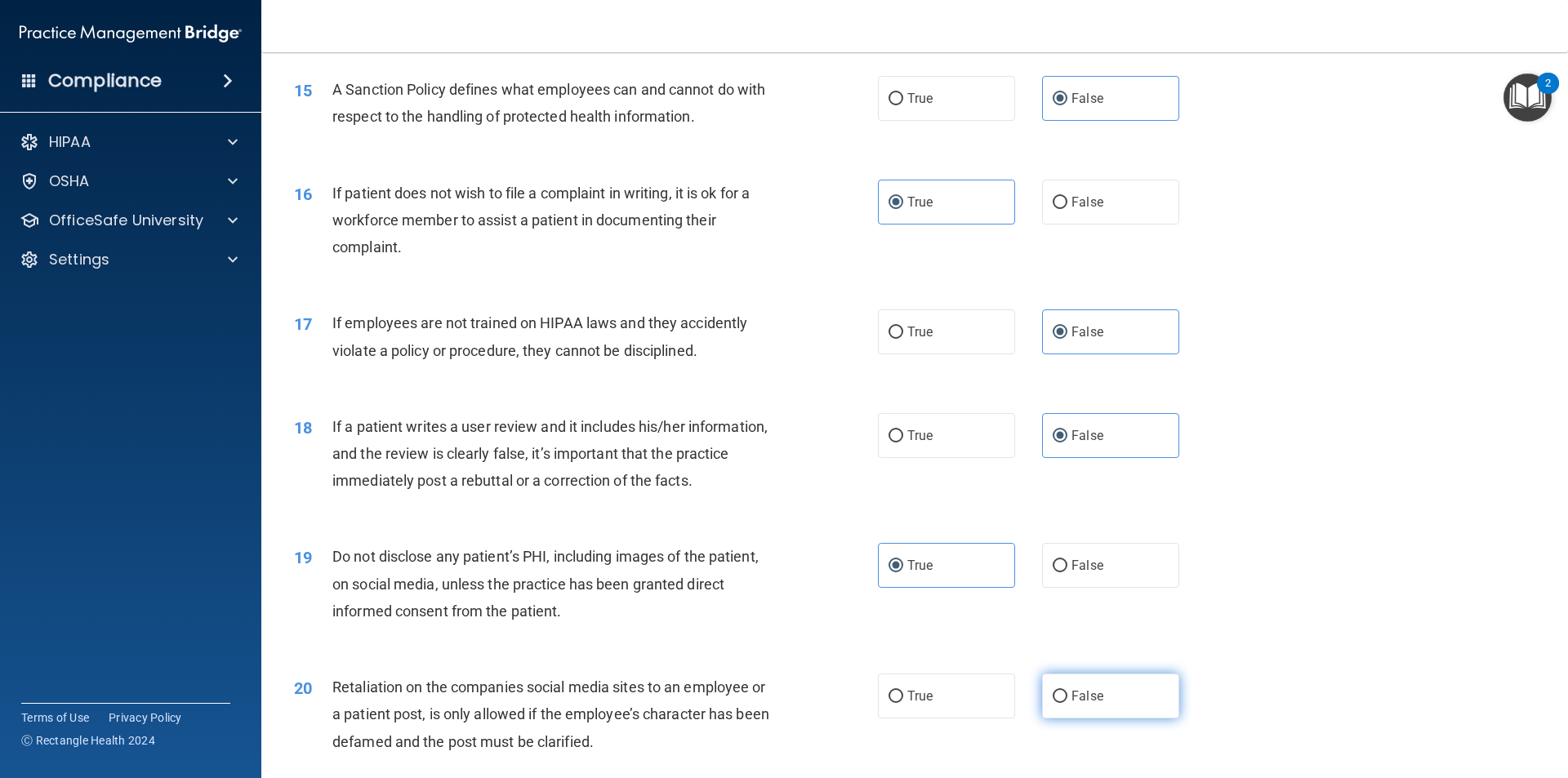
click at [1067, 703] on input "False" at bounding box center [1059, 697] width 14 height 12
radio input "true"
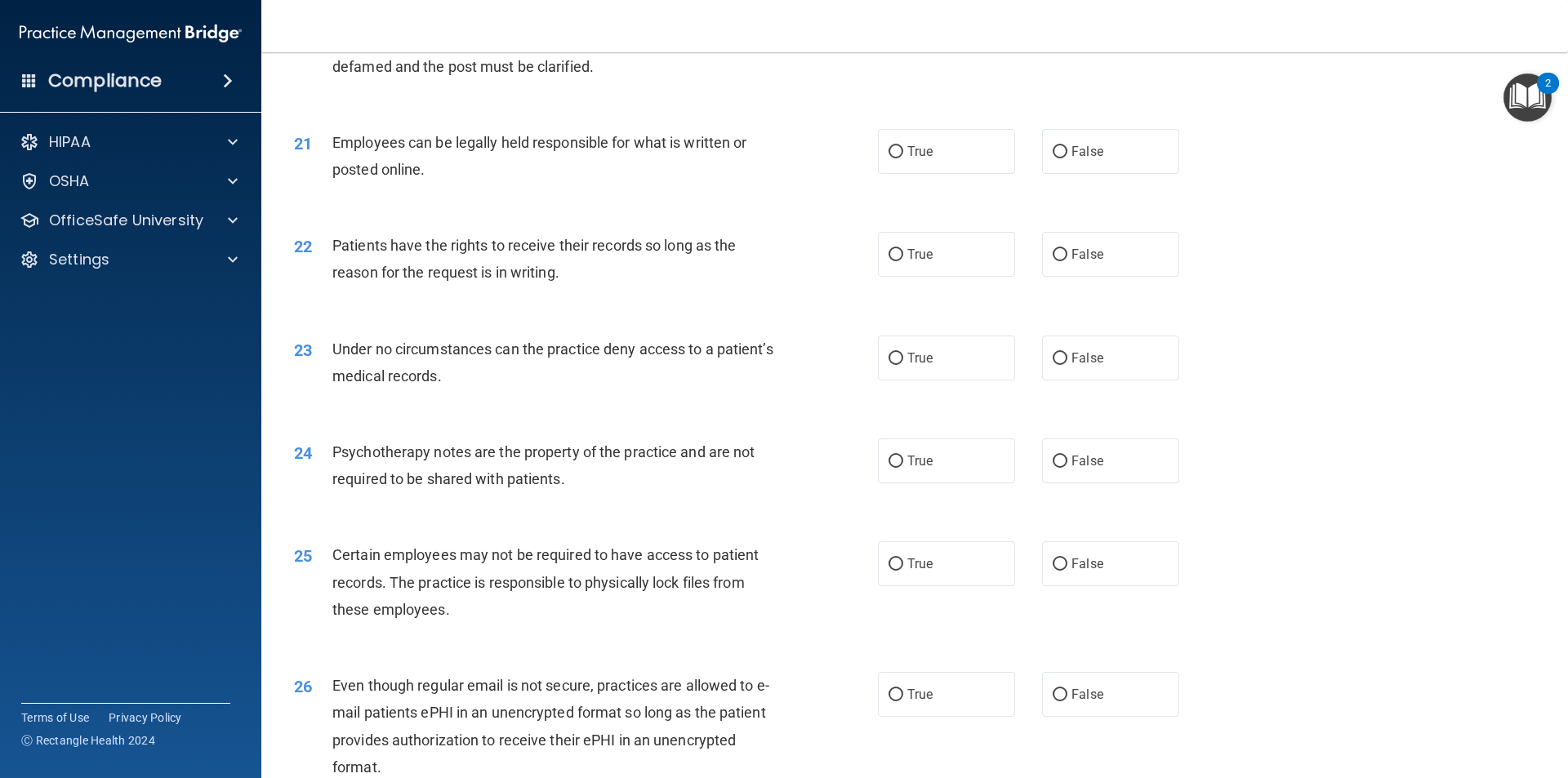
scroll to position [2695, 0]
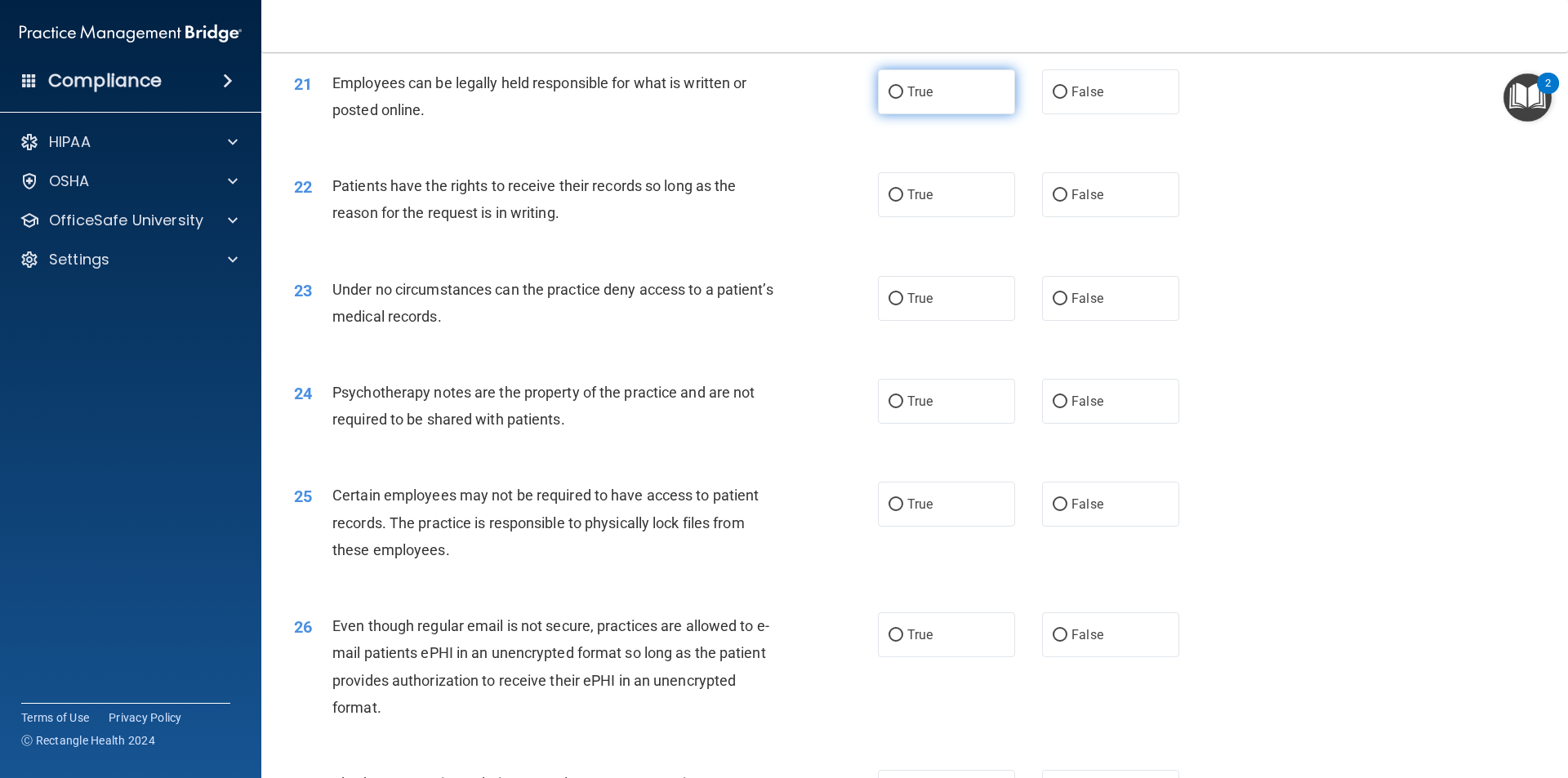
click at [932, 114] on label "True" at bounding box center [945, 91] width 137 height 45
click at [903, 99] on input "True" at bounding box center [895, 92] width 14 height 12
radio input "true"
click at [1101, 217] on label "False" at bounding box center [1110, 194] width 137 height 45
click at [1067, 202] on input "False" at bounding box center [1059, 195] width 14 height 12
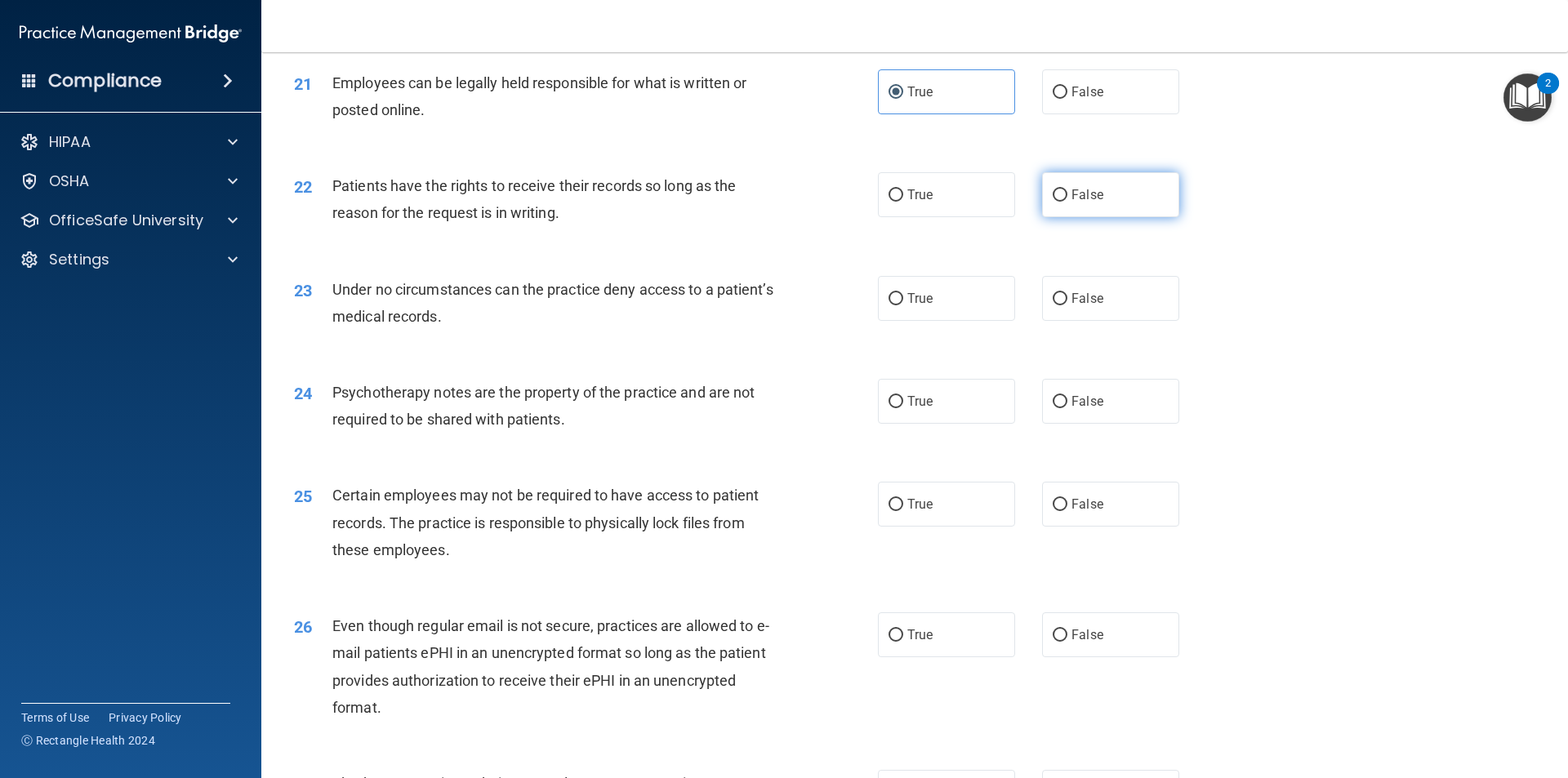
radio input "true"
click at [1098, 321] on label "False" at bounding box center [1110, 298] width 137 height 45
click at [1067, 306] on input "False" at bounding box center [1059, 299] width 14 height 12
radio input "true"
click at [983, 423] on label "True" at bounding box center [945, 401] width 137 height 45
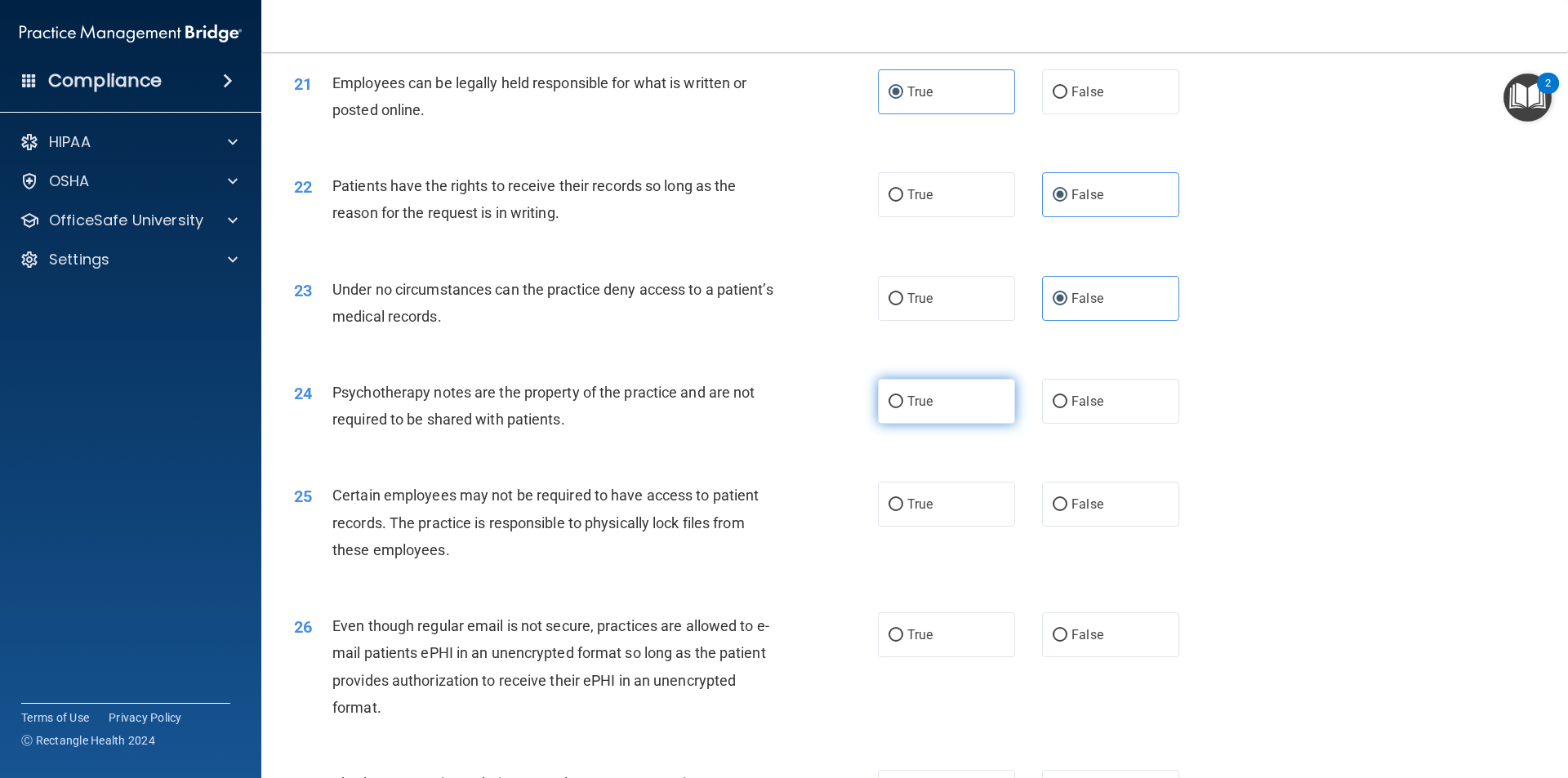
click at [903, 408] on input "True" at bounding box center [895, 401] width 14 height 12
radio input "true"
click at [968, 527] on label "True" at bounding box center [945, 504] width 137 height 45
click at [903, 512] on input "True" at bounding box center [895, 505] width 14 height 12
radio input "true"
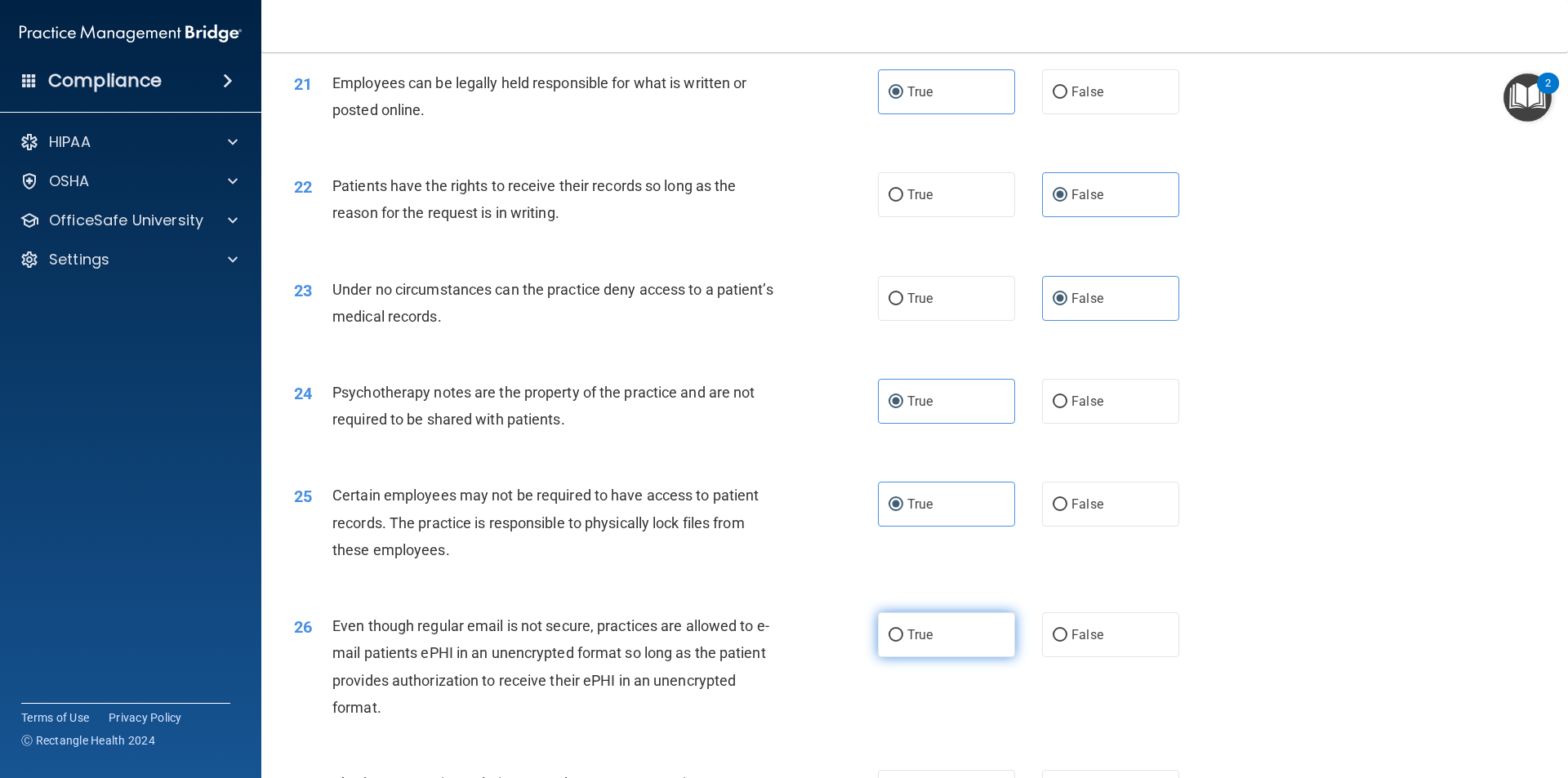
click at [910, 643] on span "True" at bounding box center [920, 635] width 25 height 15
click at [903, 642] on input "True" at bounding box center [895, 635] width 14 height 12
radio input "true"
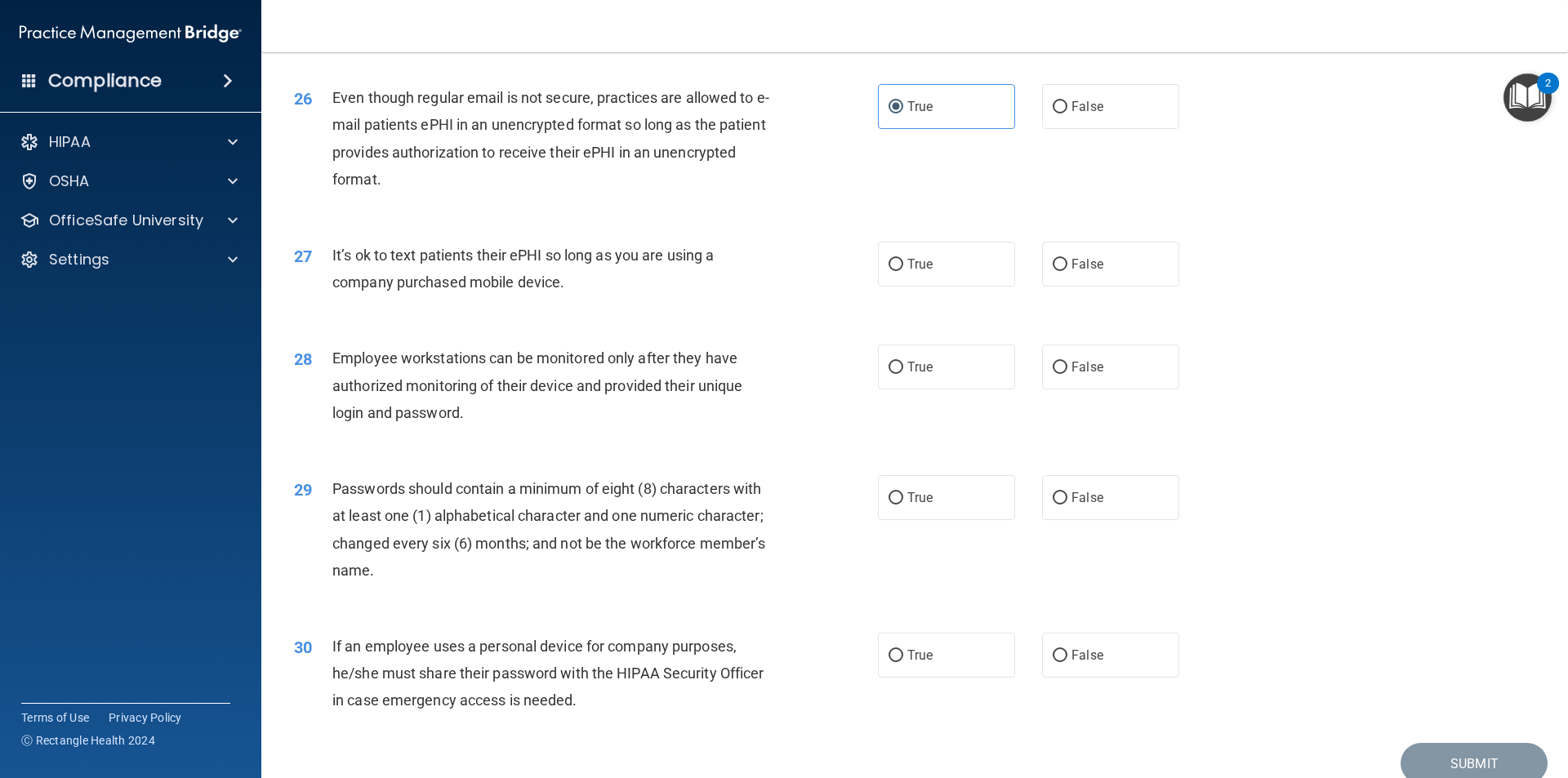
scroll to position [3267, 0]
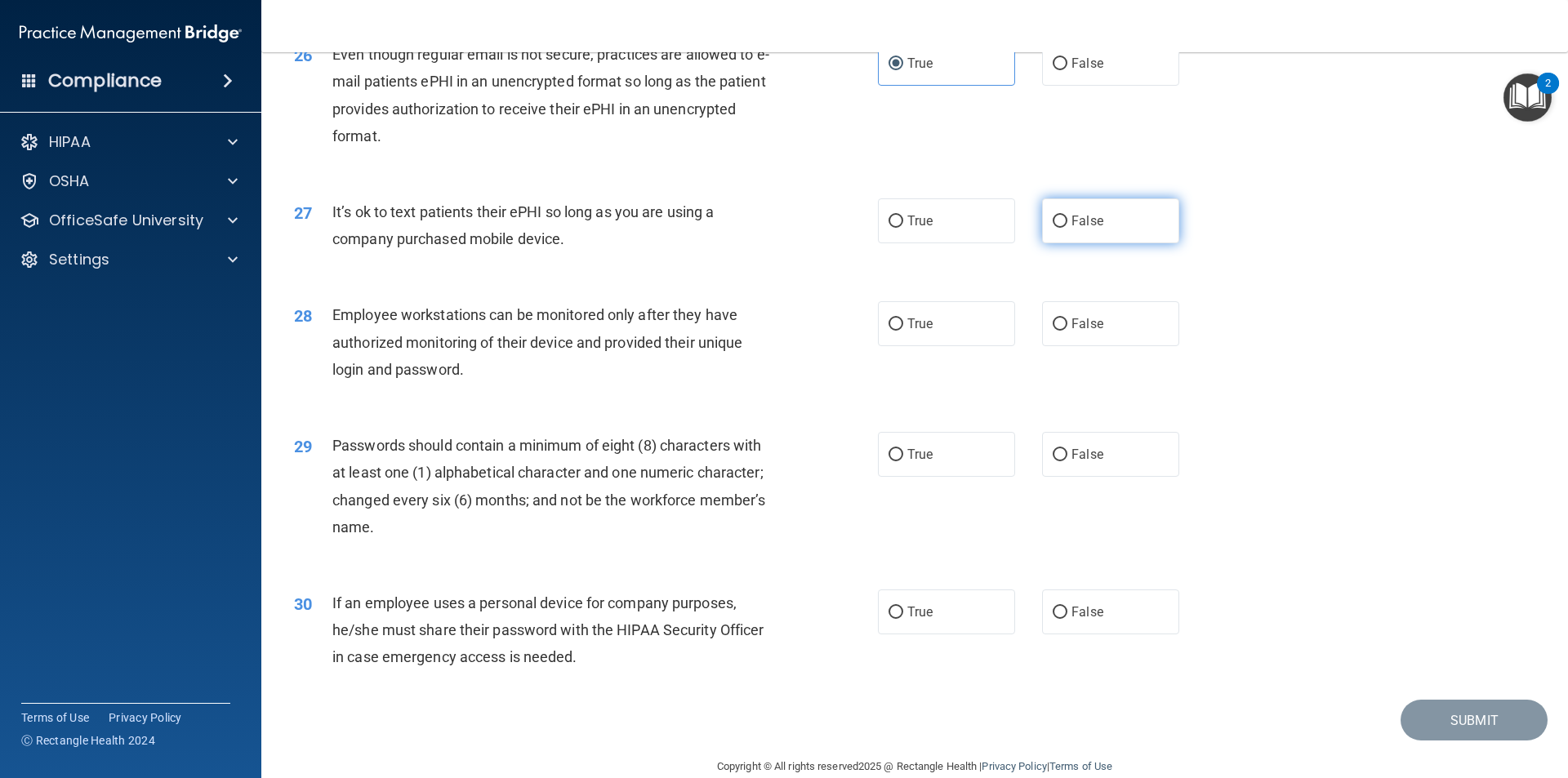
click at [1103, 238] on label "False" at bounding box center [1110, 220] width 137 height 45
click at [1067, 228] on input "False" at bounding box center [1059, 221] width 14 height 12
radio input "true"
click at [1097, 346] on label "False" at bounding box center [1110, 324] width 137 height 45
click at [1067, 331] on input "False" at bounding box center [1059, 324] width 14 height 12
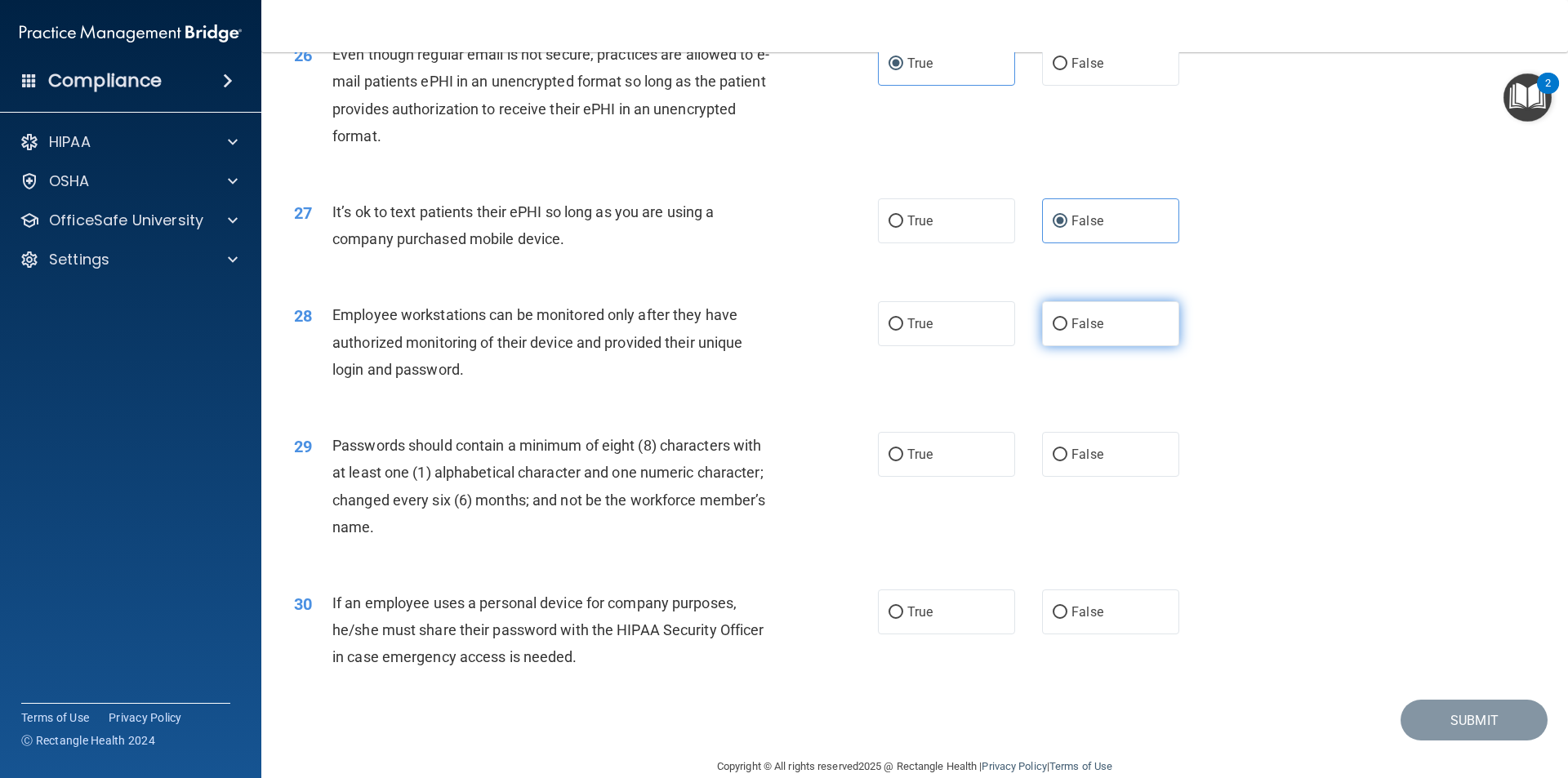
radio input "true"
click at [974, 477] on label "True" at bounding box center [945, 454] width 137 height 45
click at [903, 462] on input "True" at bounding box center [895, 455] width 14 height 12
radio input "true"
click at [1076, 620] on span "False" at bounding box center [1086, 612] width 32 height 15
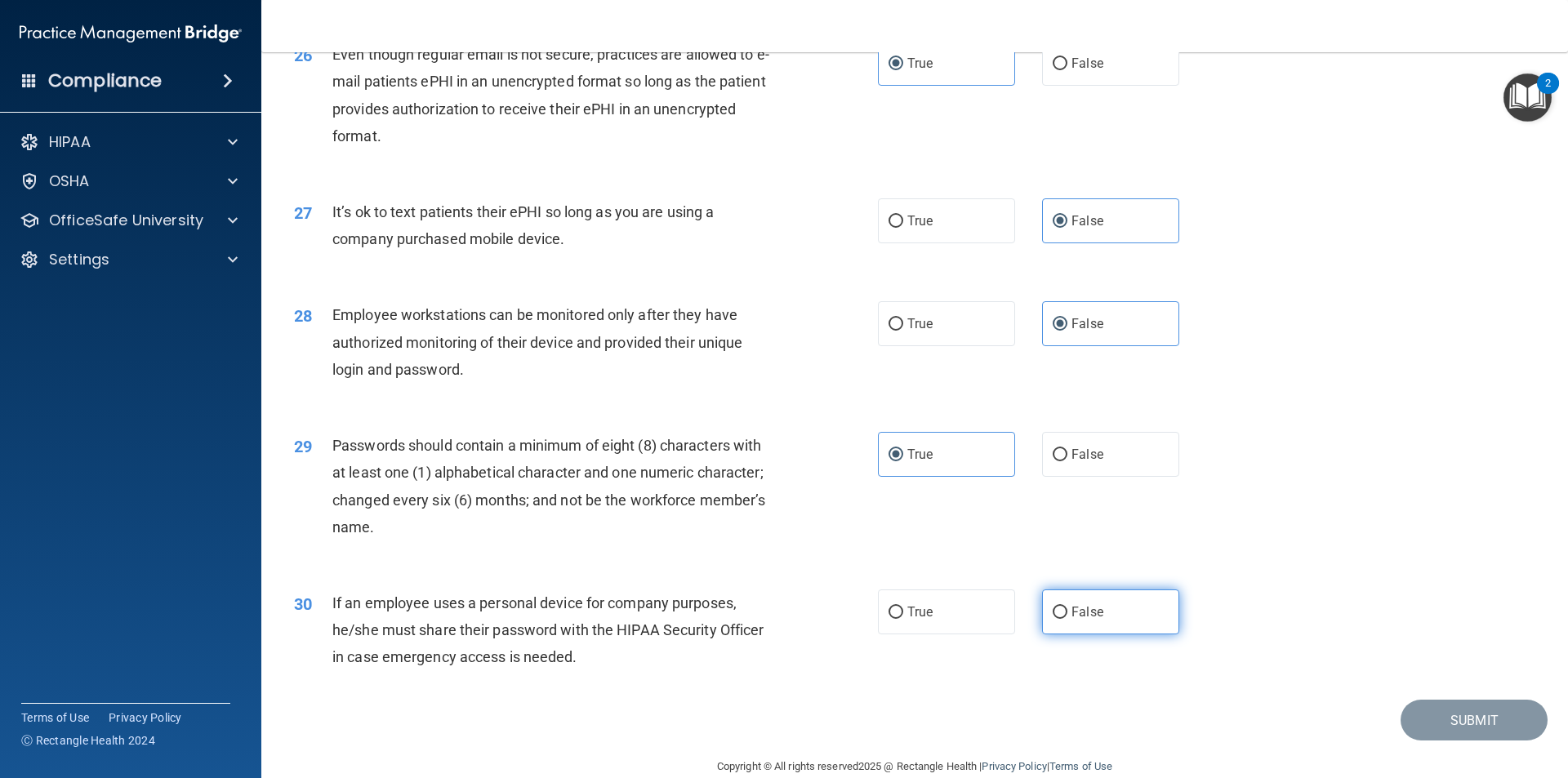
click at [1141, 634] on label "False" at bounding box center [1110, 611] width 137 height 45
click at [1067, 619] on input "False" at bounding box center [1059, 612] width 14 height 12
radio input "true"
click at [1455, 742] on button "Submit" at bounding box center [1473, 721] width 147 height 41
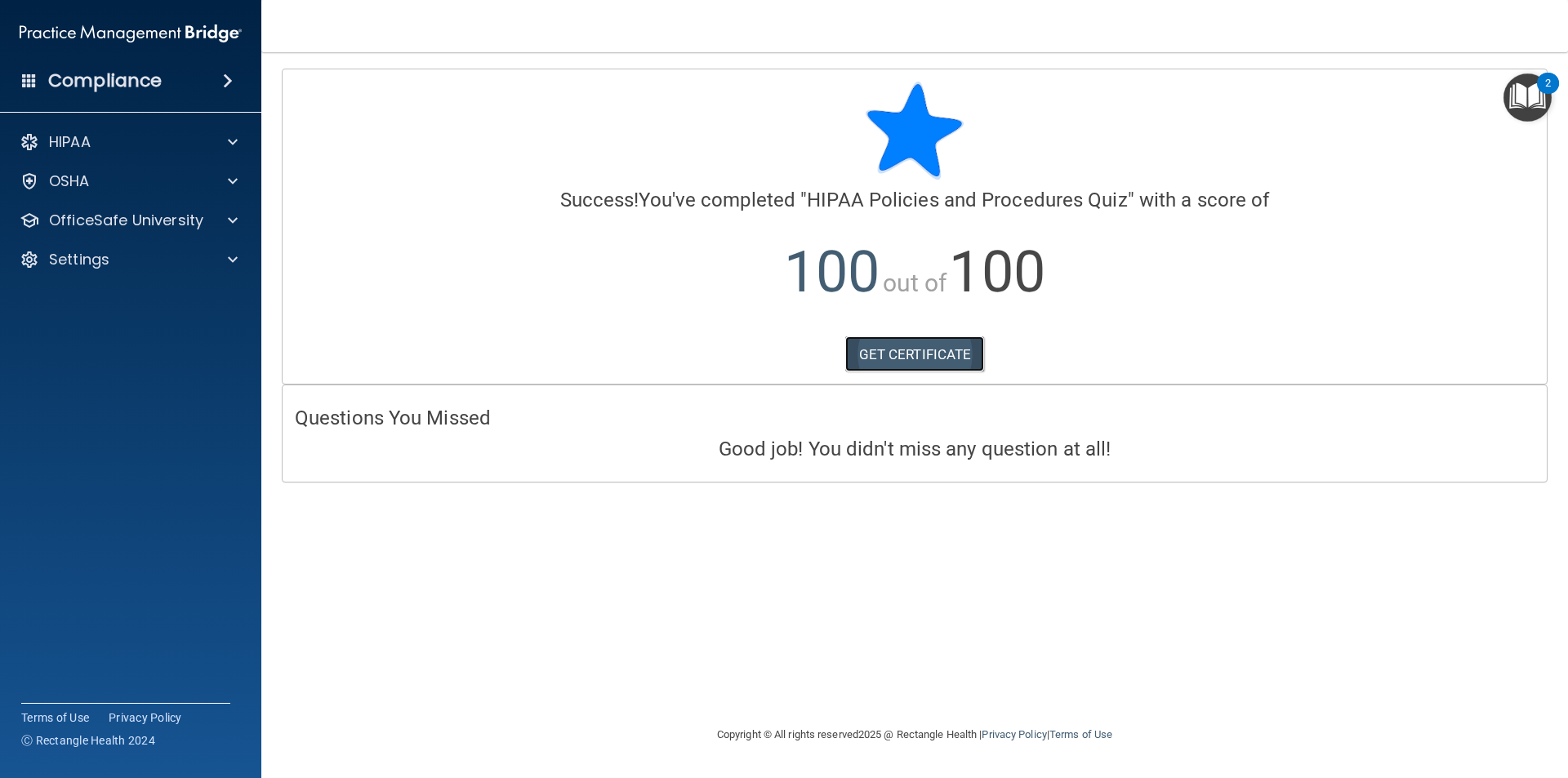
click at [943, 352] on link "GET CERTIFICATE" at bounding box center [915, 355] width 140 height 36
click at [151, 221] on p "OfficeSafe University" at bounding box center [125, 220] width 154 height 19
click at [149, 258] on div "HIPAA Training" at bounding box center [122, 260] width 223 height 16
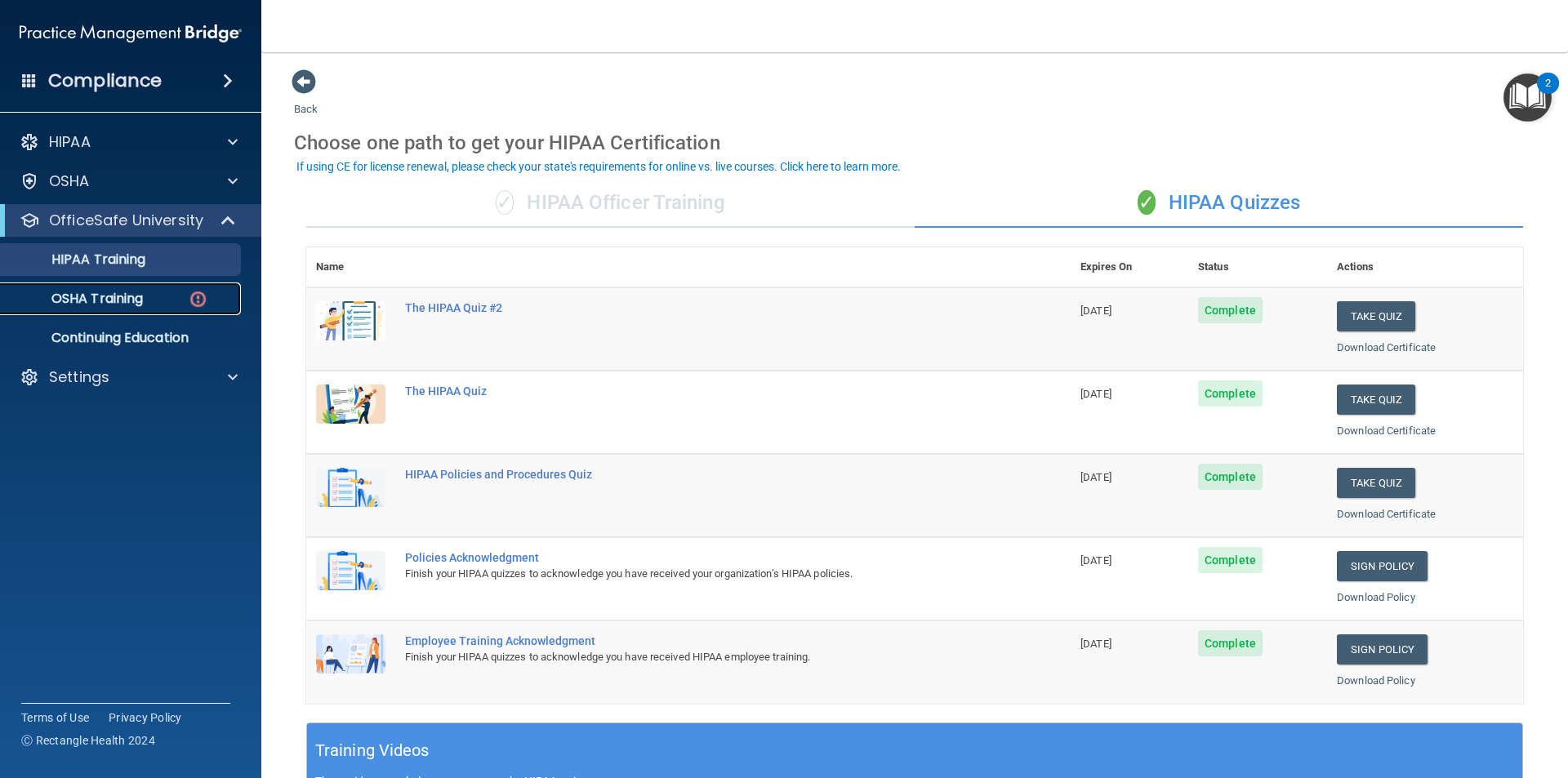
click at [167, 307] on div "OSHA Training" at bounding box center [122, 298] width 223 height 16
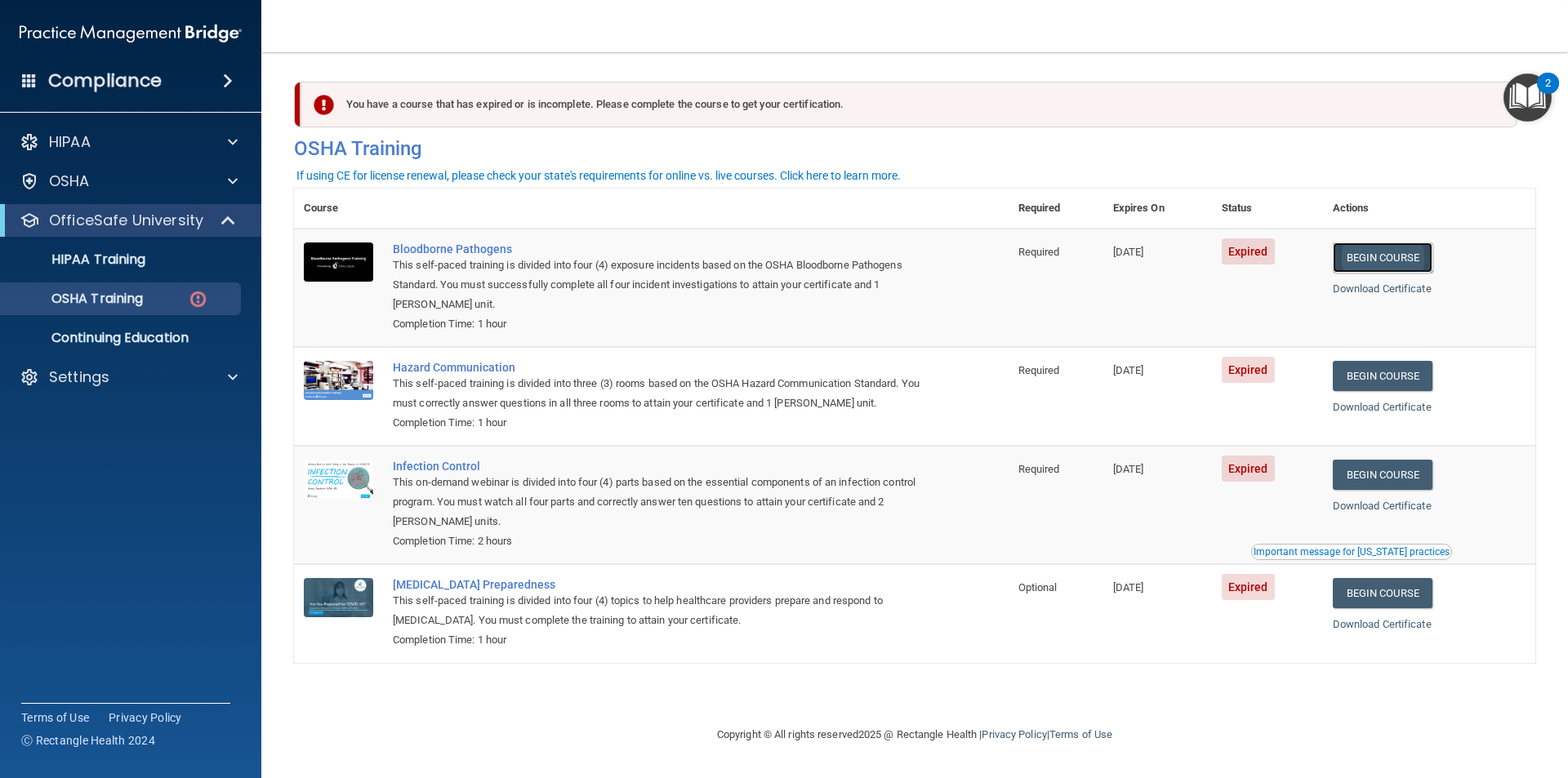
click at [1391, 252] on link "Begin Course" at bounding box center [1382, 258] width 100 height 31
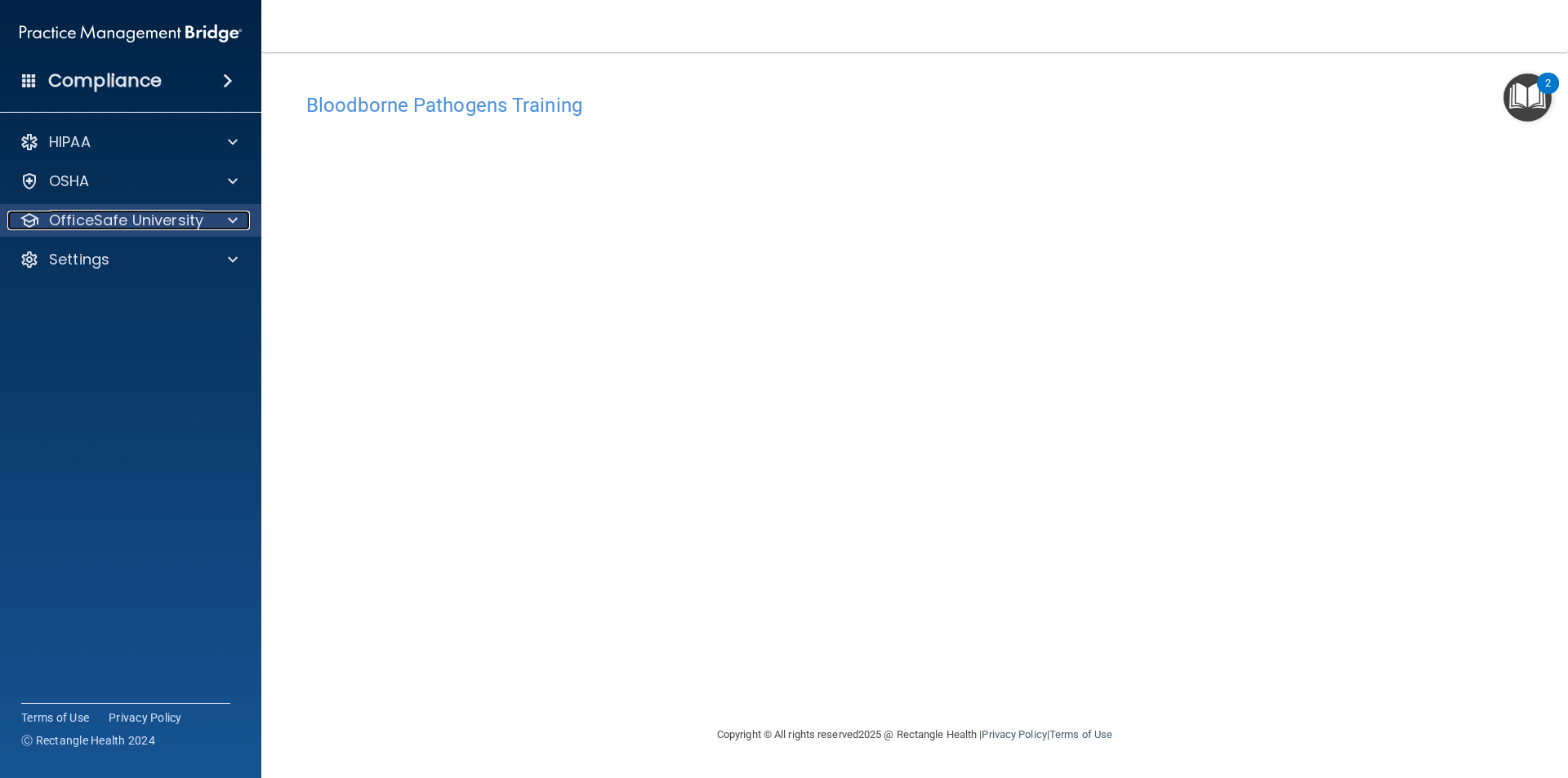
click at [147, 227] on p "OfficeSafe University" at bounding box center [125, 220] width 154 height 19
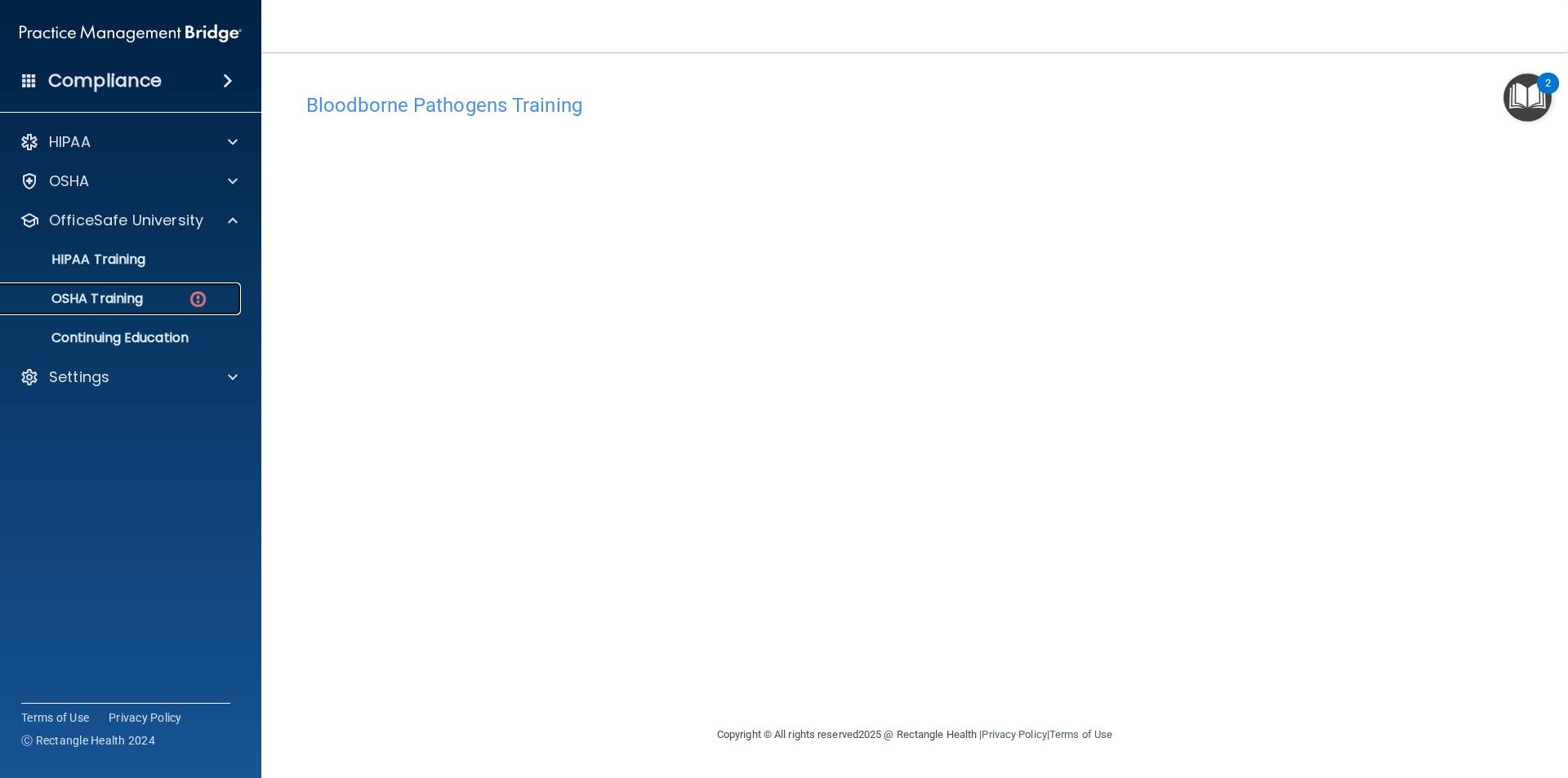
click at [158, 286] on link "OSHA Training" at bounding box center [112, 299] width 258 height 33
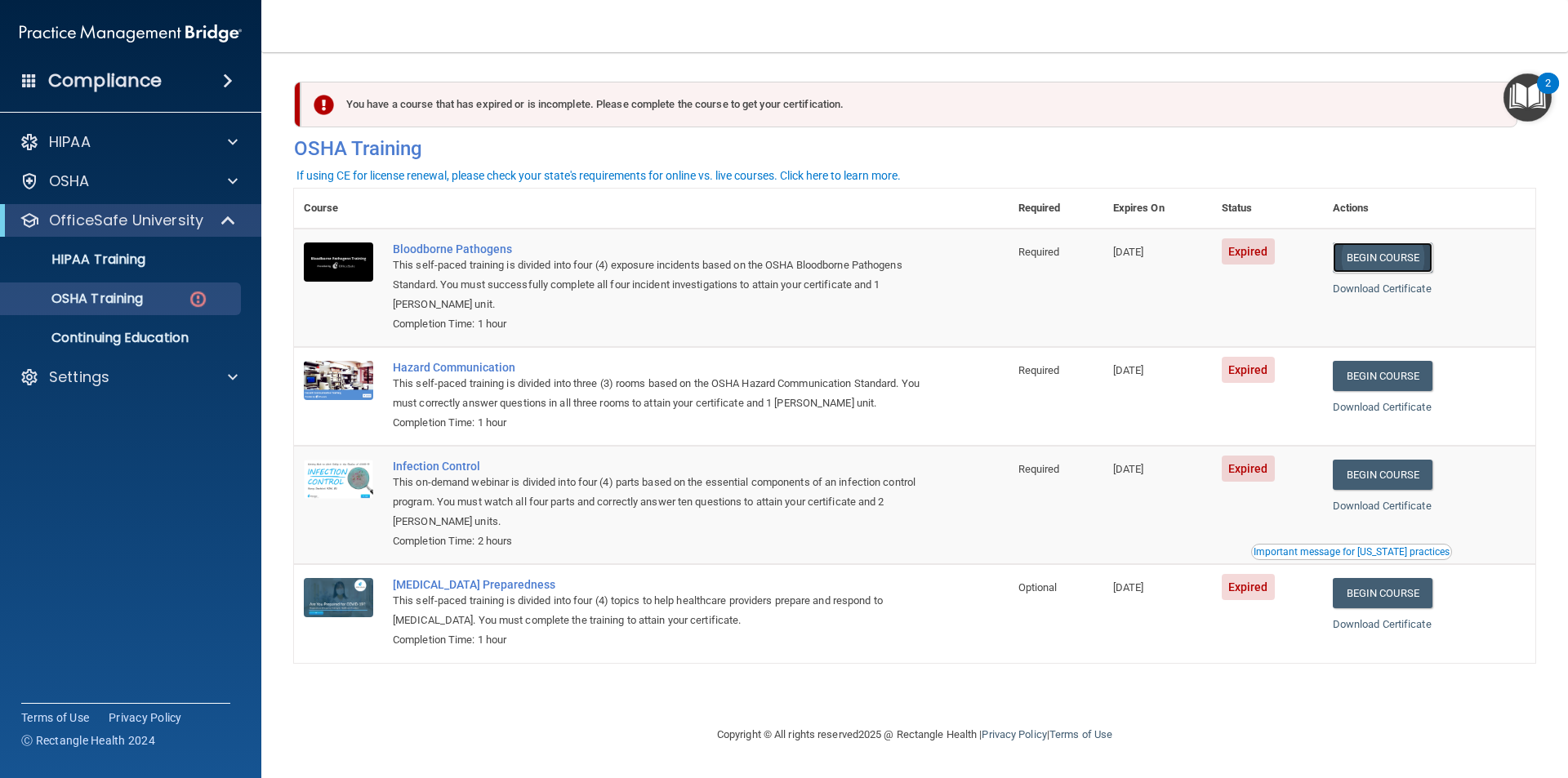
click at [1424, 254] on link "Begin Course" at bounding box center [1382, 258] width 100 height 31
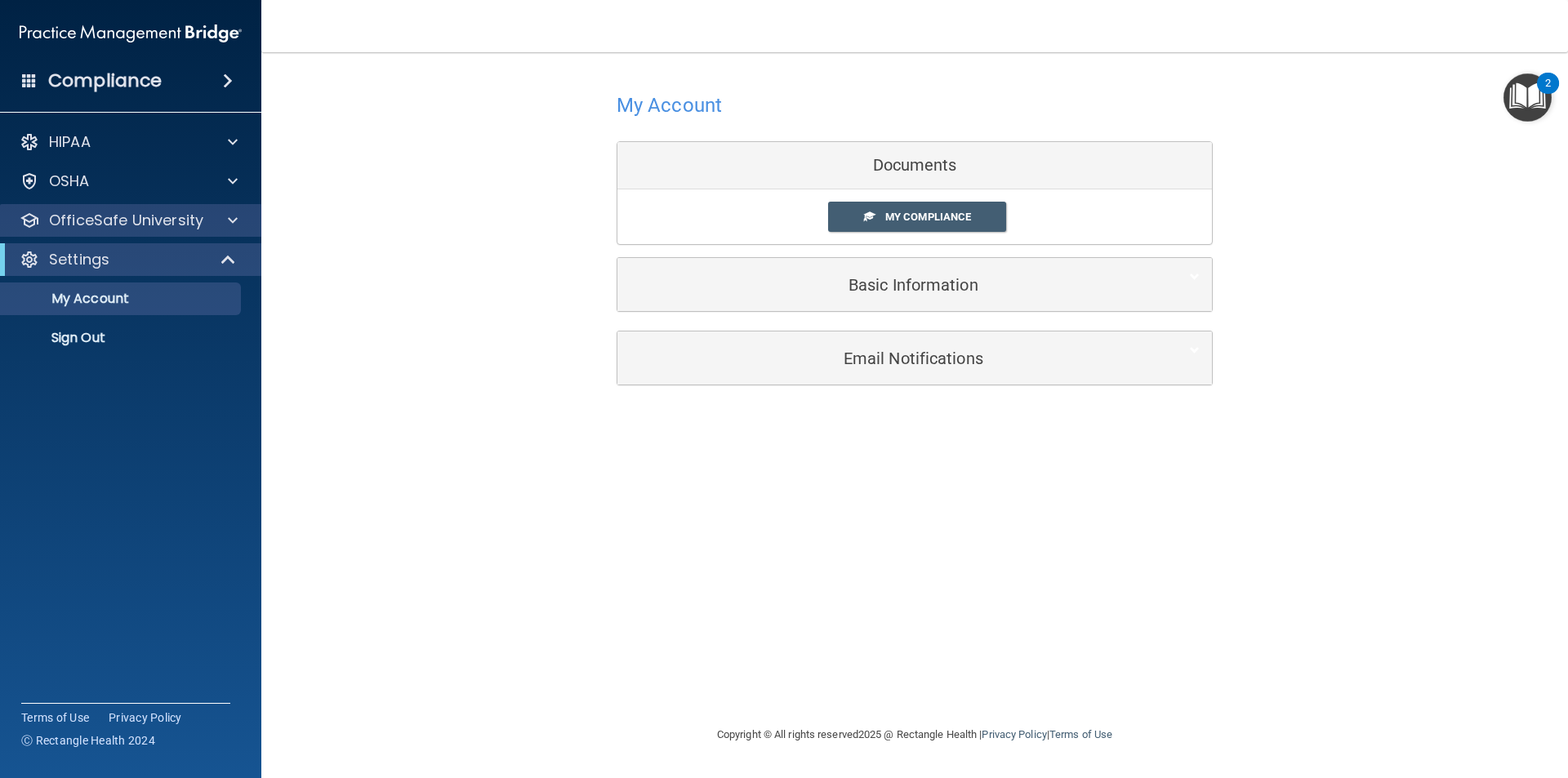
click at [134, 232] on div "OfficeSafe University" at bounding box center [131, 220] width 262 height 33
click at [224, 223] on div at bounding box center [230, 220] width 41 height 19
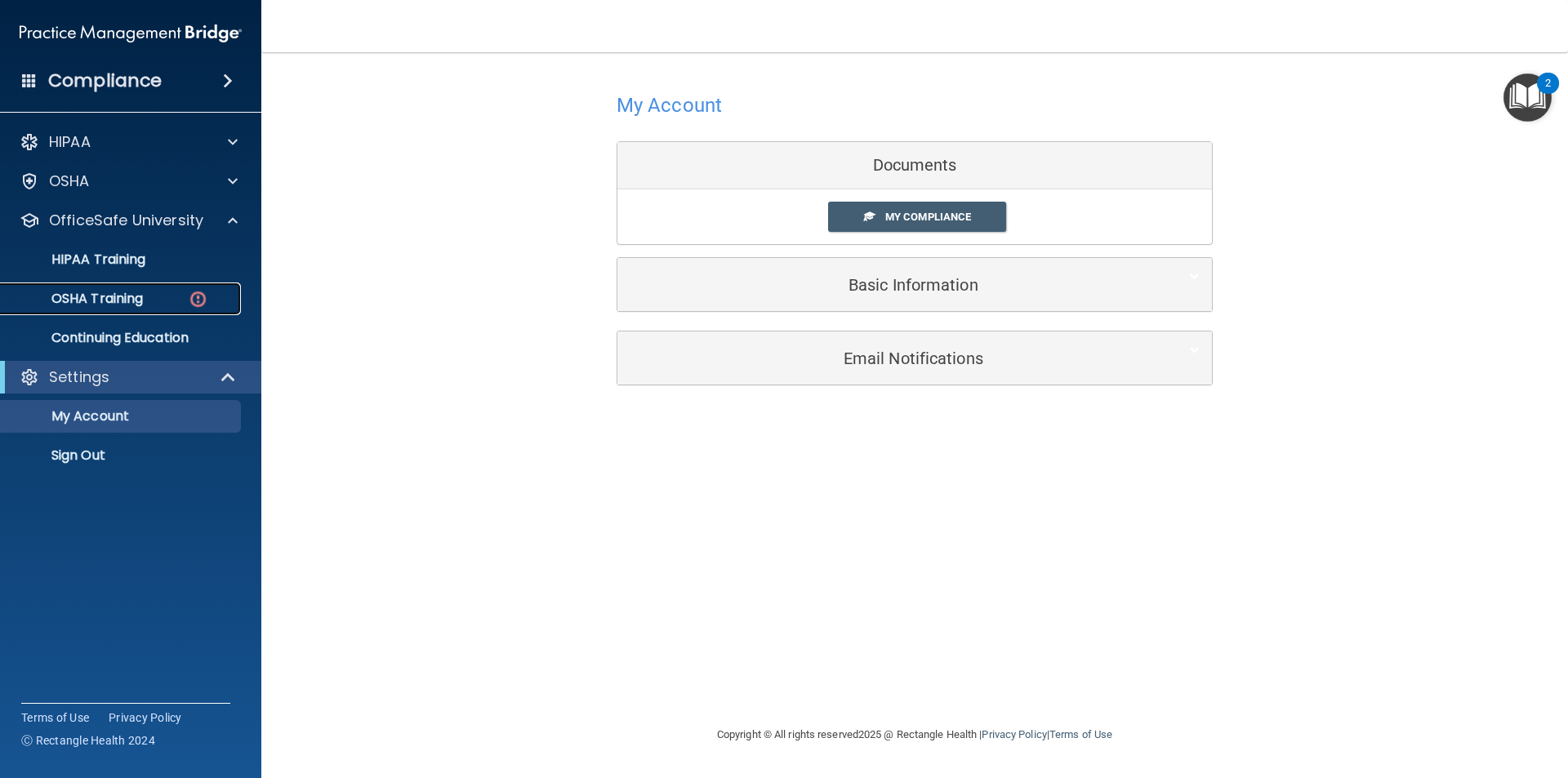
click at [146, 297] on div "OSHA Training" at bounding box center [122, 298] width 223 height 16
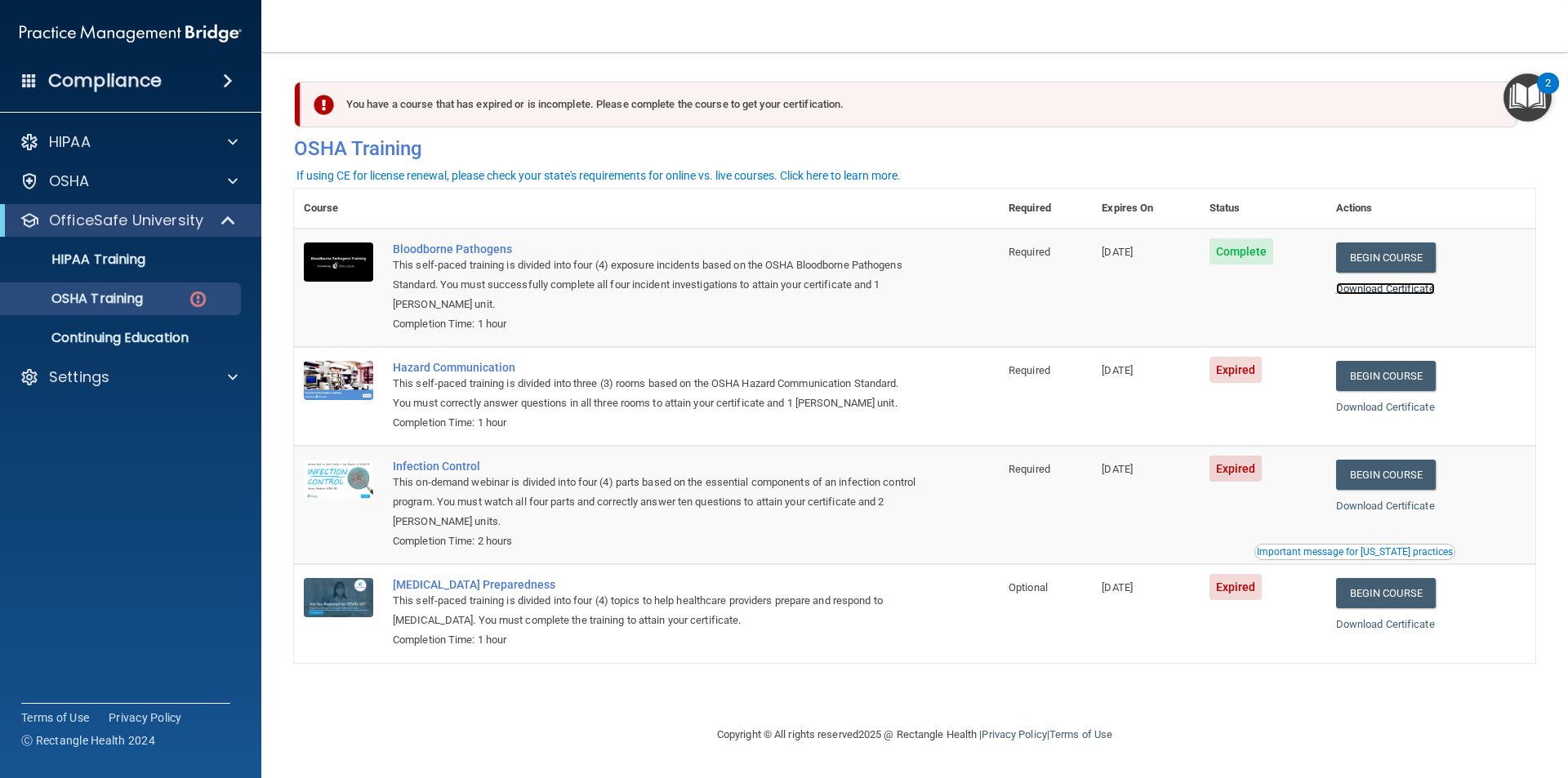
click at [1404, 287] on link "Download Certificate" at bounding box center [1385, 288] width 99 height 12
click at [163, 255] on div "HIPAA Training" at bounding box center [122, 260] width 223 height 16
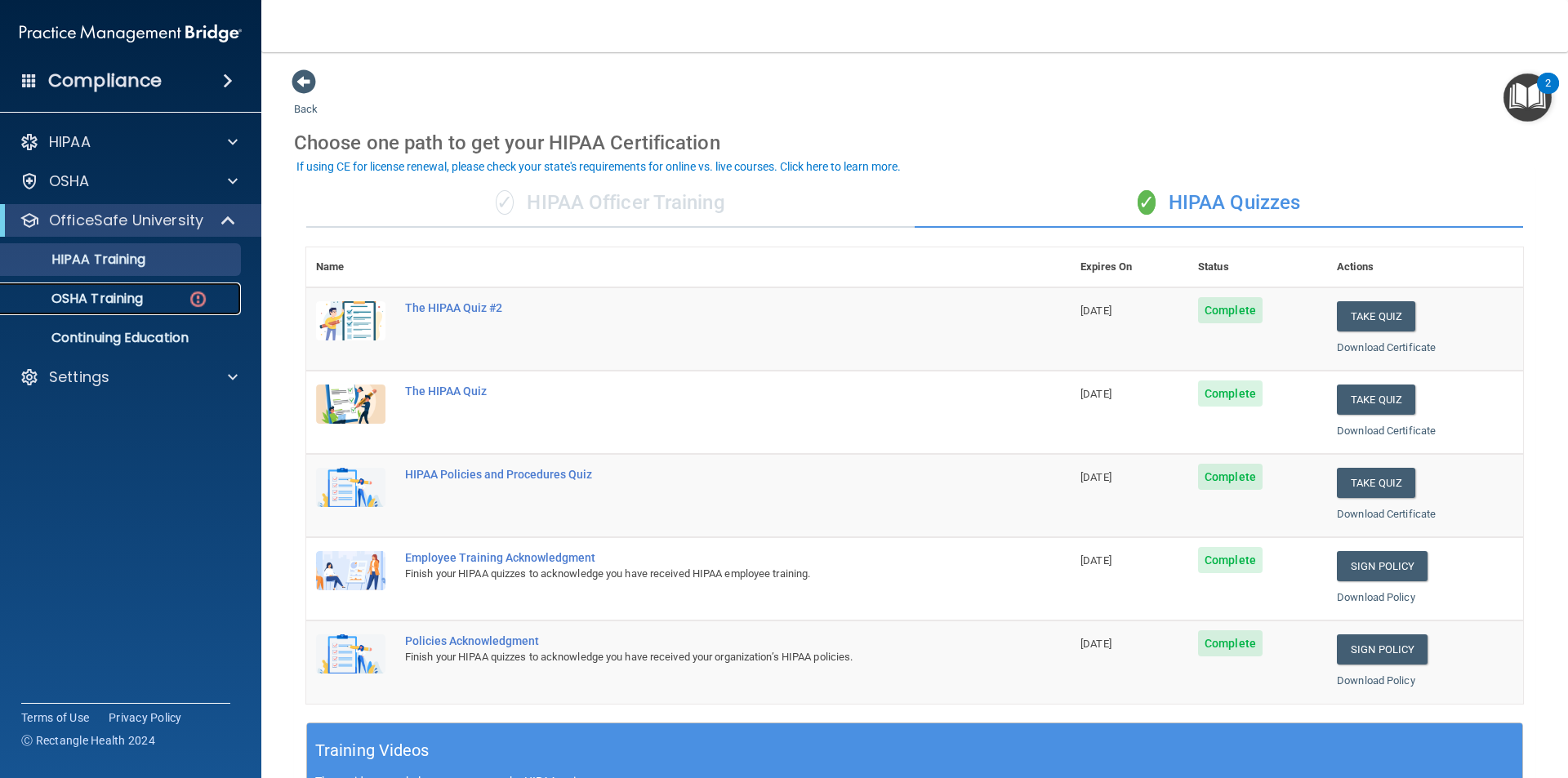
click at [136, 298] on p "OSHA Training" at bounding box center [77, 298] width 132 height 16
